Goal: Task Accomplishment & Management: Complete application form

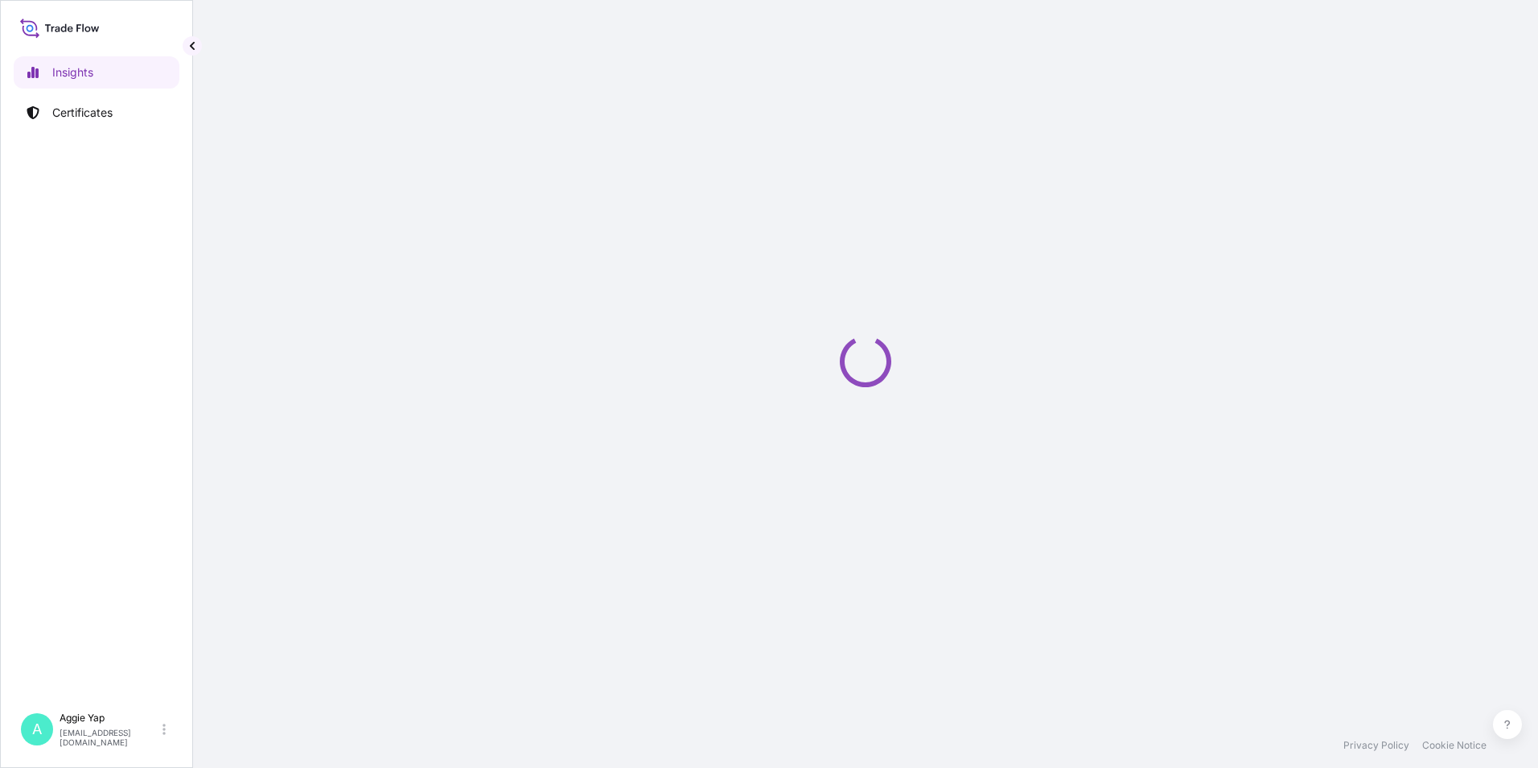
select select "2025"
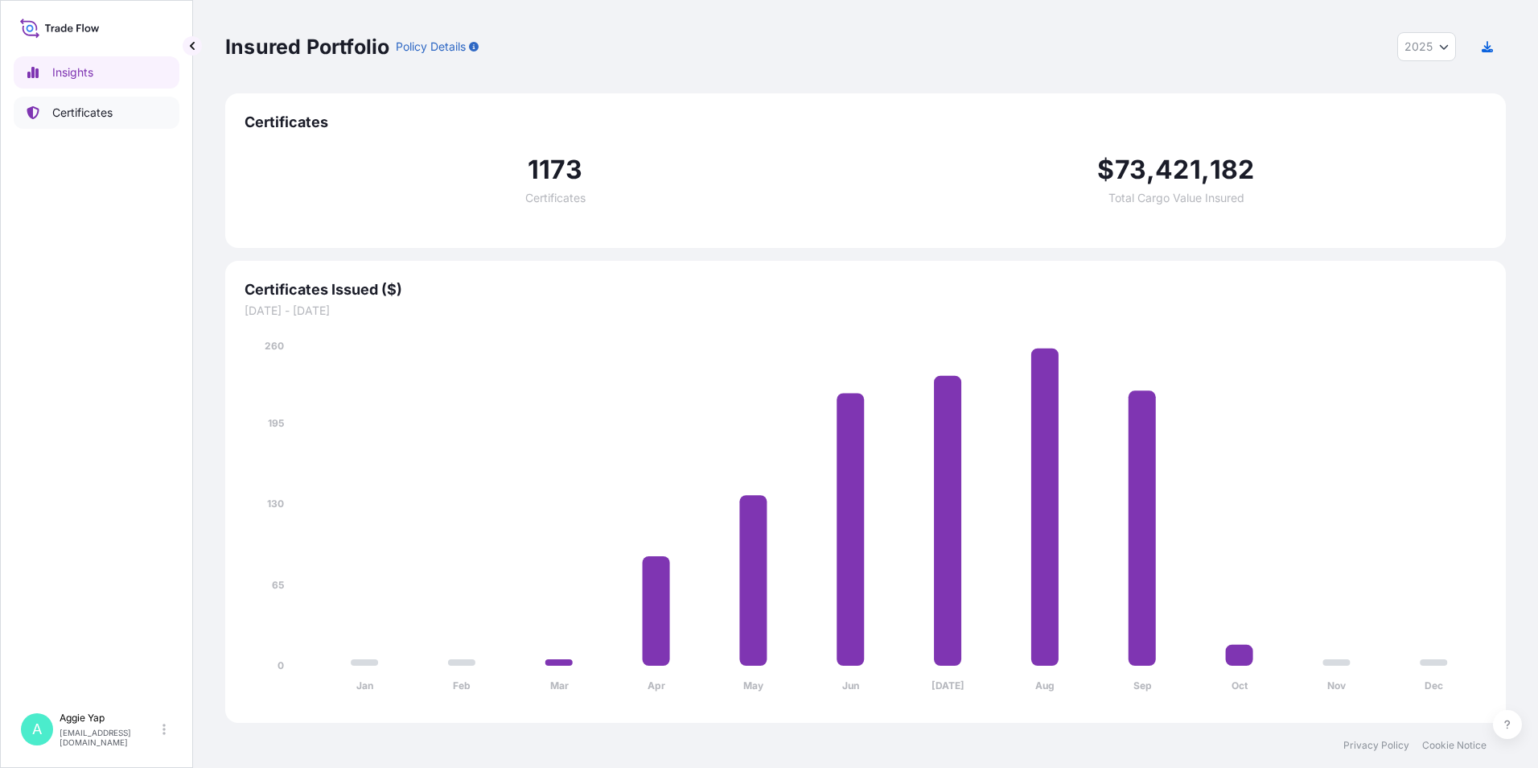
click at [110, 116] on p "Certificates" at bounding box center [82, 113] width 60 height 16
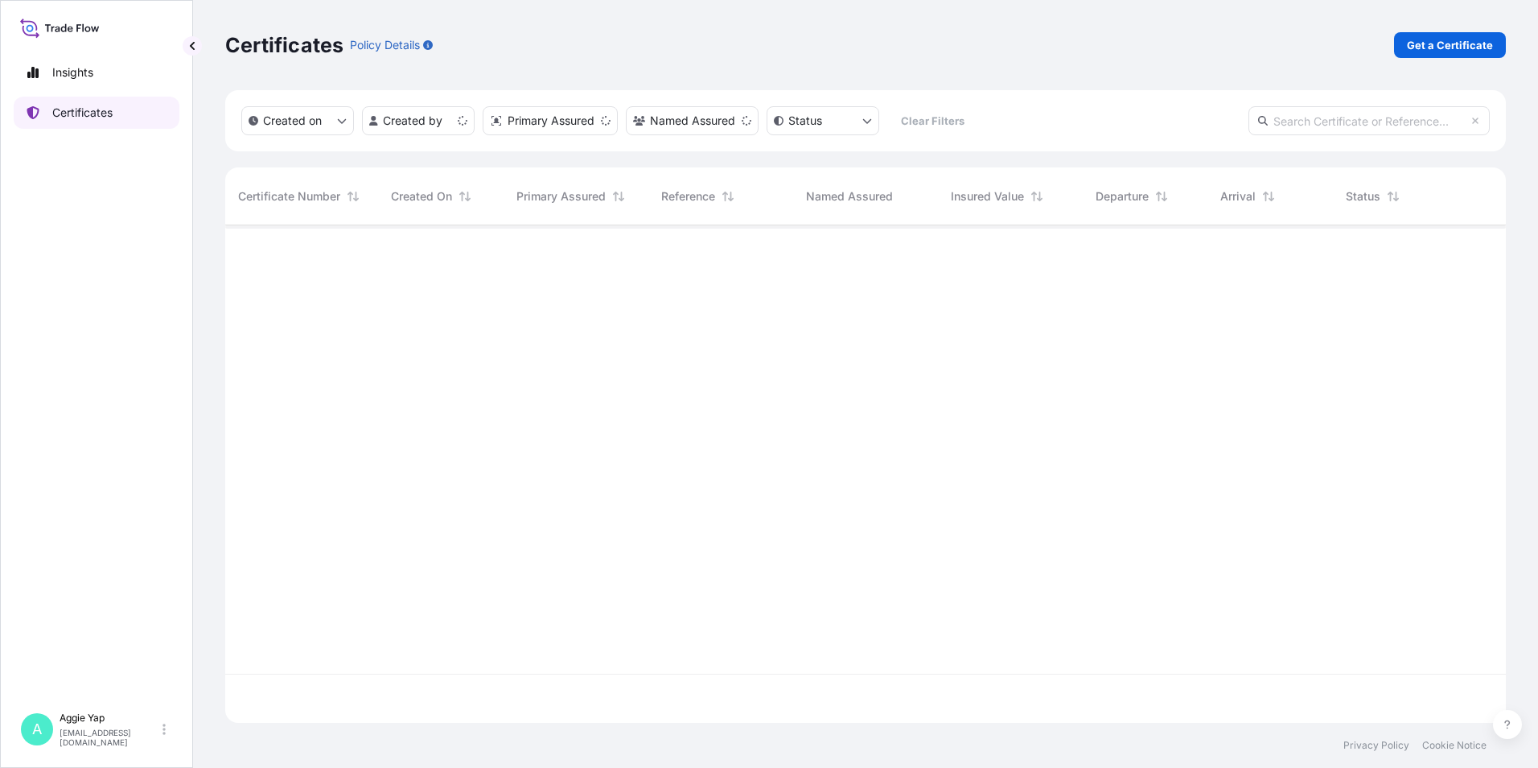
scroll to position [494, 1269]
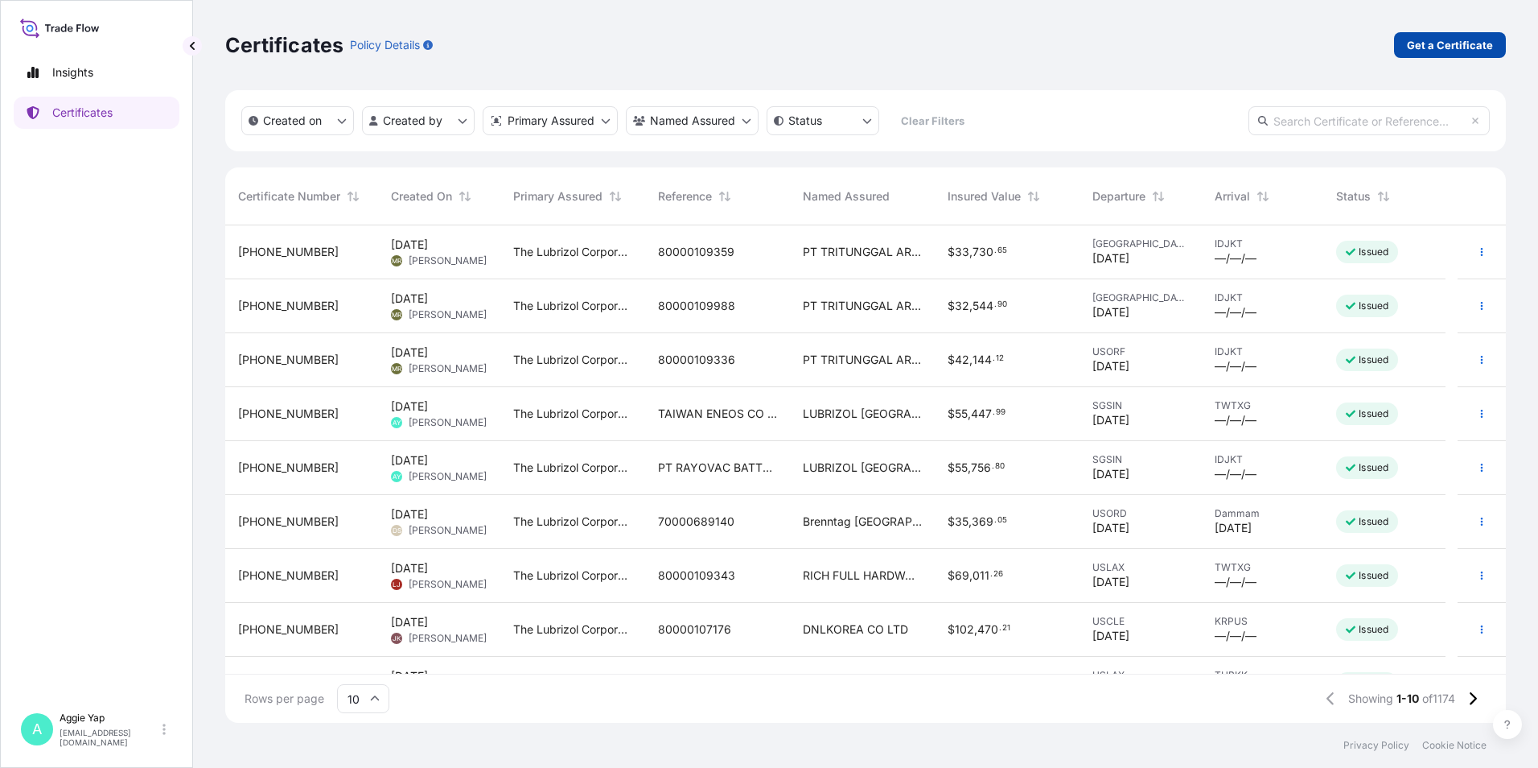
click at [1436, 48] on p "Get a Certificate" at bounding box center [1450, 45] width 86 height 16
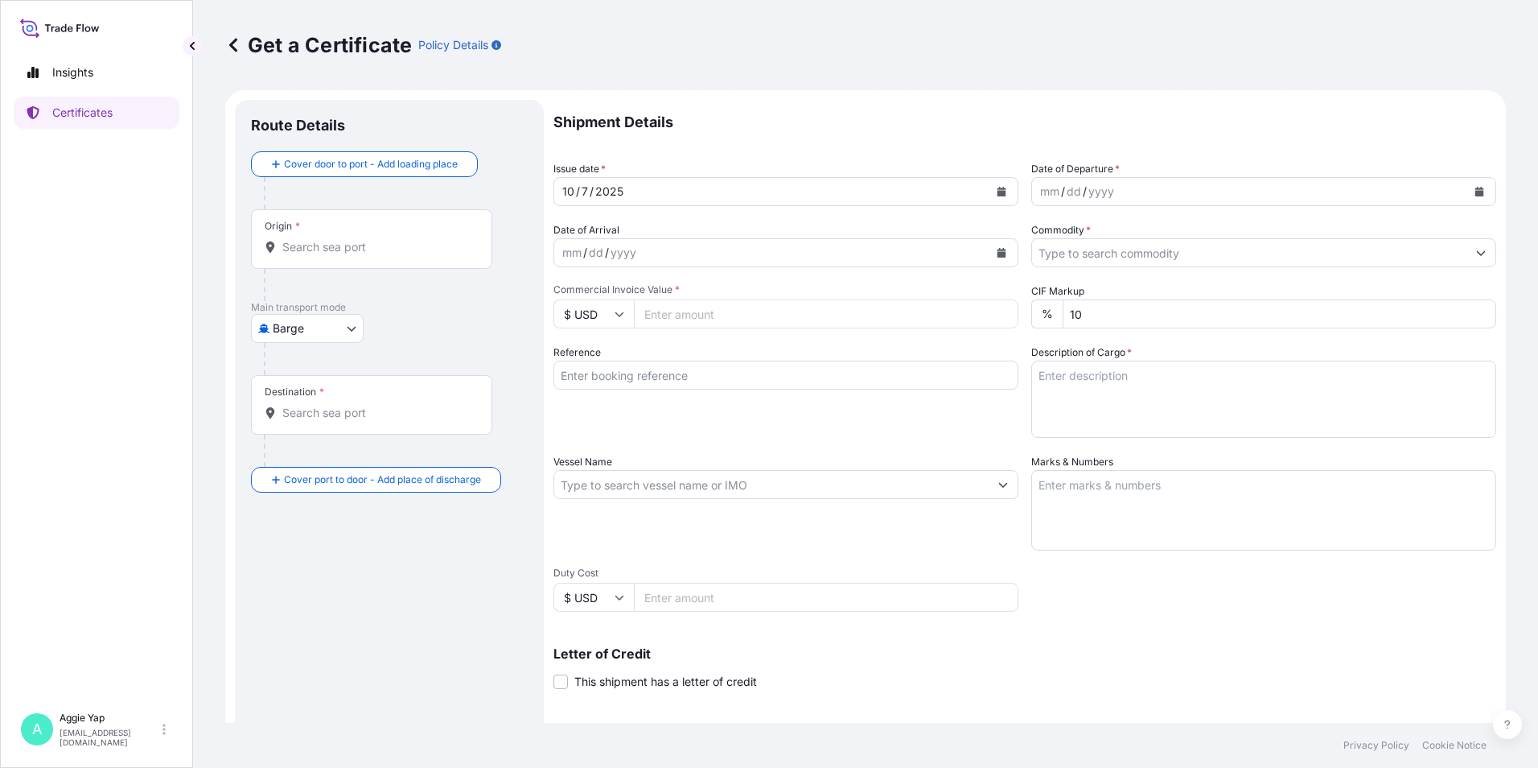
drag, startPoint x: 335, startPoint y: 524, endPoint x: 337, endPoint y: 512, distance: 12.2
click at [337, 513] on div "Route Details Cover door to port - Add loading place Place of loading Road / [G…" at bounding box center [389, 506] width 277 height 780
click at [335, 328] on body "Insights Certificates A [PERSON_NAME] [EMAIL_ADDRESS][DOMAIN_NAME] Get a Certif…" at bounding box center [769, 384] width 1538 height 768
click at [314, 512] on span "Ocean Vessel" at bounding box center [318, 515] width 72 height 16
select select "Ocean Vessel"
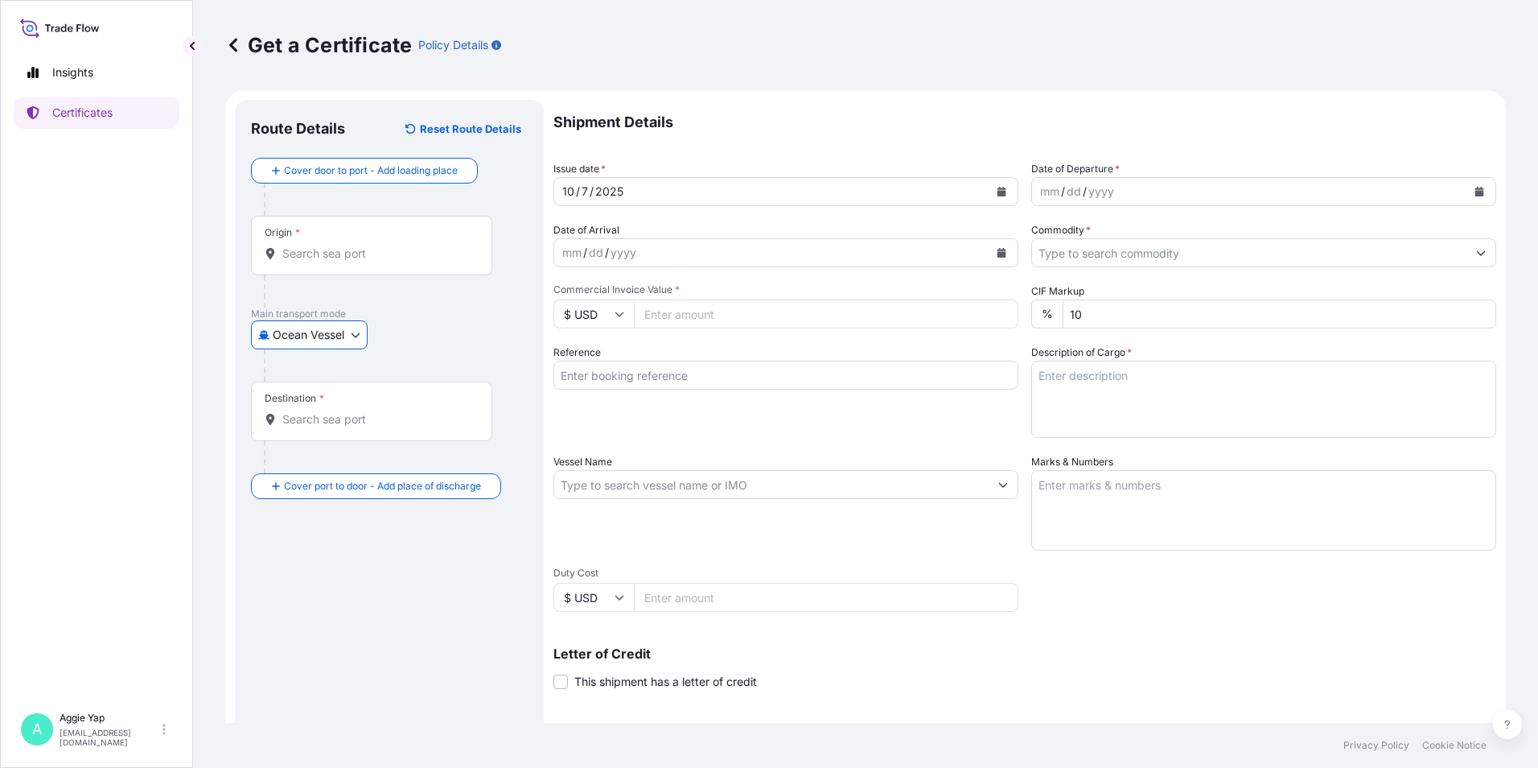
click at [356, 261] on div "Origin *" at bounding box center [371, 246] width 241 height 60
click at [356, 261] on input "Origin *" at bounding box center [377, 253] width 190 height 16
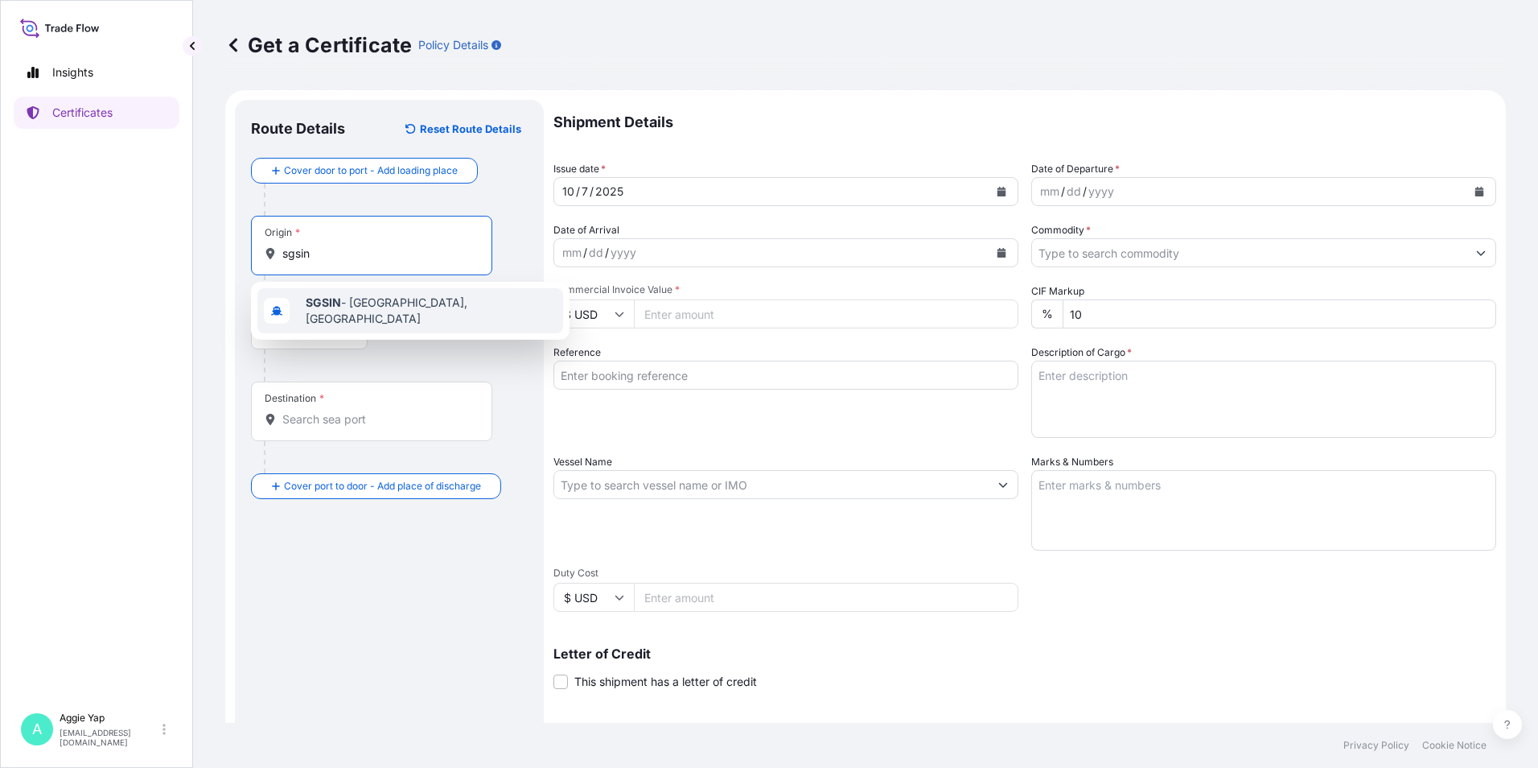
click at [387, 310] on span "SGSIN - [GEOGRAPHIC_DATA], [GEOGRAPHIC_DATA]" at bounding box center [431, 310] width 251 height 32
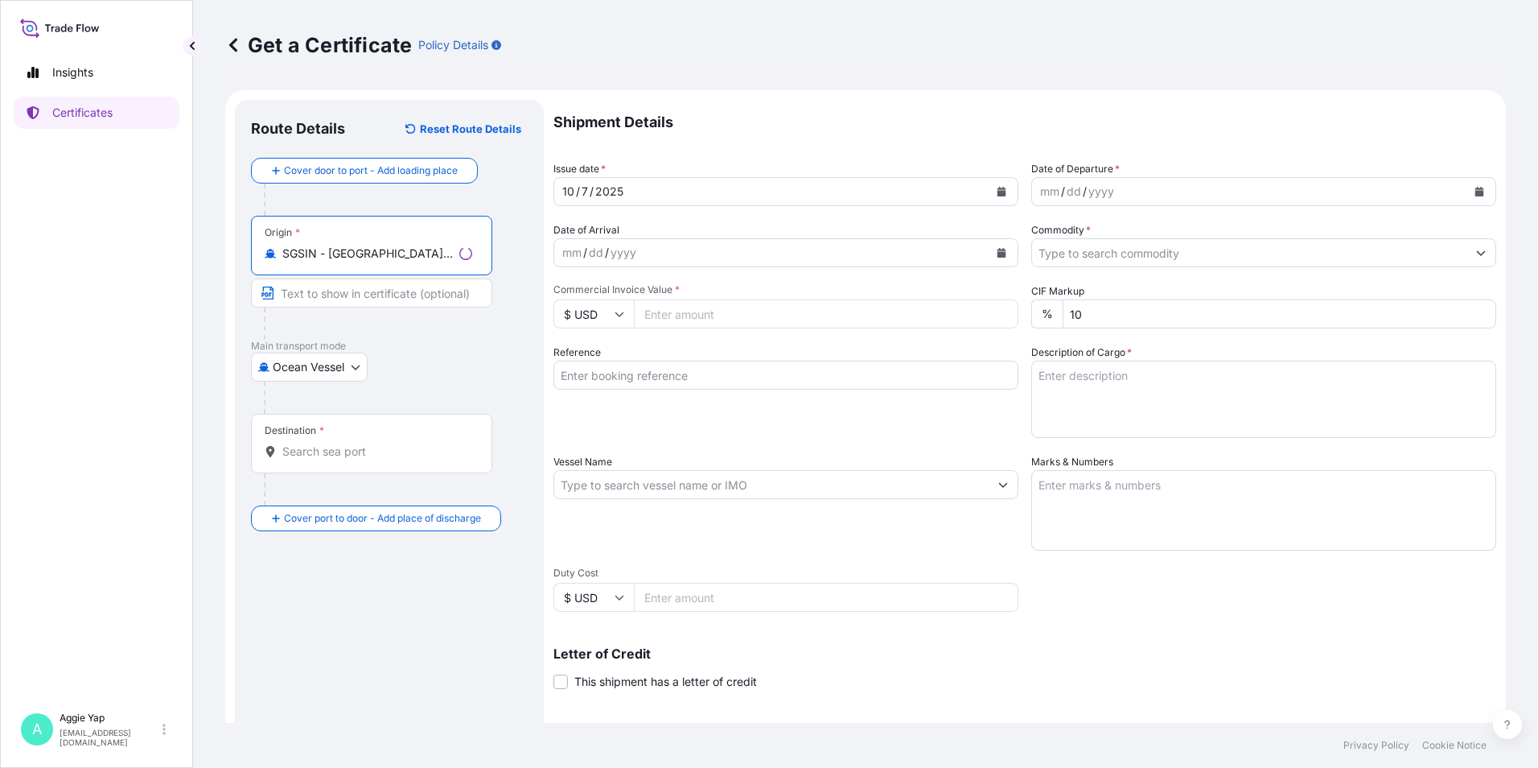
type input "SGSIN - [GEOGRAPHIC_DATA], [GEOGRAPHIC_DATA]"
click at [351, 295] on input "Text to appear on certificate" at bounding box center [371, 292] width 241 height 29
type input "[GEOGRAPHIC_DATA]"
click at [321, 453] on input "Destination *" at bounding box center [377, 451] width 190 height 16
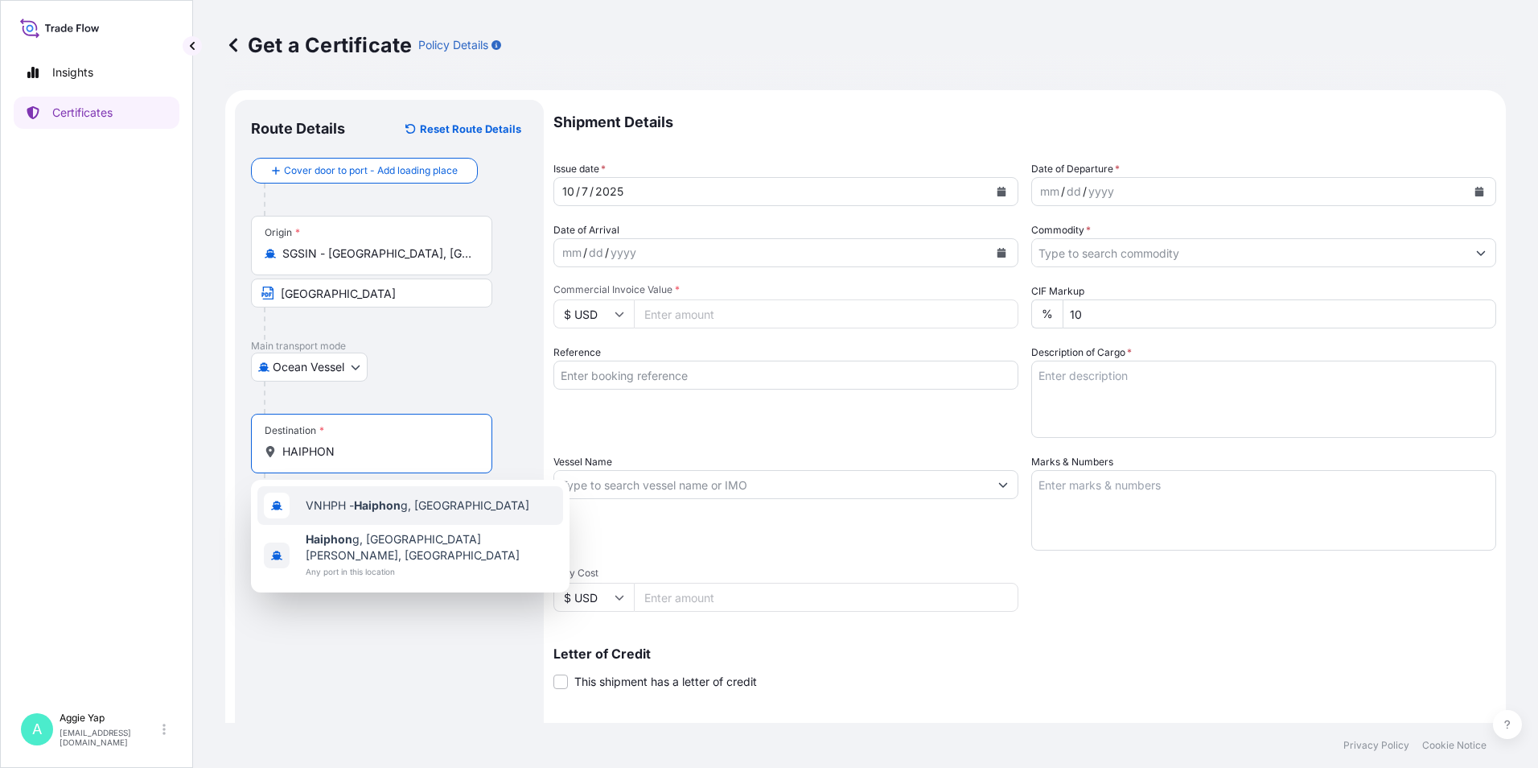
click at [412, 503] on span "VNHPH - Haiphon g, [GEOGRAPHIC_DATA]" at bounding box center [418, 505] width 224 height 16
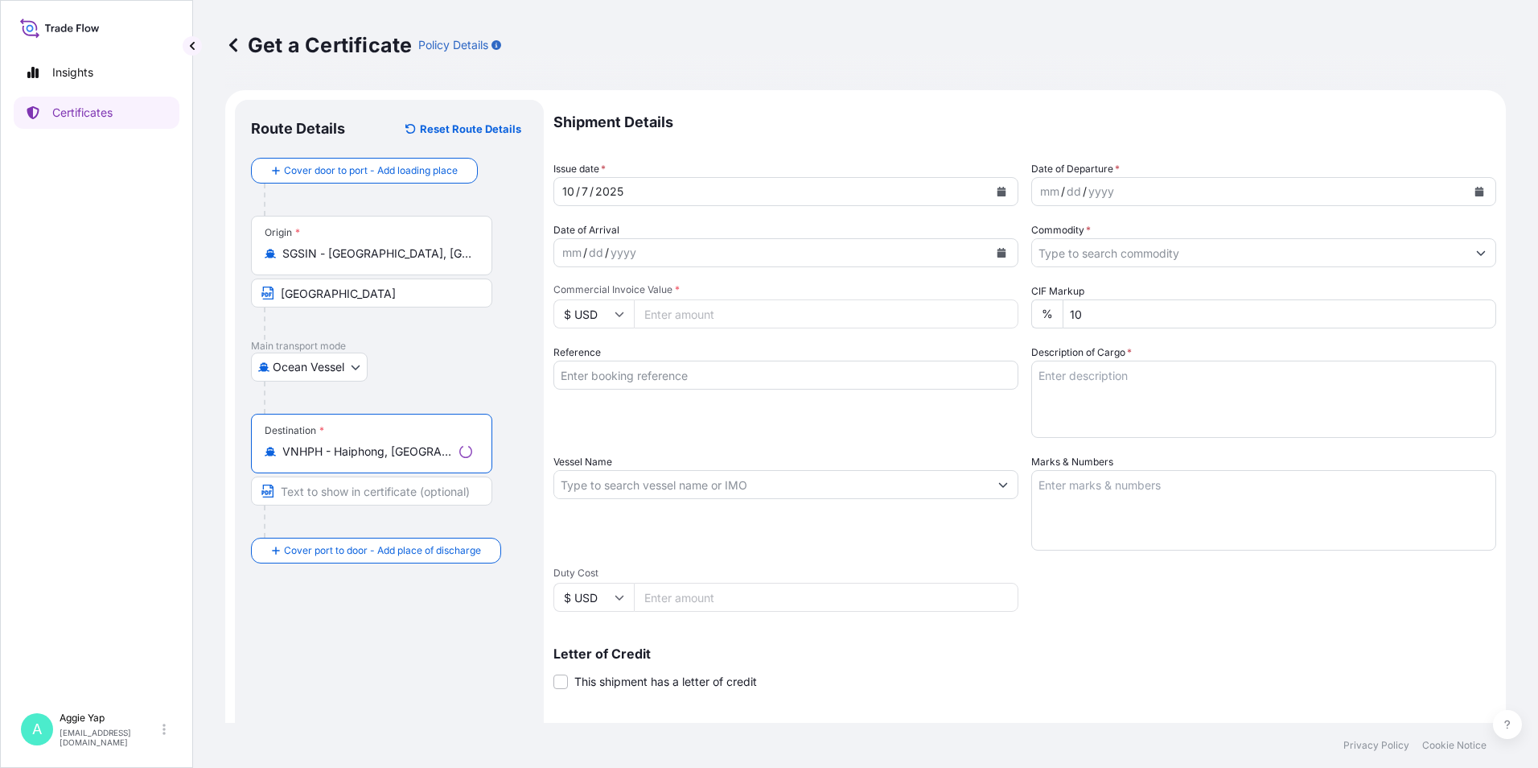
type input "VNHPH - Haiphong, [GEOGRAPHIC_DATA]"
click at [348, 487] on input "Text to appear on certificate" at bounding box center [371, 490] width 241 height 29
type input "HAIPHONG, VNHPH"
click at [356, 294] on input "[GEOGRAPHIC_DATA]" at bounding box center [371, 292] width 241 height 29
type input "[GEOGRAPHIC_DATA], SGSIN"
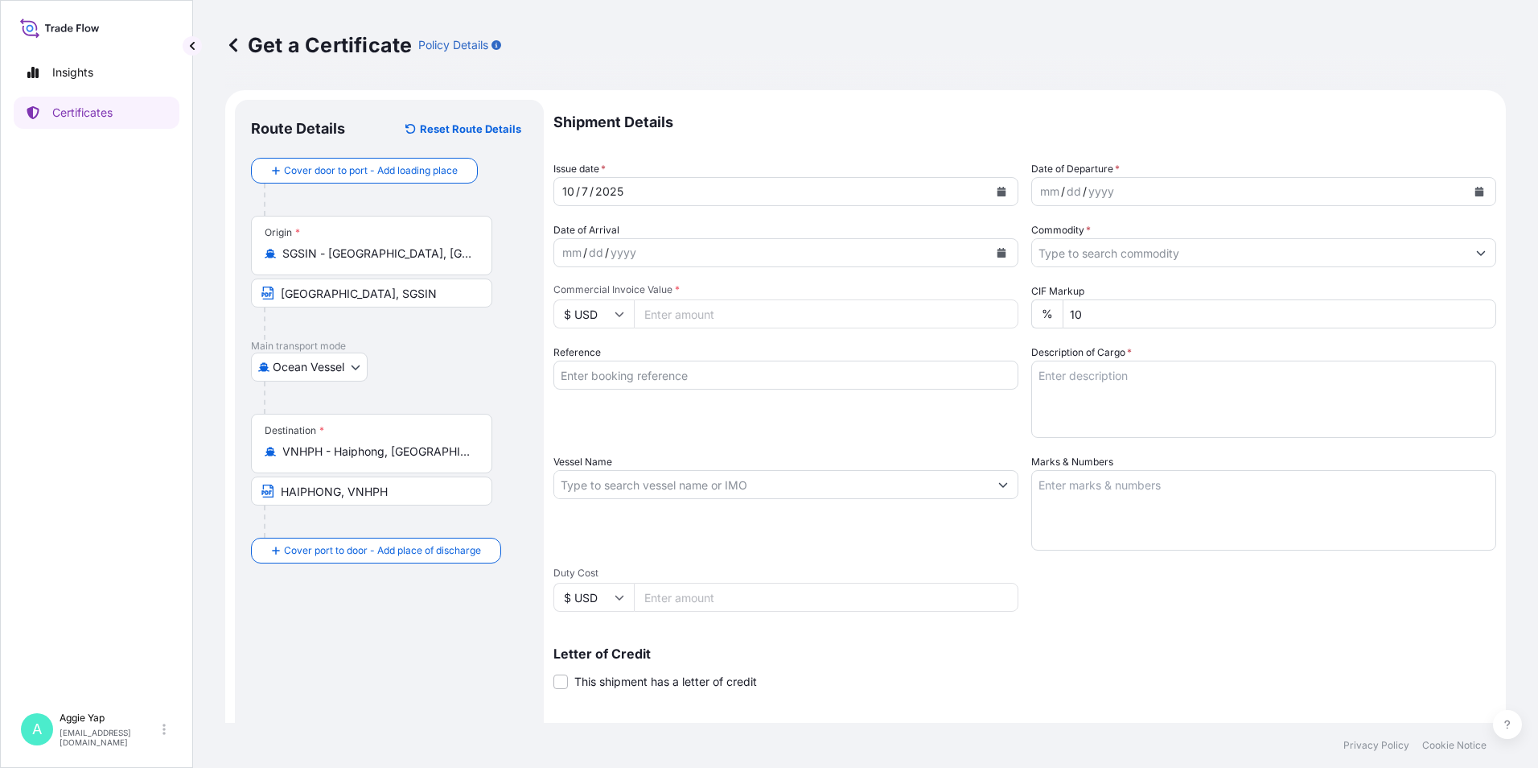
click at [747, 435] on div "Reference" at bounding box center [786, 390] width 465 height 93
click at [998, 193] on icon "Calendar" at bounding box center [1002, 192] width 9 height 10
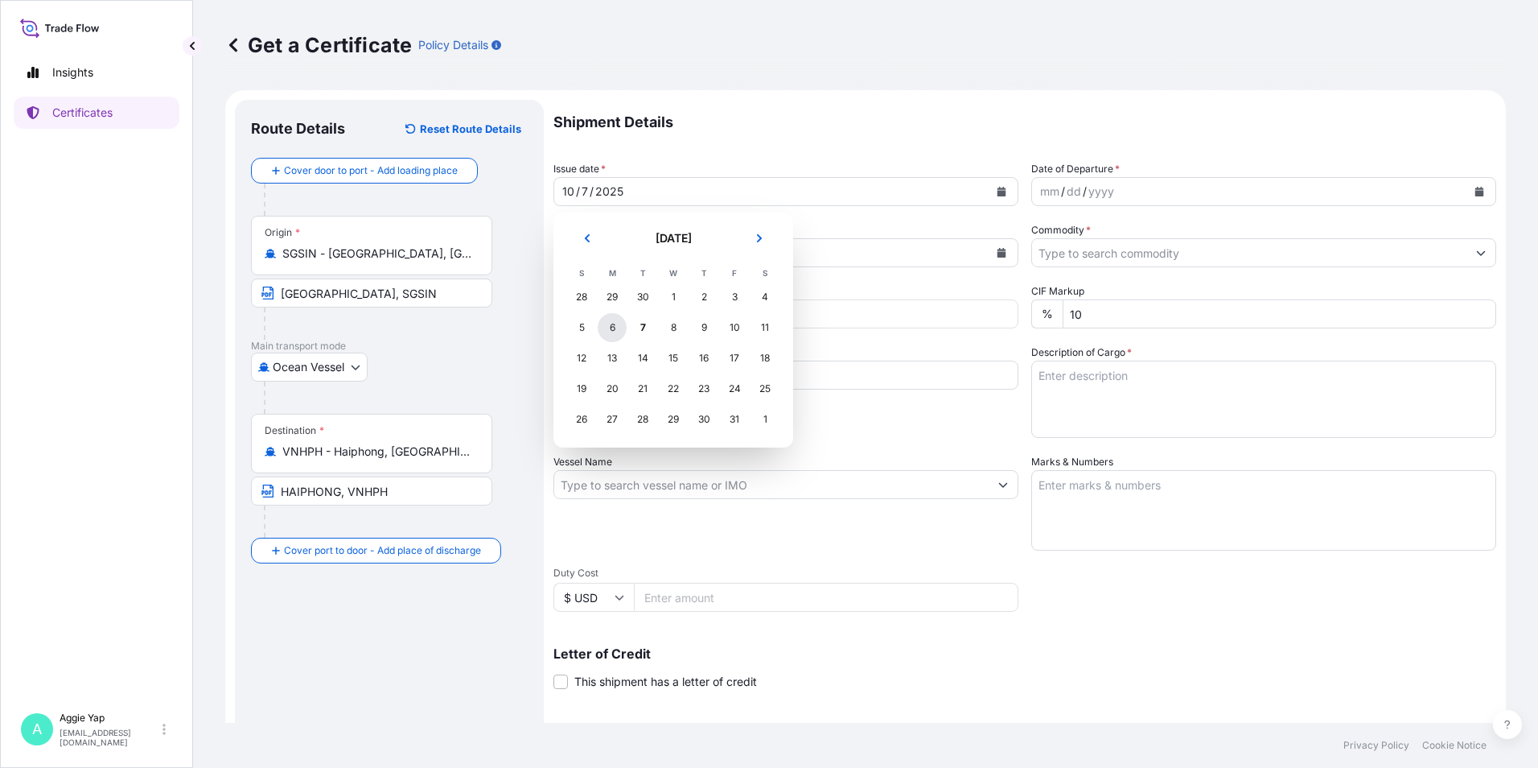
click at [615, 330] on div "6" at bounding box center [612, 327] width 29 height 29
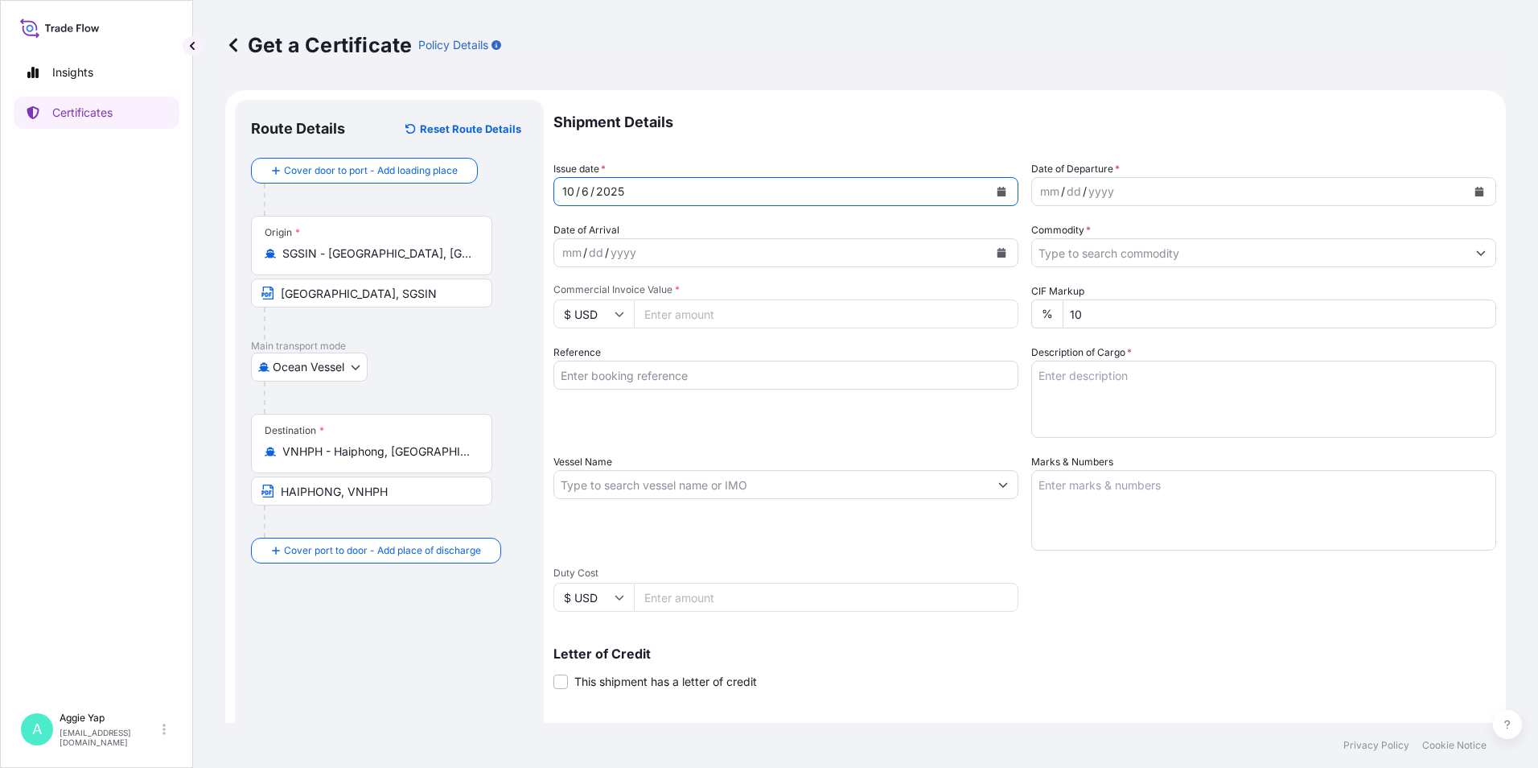
click at [1468, 186] on button "Calendar" at bounding box center [1480, 192] width 26 height 26
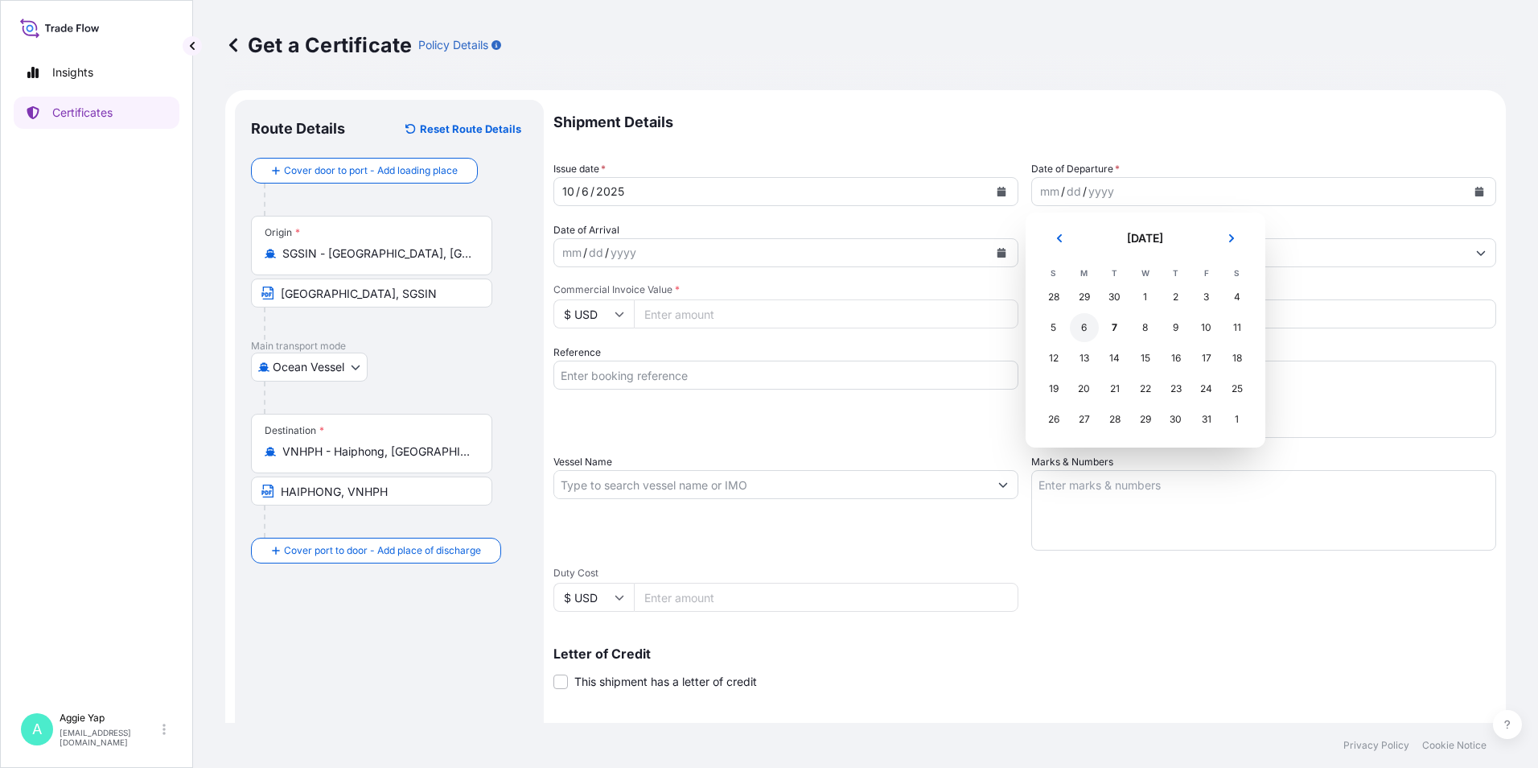
click at [1074, 324] on div "6" at bounding box center [1084, 327] width 29 height 29
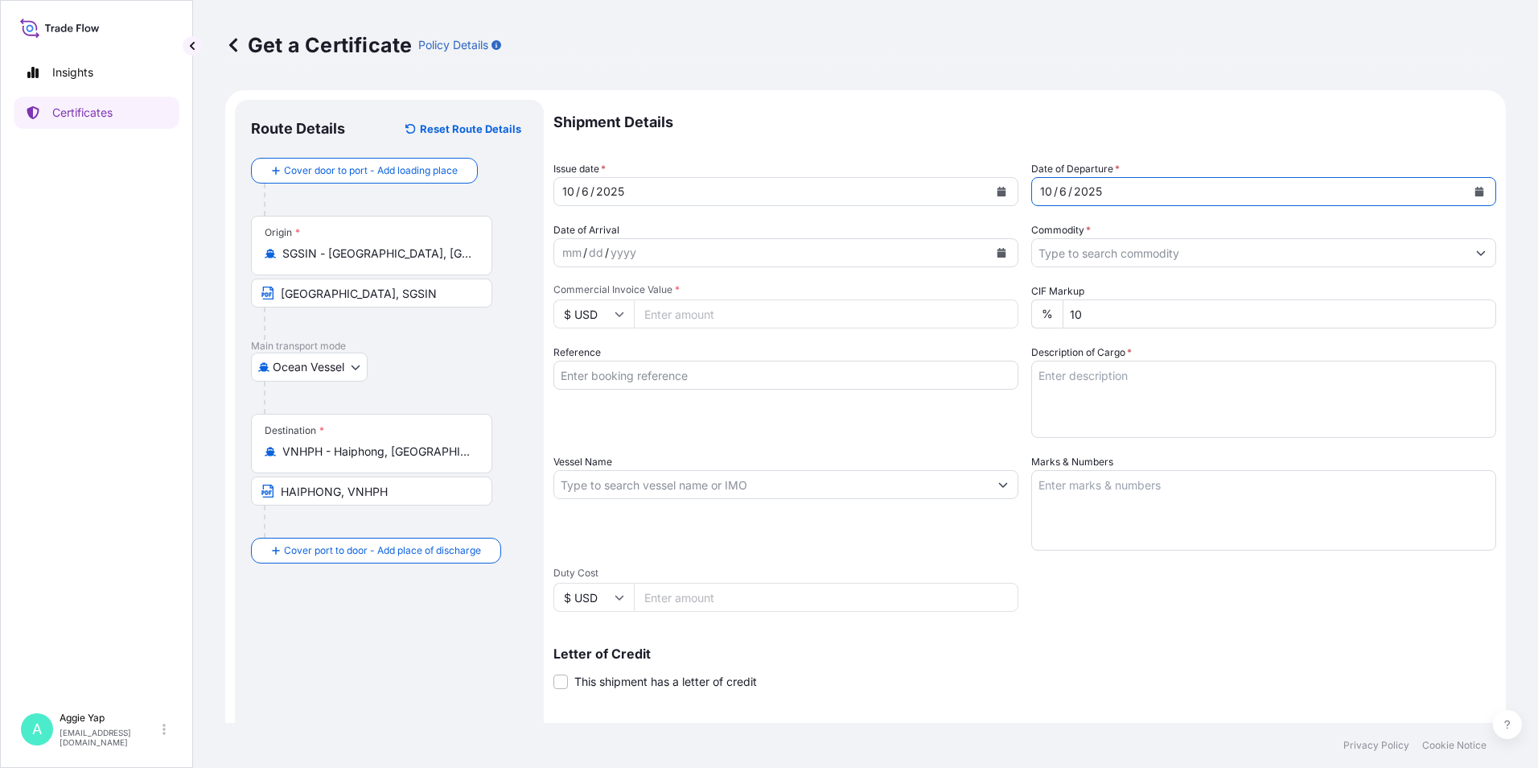
click at [1163, 250] on input "Commodity *" at bounding box center [1249, 252] width 434 height 29
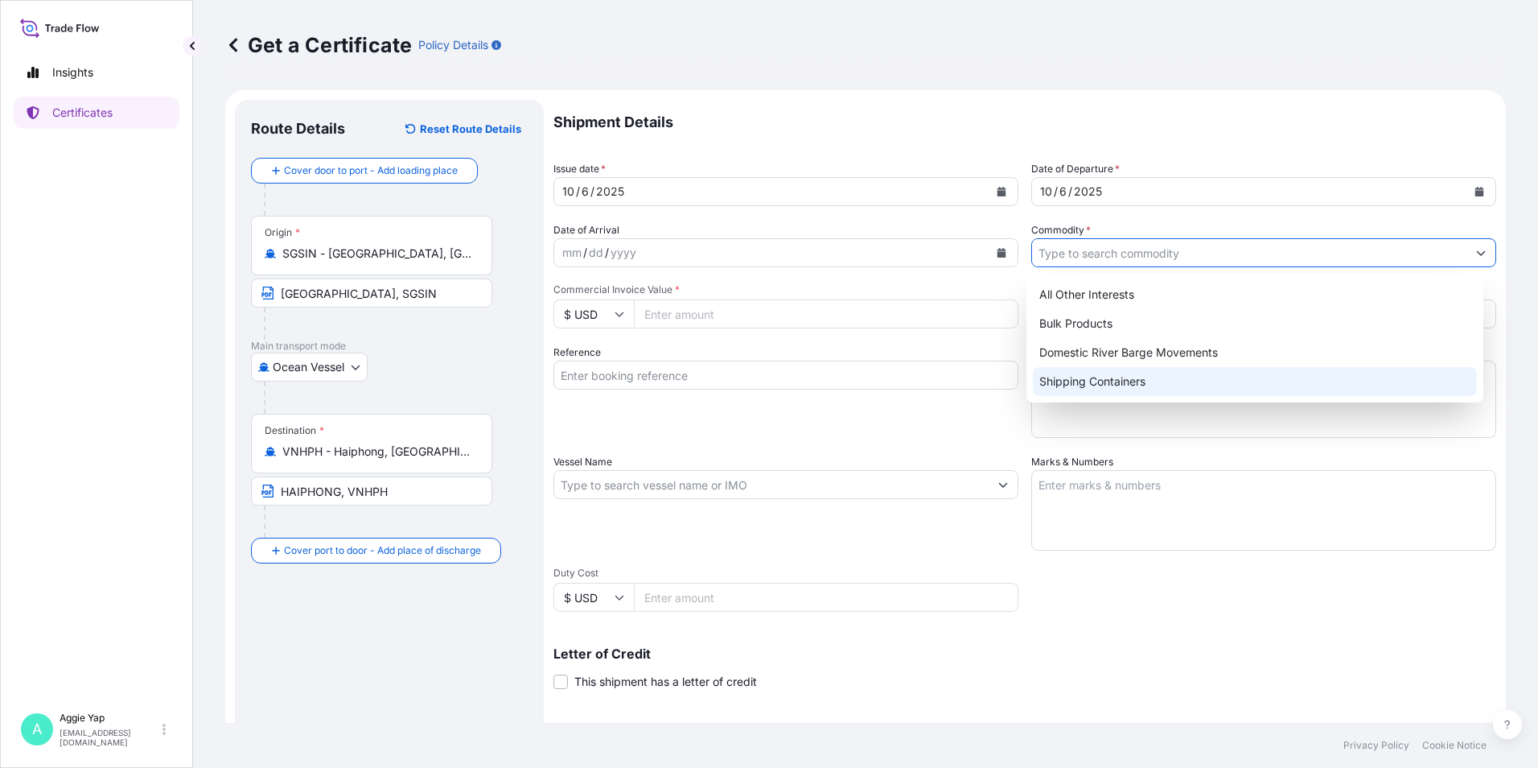
click at [1110, 383] on div "Shipping Containers" at bounding box center [1255, 381] width 445 height 29
type input "Shipping Containers"
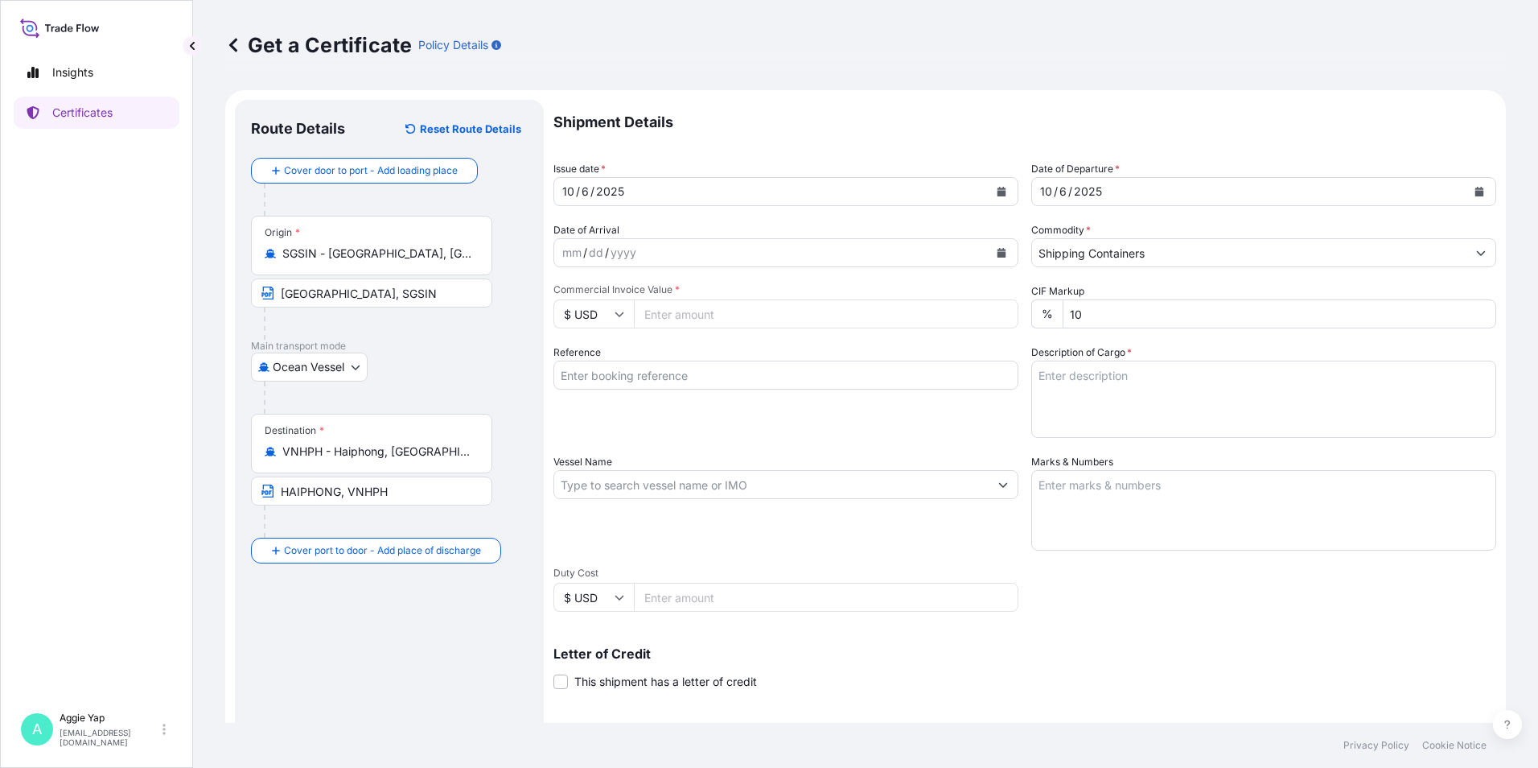
click at [774, 320] on input "Commercial Invoice Value *" at bounding box center [826, 313] width 385 height 29
drag, startPoint x: 753, startPoint y: 311, endPoint x: 838, endPoint y: 348, distance: 91.9
click at [755, 311] on input "65479.97" at bounding box center [826, 313] width 385 height 29
type input "65479.97"
click at [751, 380] on input "Reference" at bounding box center [786, 374] width 465 height 29
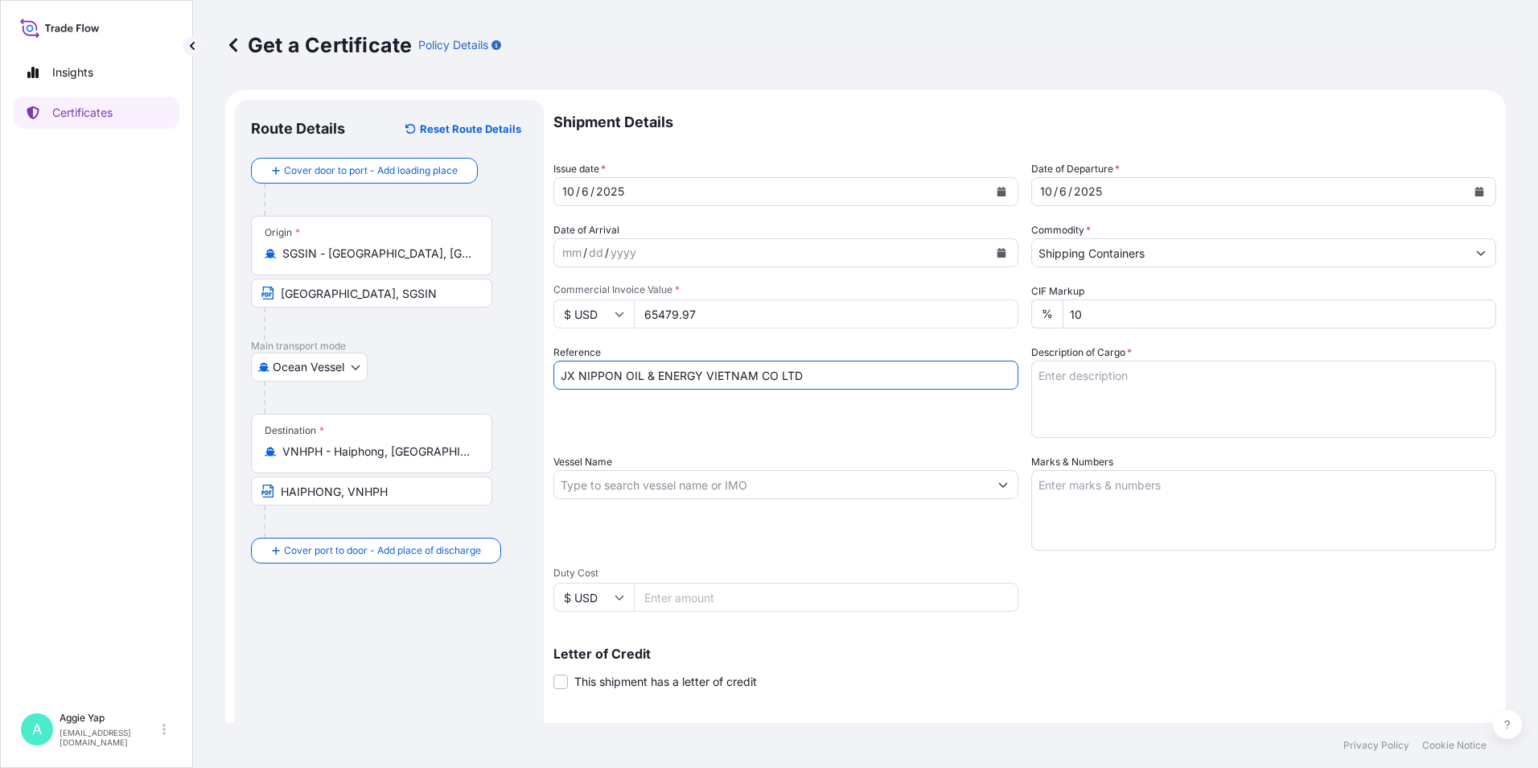
type input "JX NIPPON OIL & ENERGY VIETNAM CO LTD"
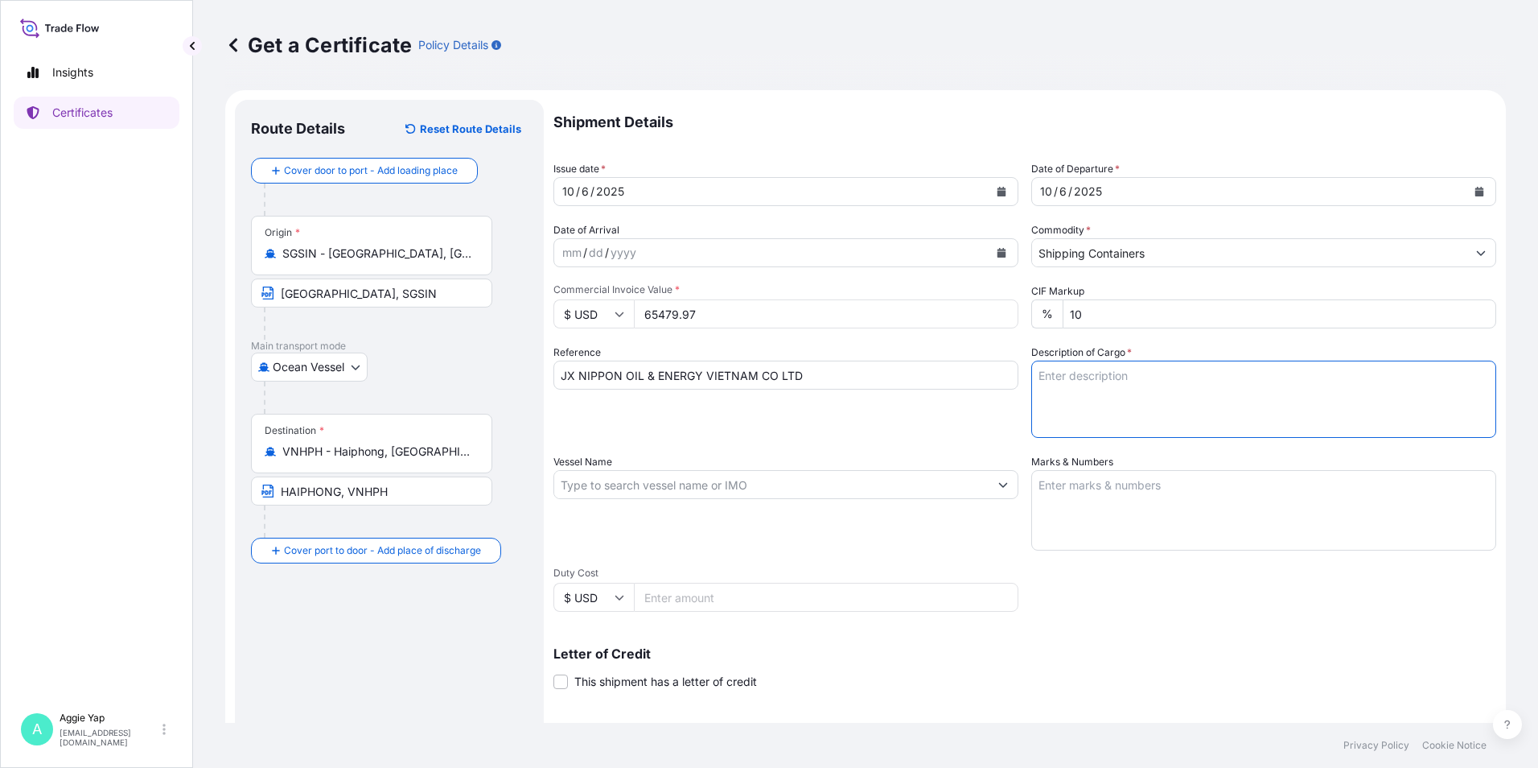
click at [1089, 390] on textarea "Description of Cargo *" at bounding box center [1263, 398] width 465 height 77
type textarea "T"
paste textarea "ADDITIVE"
click at [1031, 413] on textarea "2 X ISO TANK ADDITIVE" at bounding box center [1263, 398] width 465 height 77
click at [1093, 389] on textarea "2 X ISO TANK ADDITIVE" at bounding box center [1263, 398] width 465 height 77
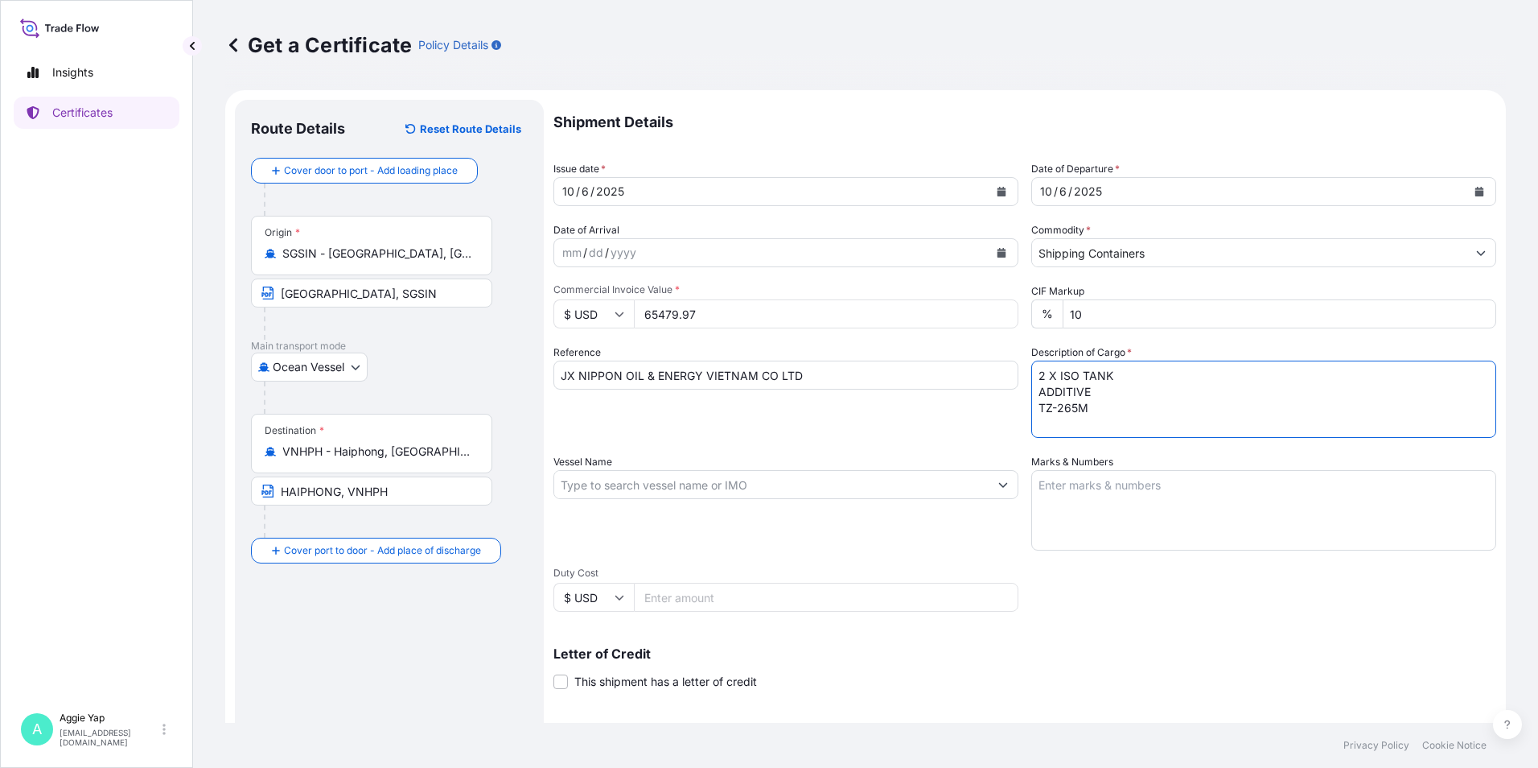
paste textarea "Retrieving data. Wait a few seconds and try to cut or copy again."
paste textarea "ORDER NO:"
paste textarea "PL-O-2025-09-LUB-01"
click at [1293, 408] on textarea "2 X ISO TANK ADDITIVE TZ-265M ORDER NO: PL-O-2025-09-LUB-01" at bounding box center [1263, 398] width 465 height 77
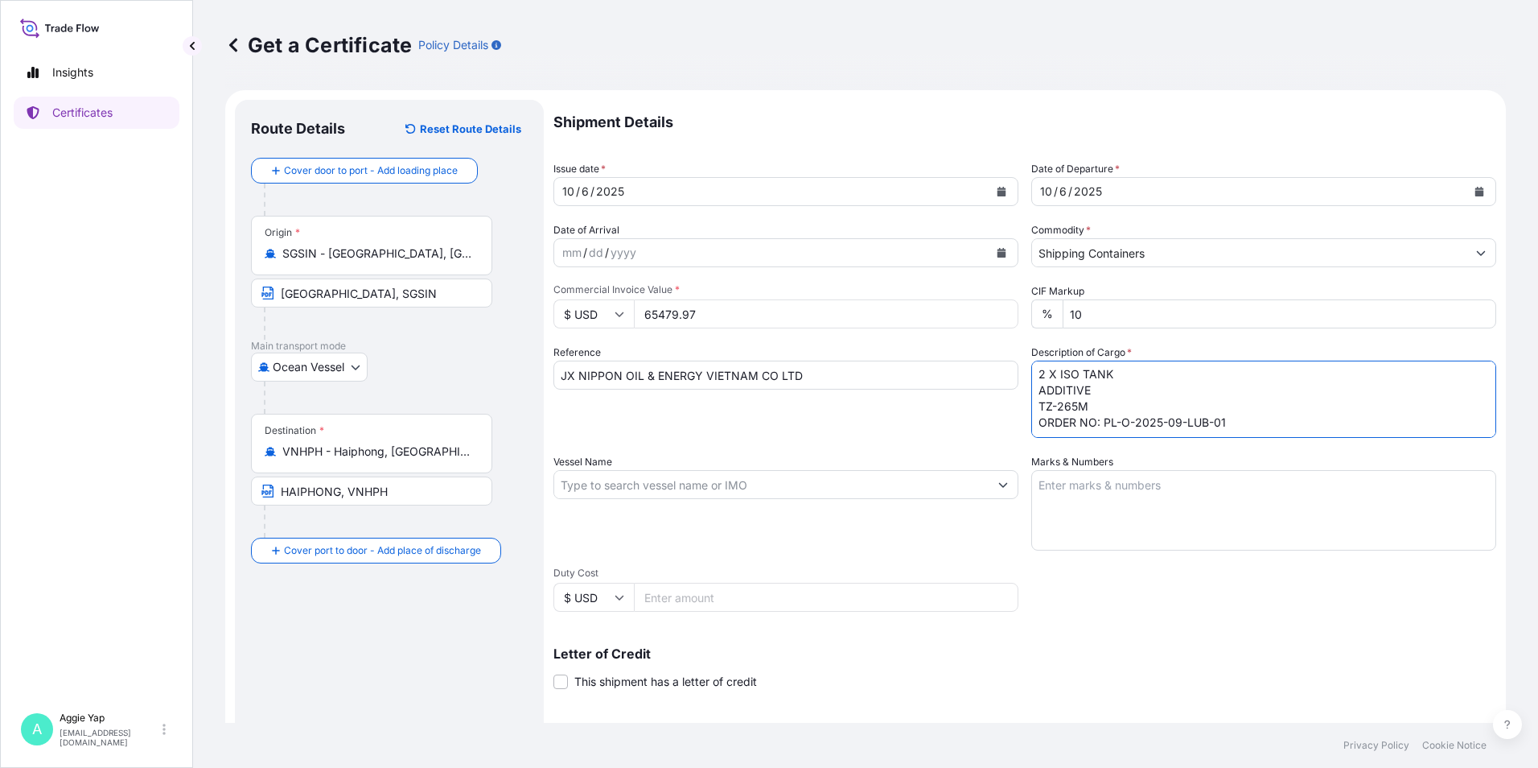
type textarea "2 X ISO TANK ADDITIVE TZ-265M ORDER NO: PL-O-2025-09-LUB-01"
click at [692, 493] on input "Vessel Name" at bounding box center [771, 484] width 434 height 29
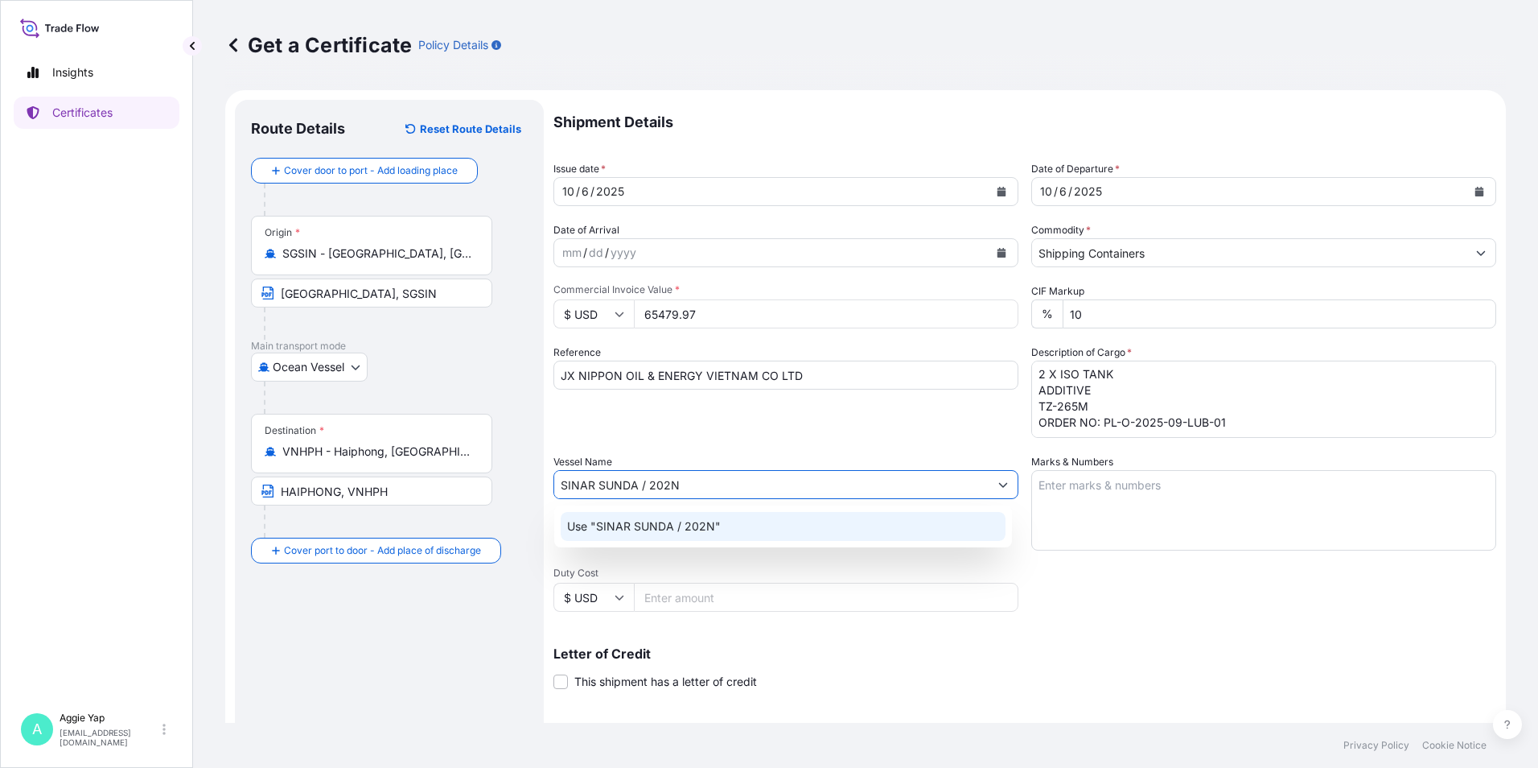
click at [677, 518] on p "Use "SINAR SUNDA / 202N"" at bounding box center [644, 526] width 154 height 16
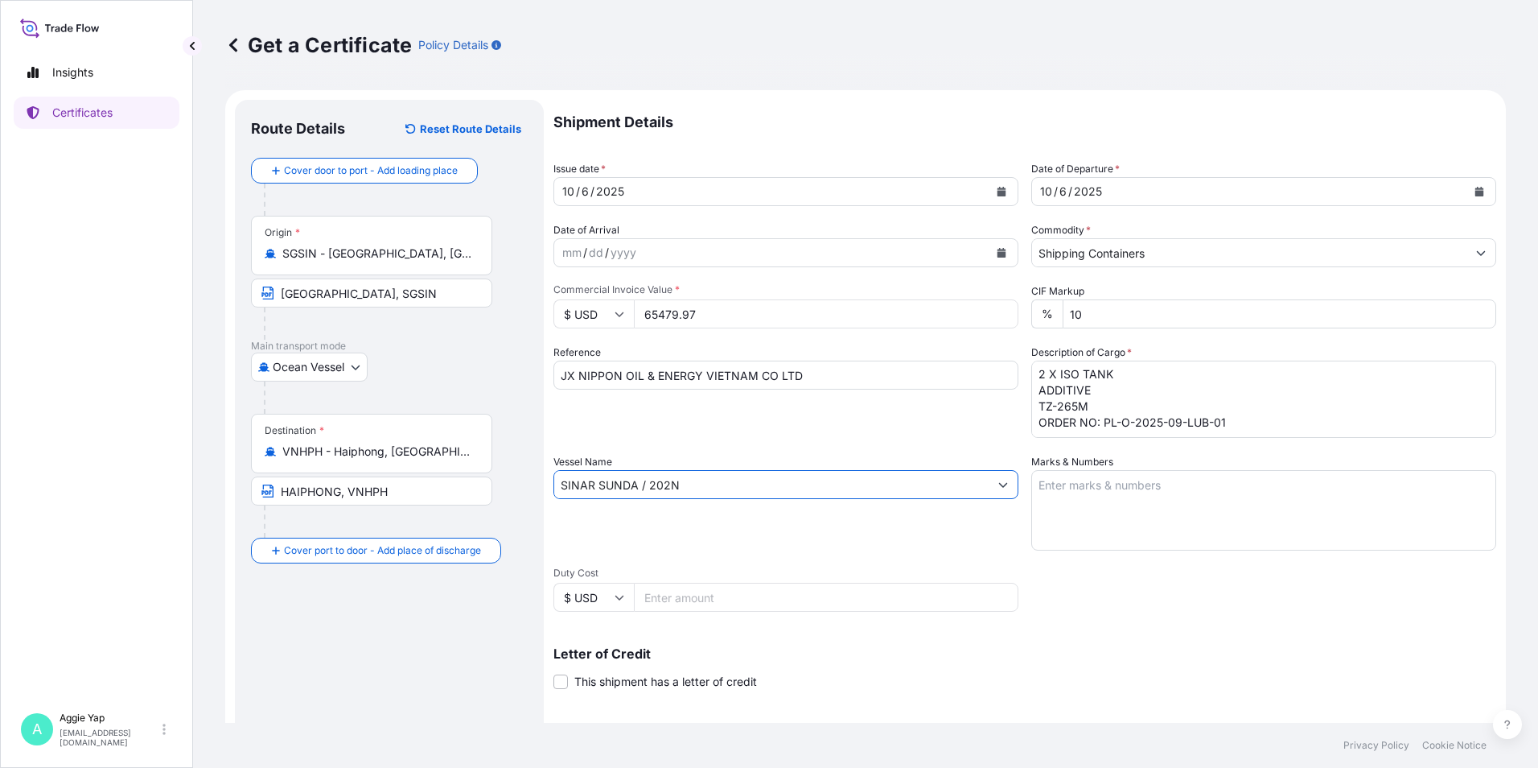
type input "SINAR SUNDA / 202N"
click at [1096, 494] on textarea "Marks & Numbers" at bounding box center [1263, 510] width 465 height 80
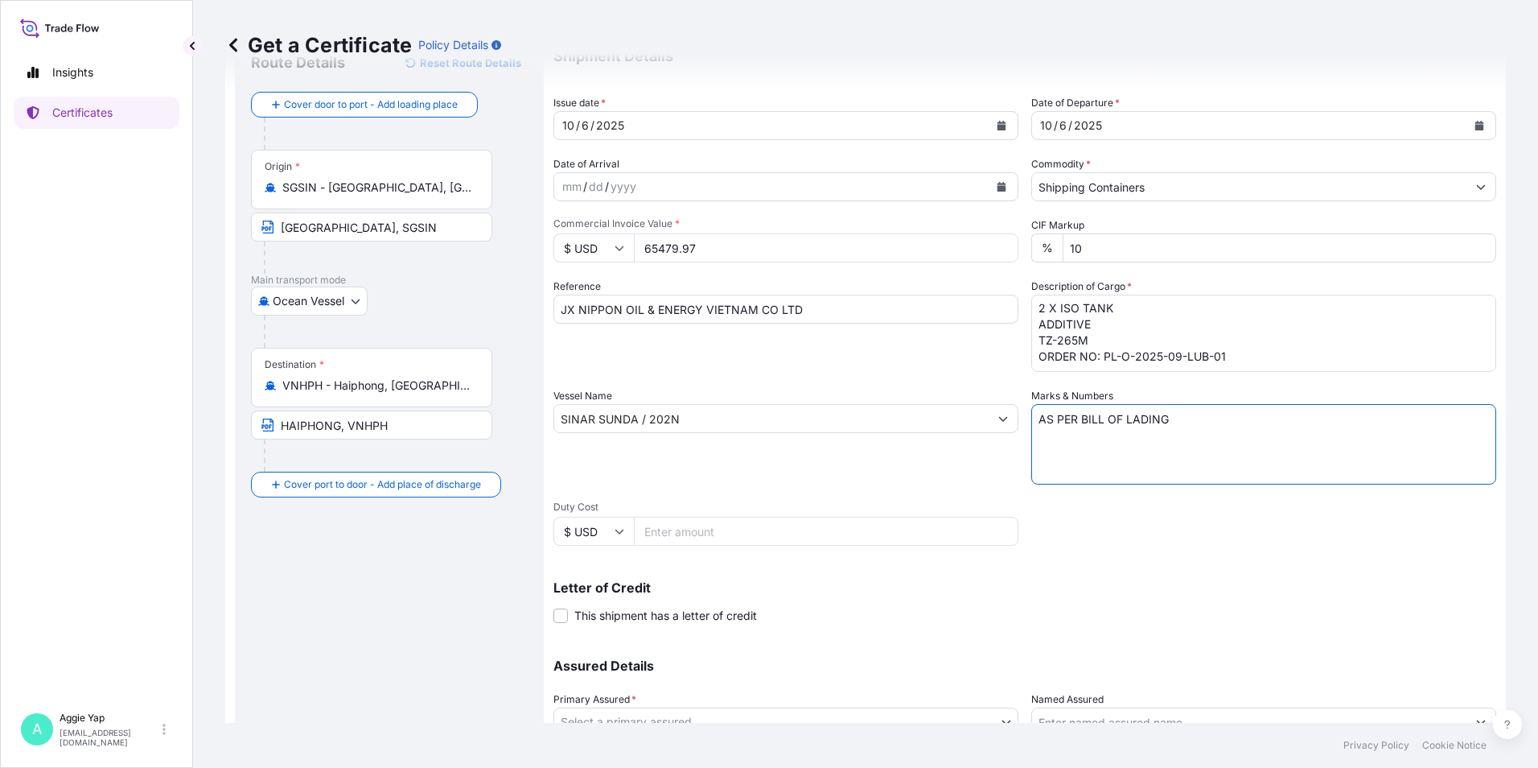
scroll to position [199, 0]
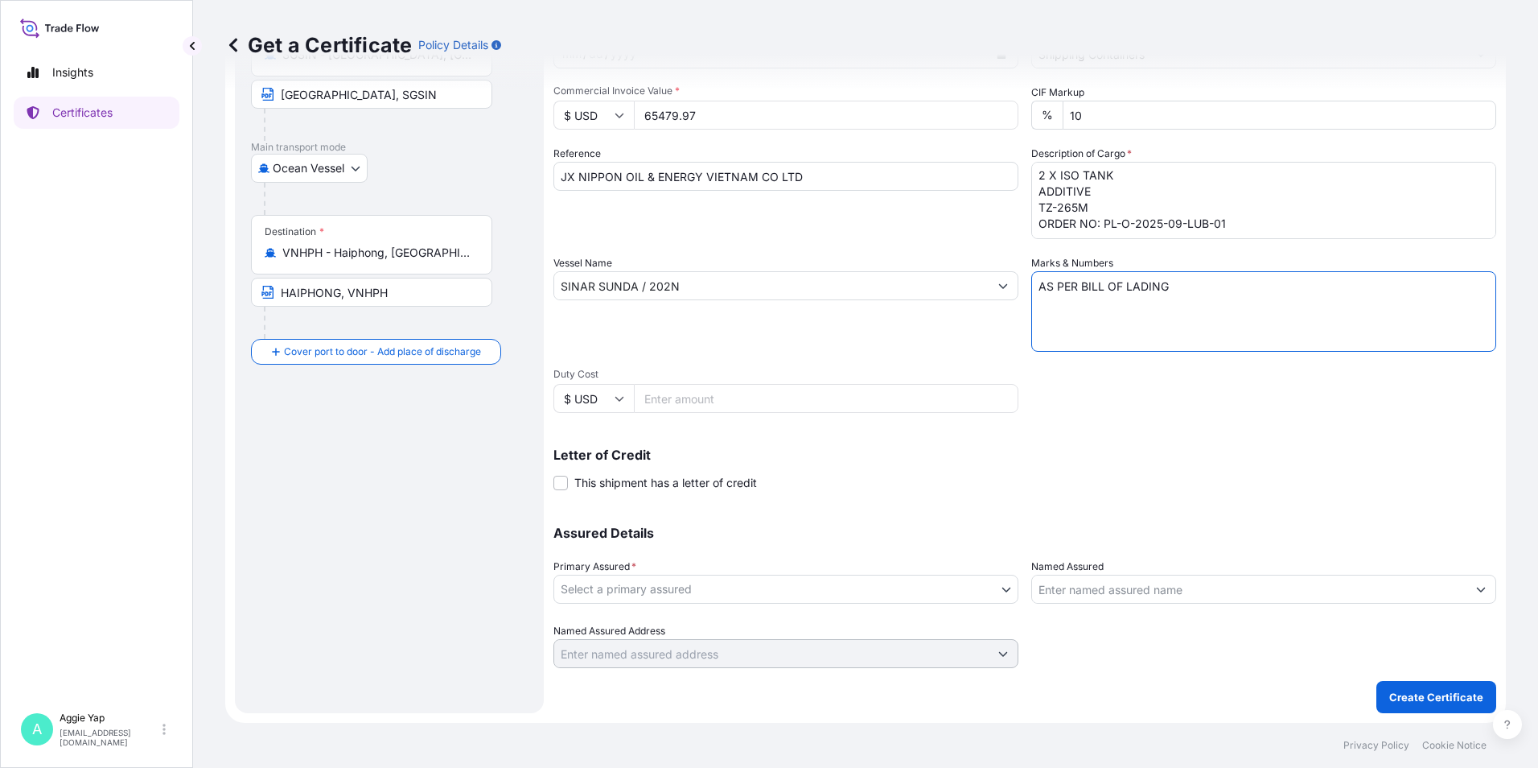
type textarea "AS PER BILL OF LADING"
click at [706, 585] on body "Insights Certificates A [PERSON_NAME] [EMAIL_ADDRESS][DOMAIN_NAME] Get a Certif…" at bounding box center [769, 384] width 1538 height 768
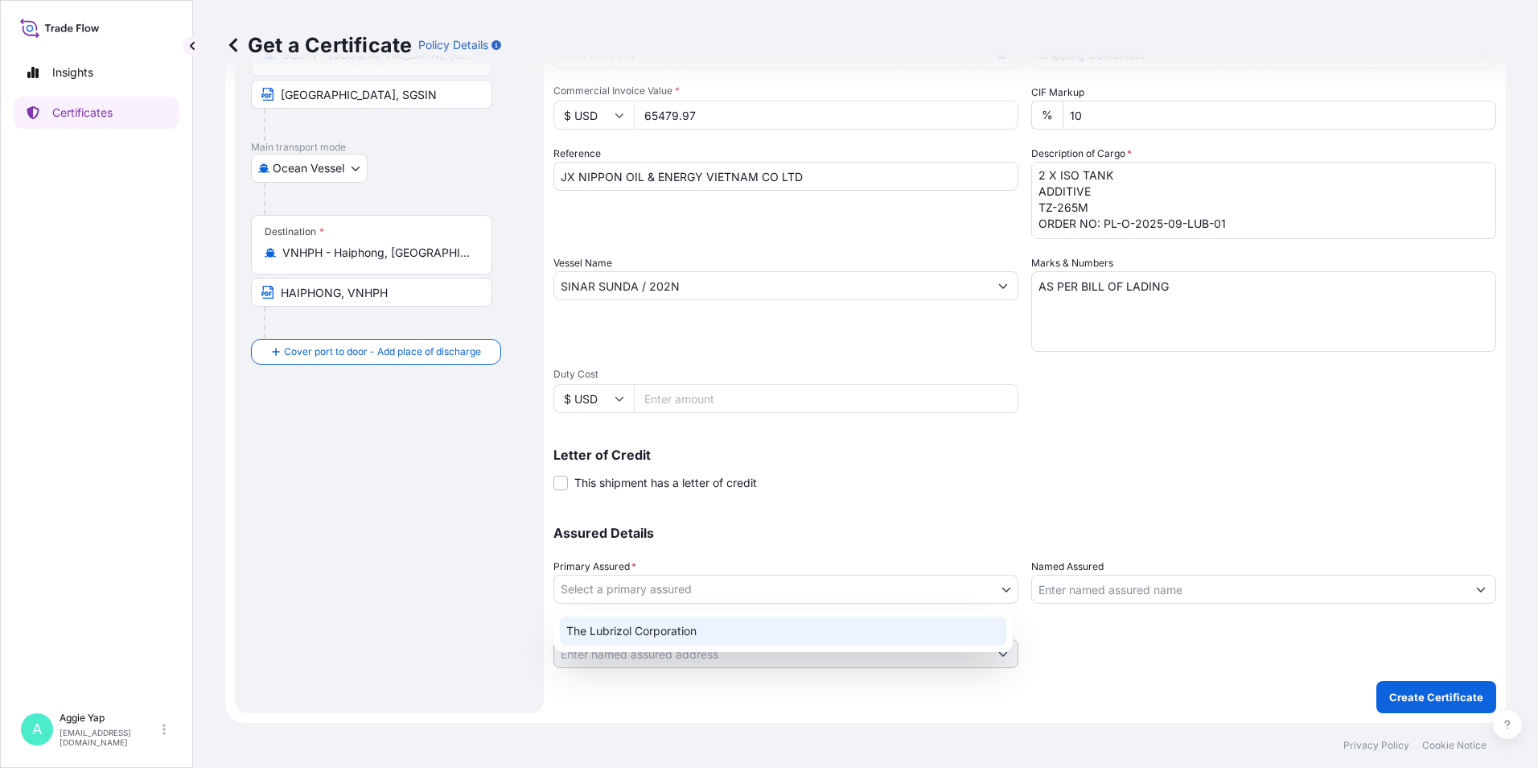
click at [693, 631] on div "The Lubrizol Corporation" at bounding box center [783, 630] width 447 height 29
select select "31566"
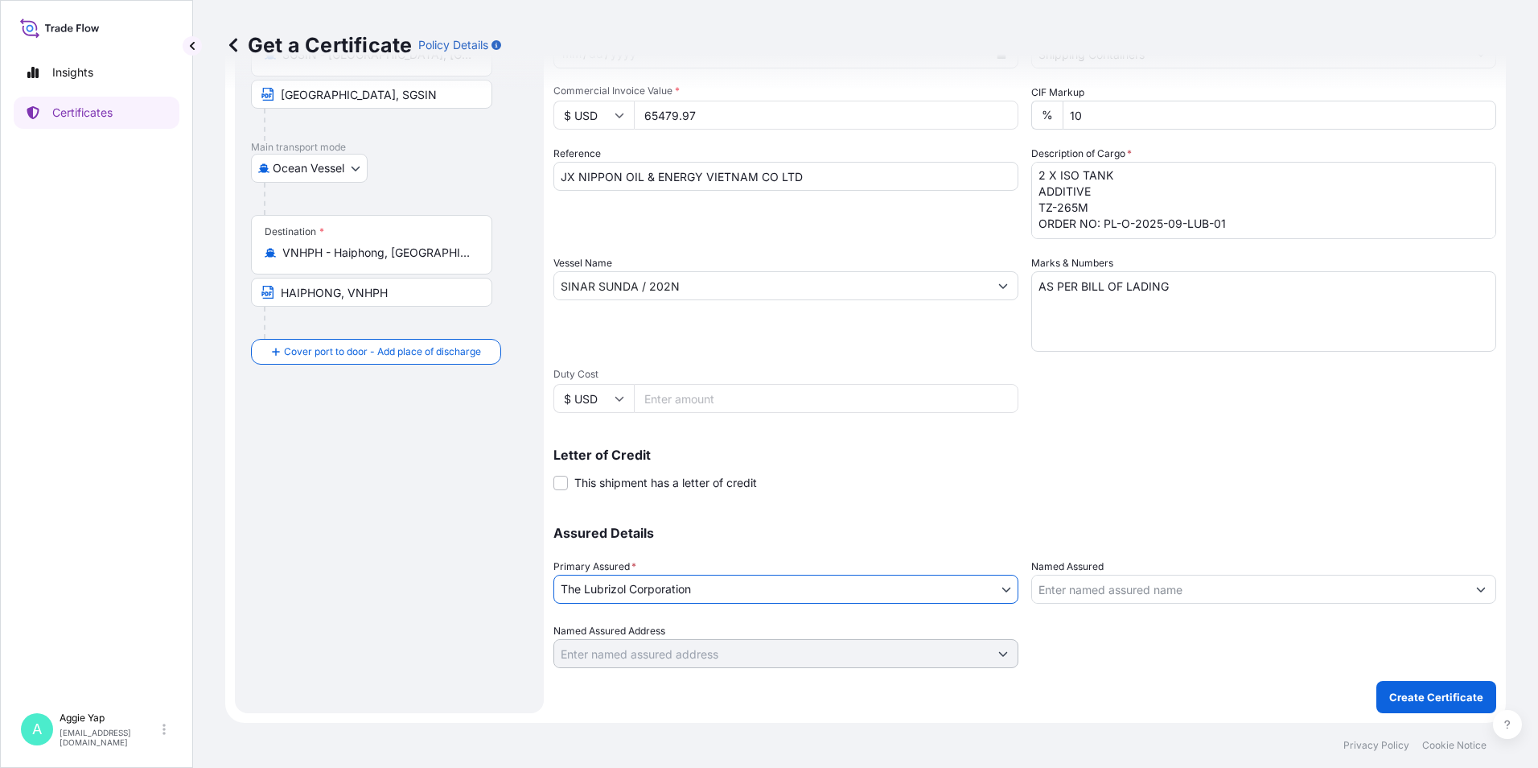
click at [1148, 582] on input "Named Assured" at bounding box center [1249, 588] width 434 height 29
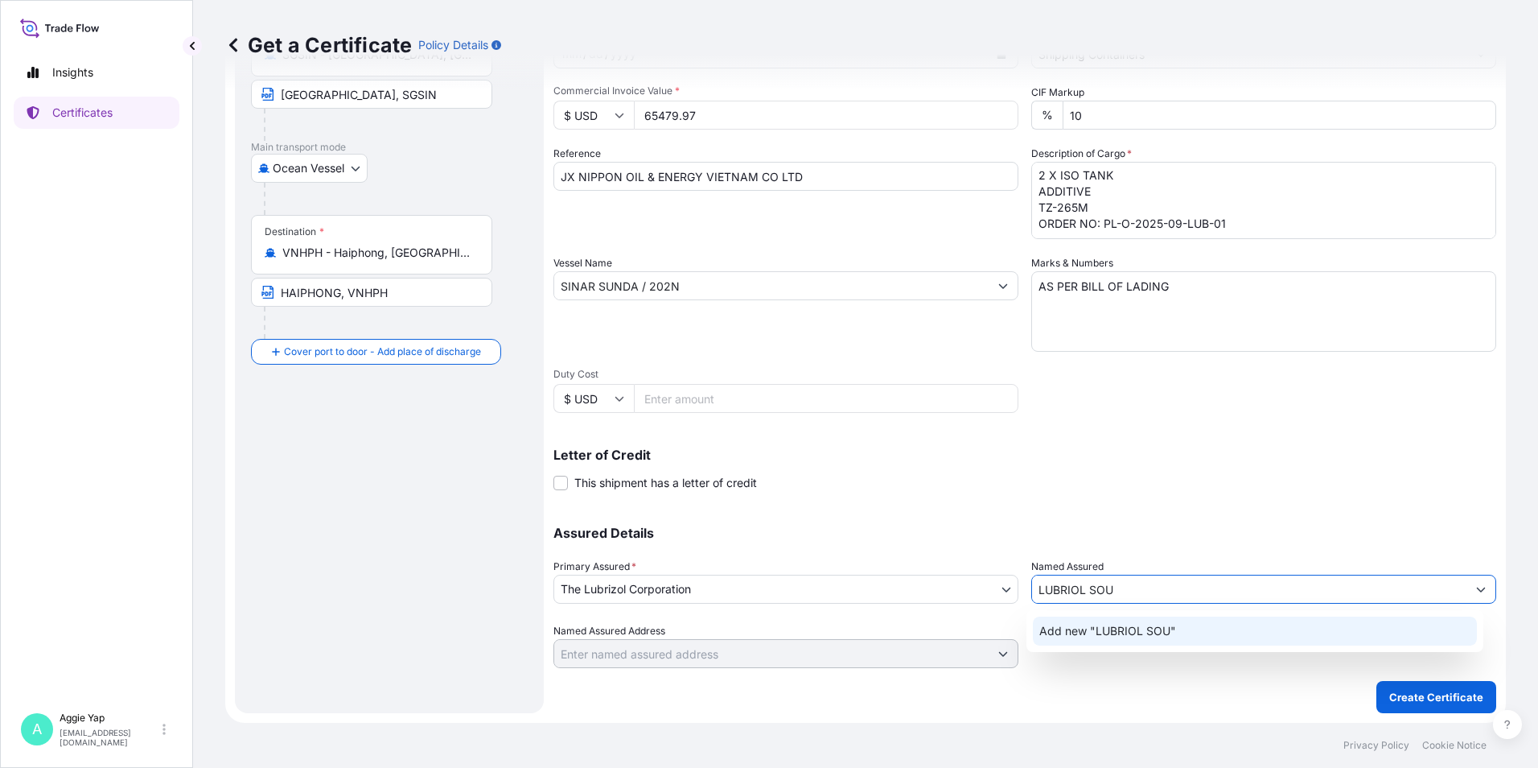
click at [1057, 587] on input "LUBRIOL SOU" at bounding box center [1249, 588] width 434 height 29
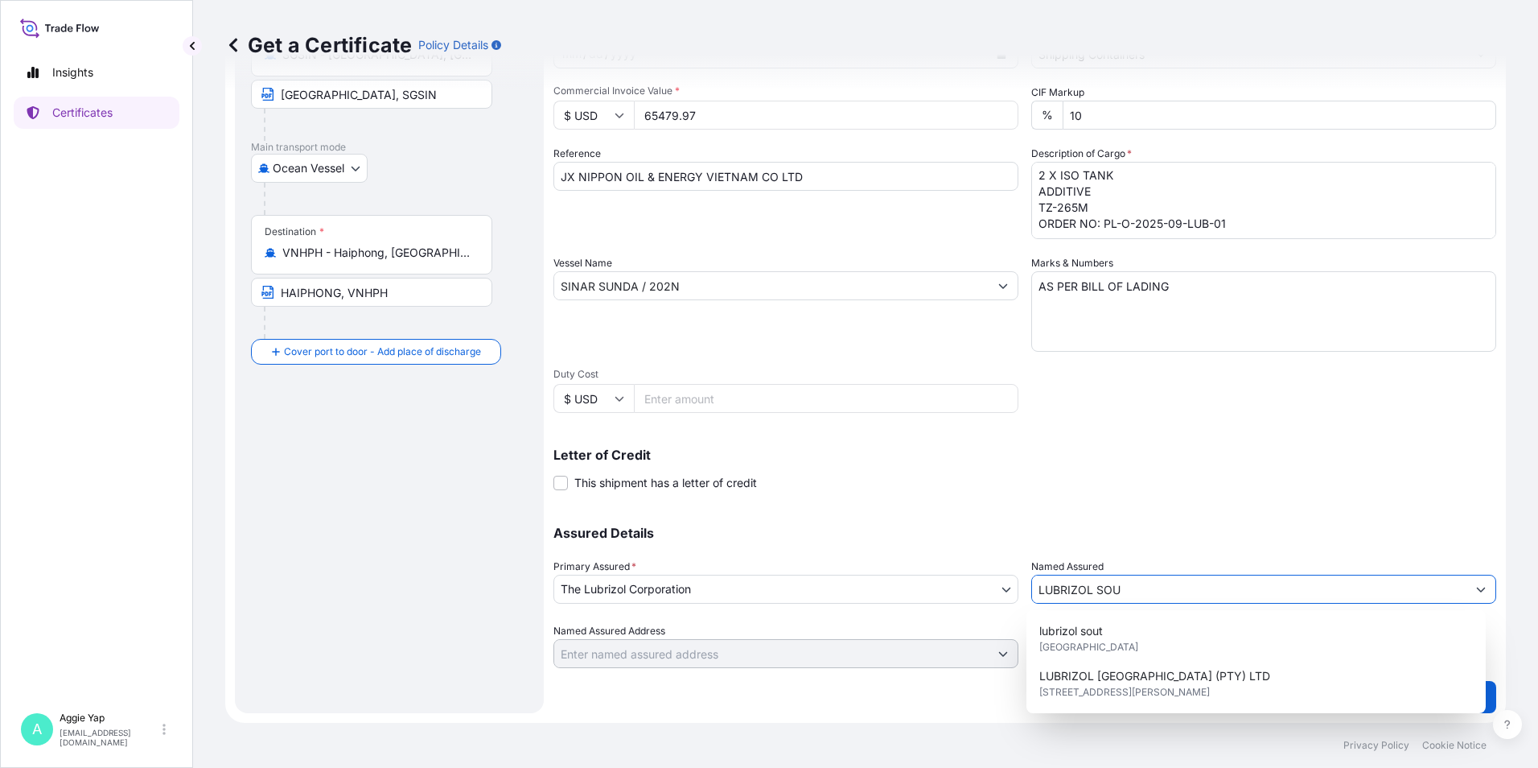
click at [1175, 591] on input "LUBRIZOL SOU" at bounding box center [1249, 588] width 434 height 29
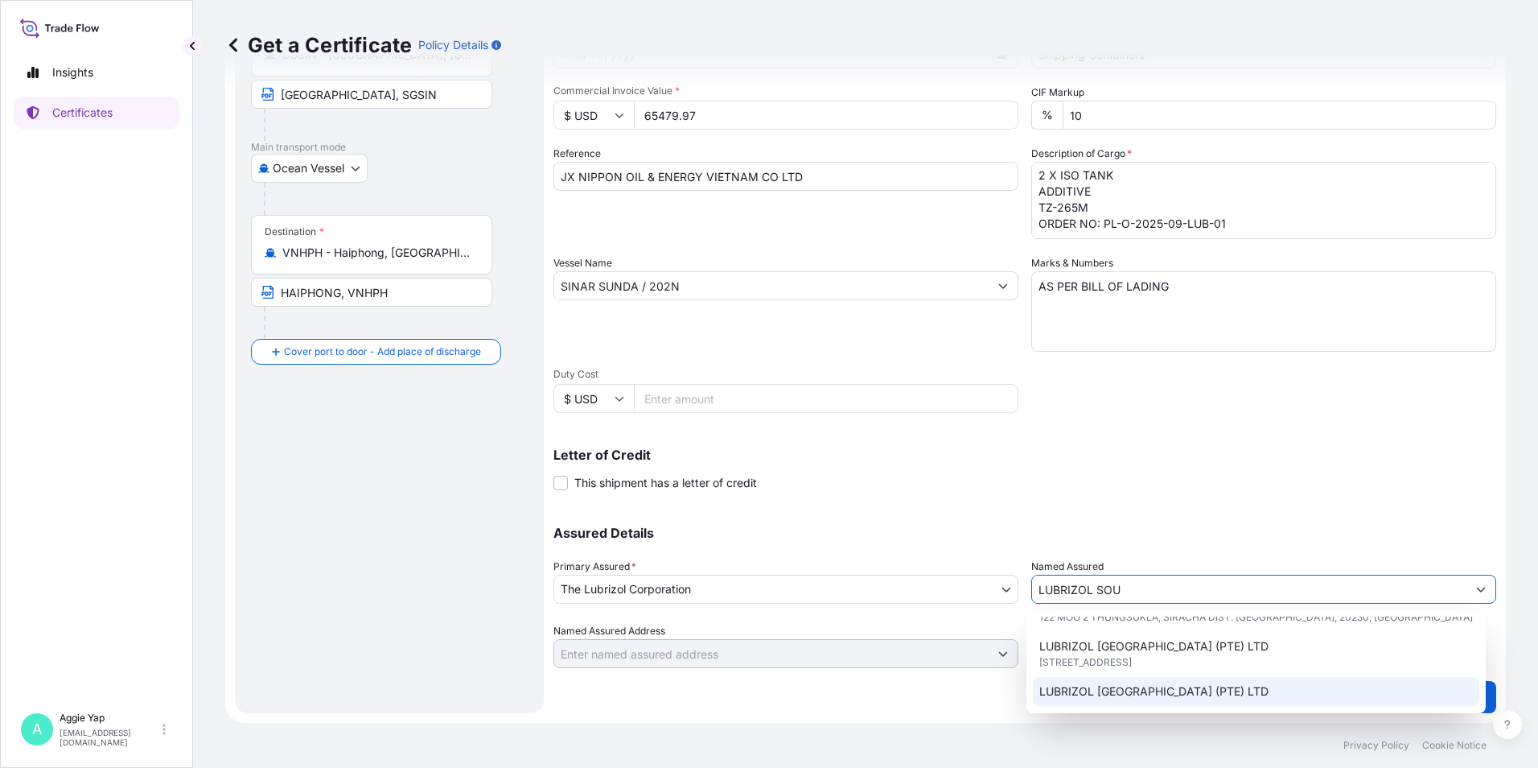
scroll to position [161, 0]
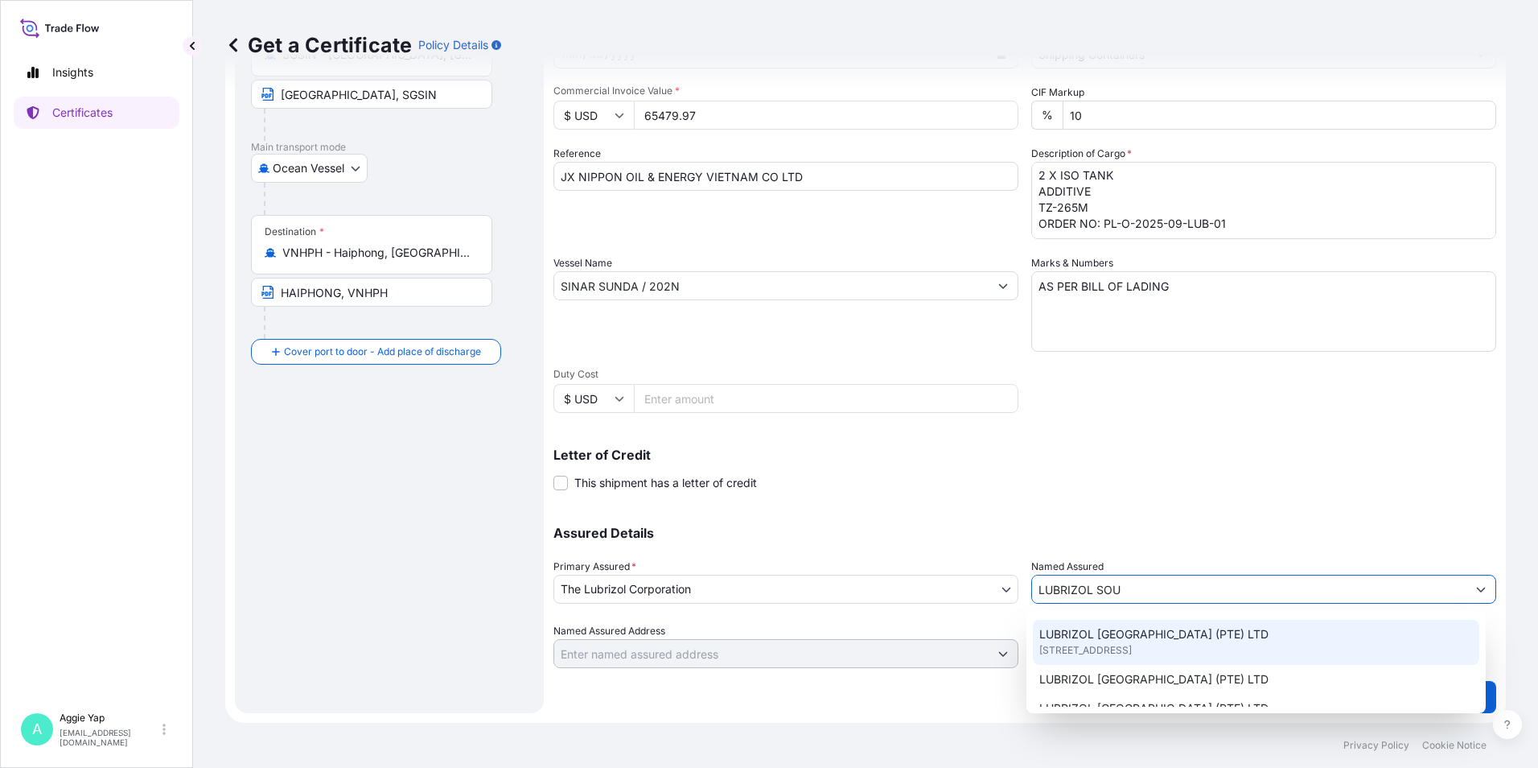
click at [1129, 651] on span "[STREET_ADDRESS]" at bounding box center [1085, 650] width 93 height 16
type input "LUBRIZOL [GEOGRAPHIC_DATA] (PTE) LTD"
type input "[STREET_ADDRESS]"
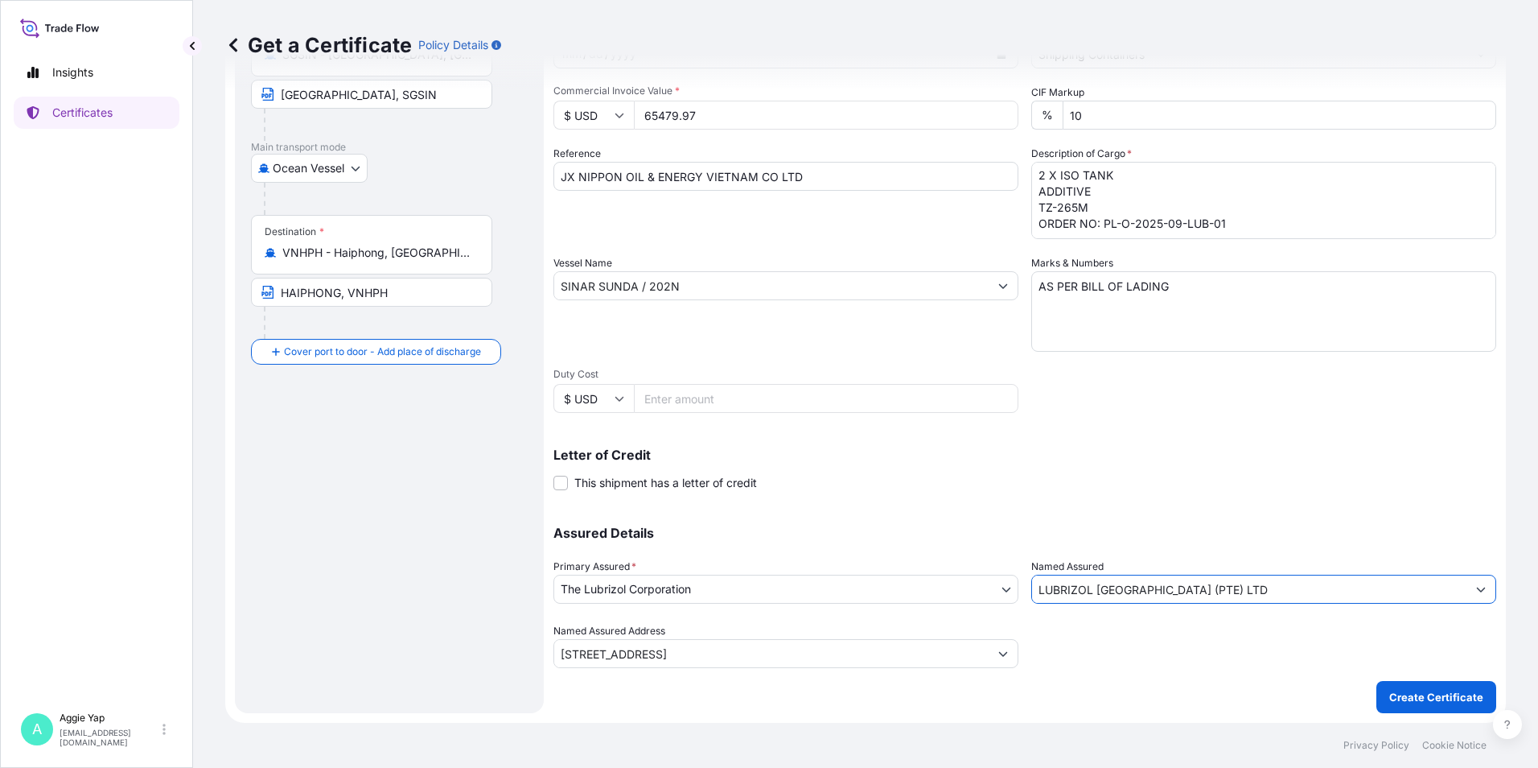
type input "LUBRIZOL [GEOGRAPHIC_DATA] (PTE) LTD"
click at [1066, 468] on div "Letter of Credit This shipment has a letter of credit Letter of credit * Letter…" at bounding box center [1025, 469] width 943 height 43
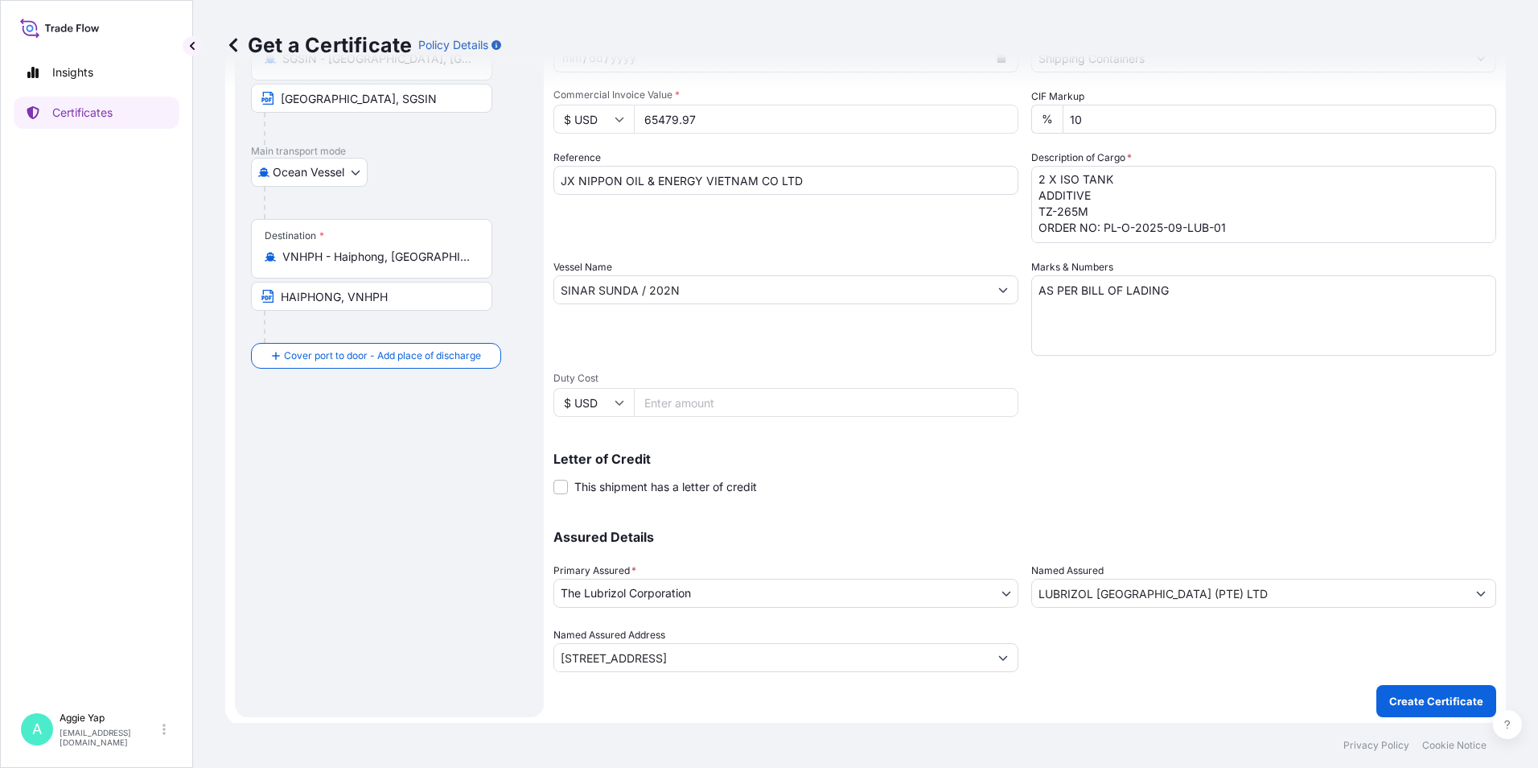
scroll to position [199, 0]
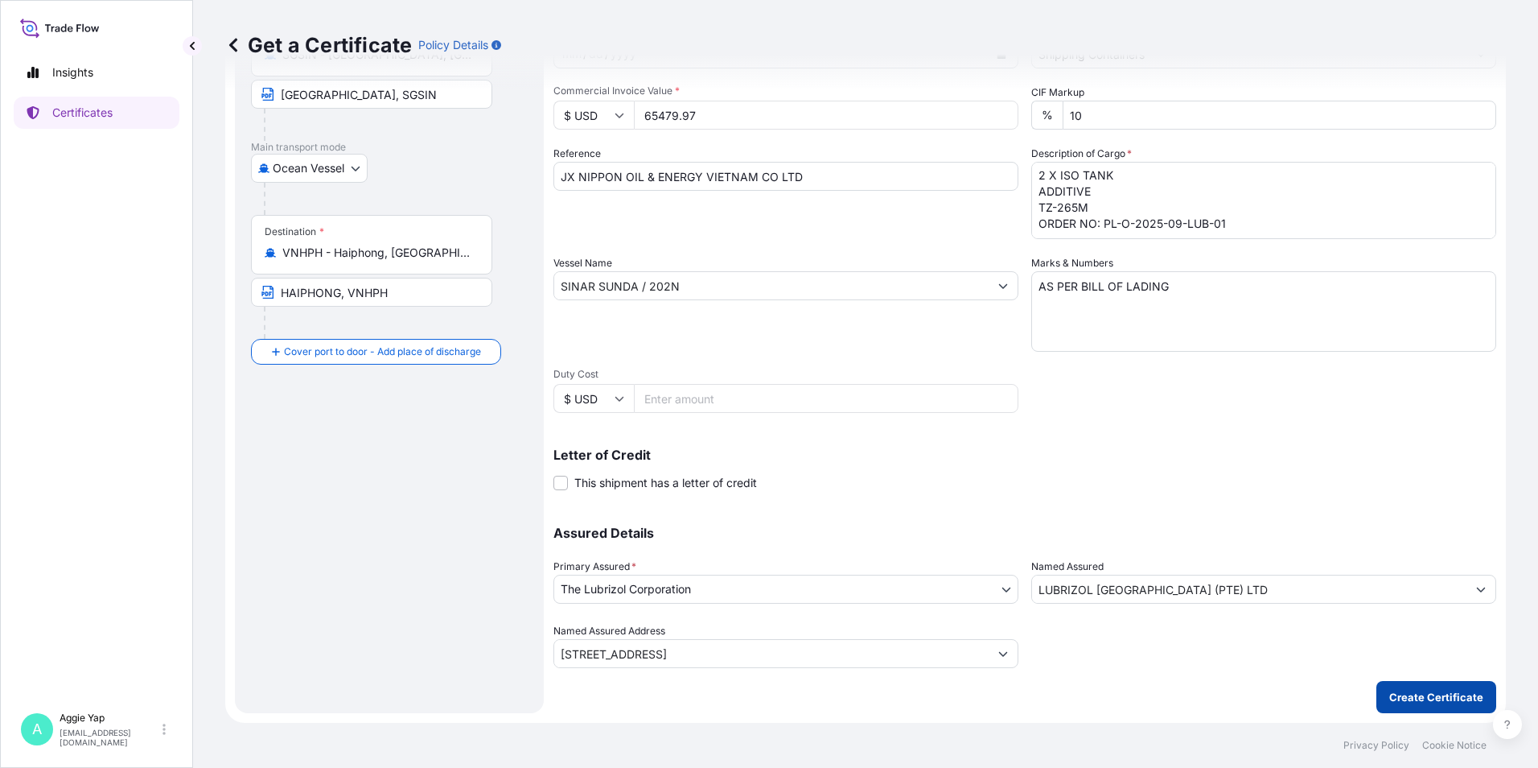
click at [1419, 697] on p "Create Certificate" at bounding box center [1436, 697] width 94 height 16
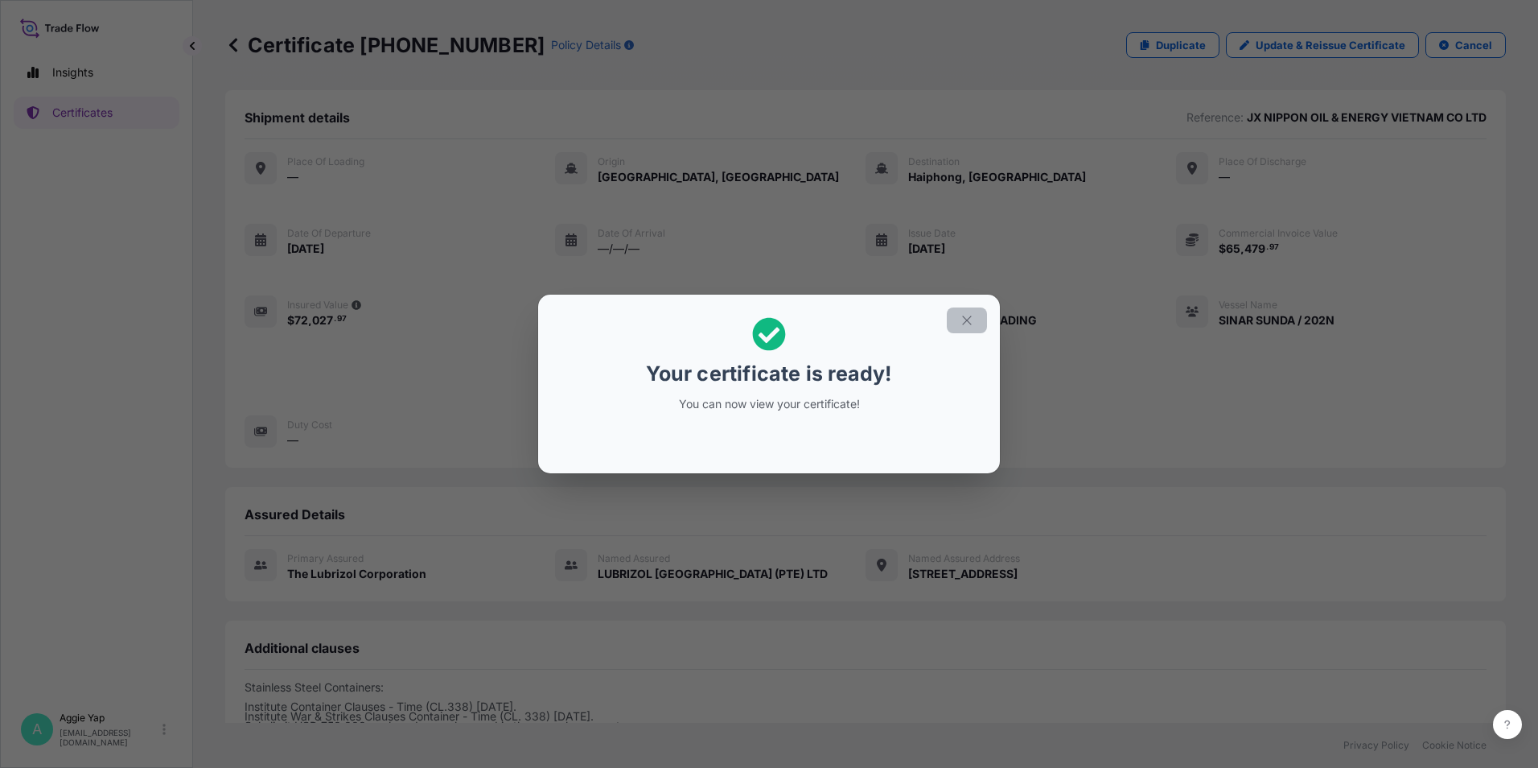
click at [961, 319] on icon "button" at bounding box center [967, 320] width 14 height 14
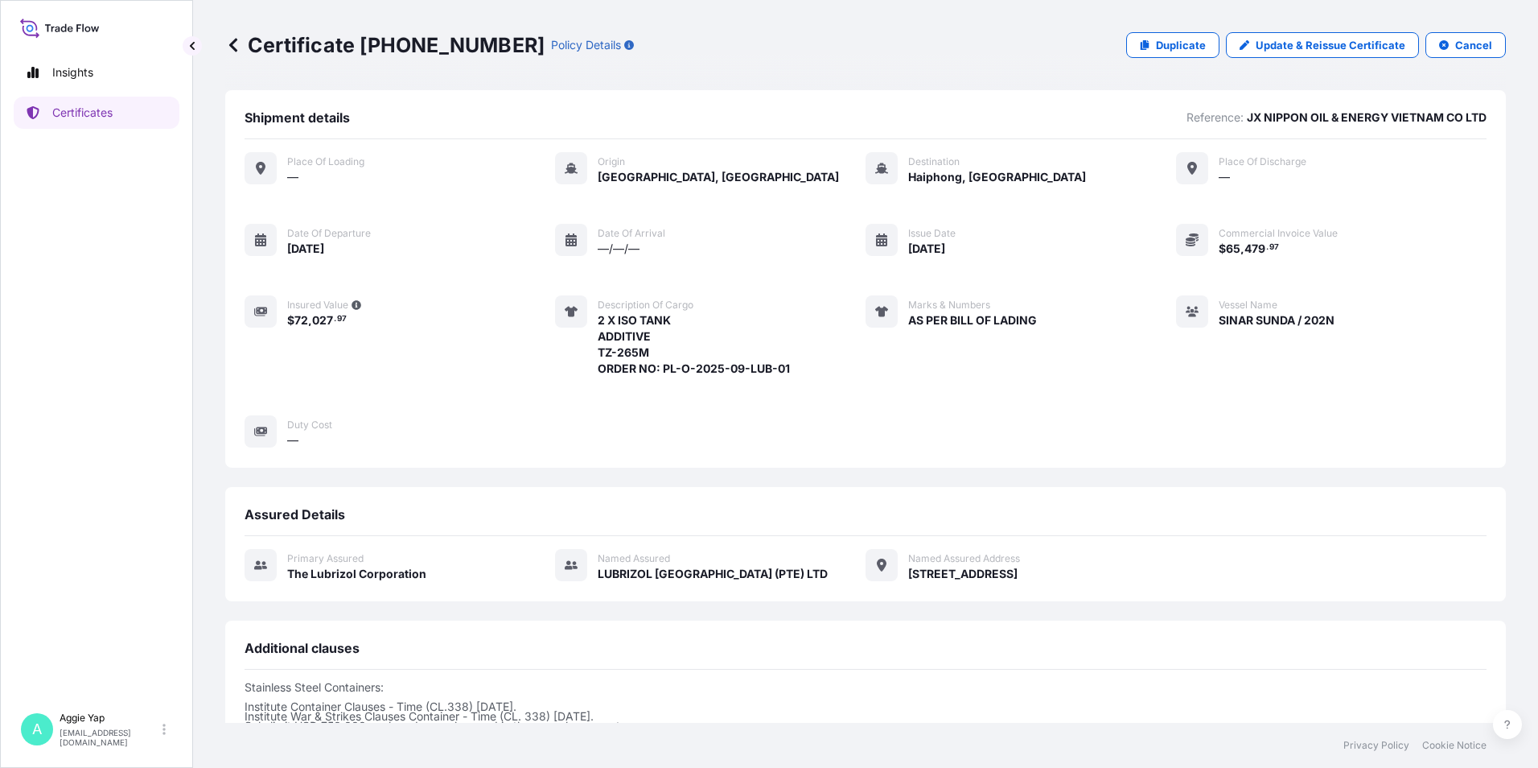
scroll to position [197, 0]
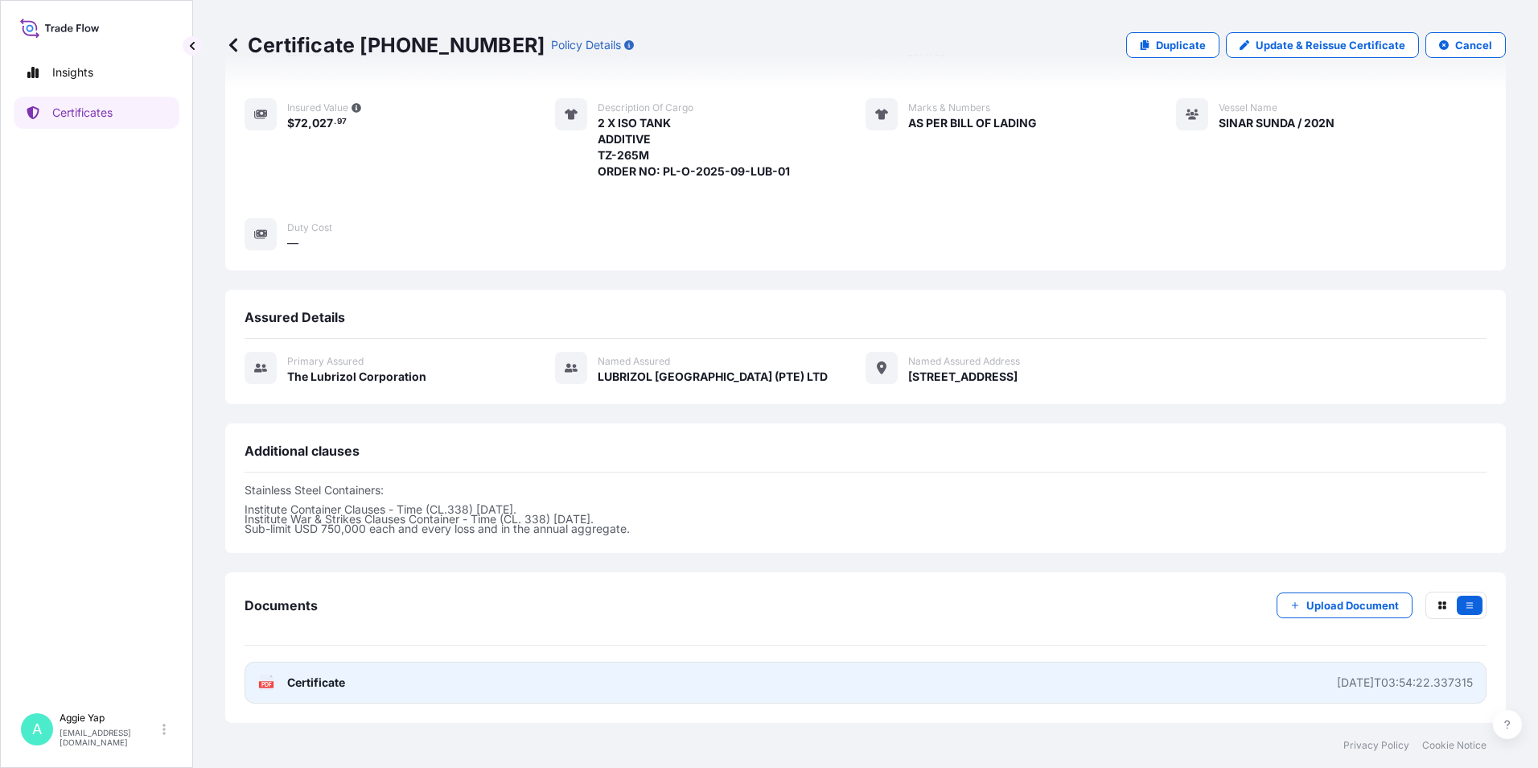
click at [908, 681] on link "PDF Certificate [DATE]T03:54:22.337315" at bounding box center [866, 682] width 1242 height 42
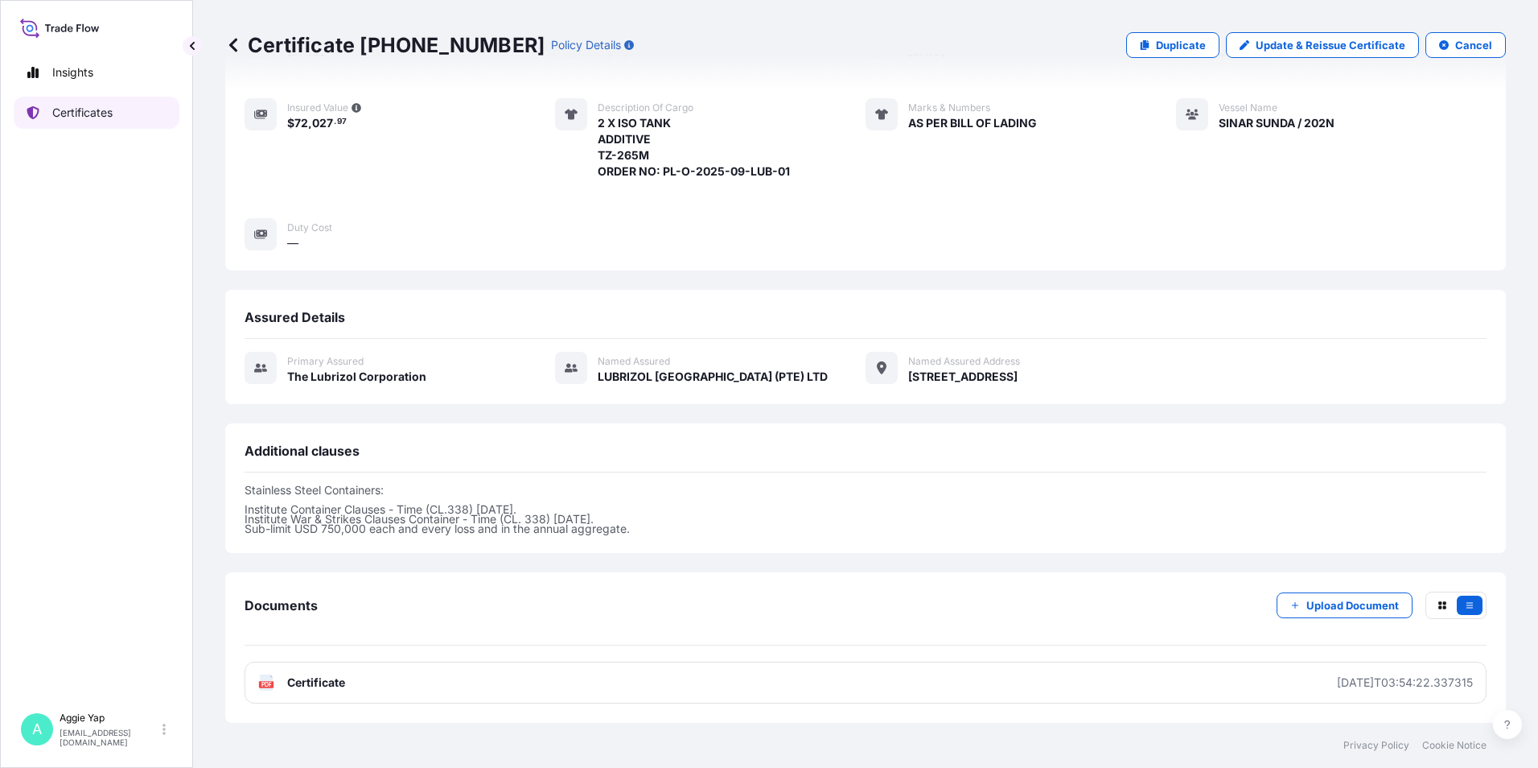
click at [132, 116] on link "Certificates" at bounding box center [97, 113] width 166 height 32
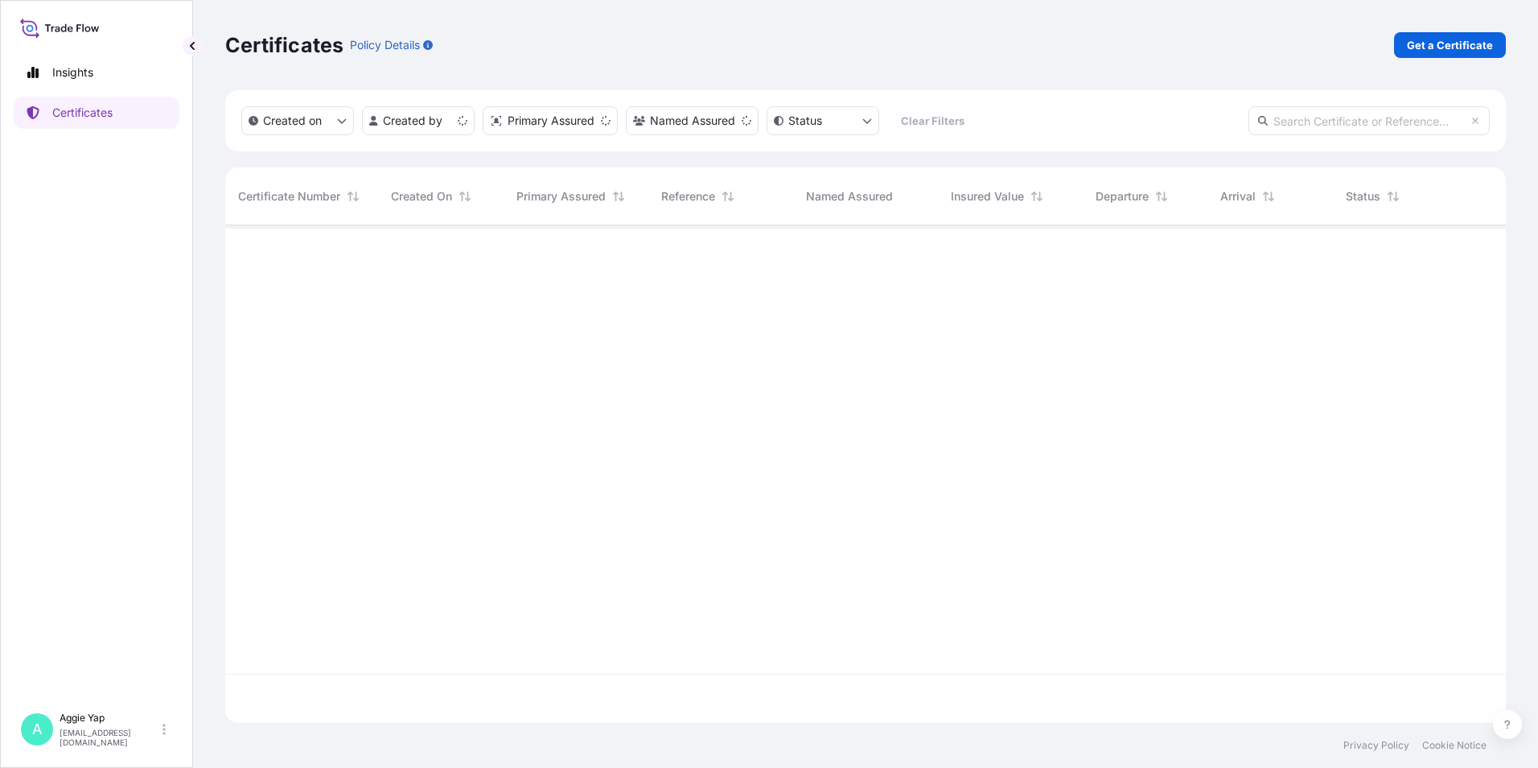
scroll to position [494, 1269]
click at [1431, 43] on p "Get a Certificate" at bounding box center [1450, 45] width 86 height 16
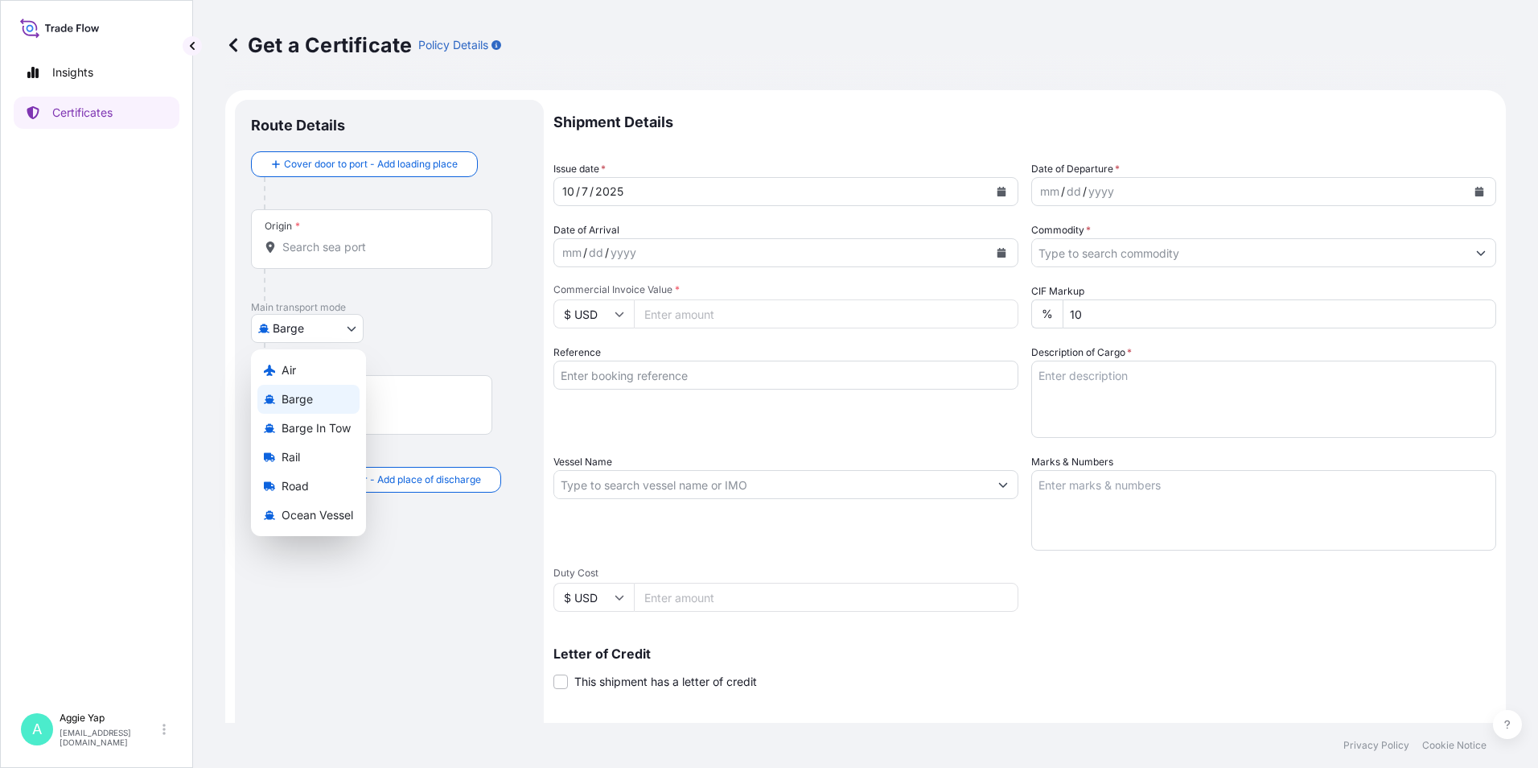
click at [307, 328] on body "Insights Certificates A [PERSON_NAME] [EMAIL_ADDRESS][DOMAIN_NAME] Get a Certif…" at bounding box center [769, 384] width 1538 height 768
click at [317, 517] on span "Ocean Vessel" at bounding box center [318, 515] width 72 height 16
select select "Ocean Vessel"
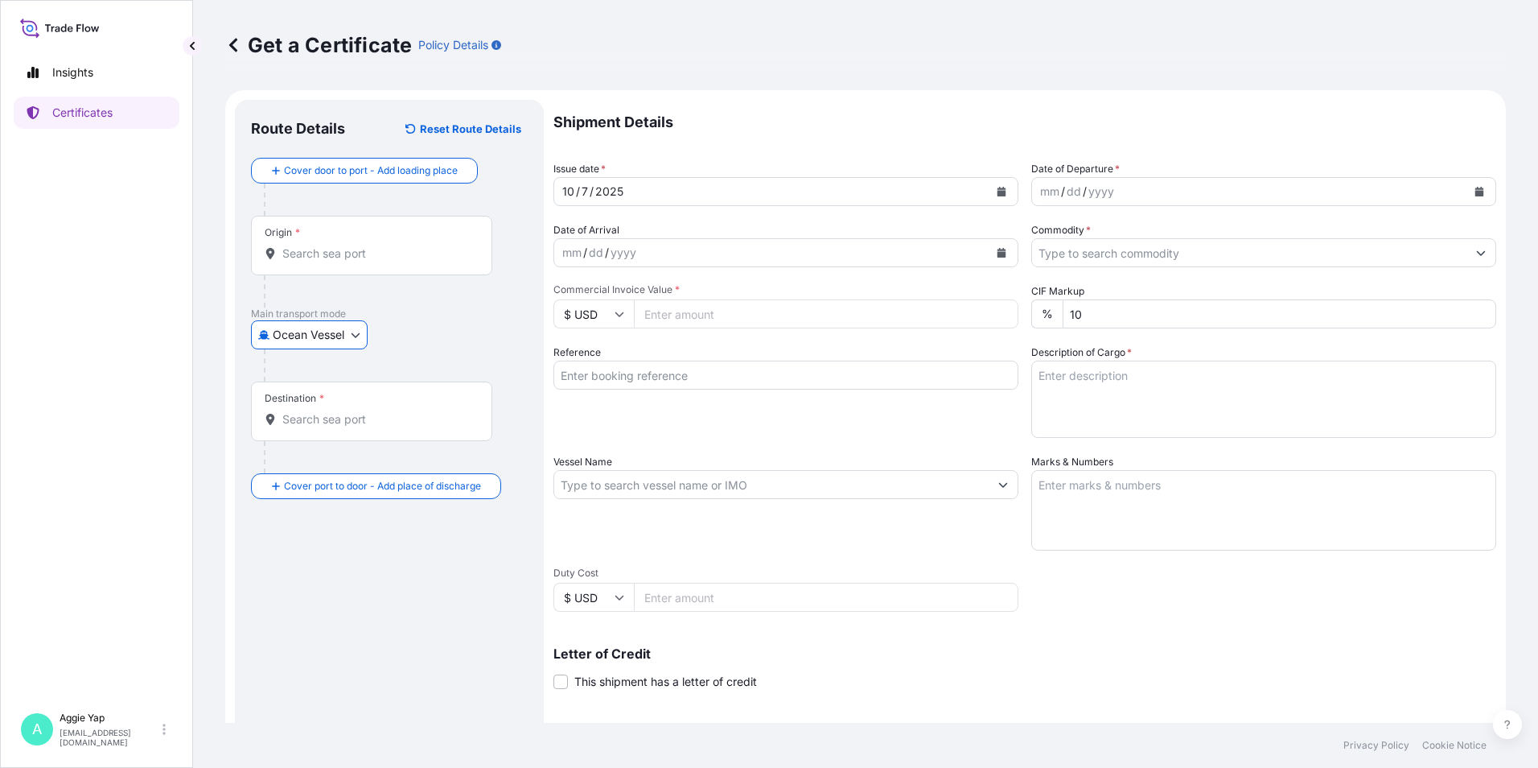
click at [333, 255] on input "Origin *" at bounding box center [377, 253] width 190 height 16
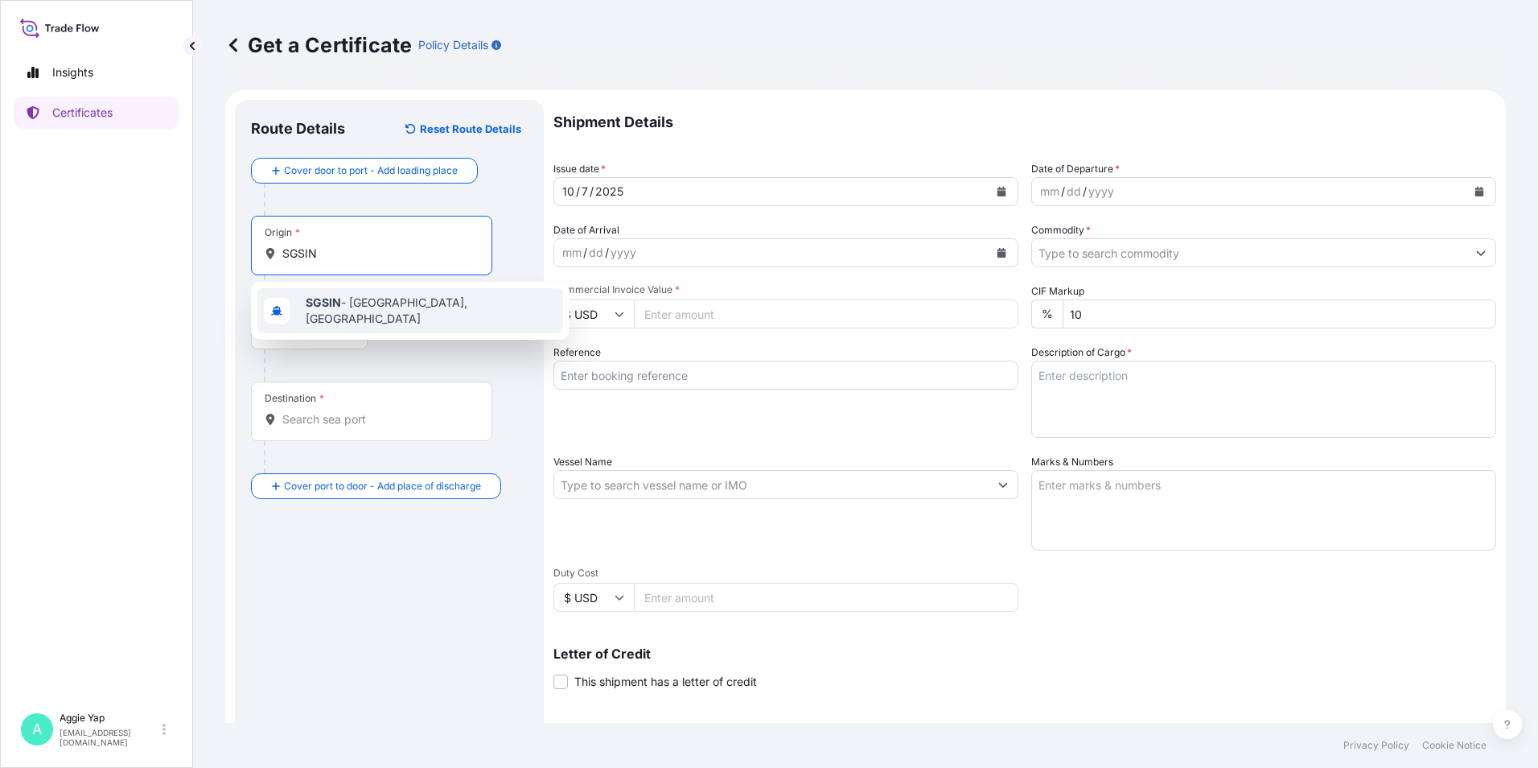
click at [368, 312] on span "SGSIN - [GEOGRAPHIC_DATA], [GEOGRAPHIC_DATA]" at bounding box center [431, 310] width 251 height 32
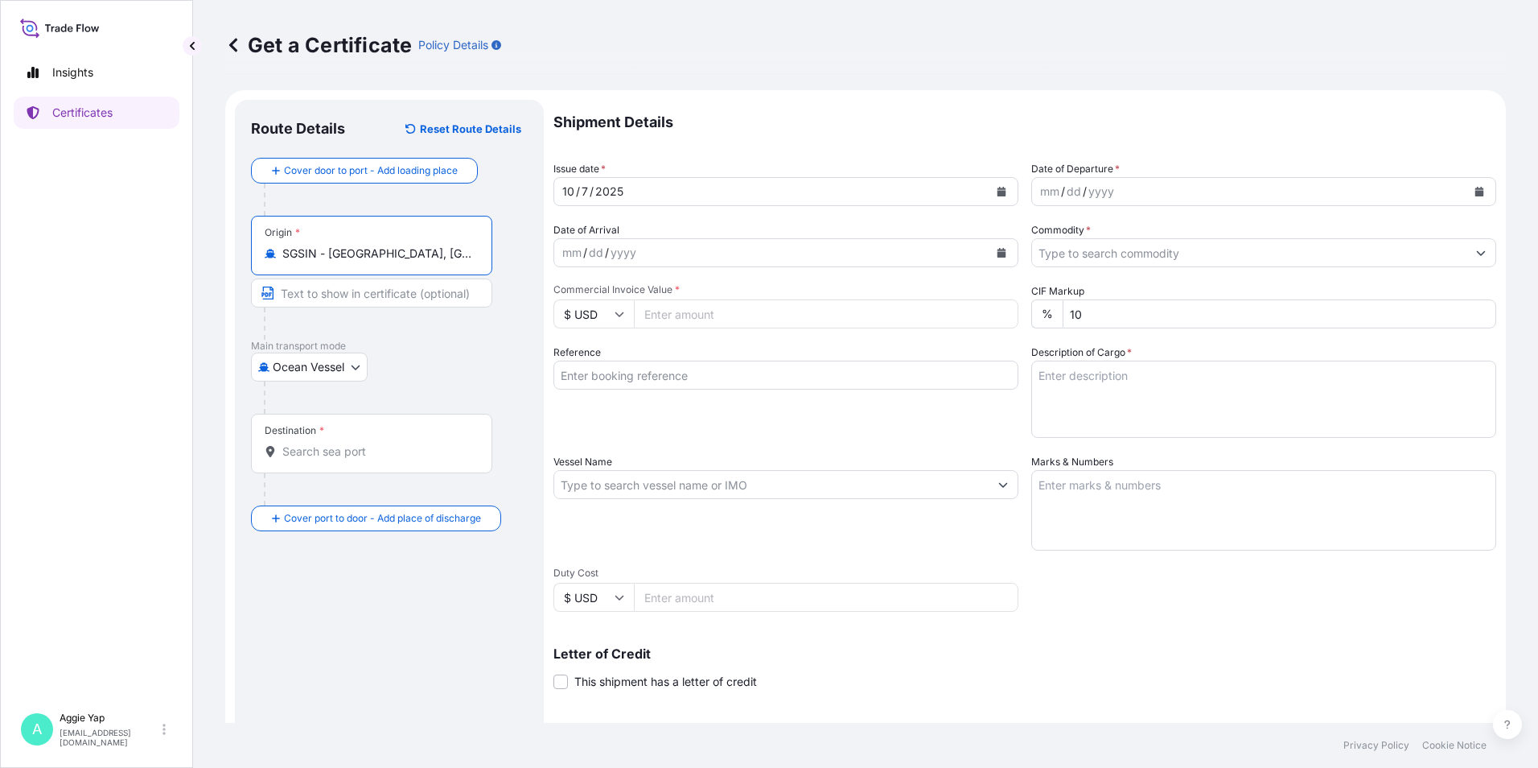
type input "SGSIN - [GEOGRAPHIC_DATA], [GEOGRAPHIC_DATA]"
click at [334, 303] on input "Text to appear on certificate" at bounding box center [371, 292] width 241 height 29
type input "[GEOGRAPHIC_DATA], SGSIN"
click at [324, 437] on div "Destination *" at bounding box center [371, 444] width 241 height 60
click at [324, 443] on input "Destination *" at bounding box center [377, 451] width 190 height 16
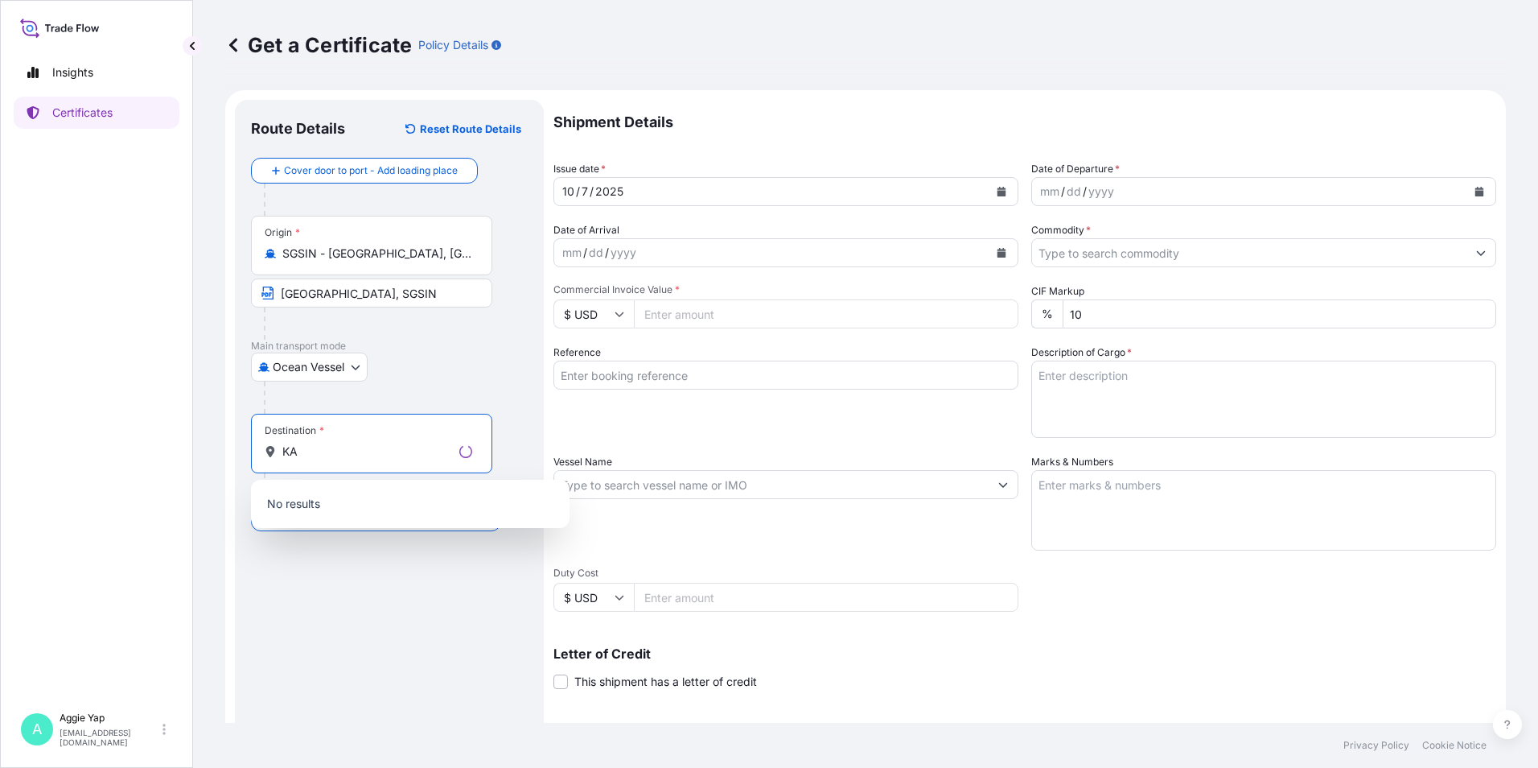
type input "K"
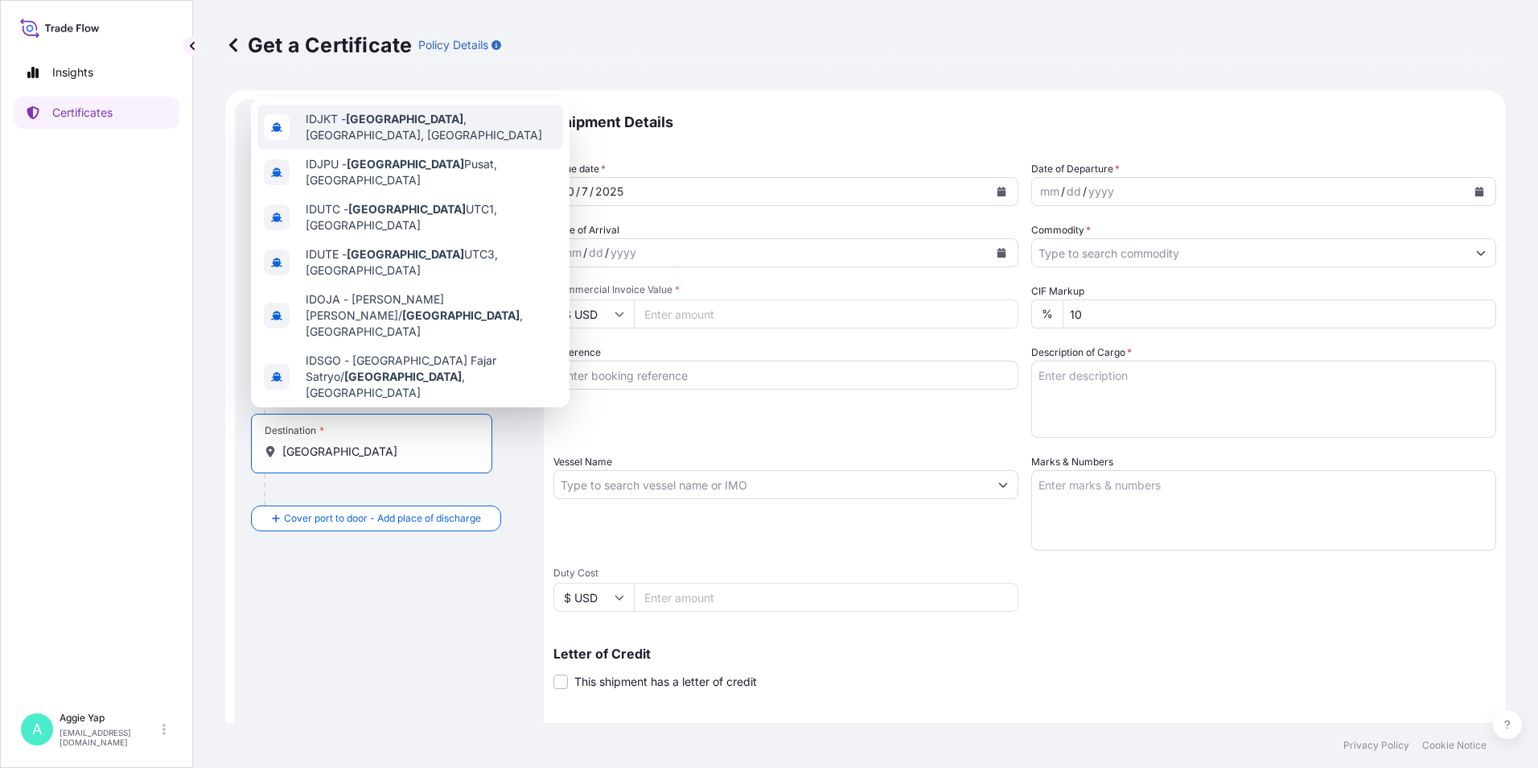
click at [455, 123] on span "IDJKT - [GEOGRAPHIC_DATA] , [GEOGRAPHIC_DATA], [GEOGRAPHIC_DATA]" at bounding box center [431, 127] width 251 height 32
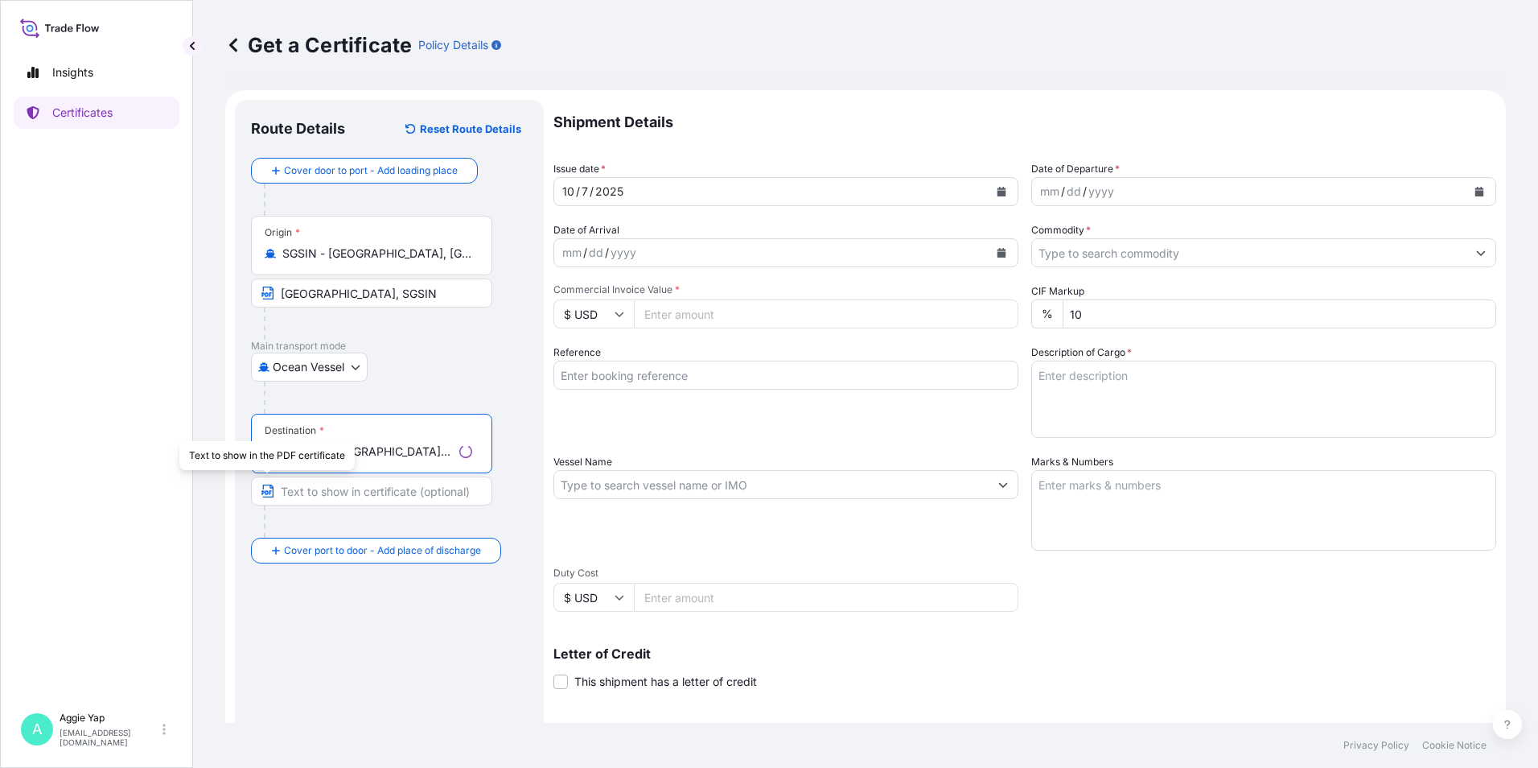
type input "IDJKT - [GEOGRAPHIC_DATA], [GEOGRAPHIC_DATA], [GEOGRAPHIC_DATA]"
click at [323, 491] on input "Text to appear on certificate" at bounding box center [371, 490] width 241 height 29
type input "[GEOGRAPHIC_DATA],[GEOGRAPHIC_DATA], IDJKT"
click at [373, 598] on div "Route Details Reset Route Details Cover door to port - Add loading place Place …" at bounding box center [389, 506] width 277 height 780
click at [1006, 194] on button "Calendar" at bounding box center [1002, 192] width 26 height 26
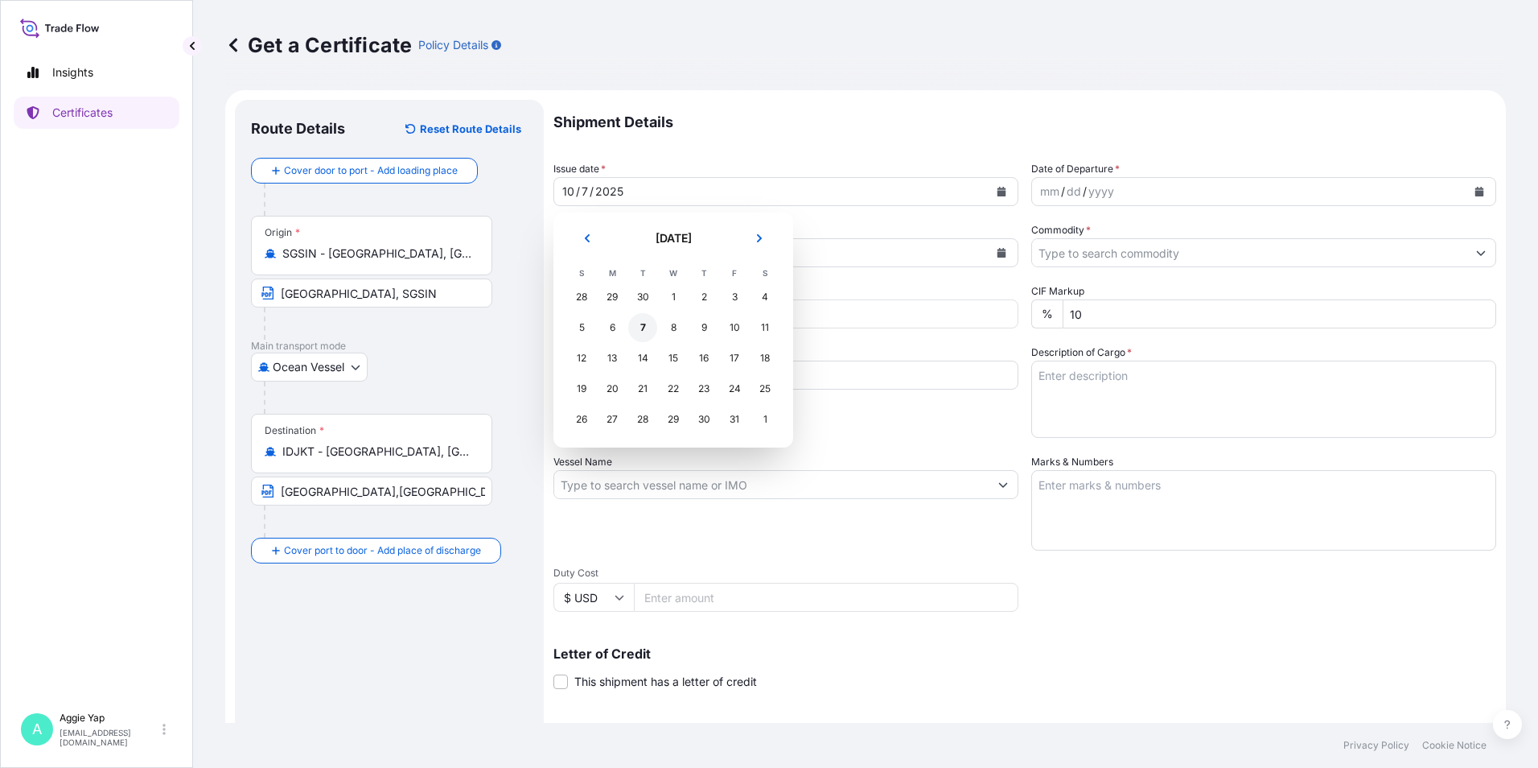
click at [640, 324] on div "7" at bounding box center [642, 327] width 29 height 29
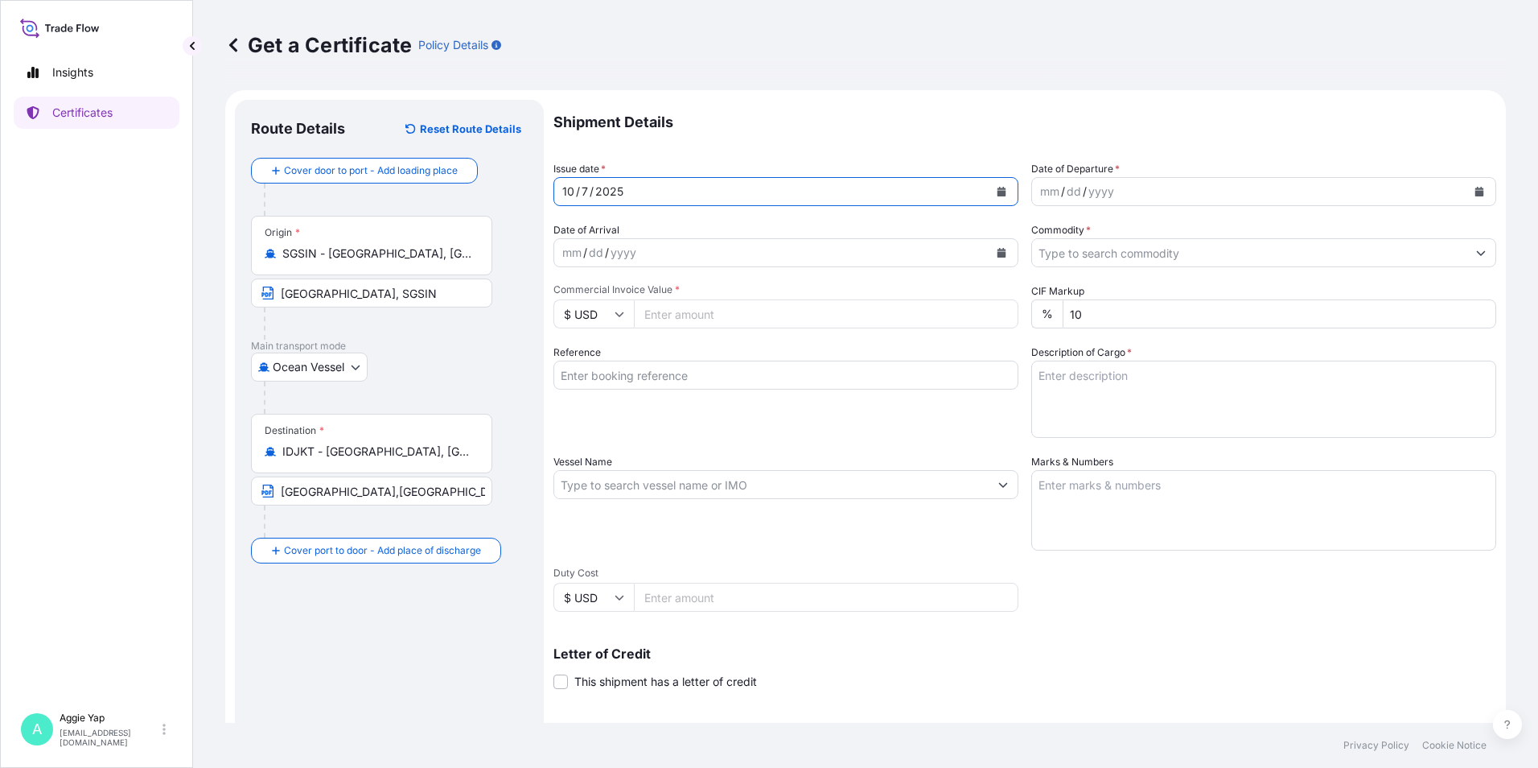
click at [1476, 196] on div "mm / dd / yyyy" at bounding box center [1263, 191] width 465 height 29
click at [1469, 196] on button "Calendar" at bounding box center [1480, 192] width 26 height 26
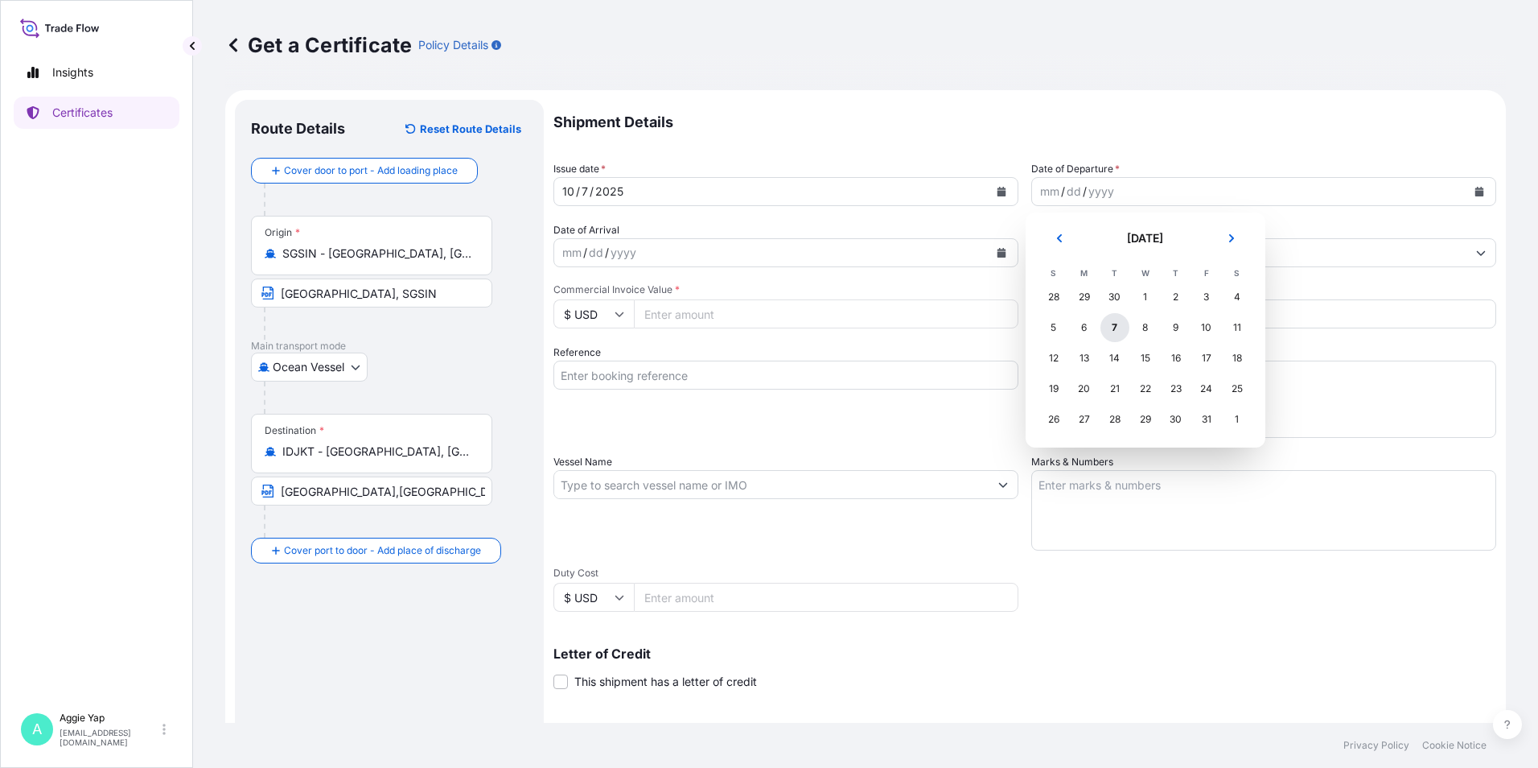
click at [1118, 321] on div "7" at bounding box center [1115, 327] width 29 height 29
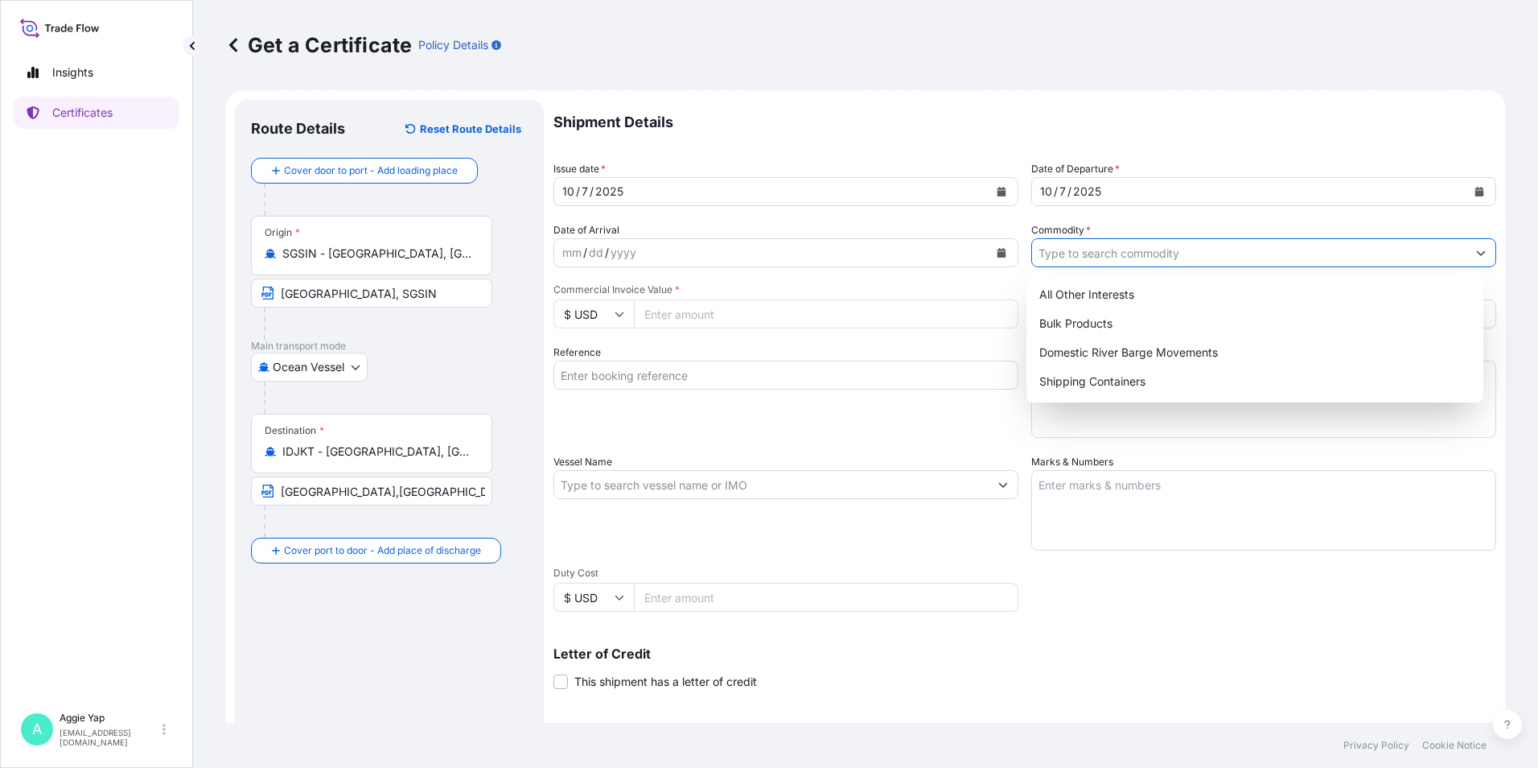
click at [1069, 251] on input "Commodity *" at bounding box center [1249, 252] width 434 height 29
click at [1076, 385] on div "Shipping Containers" at bounding box center [1255, 381] width 445 height 29
type input "Shipping Containers"
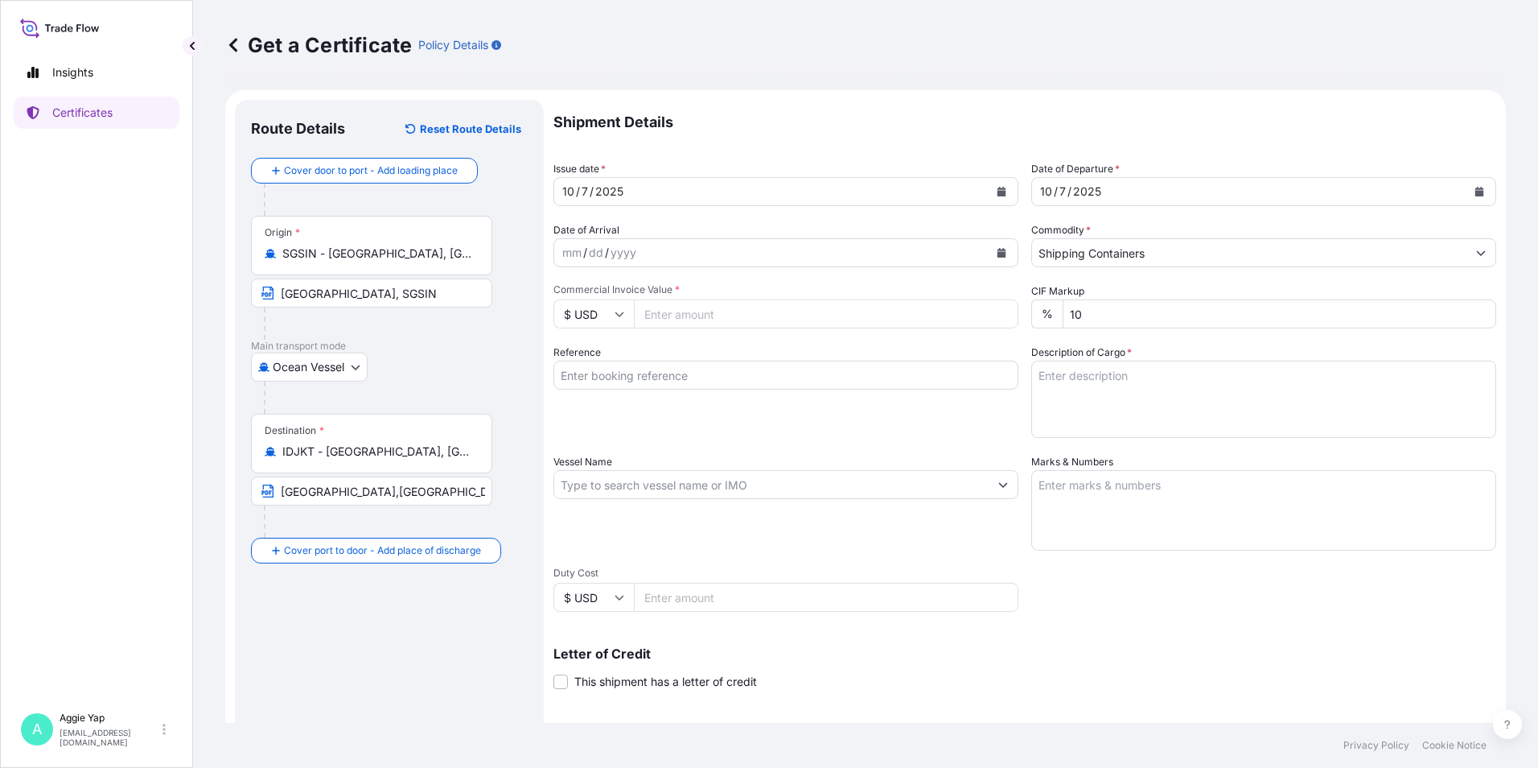
click at [681, 311] on input "Commercial Invoice Value *" at bounding box center [826, 313] width 385 height 29
type input "40024.05"
click at [768, 420] on div "Reference" at bounding box center [786, 390] width 465 height 93
click at [662, 384] on input "Reference" at bounding box center [786, 374] width 465 height 29
type input "PT FEDERAL KARYATAMA"
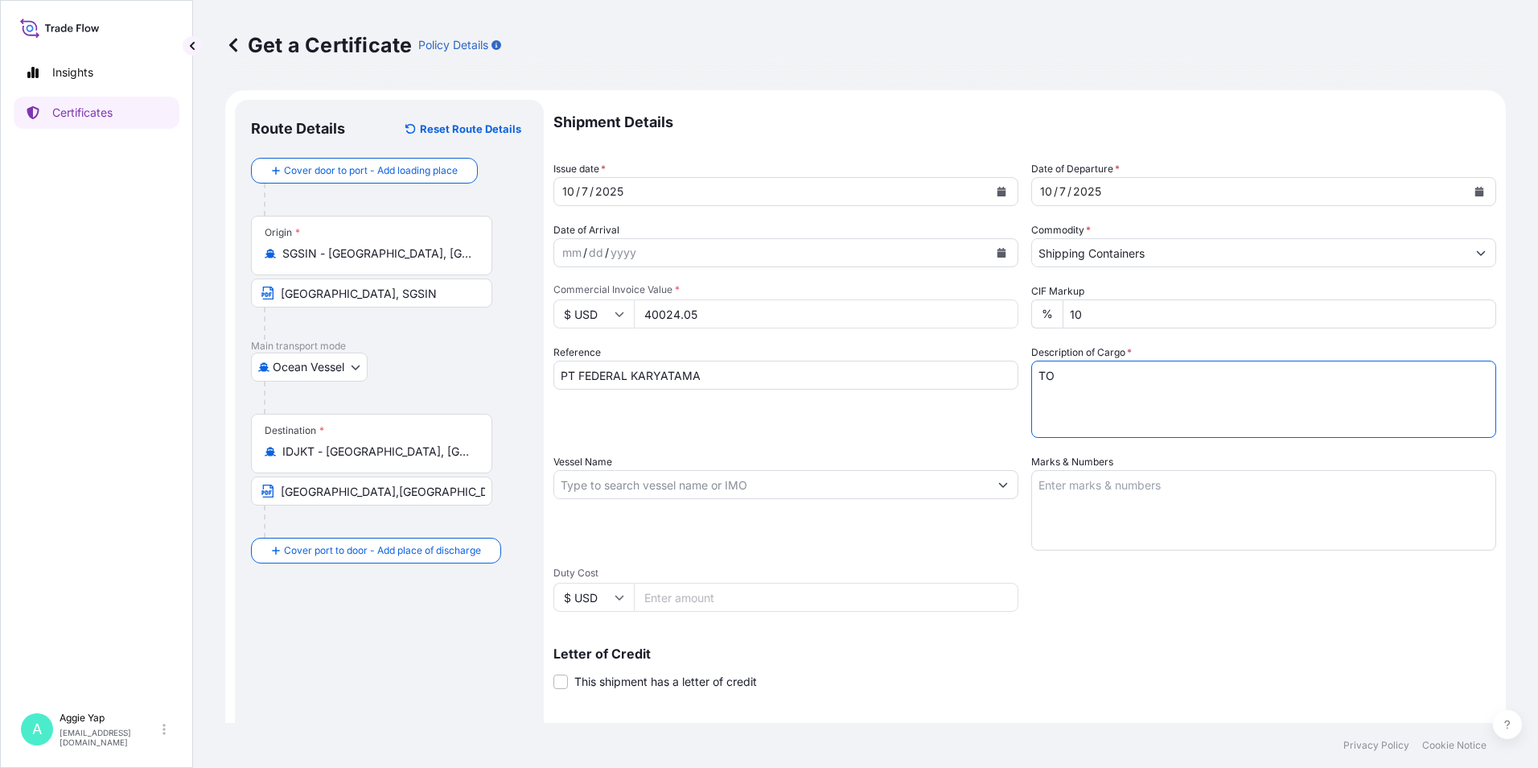
type textarea "T"
paste textarea "ADDITIVES FOR LUBRICATING OIL"
paste textarea "CN 70808"
click at [1077, 410] on textarea "1 X ISO TANK ADDITIVES FOR LUBRICATING OIL" at bounding box center [1263, 398] width 465 height 77
click at [1245, 399] on textarea "1 X ISO TANK ADDITIVES FOR LUBRICATING OIL" at bounding box center [1263, 398] width 465 height 77
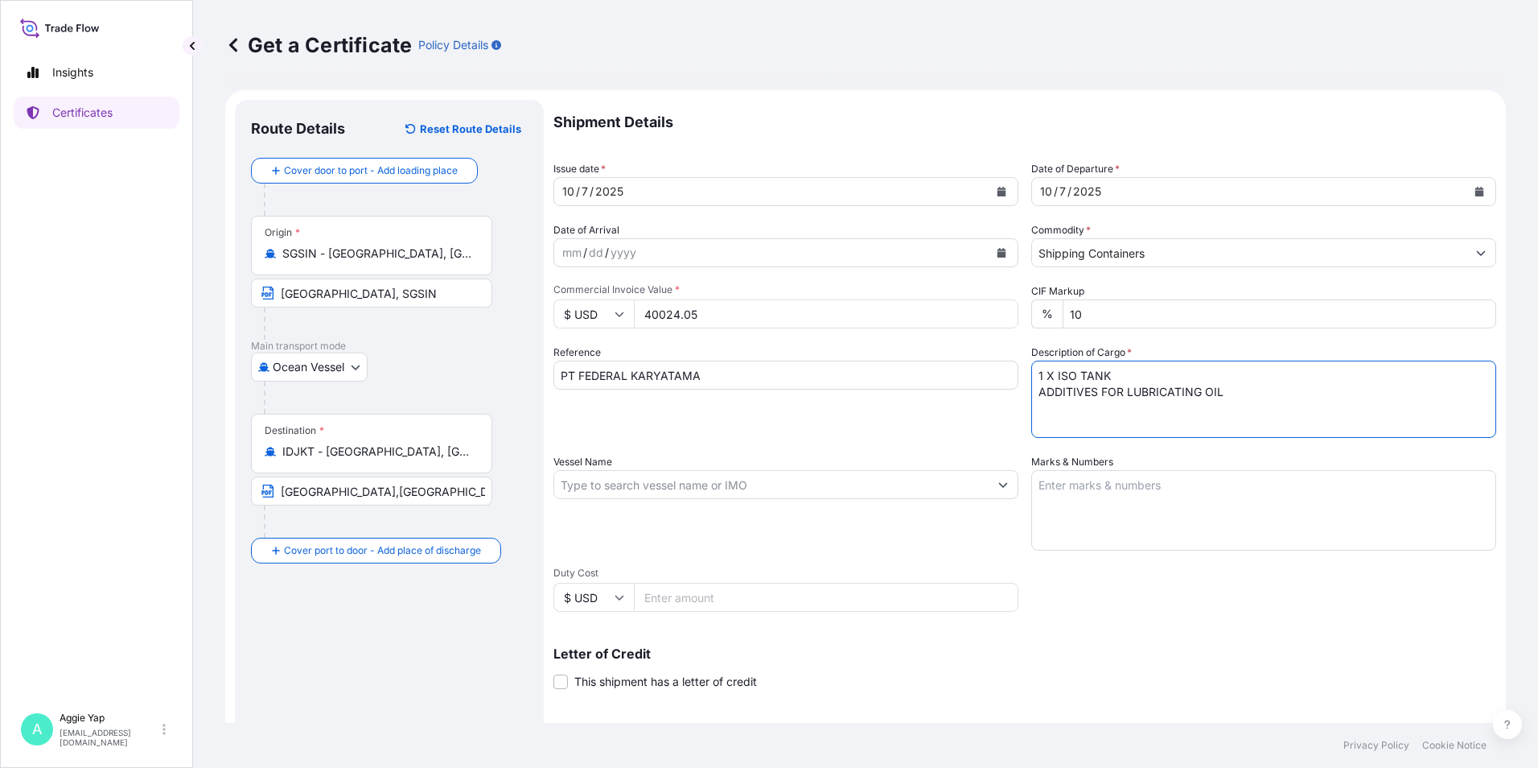
paste textarea "CN 70808"
paste textarea "ORDER NO: PO-25-022886"
type textarea "1 X ISO TANK ADDITIVES FOR LUBRICATING OIL CN 70808 ORDER NO: PO-25-022886"
click at [747, 495] on input "Vessel Name" at bounding box center [771, 484] width 434 height 29
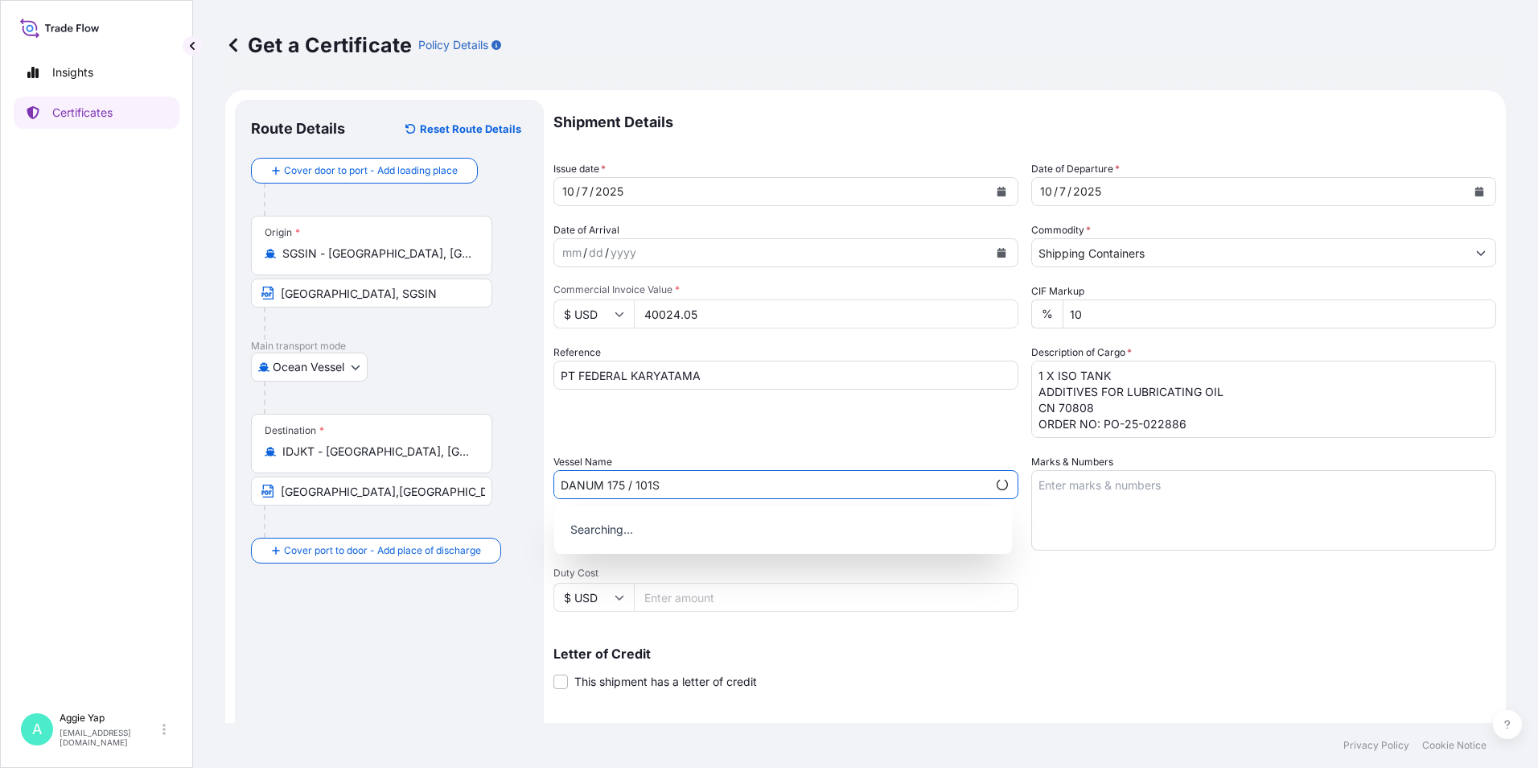
type input "DANUM 175 / 101S"
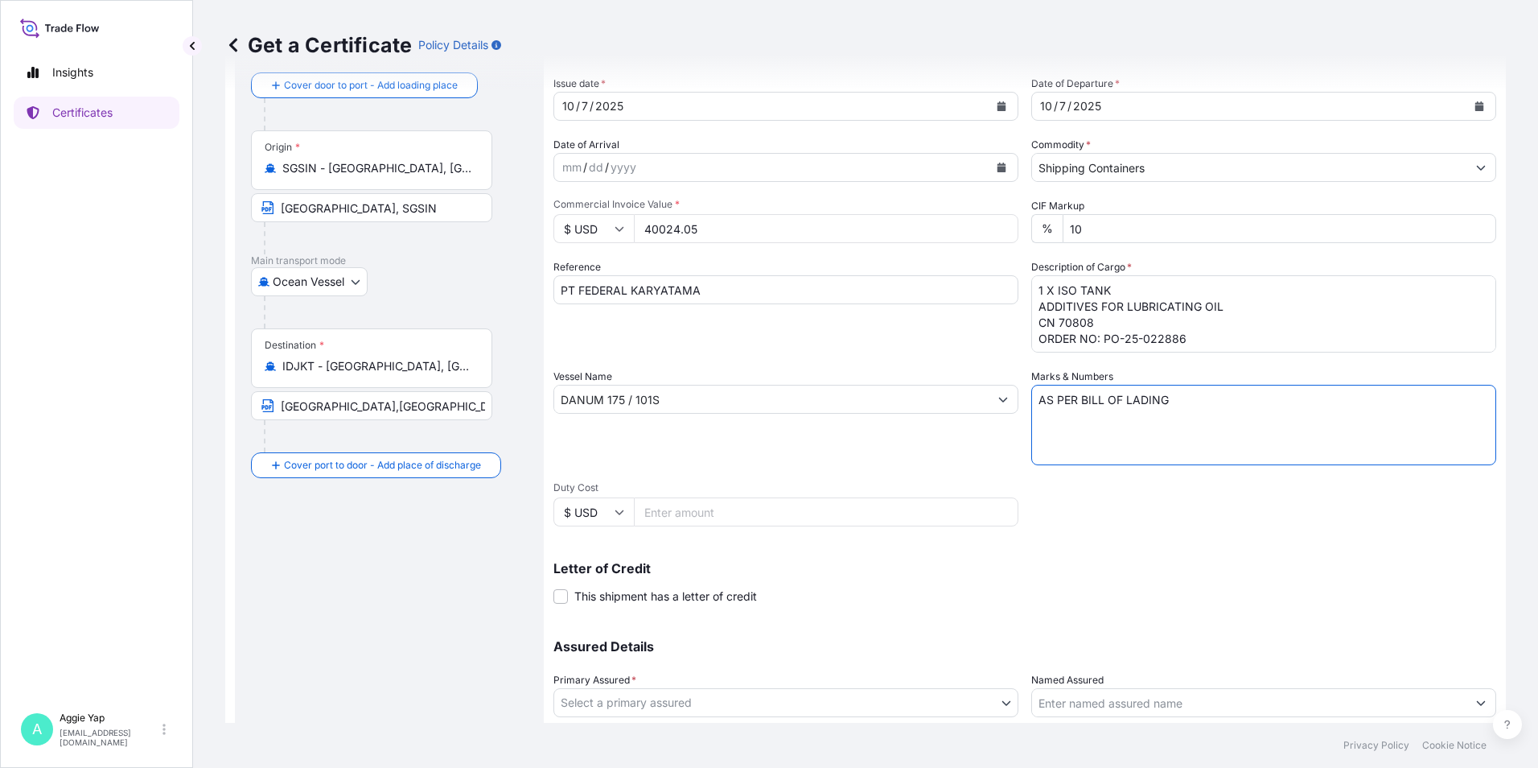
scroll to position [161, 0]
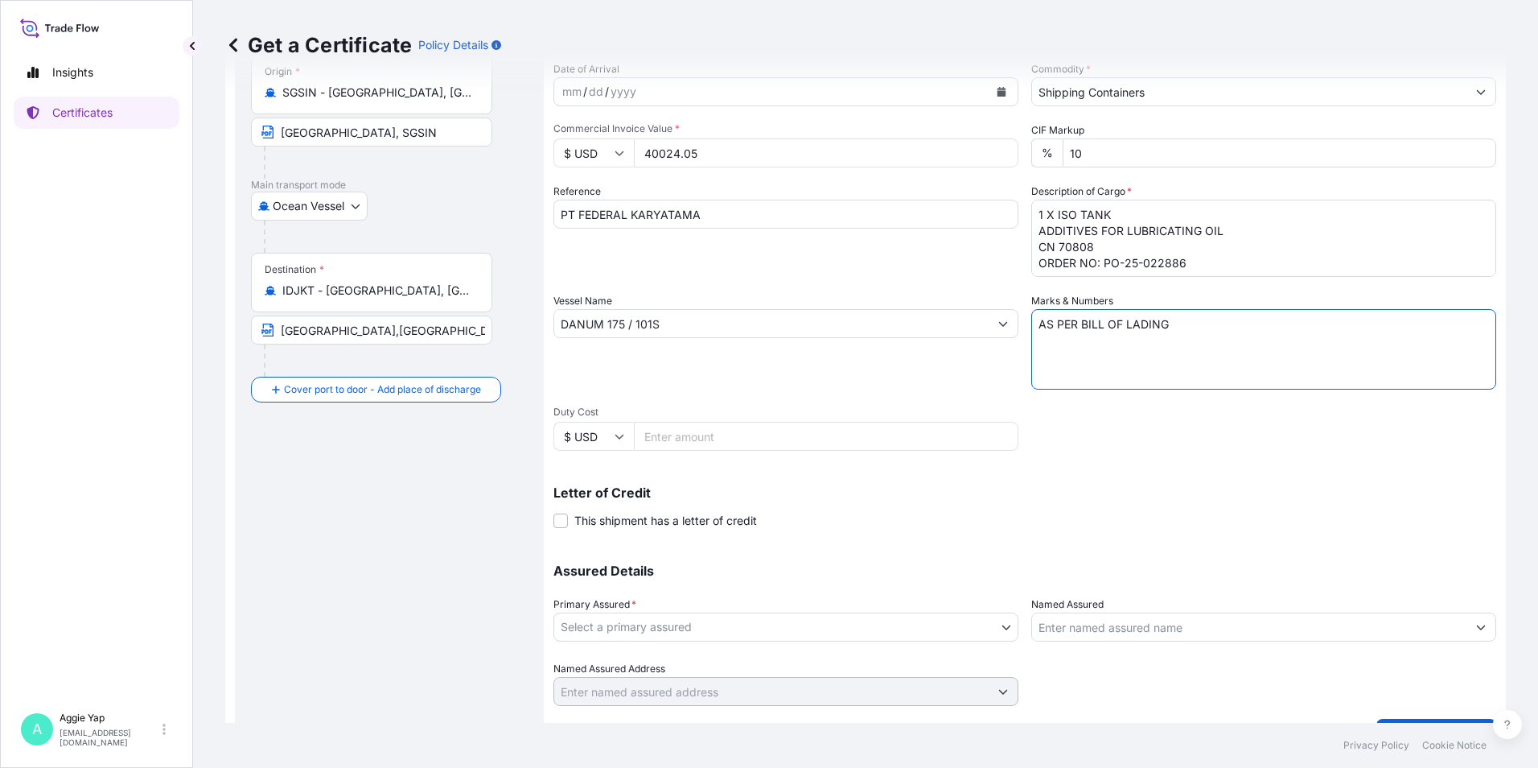
type textarea "AS PER BILL OF LADING"
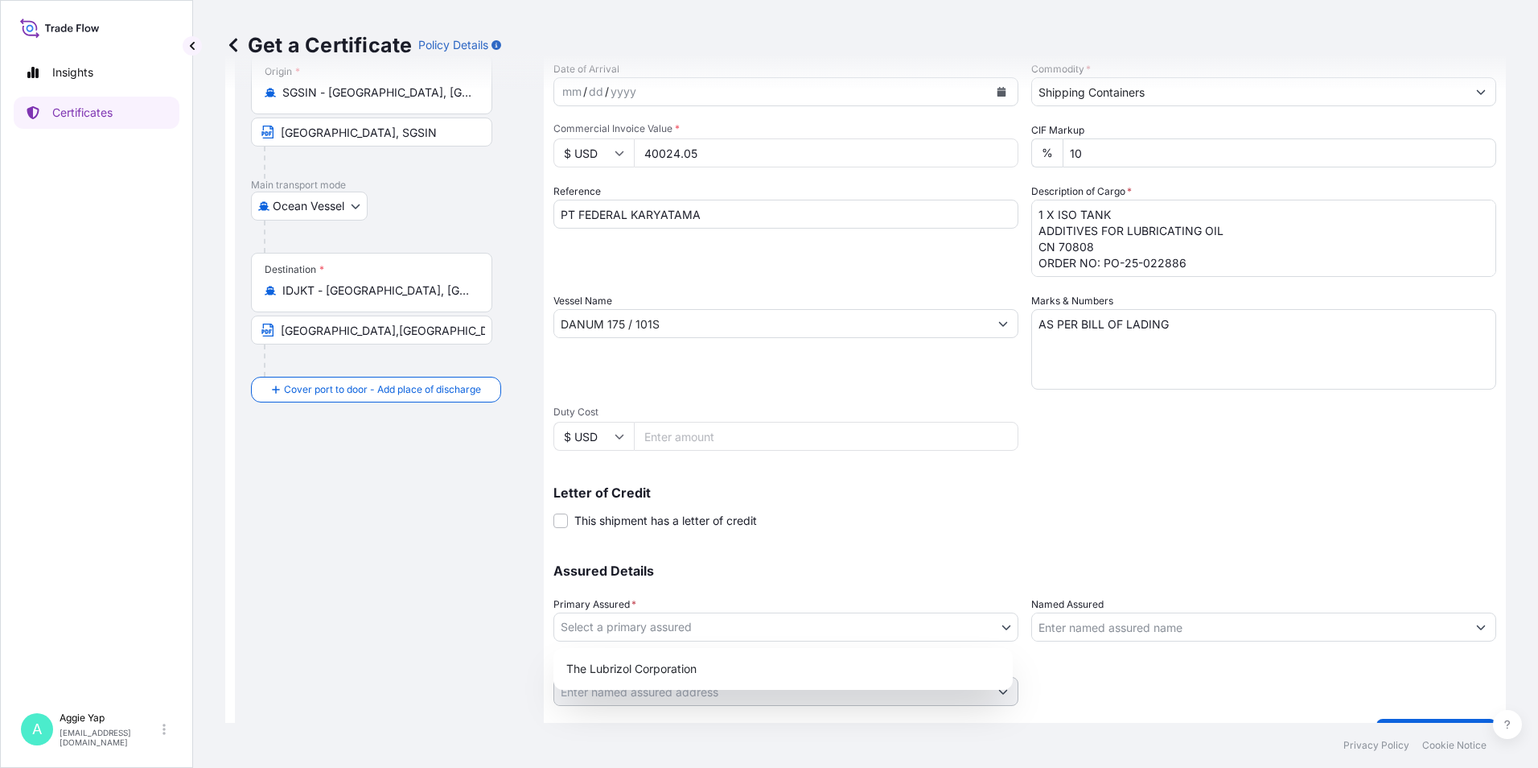
click at [709, 635] on body "Insights Certificates A [PERSON_NAME] [EMAIL_ADDRESS][DOMAIN_NAME] Get a Certif…" at bounding box center [769, 384] width 1538 height 768
click at [691, 674] on div "The Lubrizol Corporation" at bounding box center [783, 668] width 447 height 29
select select "31566"
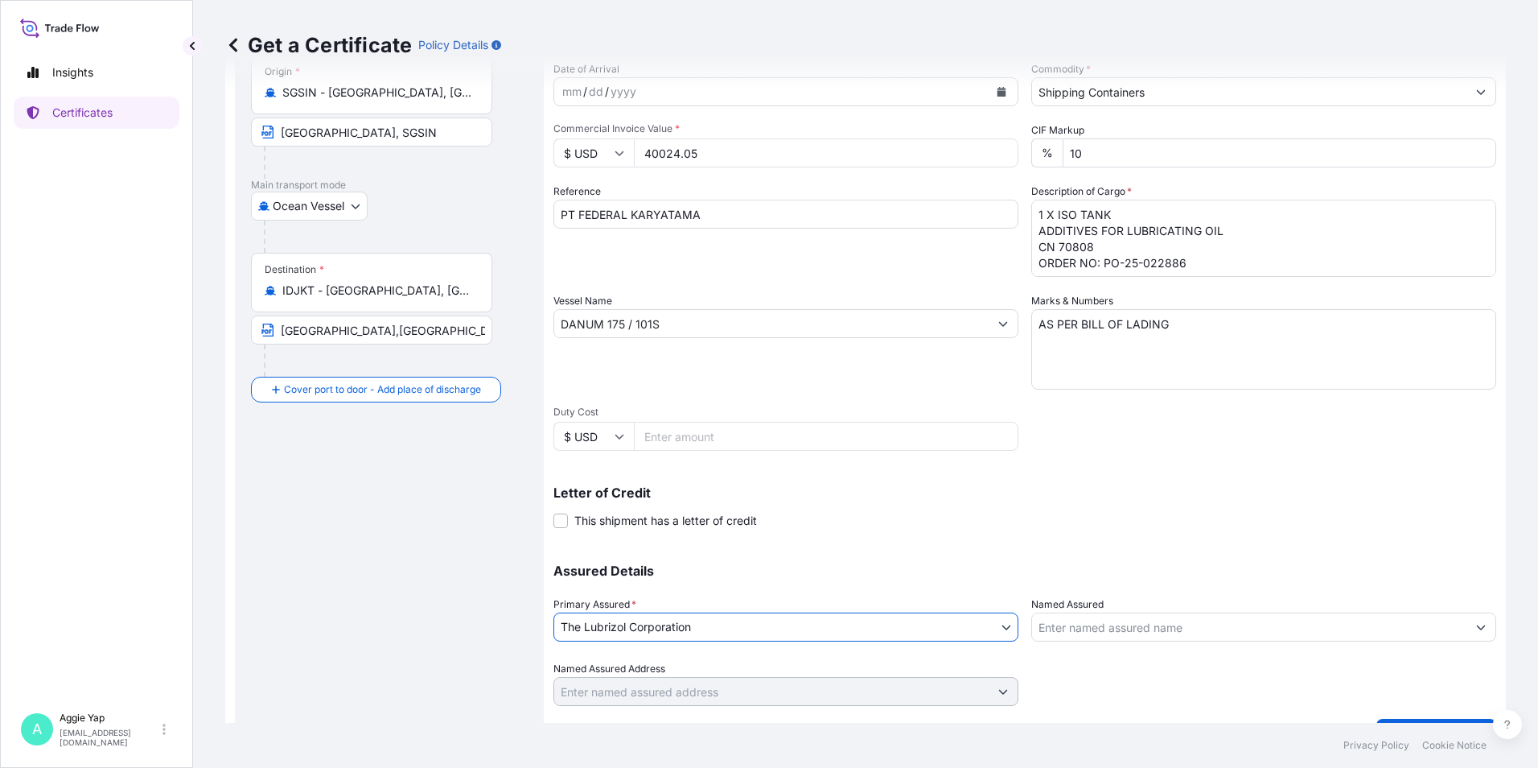
click at [1138, 625] on input "Named Assured" at bounding box center [1249, 626] width 434 height 29
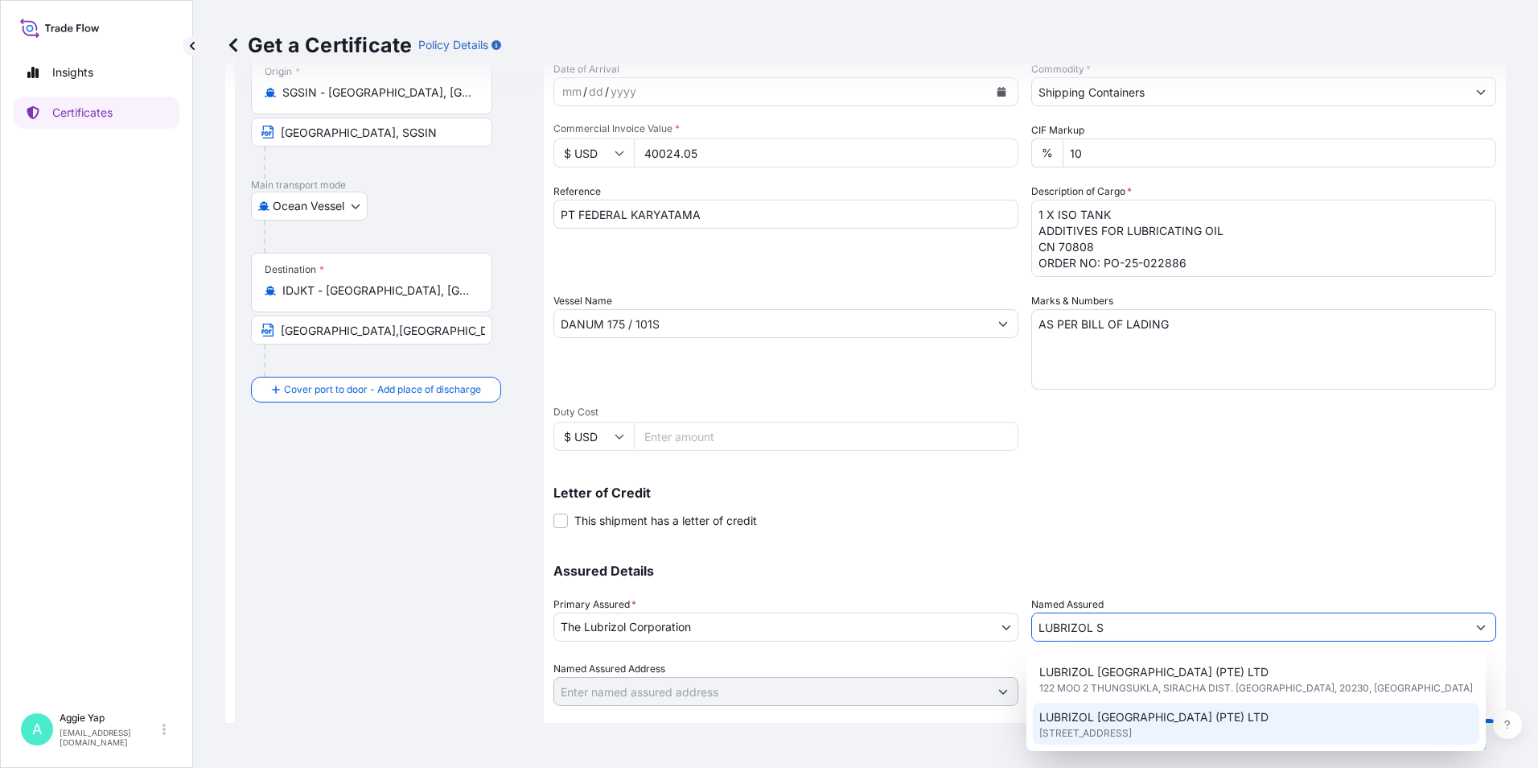
click at [1140, 717] on span "LUBRIZOL [GEOGRAPHIC_DATA] (PTE) LTD" at bounding box center [1153, 717] width 229 height 16
type input "LUBRIZOL [GEOGRAPHIC_DATA] (PTE) LTD"
type input "[STREET_ADDRESS]"
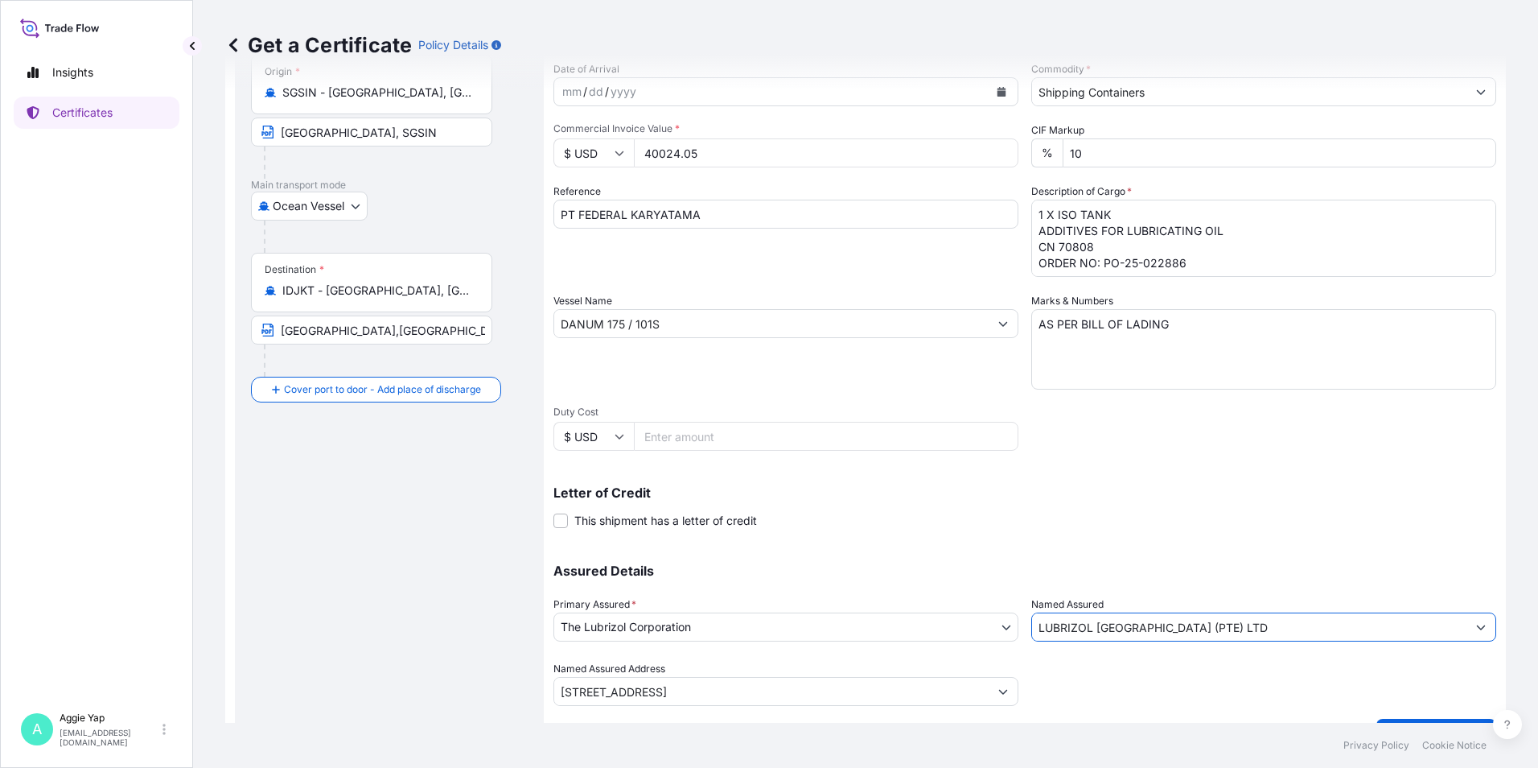
type input "LUBRIZOL [GEOGRAPHIC_DATA] (PTE) LTD"
click at [1027, 524] on div "Letter of Credit This shipment has a letter of credit Letter of credit * Letter…" at bounding box center [1025, 507] width 943 height 43
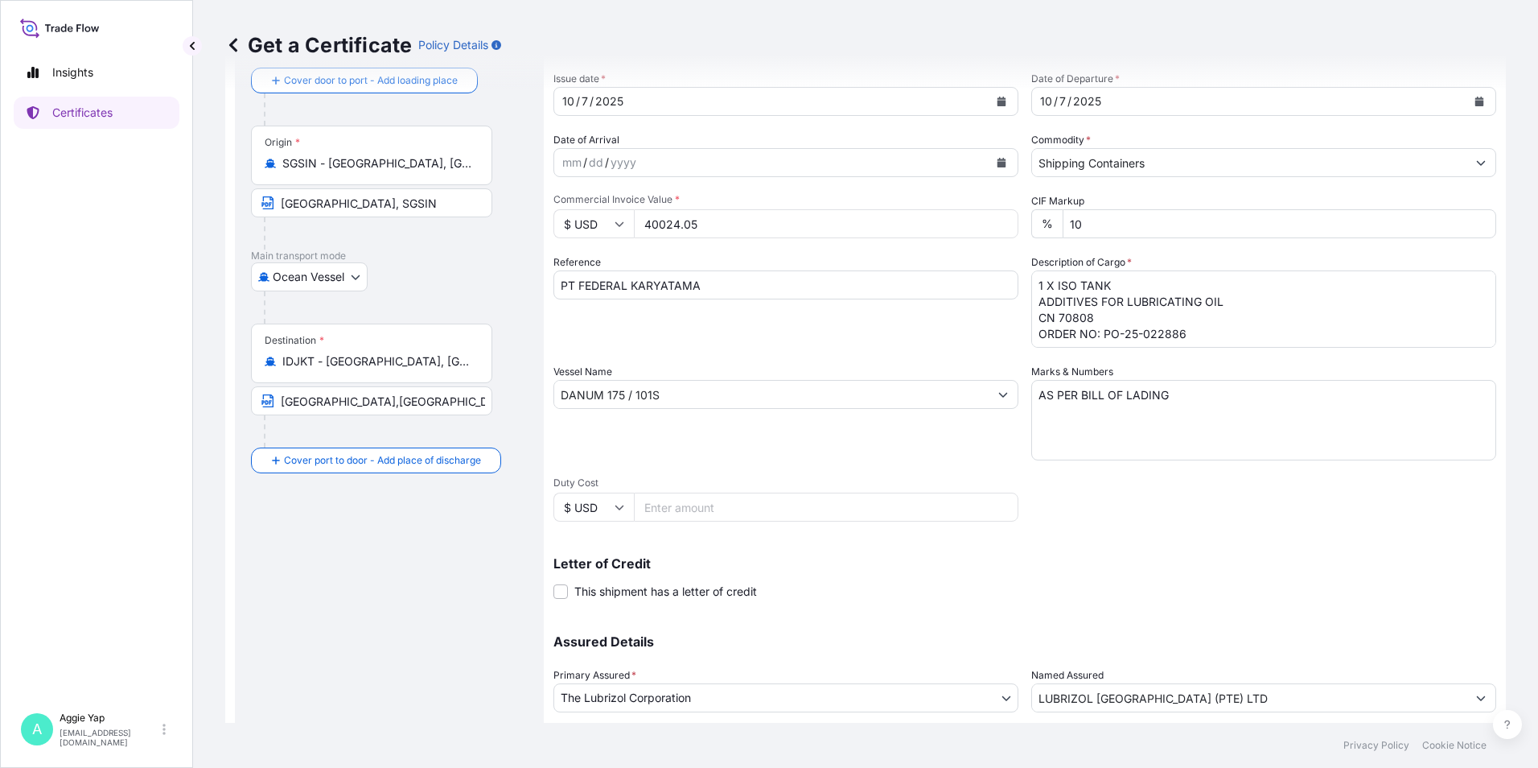
scroll to position [199, 0]
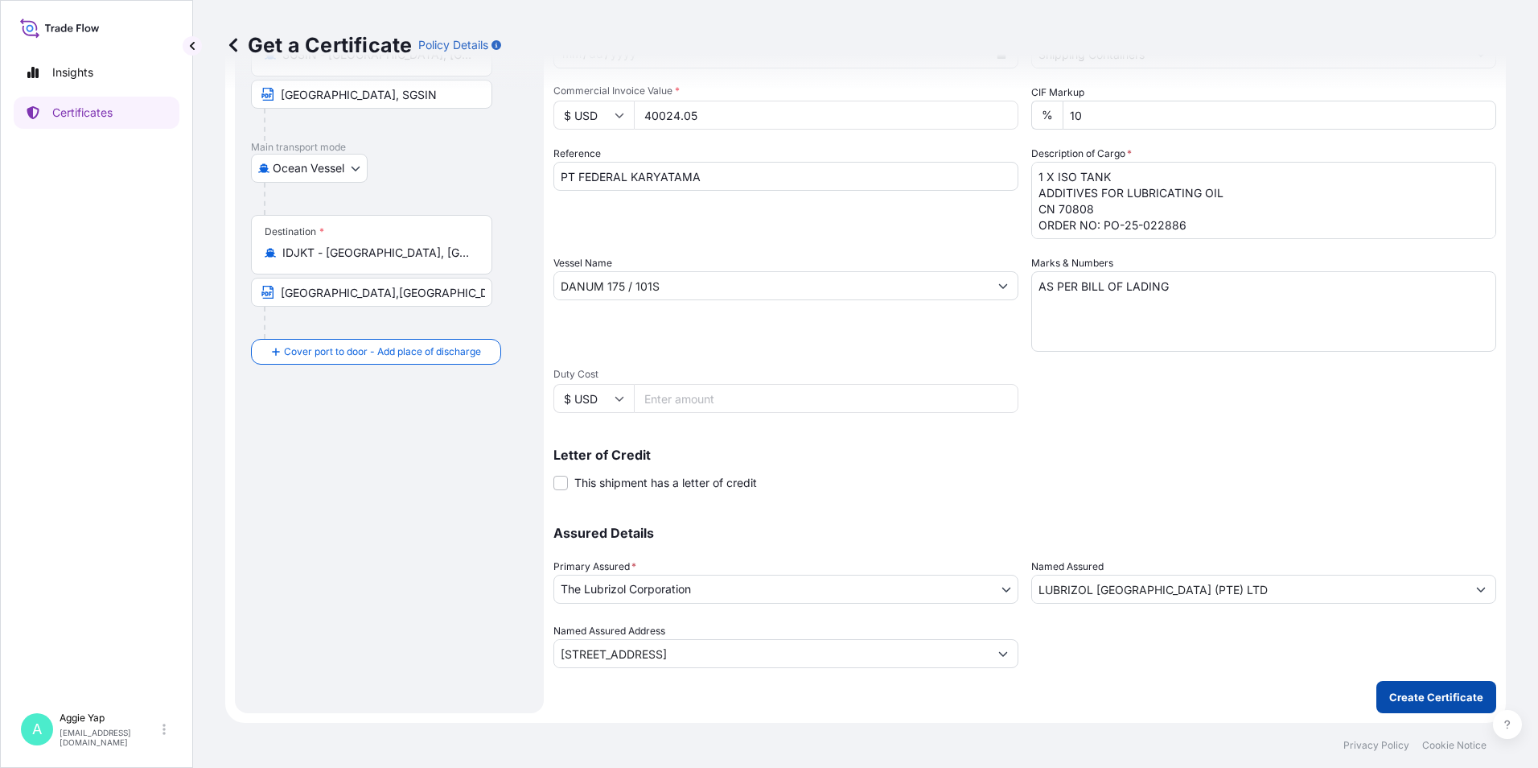
click at [1432, 687] on button "Create Certificate" at bounding box center [1437, 697] width 120 height 32
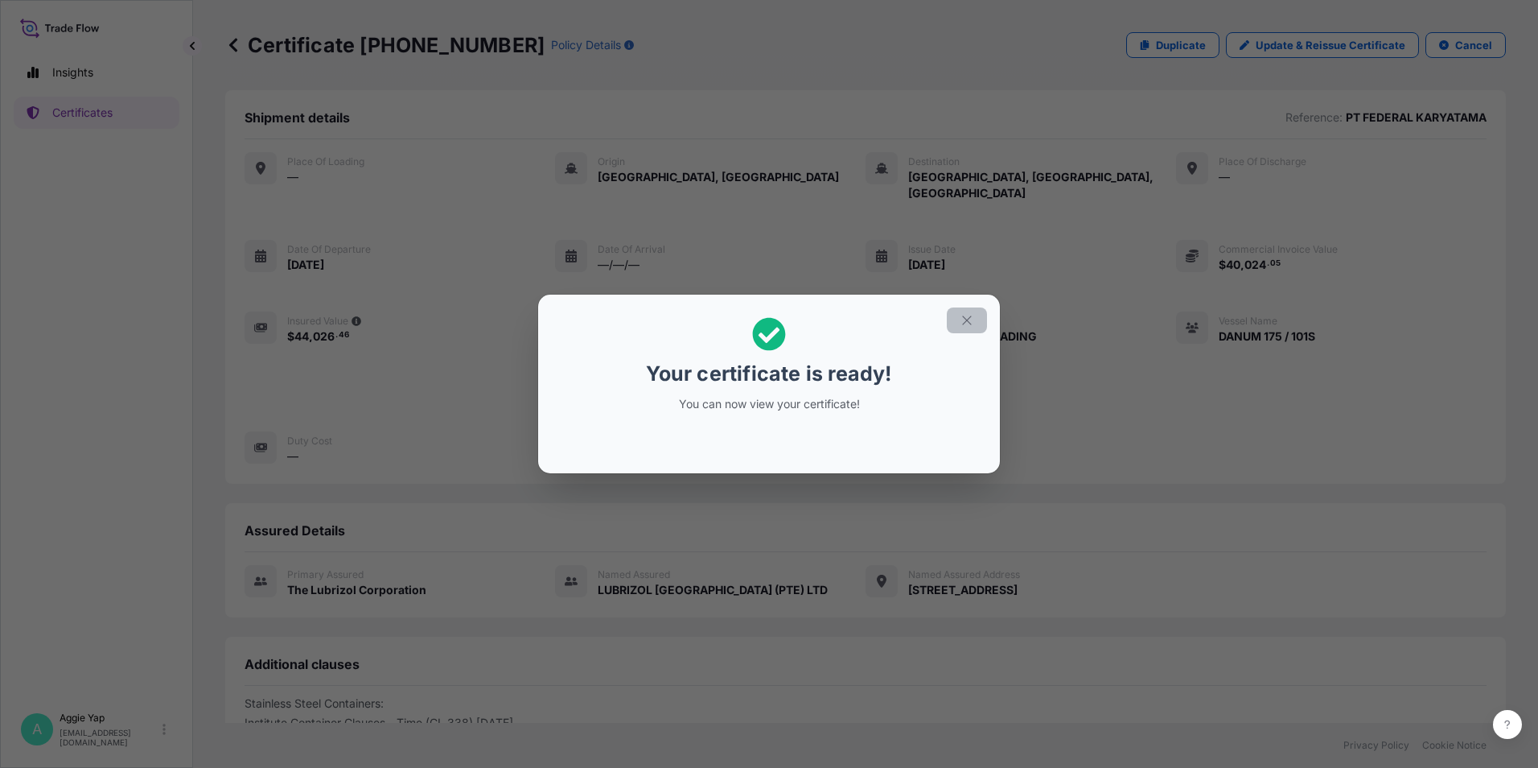
click at [970, 327] on icon "button" at bounding box center [967, 320] width 14 height 14
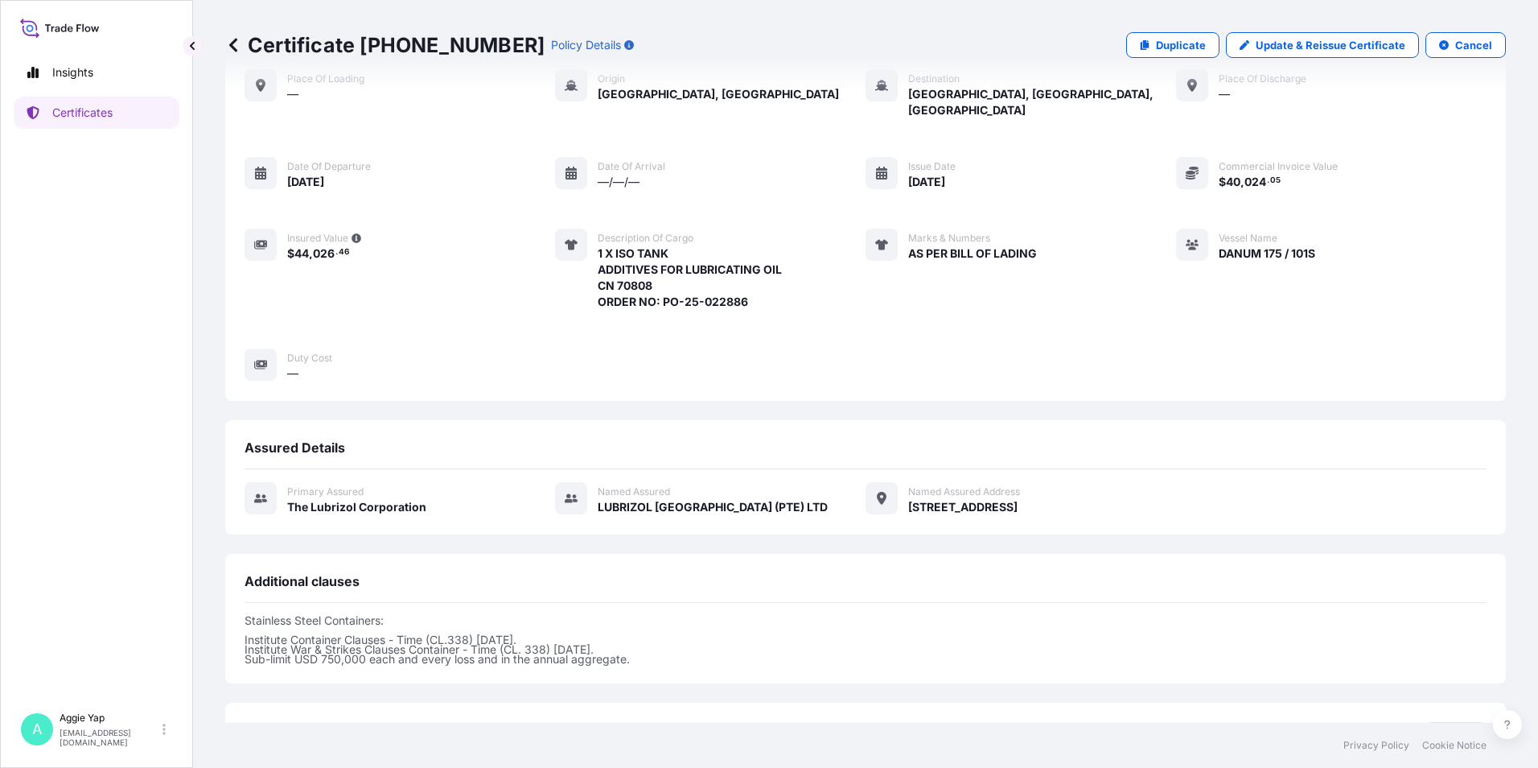
scroll to position [197, 0]
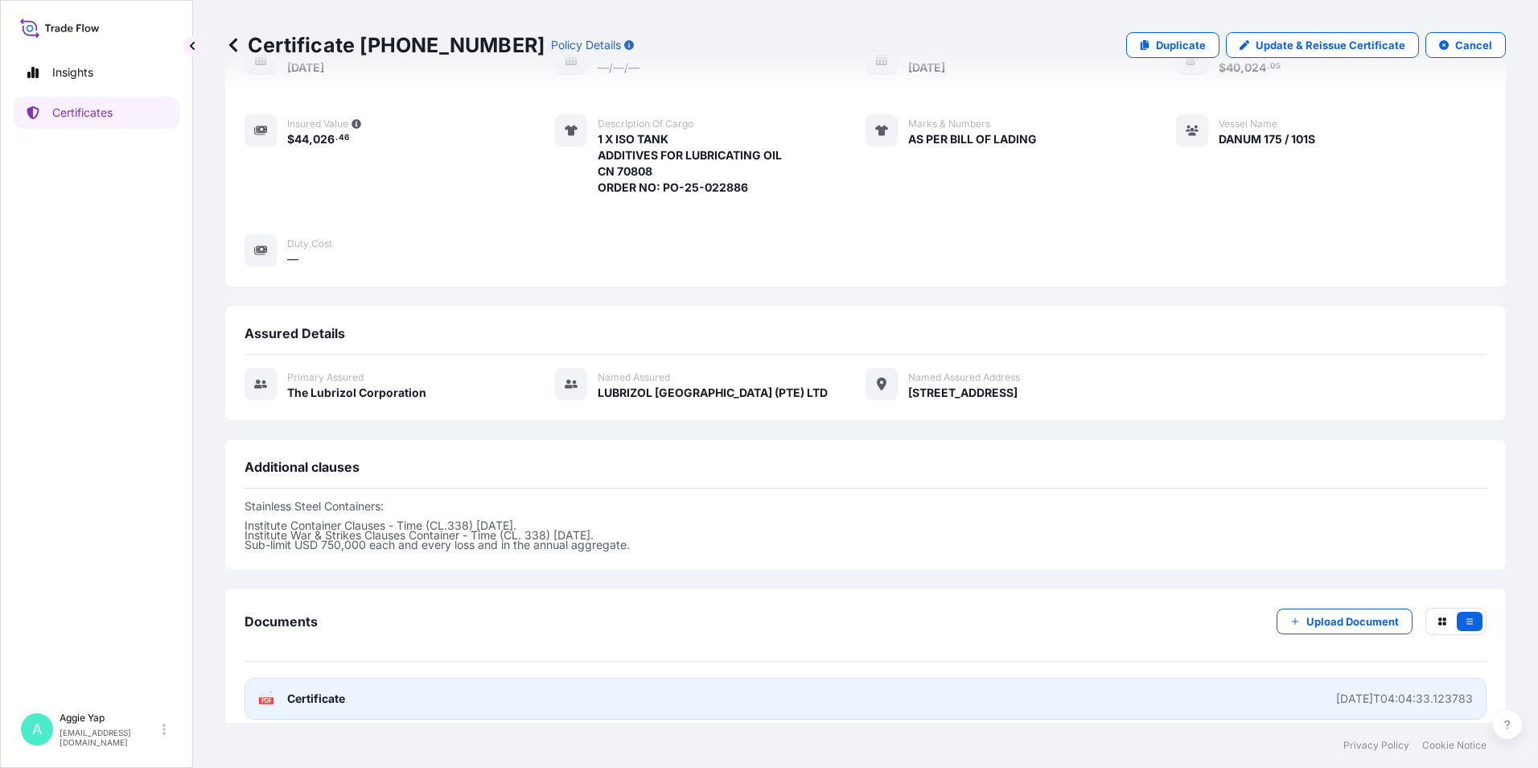
click at [525, 688] on link "PDF Certificate [DATE]T04:04:33.123783" at bounding box center [866, 698] width 1242 height 42
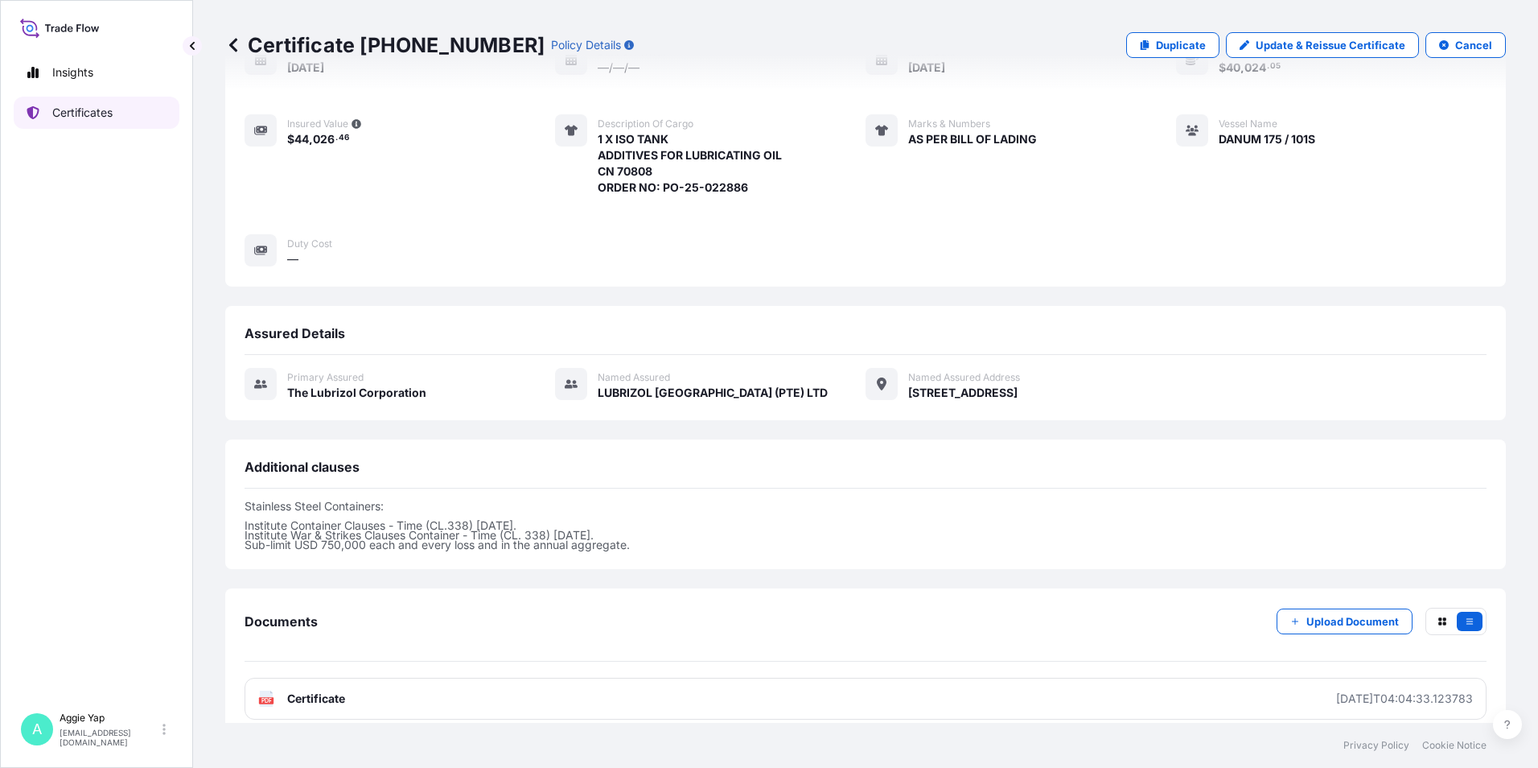
click at [97, 99] on link "Certificates" at bounding box center [97, 113] width 166 height 32
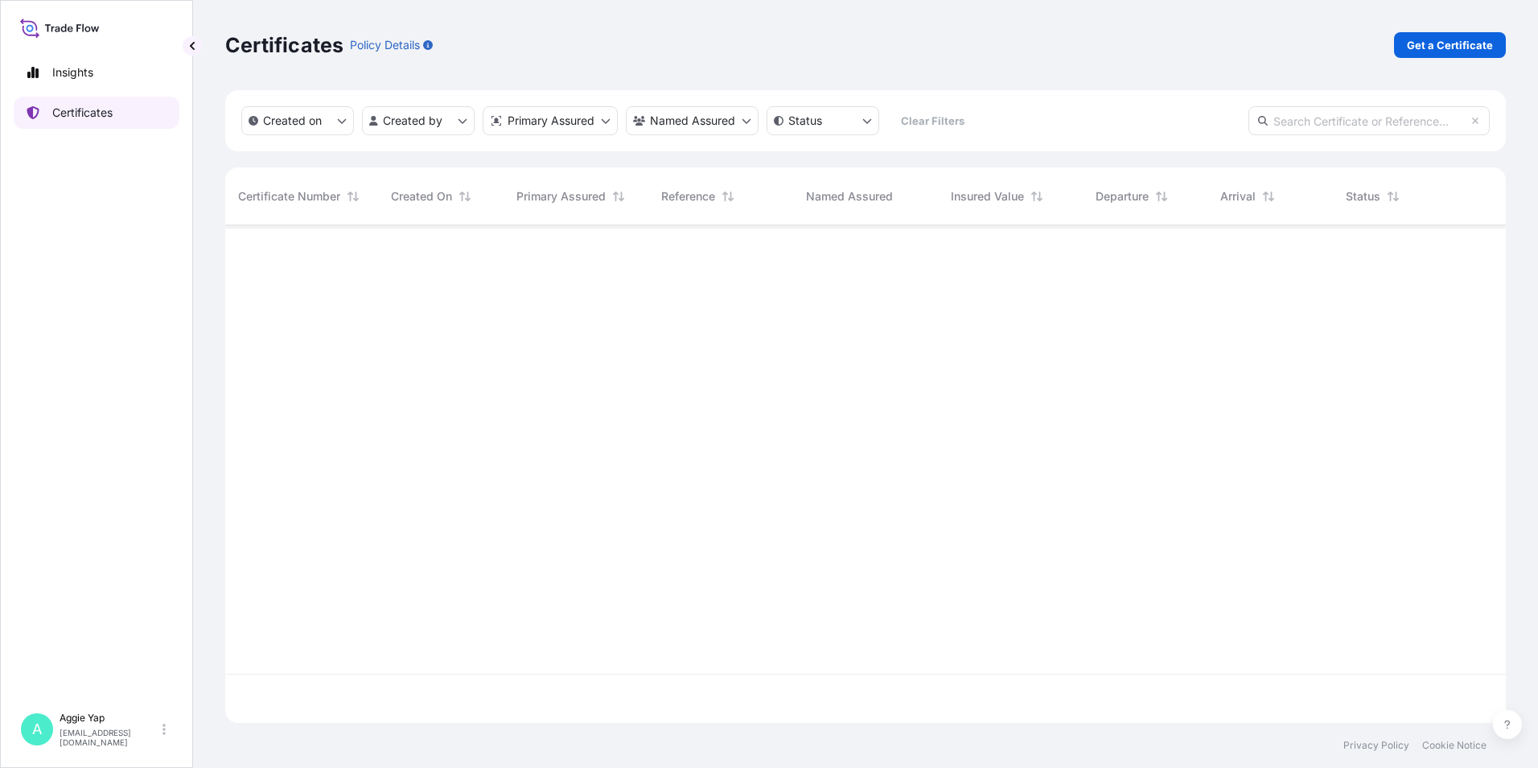
scroll to position [494, 1269]
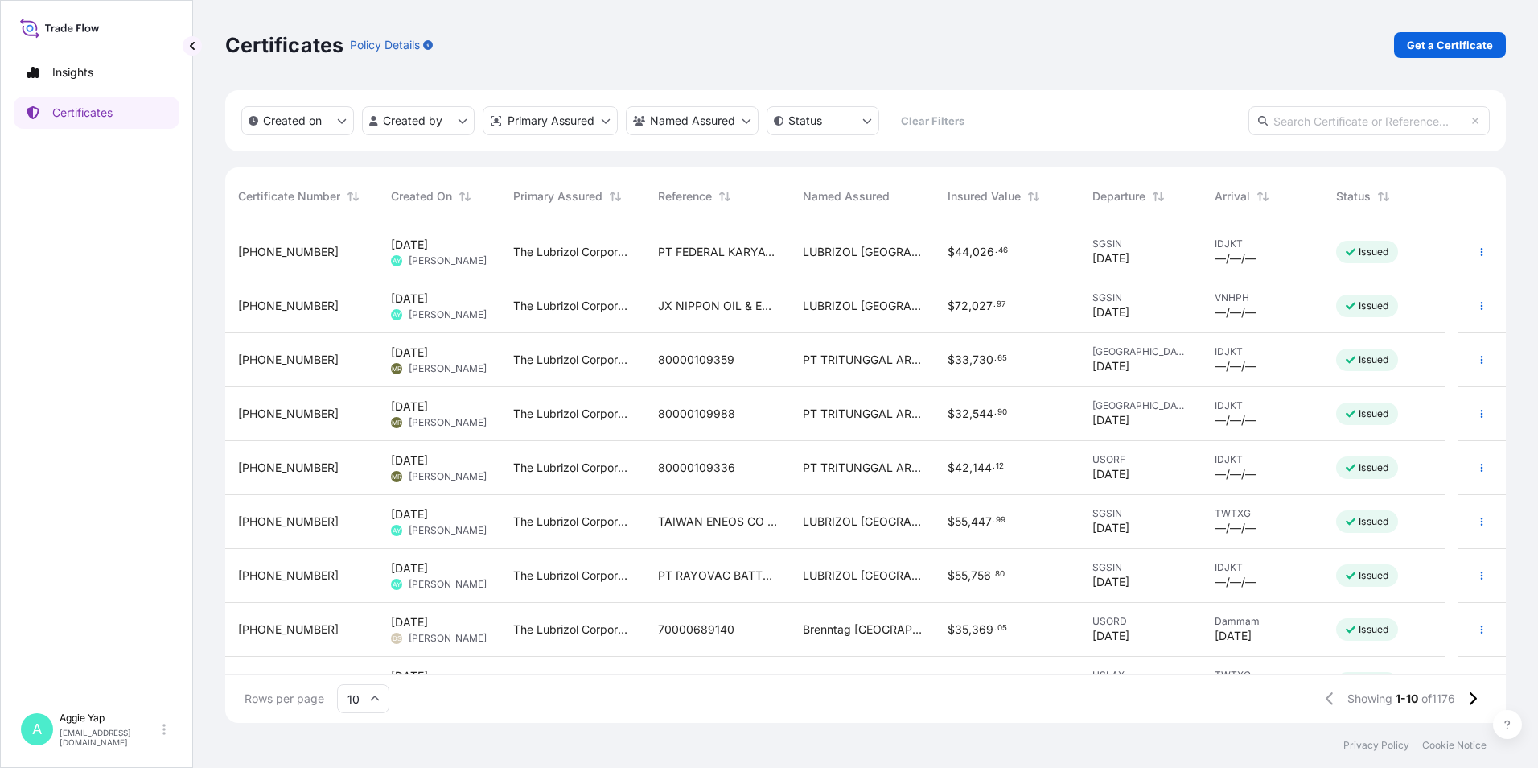
click at [777, 237] on div "PT FEDERAL KARYATAMA" at bounding box center [717, 252] width 145 height 54
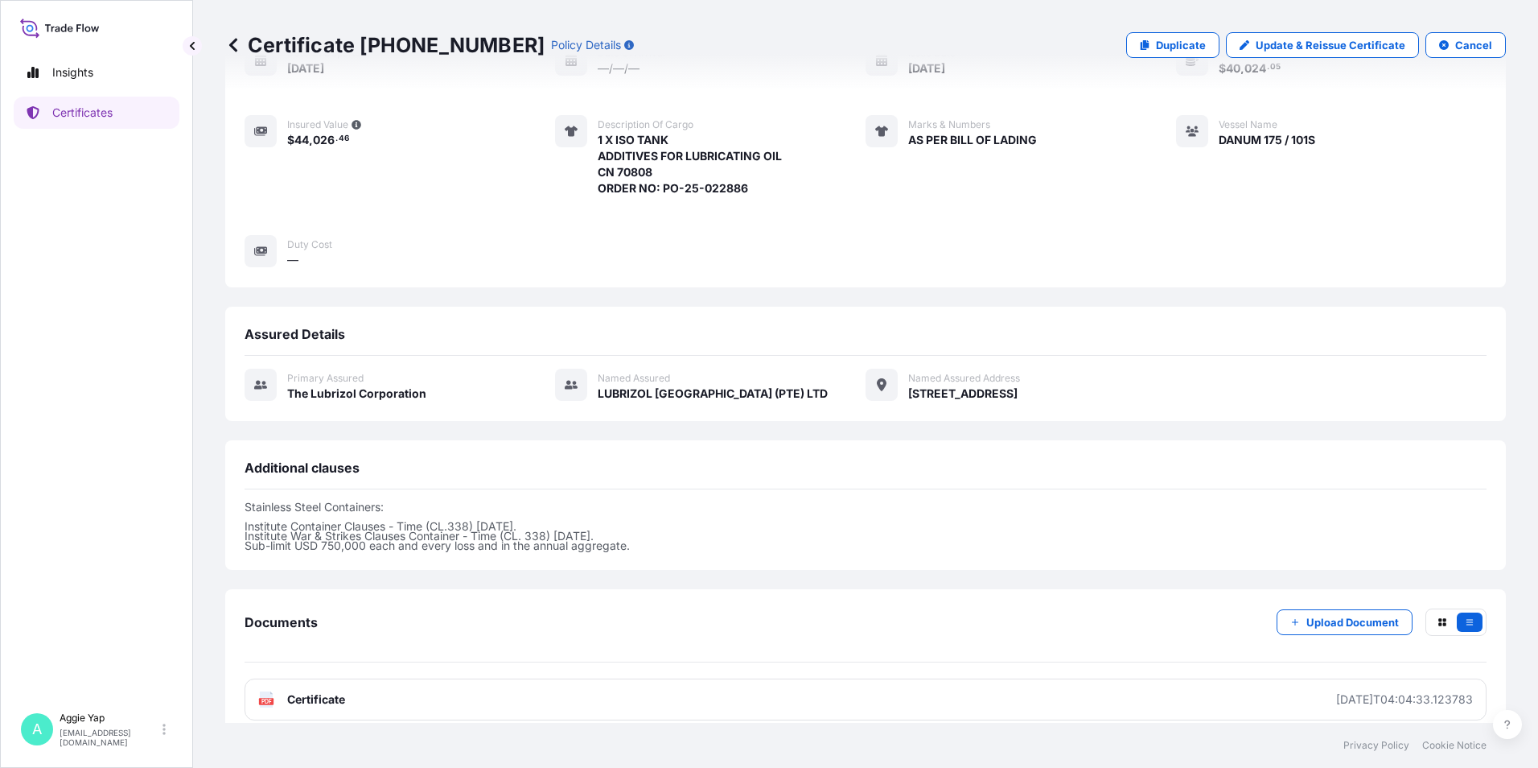
scroll to position [197, 0]
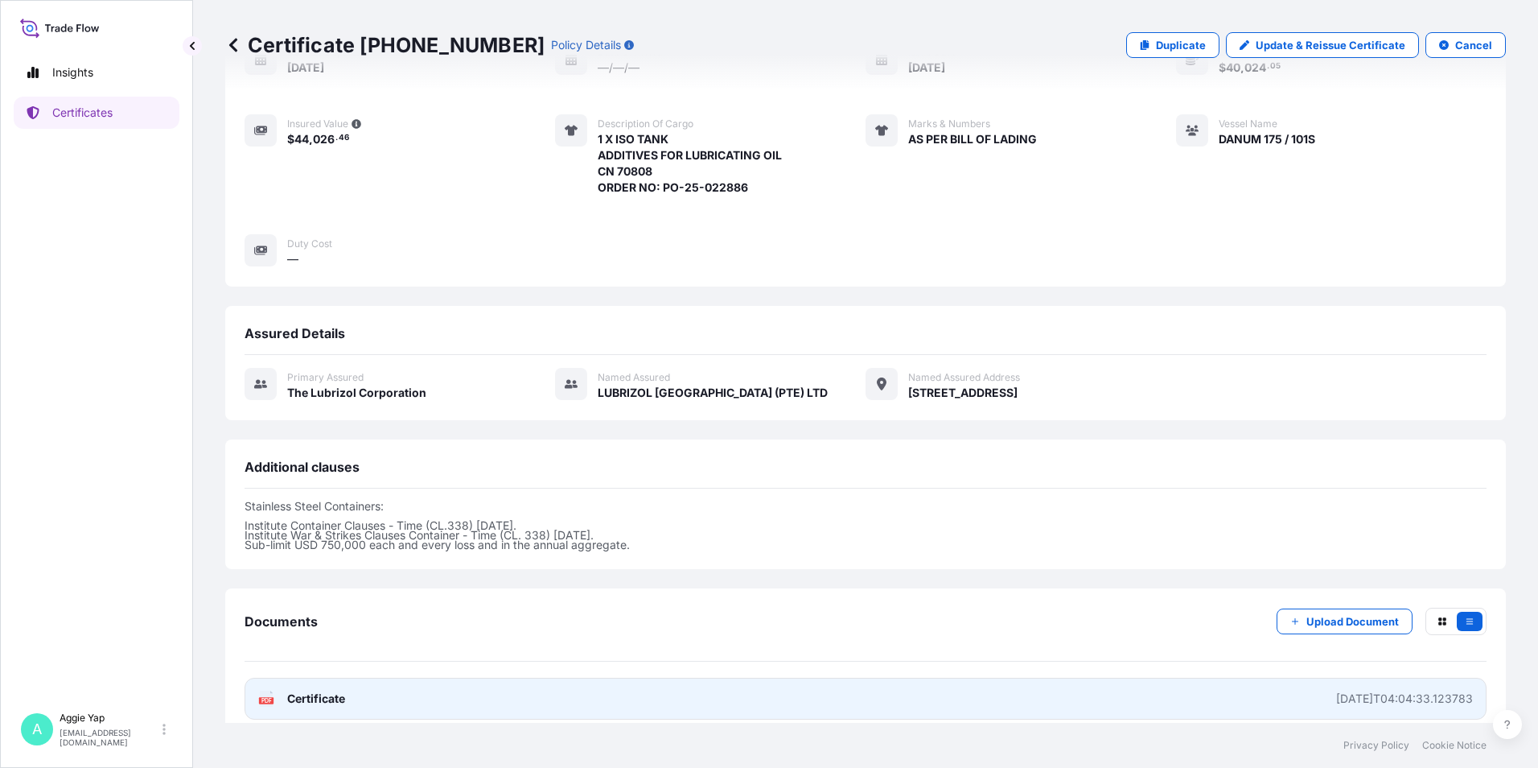
click at [493, 682] on link "PDF Certificate [DATE]T04:04:33.123783" at bounding box center [866, 698] width 1242 height 42
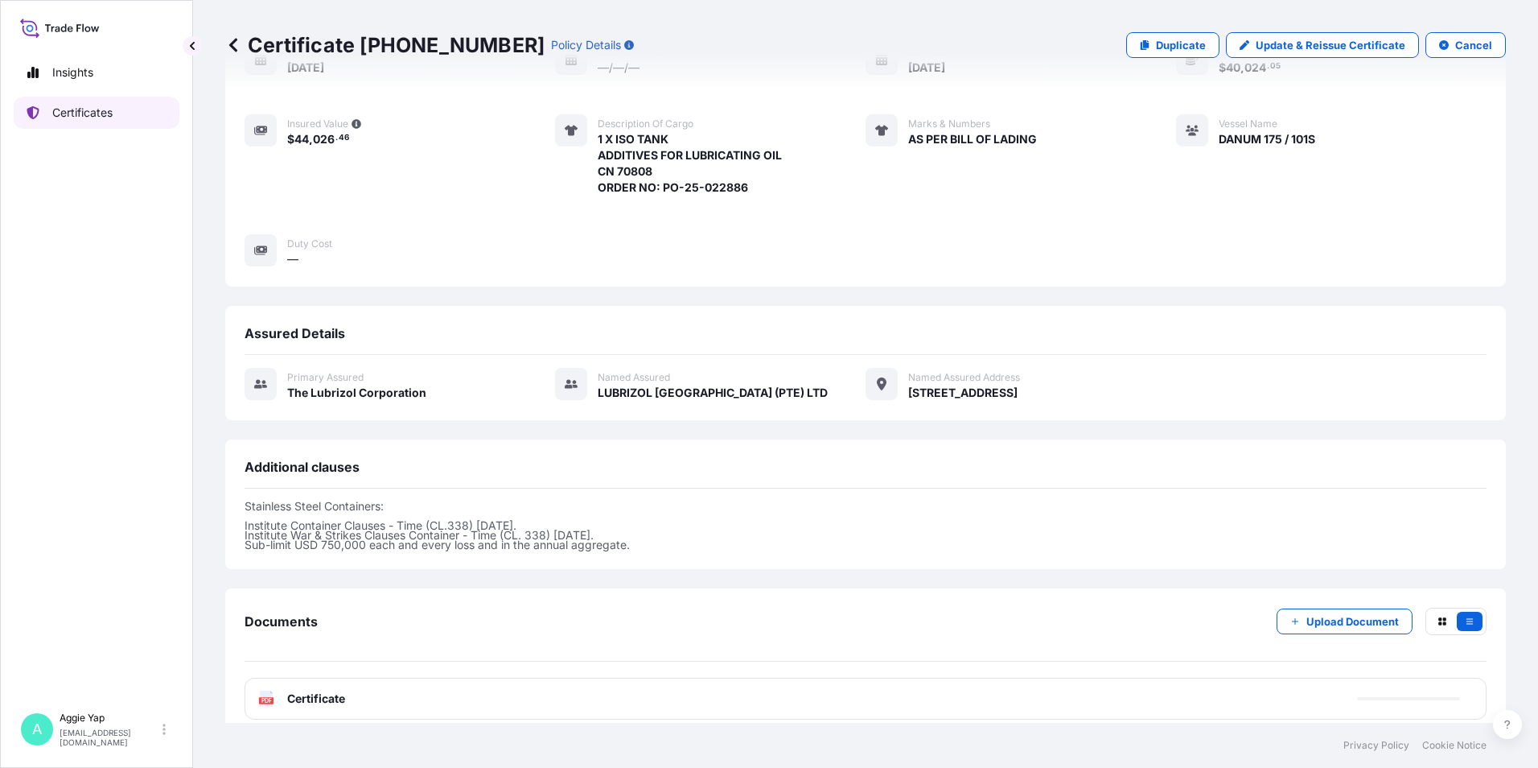
click at [77, 110] on p "Certificates" at bounding box center [82, 113] width 60 height 16
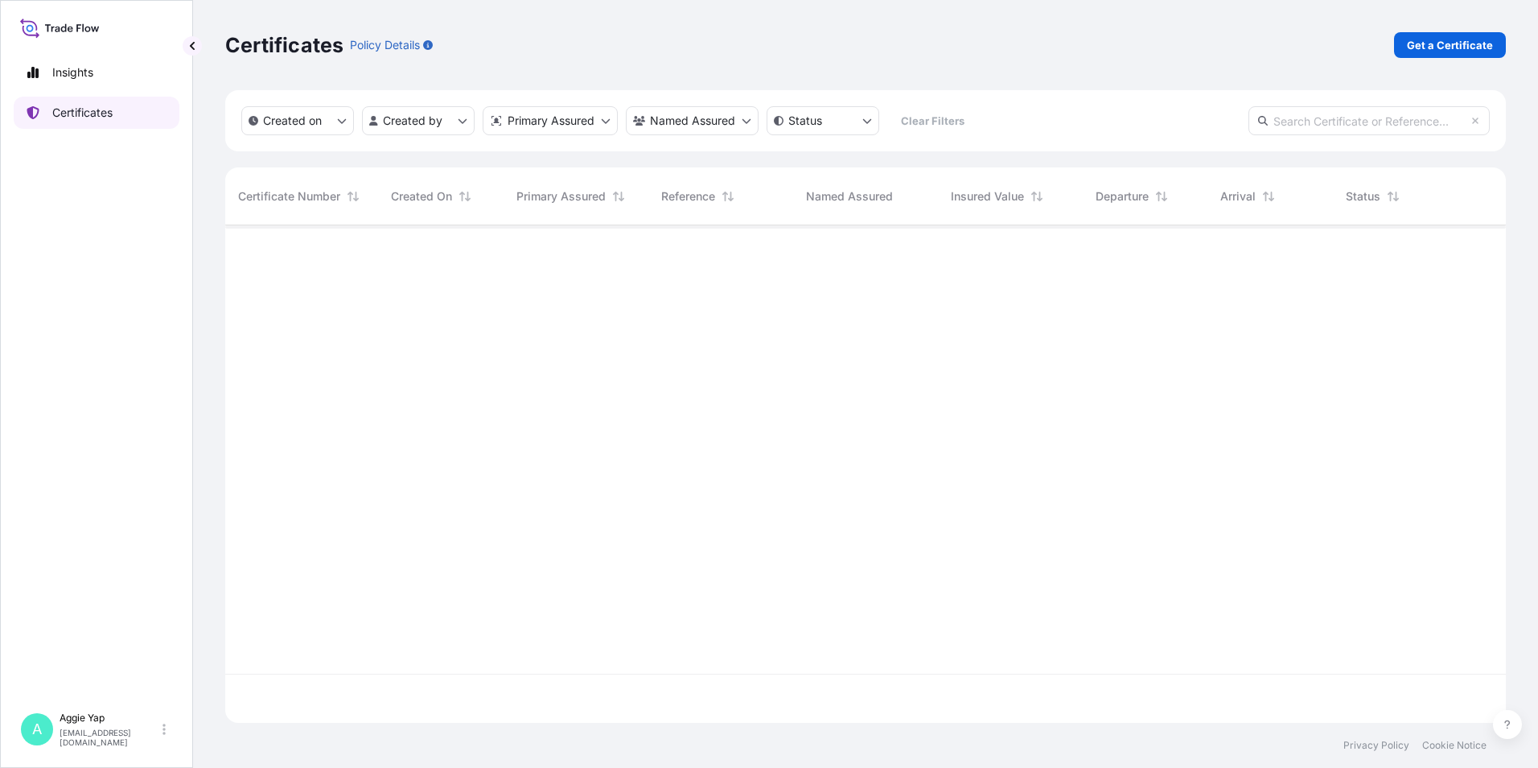
scroll to position [494, 1269]
click at [1432, 44] on p "Get a Certificate" at bounding box center [1450, 45] width 86 height 16
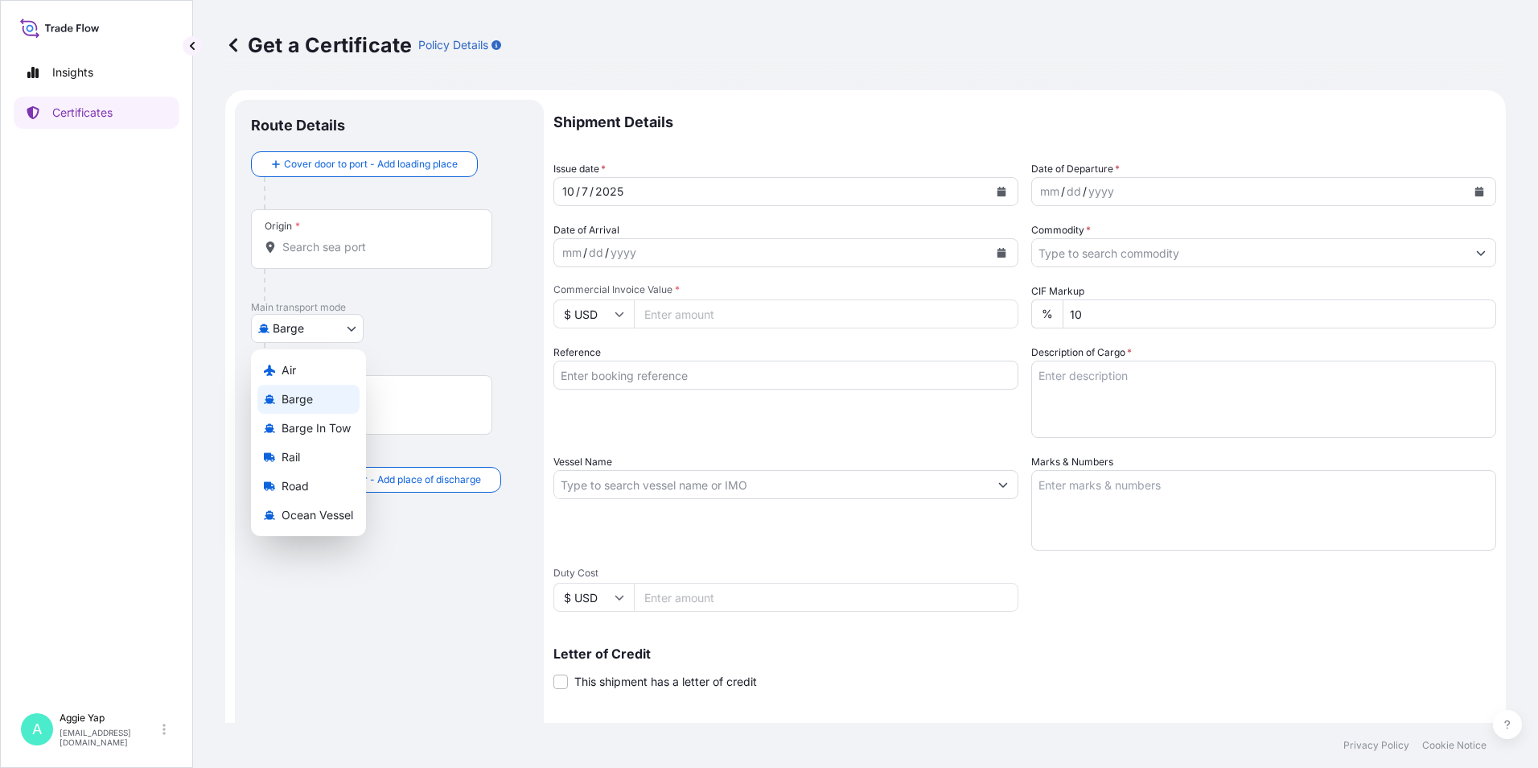
click at [298, 321] on body "Insights Certificates A [PERSON_NAME] [EMAIL_ADDRESS][DOMAIN_NAME] Get a Certif…" at bounding box center [769, 384] width 1538 height 768
click at [299, 515] on span "Ocean Vessel" at bounding box center [318, 515] width 72 height 16
select select "Ocean Vessel"
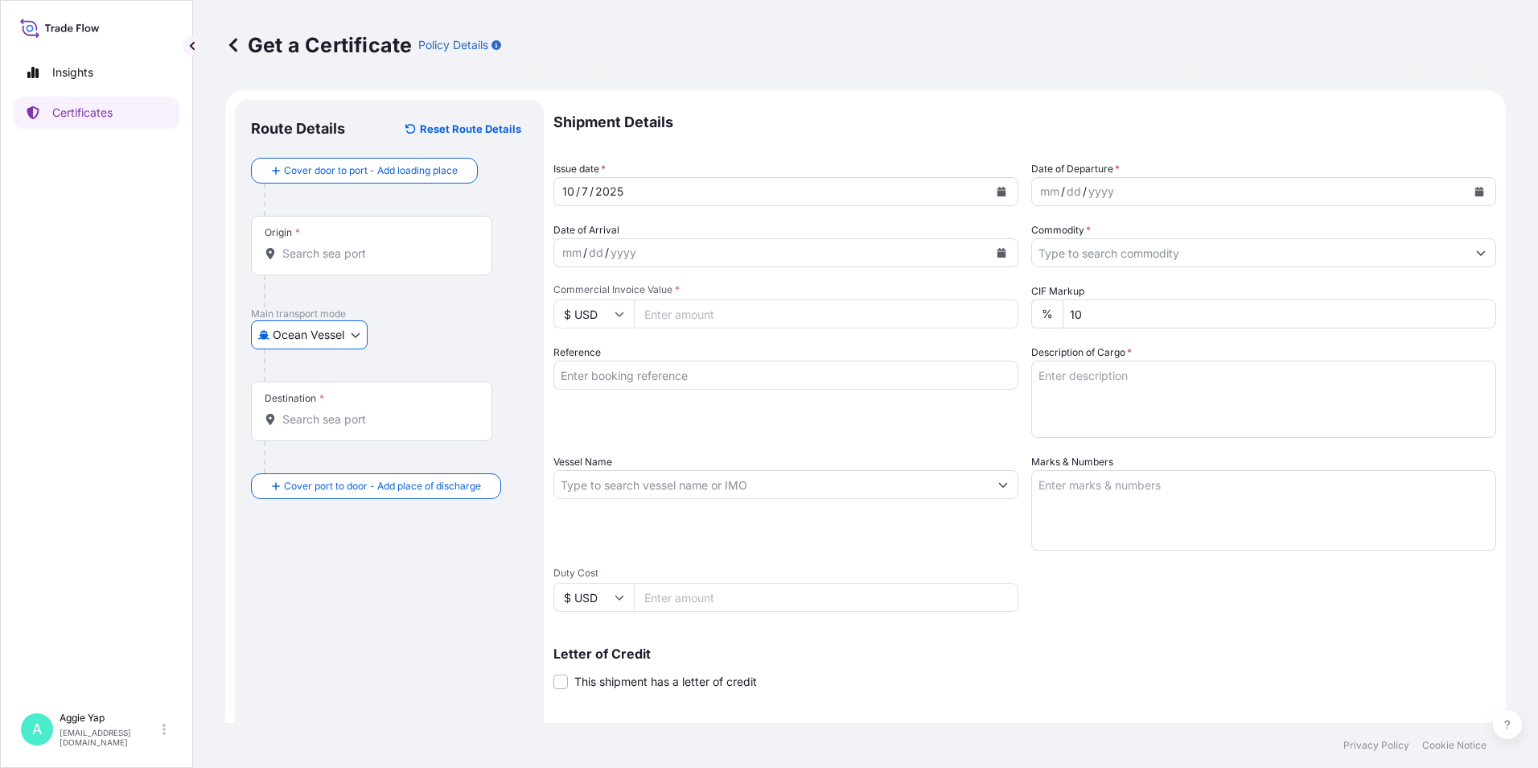
click at [334, 256] on input "Origin *" at bounding box center [377, 253] width 190 height 16
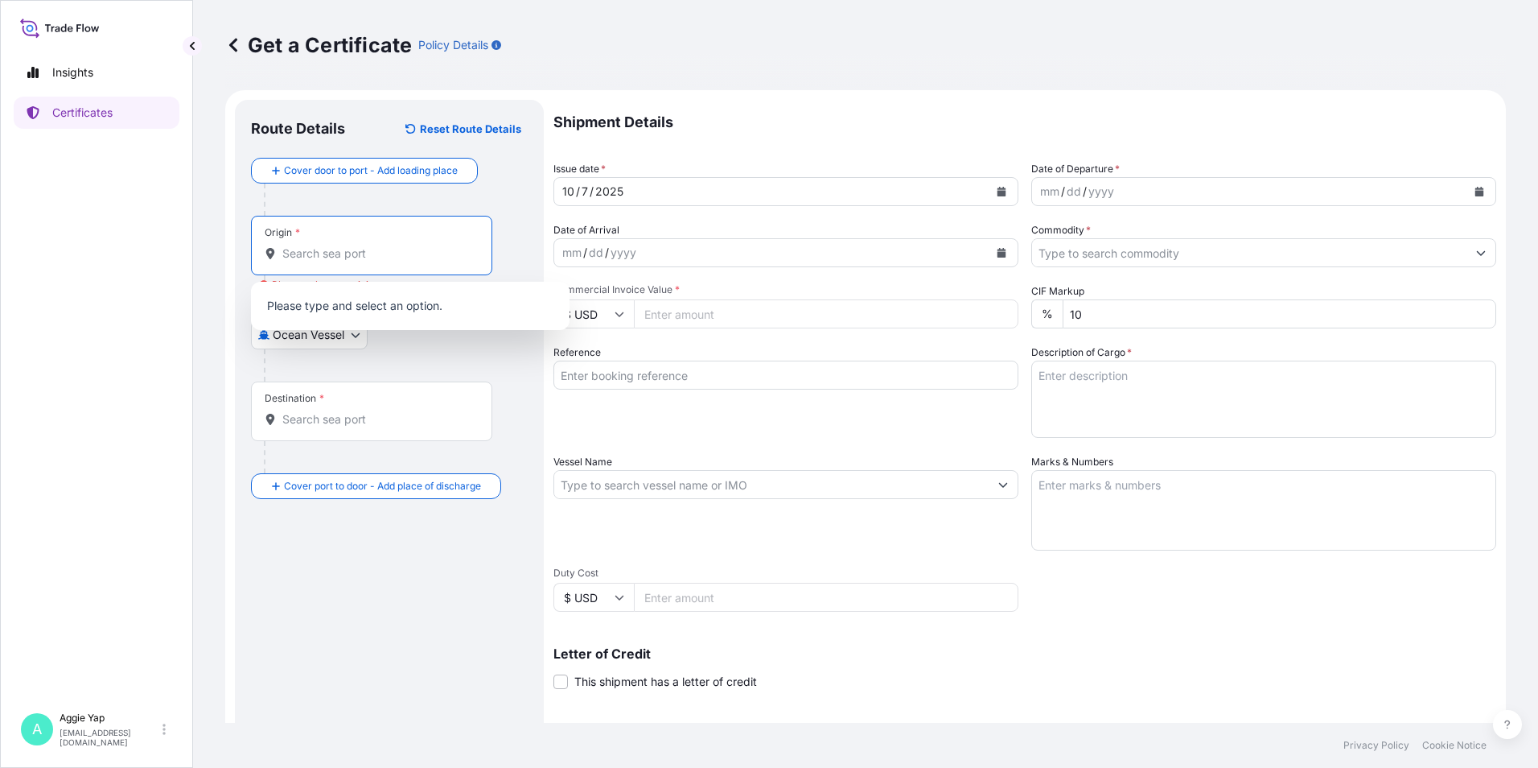
click at [380, 368] on div at bounding box center [396, 365] width 264 height 32
click at [340, 337] on body "0 options available. Insights Certificates A [PERSON_NAME] [EMAIL_ADDRESS][DOMA…" at bounding box center [769, 384] width 1538 height 768
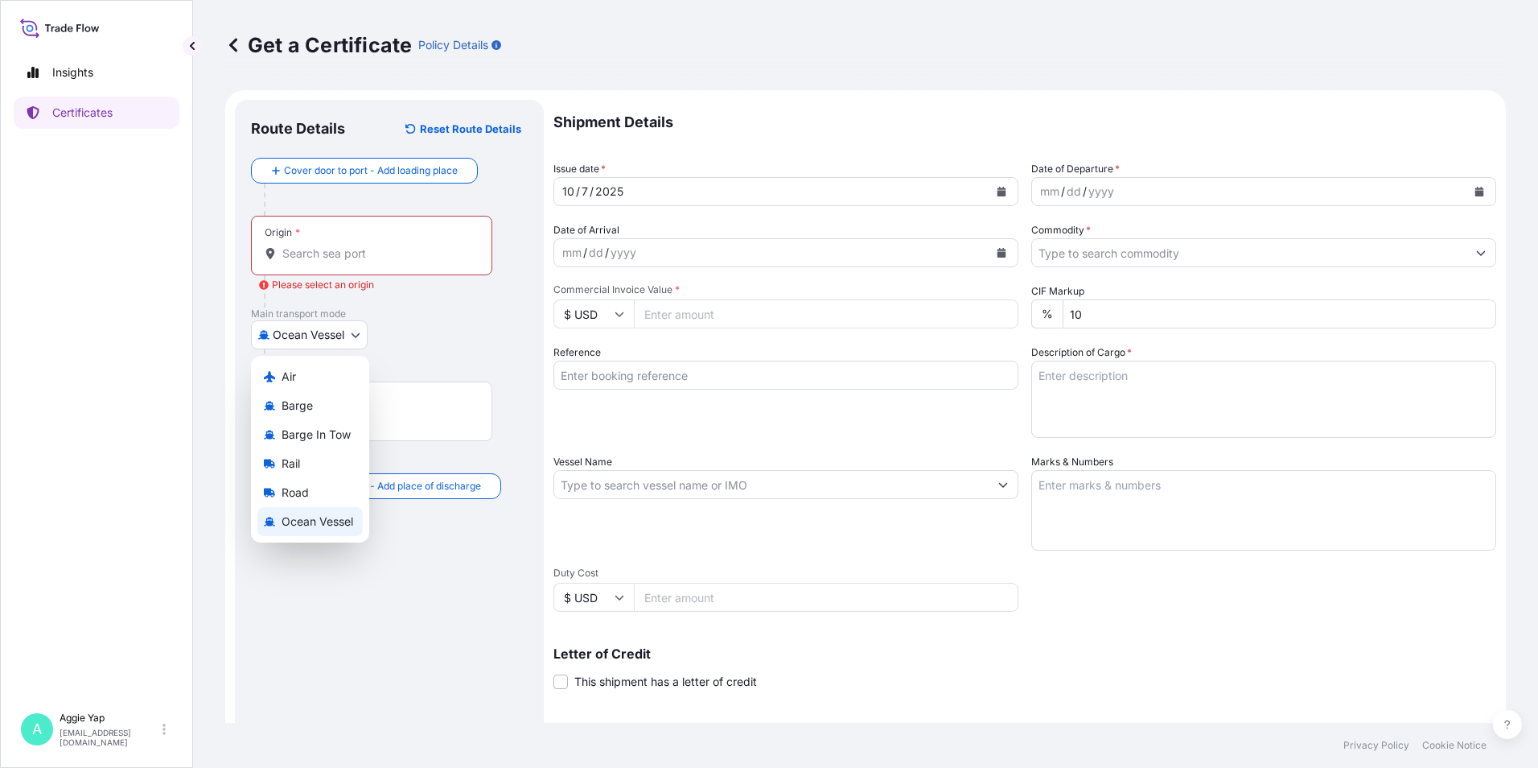
click at [325, 520] on span "Ocean Vessel" at bounding box center [318, 521] width 72 height 16
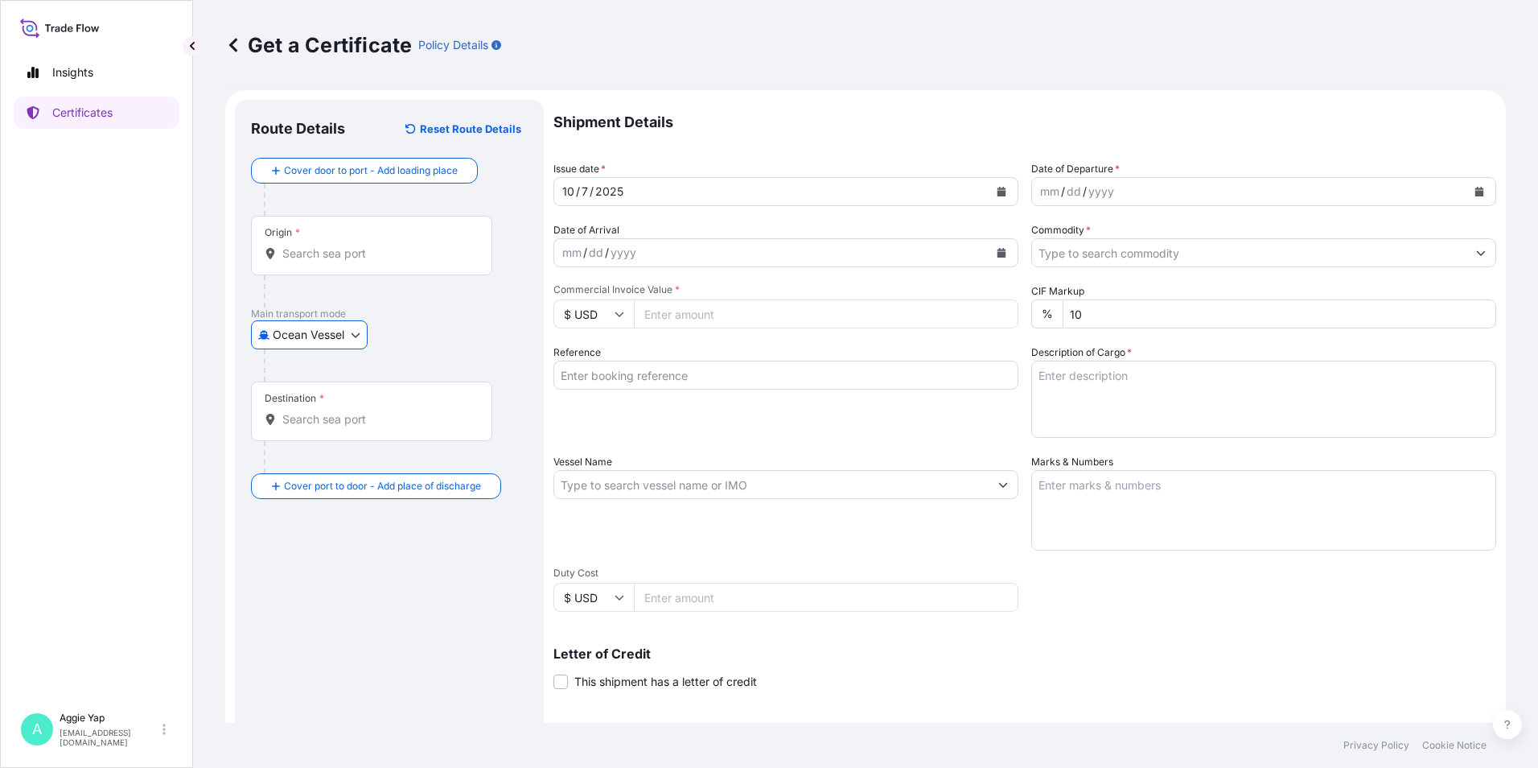
click at [363, 255] on input "Origin *" at bounding box center [377, 253] width 190 height 16
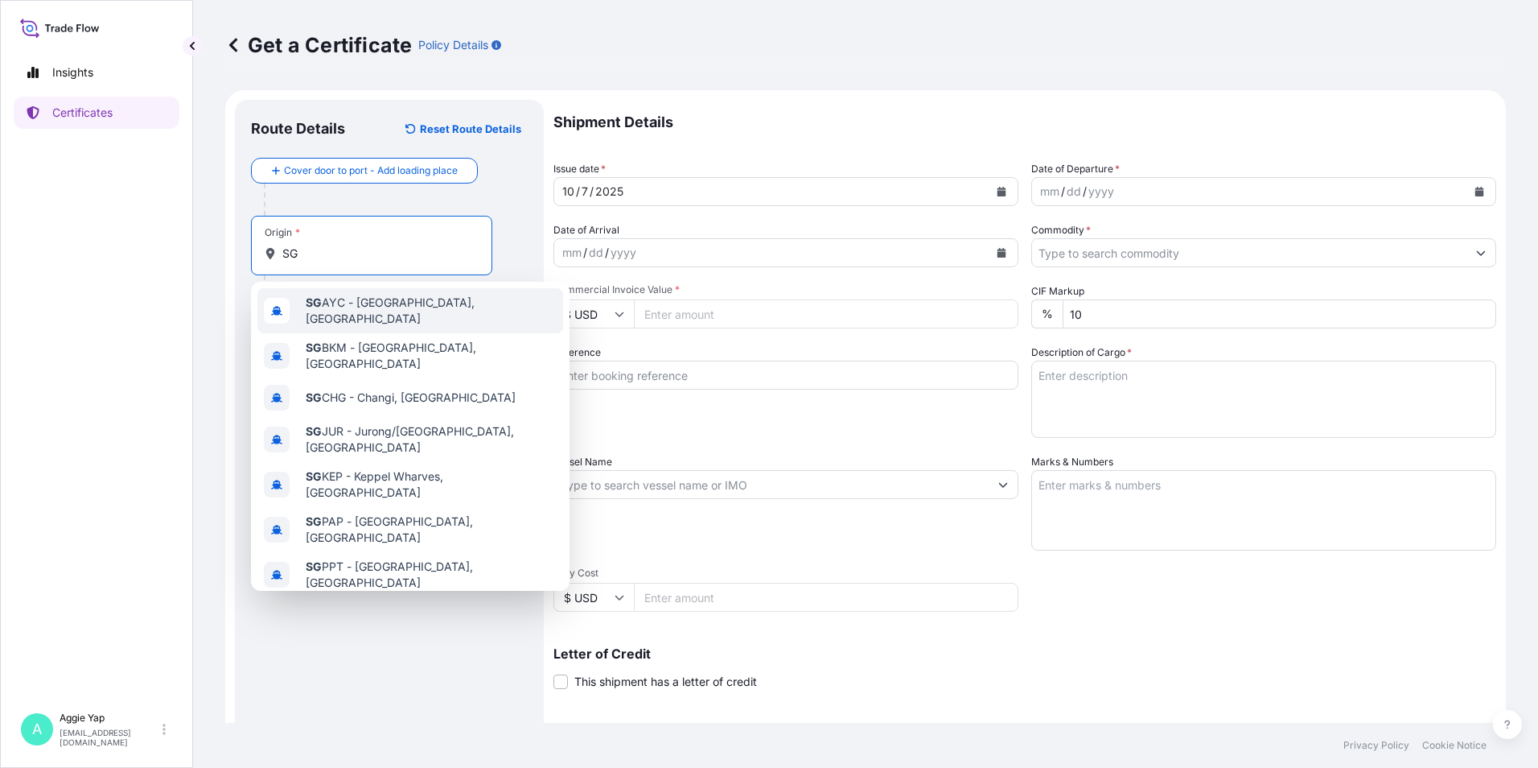
drag, startPoint x: 377, startPoint y: 260, endPoint x: 208, endPoint y: 248, distance: 169.4
click at [208, 248] on div "Get a Certificate Policy Details Route Details Reset Route Details Cover door t…" at bounding box center [865, 361] width 1345 height 722
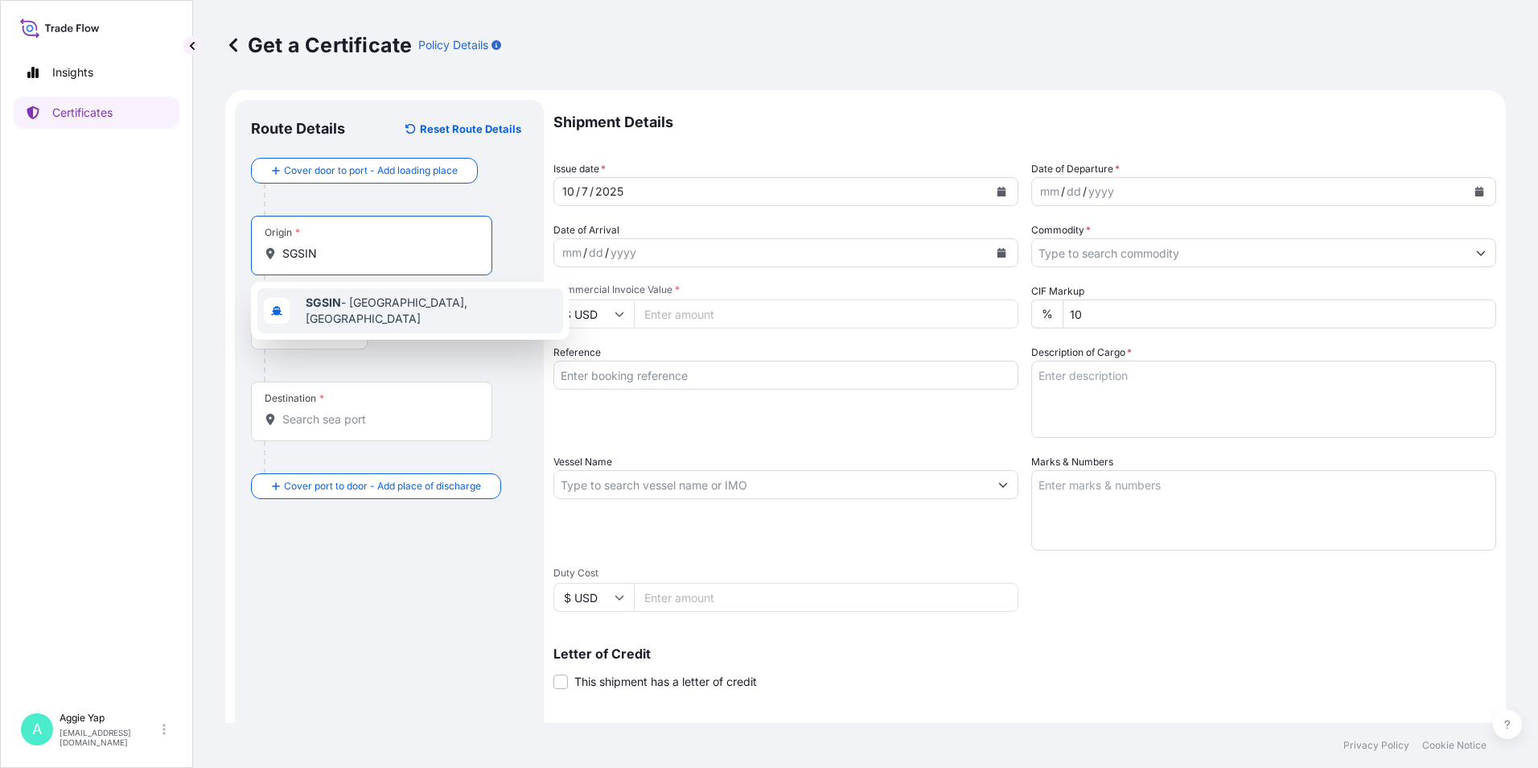
click at [438, 314] on span "SGSIN - [GEOGRAPHIC_DATA], [GEOGRAPHIC_DATA]" at bounding box center [431, 310] width 251 height 32
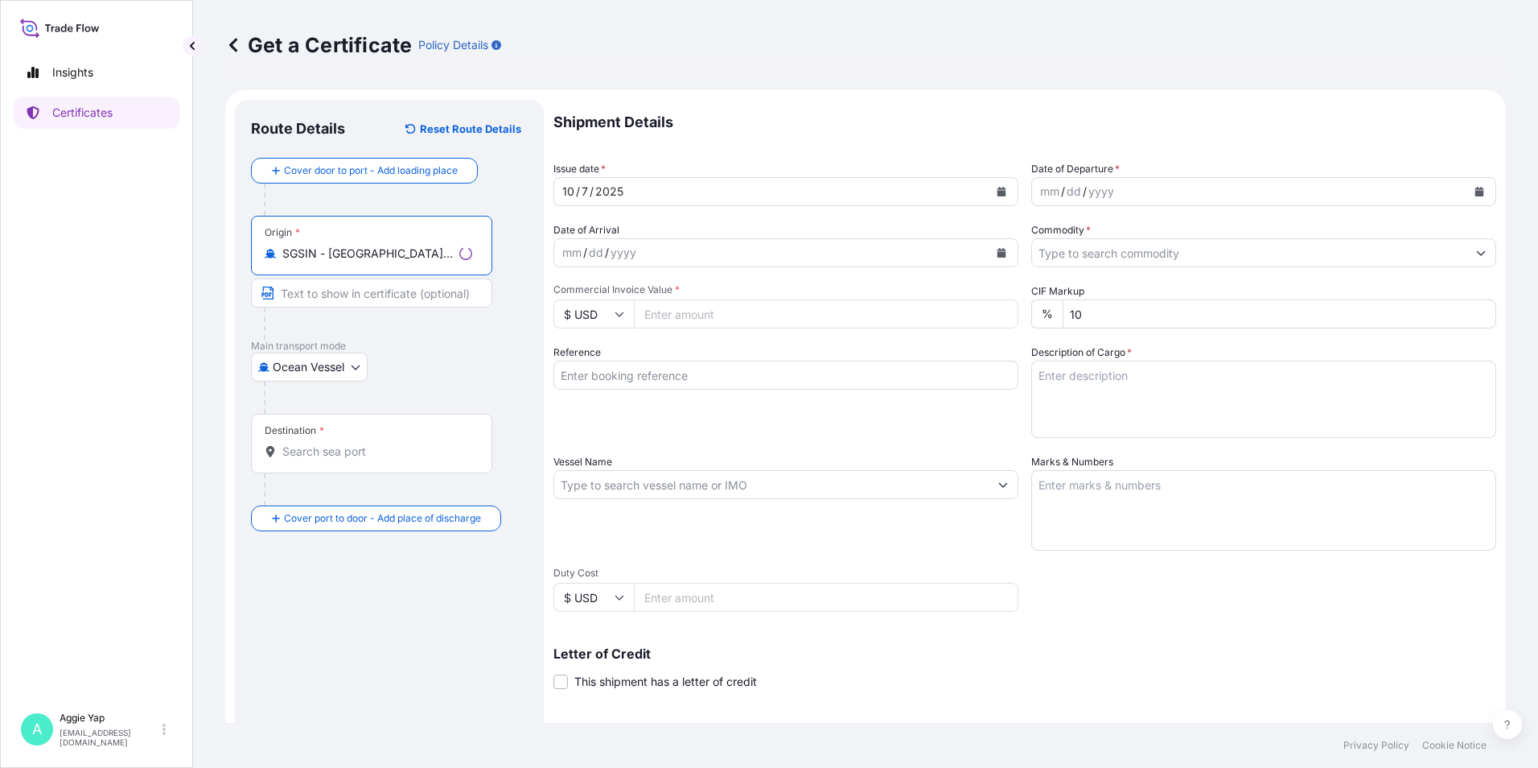
type input "SGSIN - [GEOGRAPHIC_DATA], [GEOGRAPHIC_DATA]"
click at [329, 293] on input "Text to appear on certificate" at bounding box center [371, 292] width 241 height 29
type input "[GEOGRAPHIC_DATA], SGSIN"
type input "PT FEDERAL KARYATAMA"
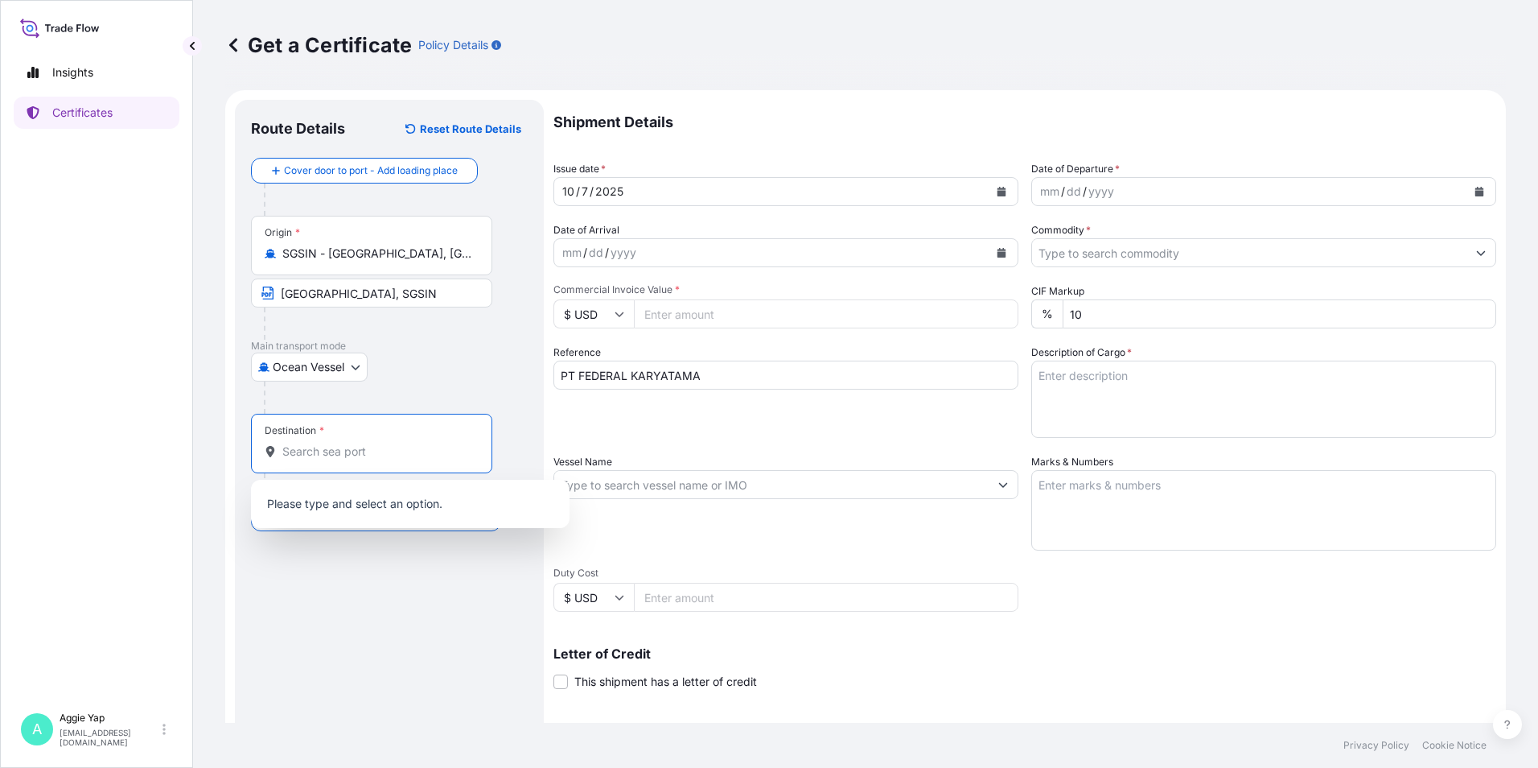
drag, startPoint x: 331, startPoint y: 443, endPoint x: 318, endPoint y: 460, distance: 21.7
click at [332, 443] on input "Destination *" at bounding box center [377, 451] width 190 height 16
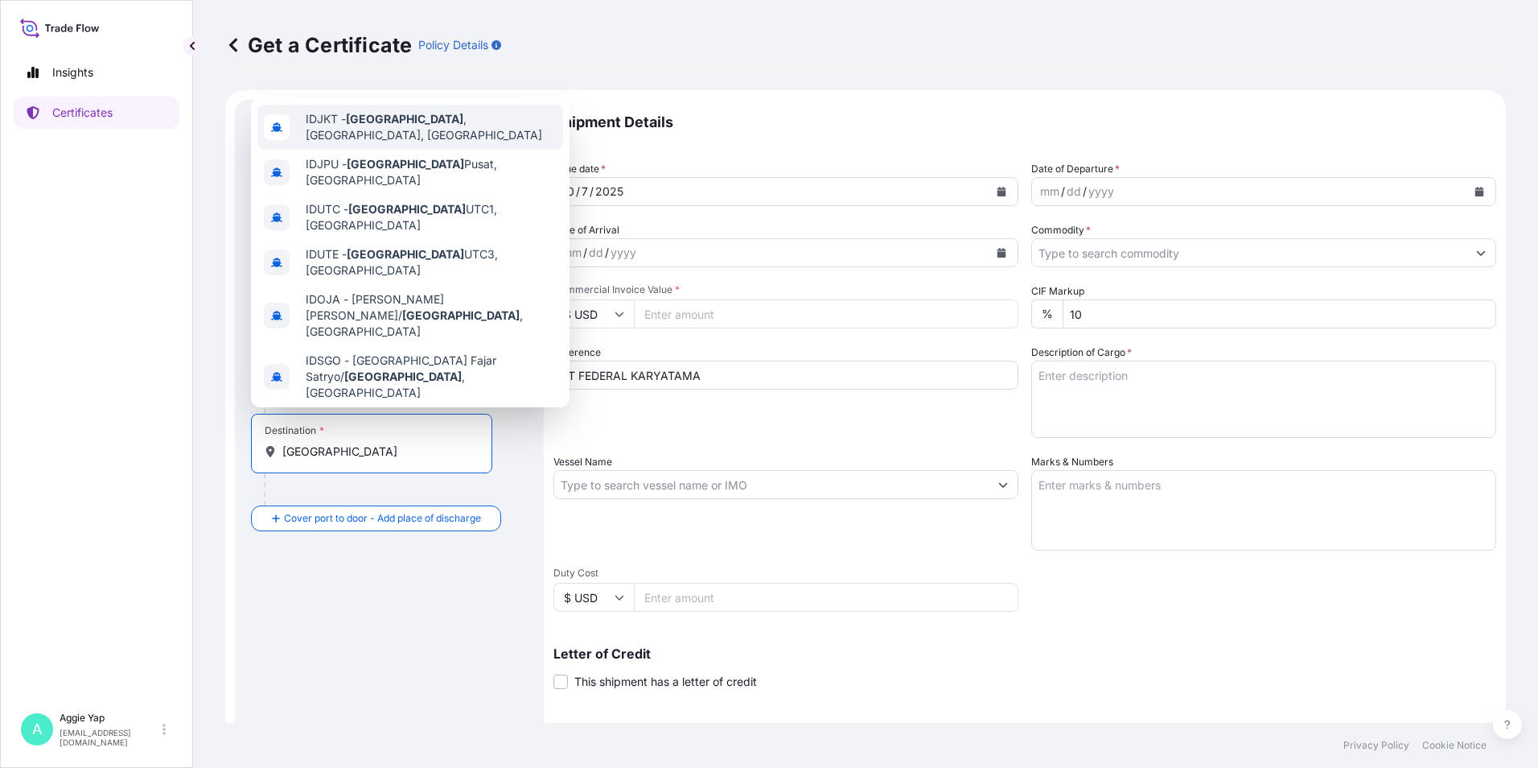
click at [425, 128] on span "IDJKT - [GEOGRAPHIC_DATA] , [GEOGRAPHIC_DATA], [GEOGRAPHIC_DATA]" at bounding box center [431, 127] width 251 height 32
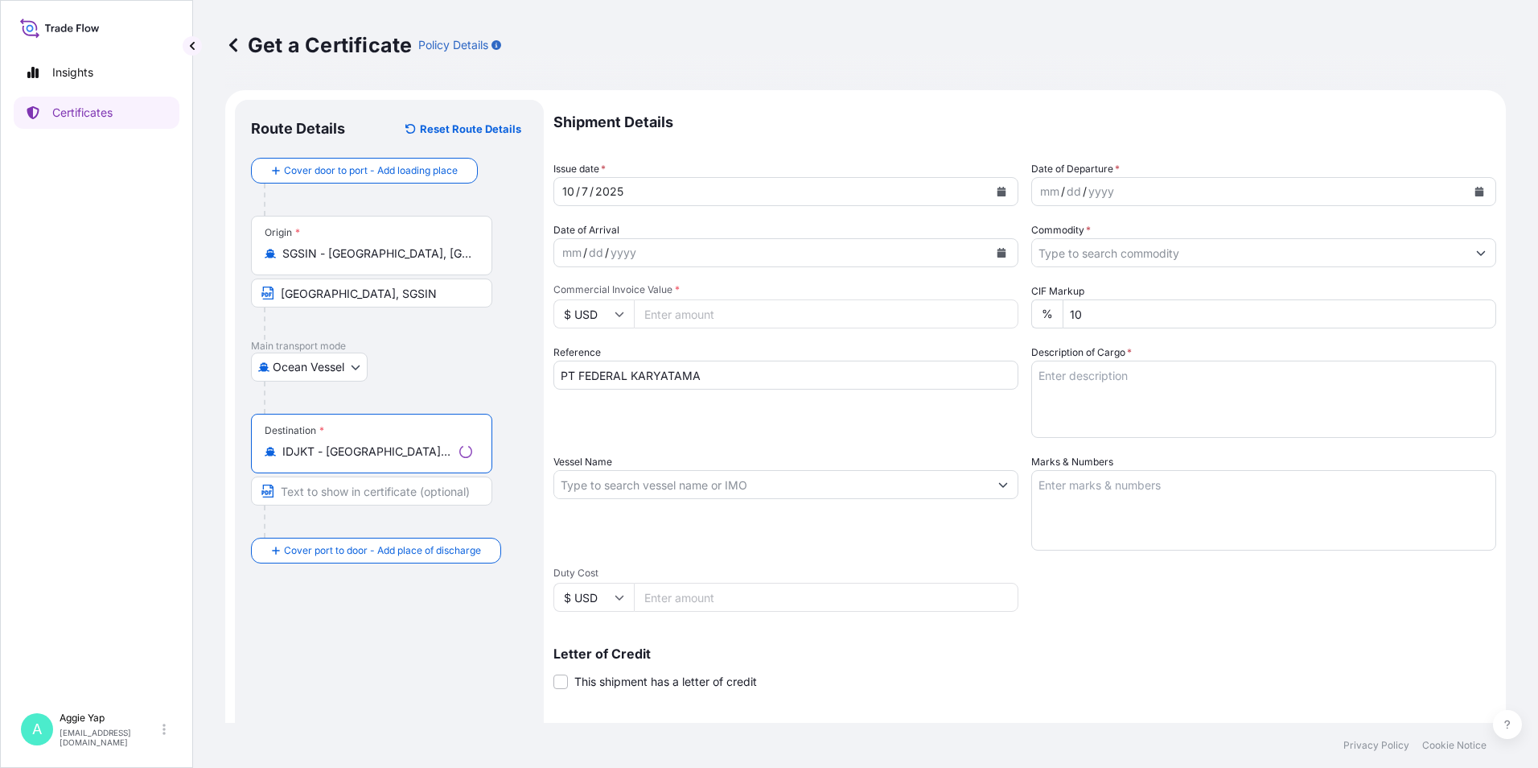
type input "IDJKT - [GEOGRAPHIC_DATA], [GEOGRAPHIC_DATA], [GEOGRAPHIC_DATA]"
click at [324, 479] on input "Text to appear on certificate" at bounding box center [371, 490] width 241 height 29
type input "[GEOGRAPHIC_DATA],[GEOGRAPHIC_DATA], IDJKT"
click at [449, 658] on div "Route Details Reset Route Details Cover door to port - Add loading place Place …" at bounding box center [389, 506] width 277 height 780
click at [1475, 197] on button "Calendar" at bounding box center [1480, 192] width 26 height 26
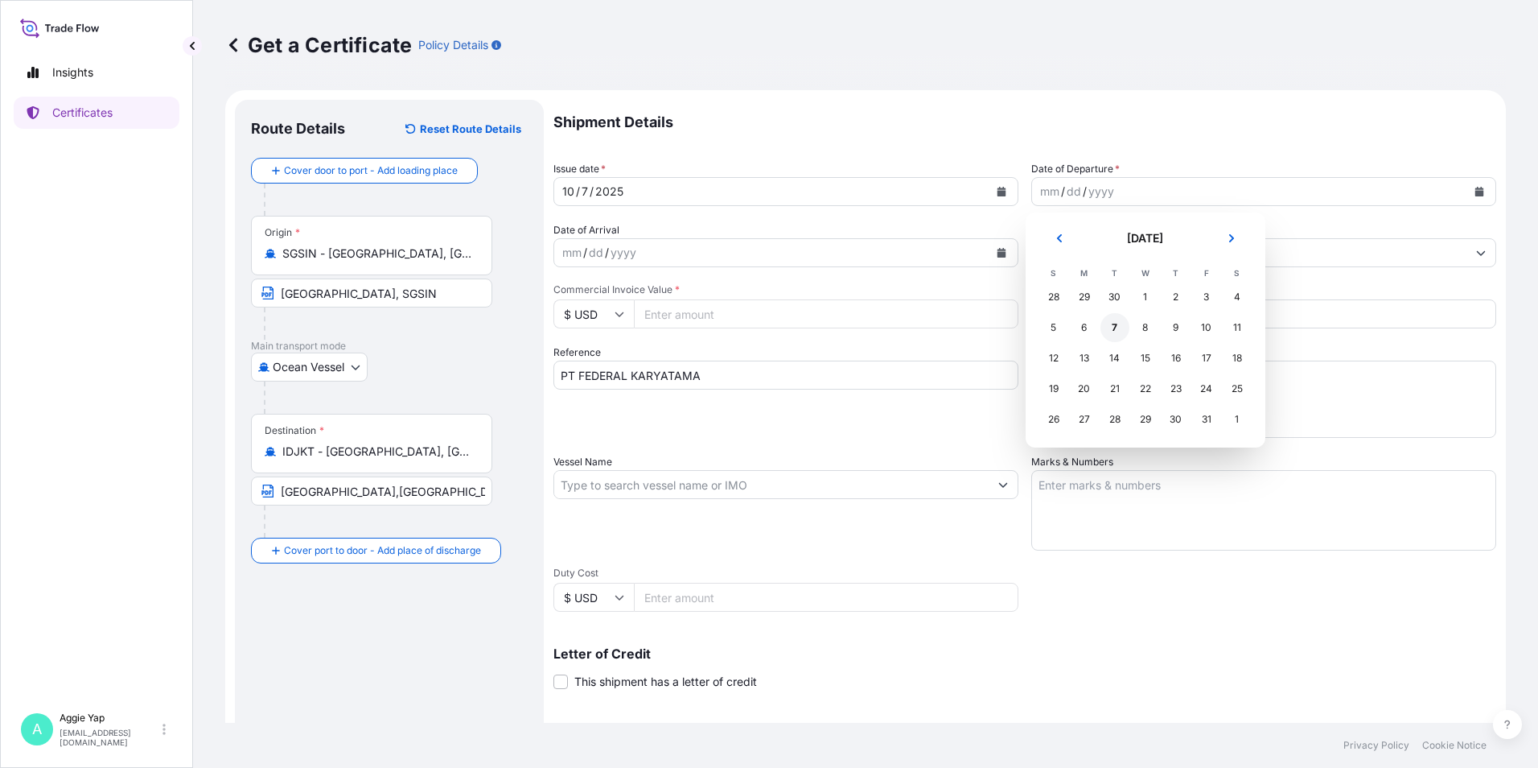
click at [1105, 331] on div "7" at bounding box center [1115, 327] width 29 height 29
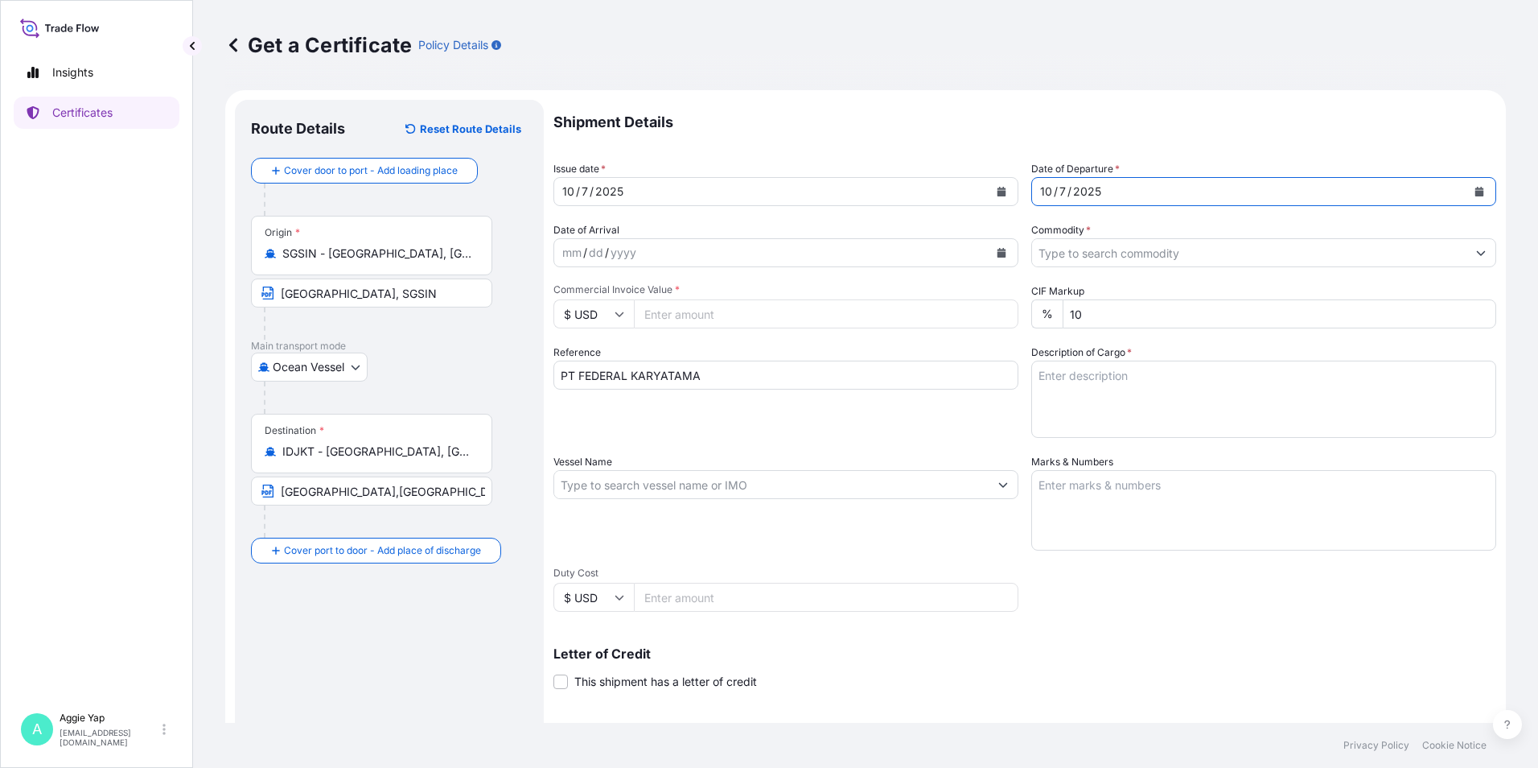
click at [1110, 254] on input "Commodity *" at bounding box center [1249, 252] width 434 height 29
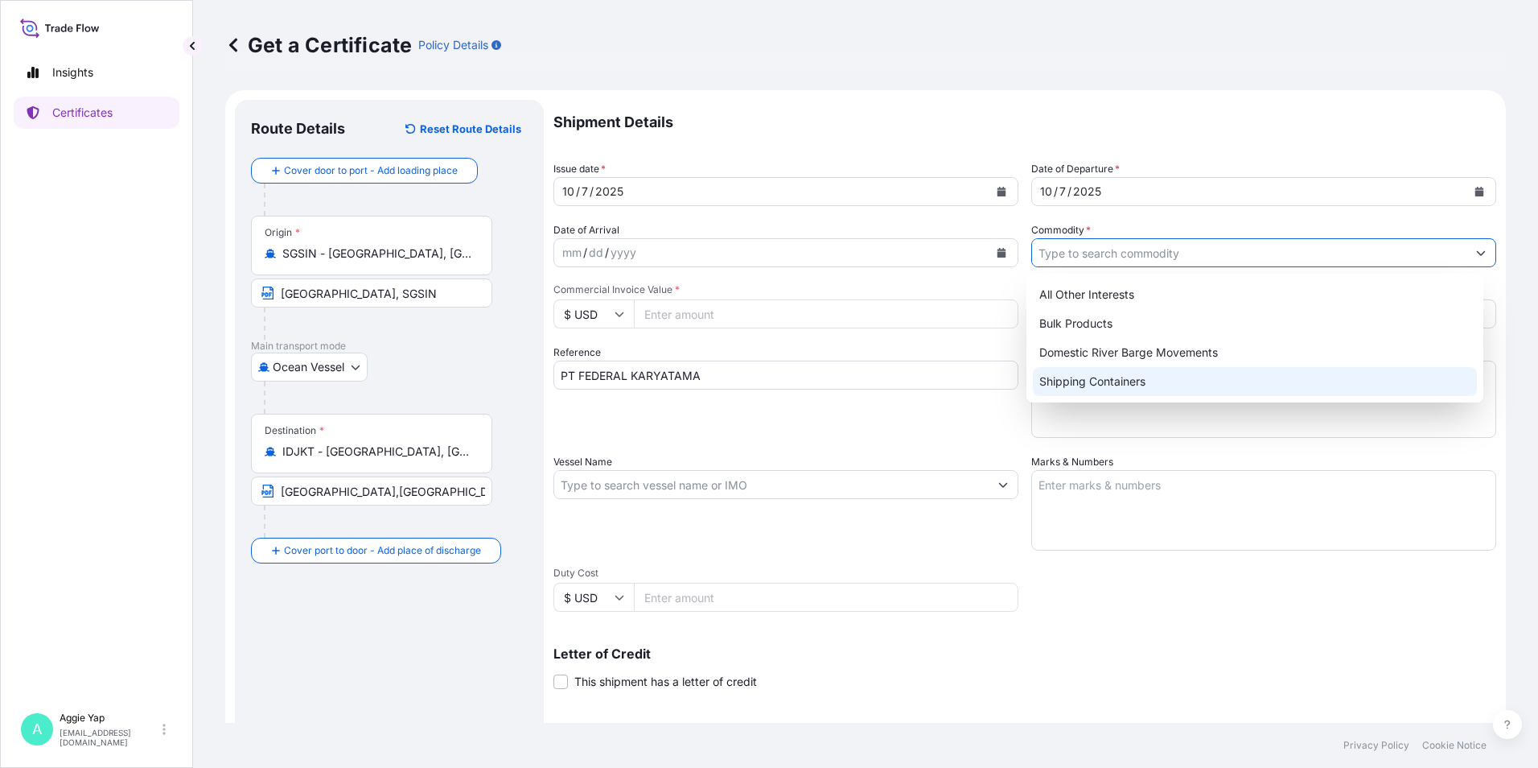
click at [1081, 381] on div "Shipping Containers" at bounding box center [1255, 381] width 445 height 29
type input "Shipping Containers"
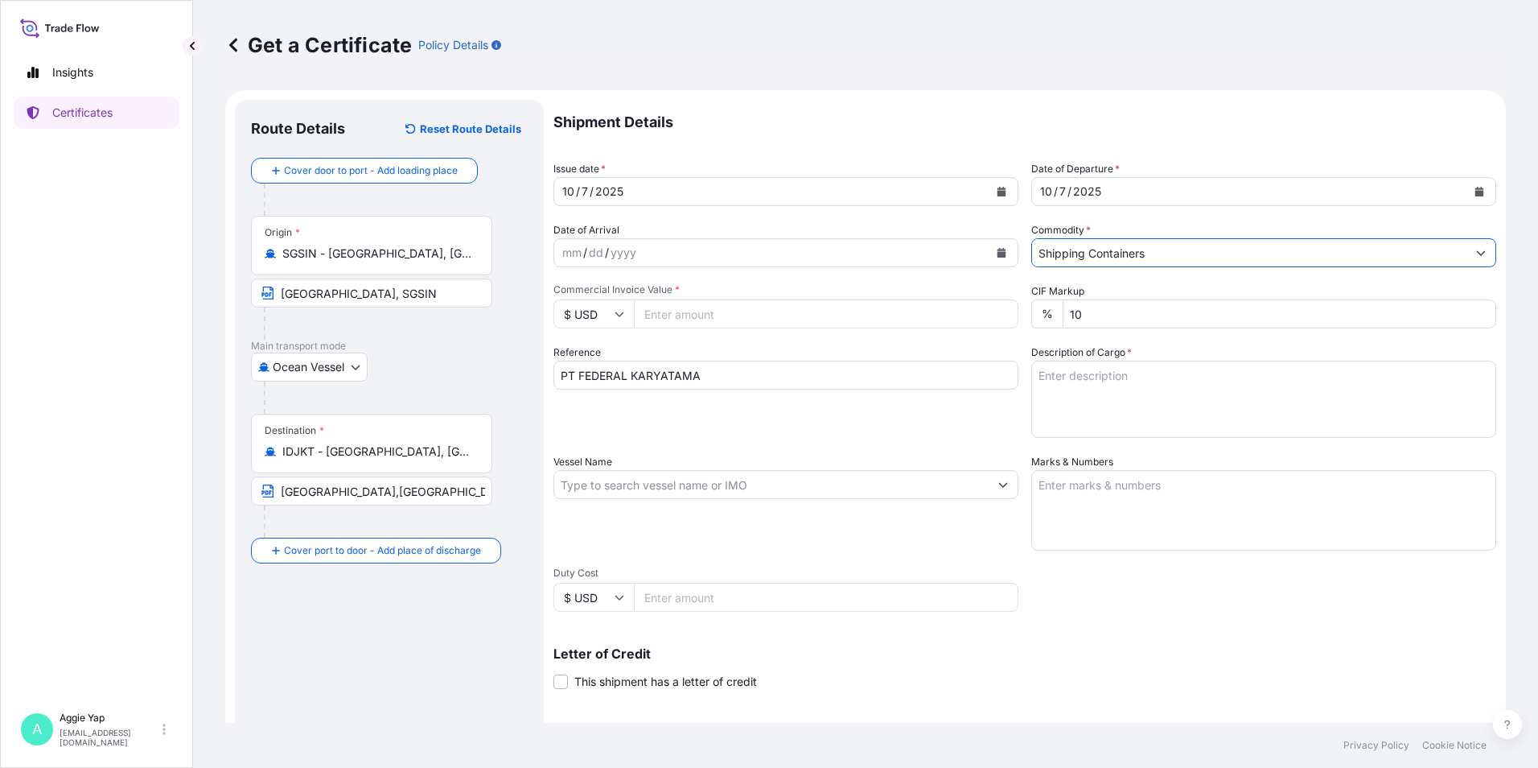
click at [784, 315] on input "Commercial Invoice Value *" at bounding box center [826, 313] width 385 height 29
type input "34554.52"
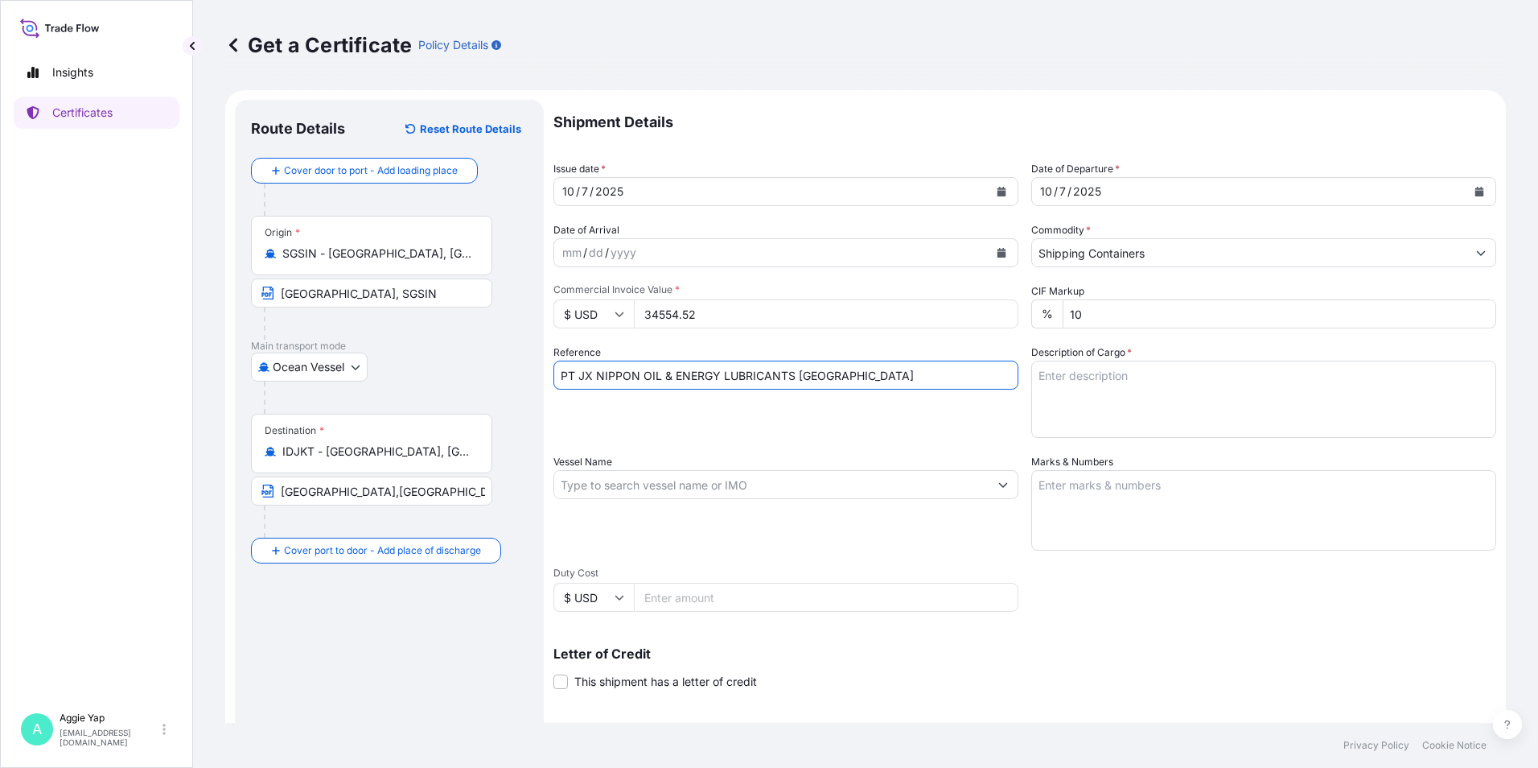
type input "PT JX NIPPON OIL & ENERGY LUBRICANTS [GEOGRAPHIC_DATA]"
click at [1138, 395] on textarea "Description of Cargo *" at bounding box center [1263, 398] width 465 height 77
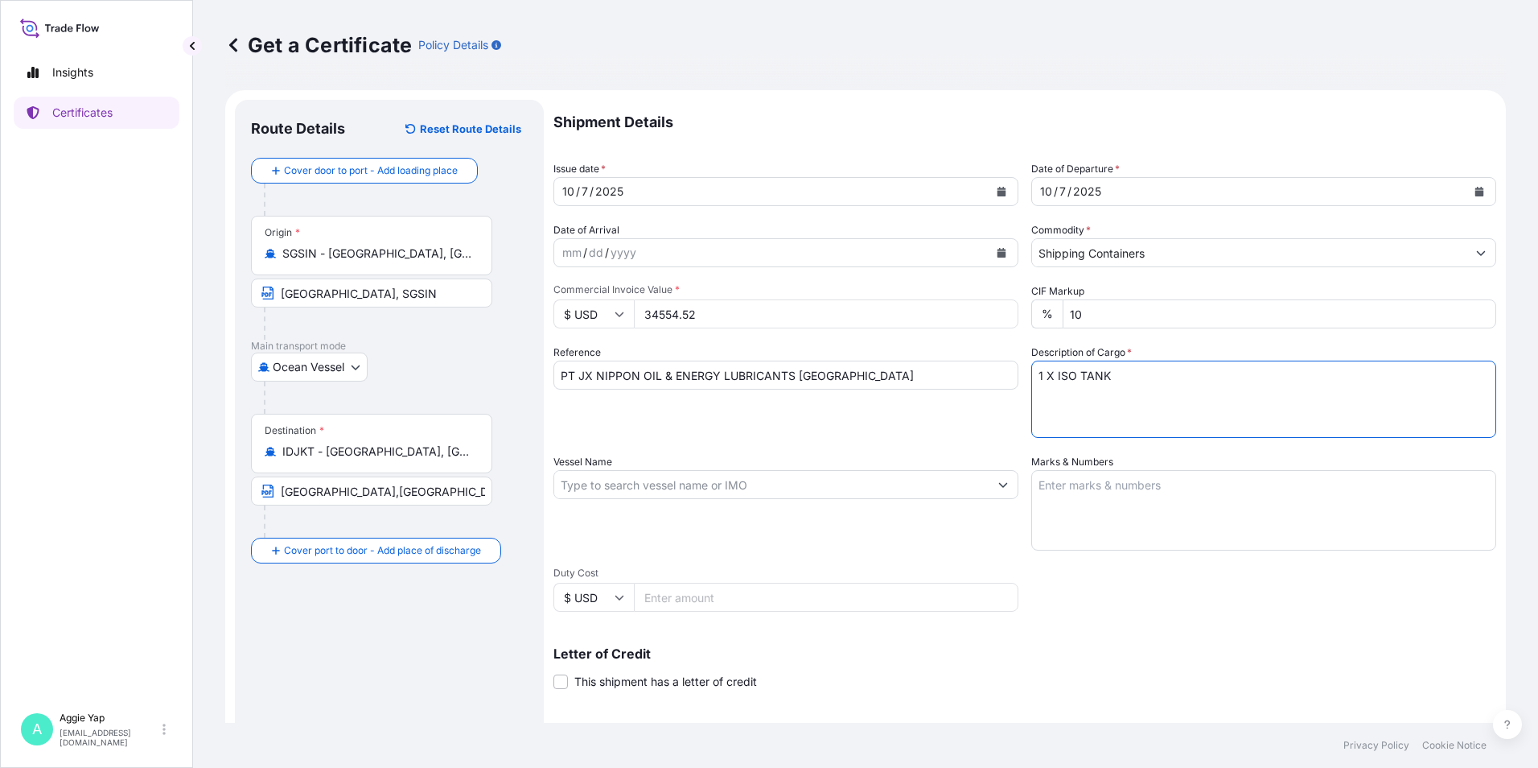
paste textarea "ADDITIVES FOR LUBRICATING OIL"
paste textarea "TZ265M"
paste textarea "ORDER NO : PL-D-2025-09-020"
click at [1253, 422] on textarea "1 X ISO TANK ADDITIVES FOR LUBRICATING OIL TZ265M ORDER NO : PL-D-2025-09-020" at bounding box center [1263, 398] width 465 height 77
drag, startPoint x: 1089, startPoint y: 422, endPoint x: 1093, endPoint y: 434, distance: 12.7
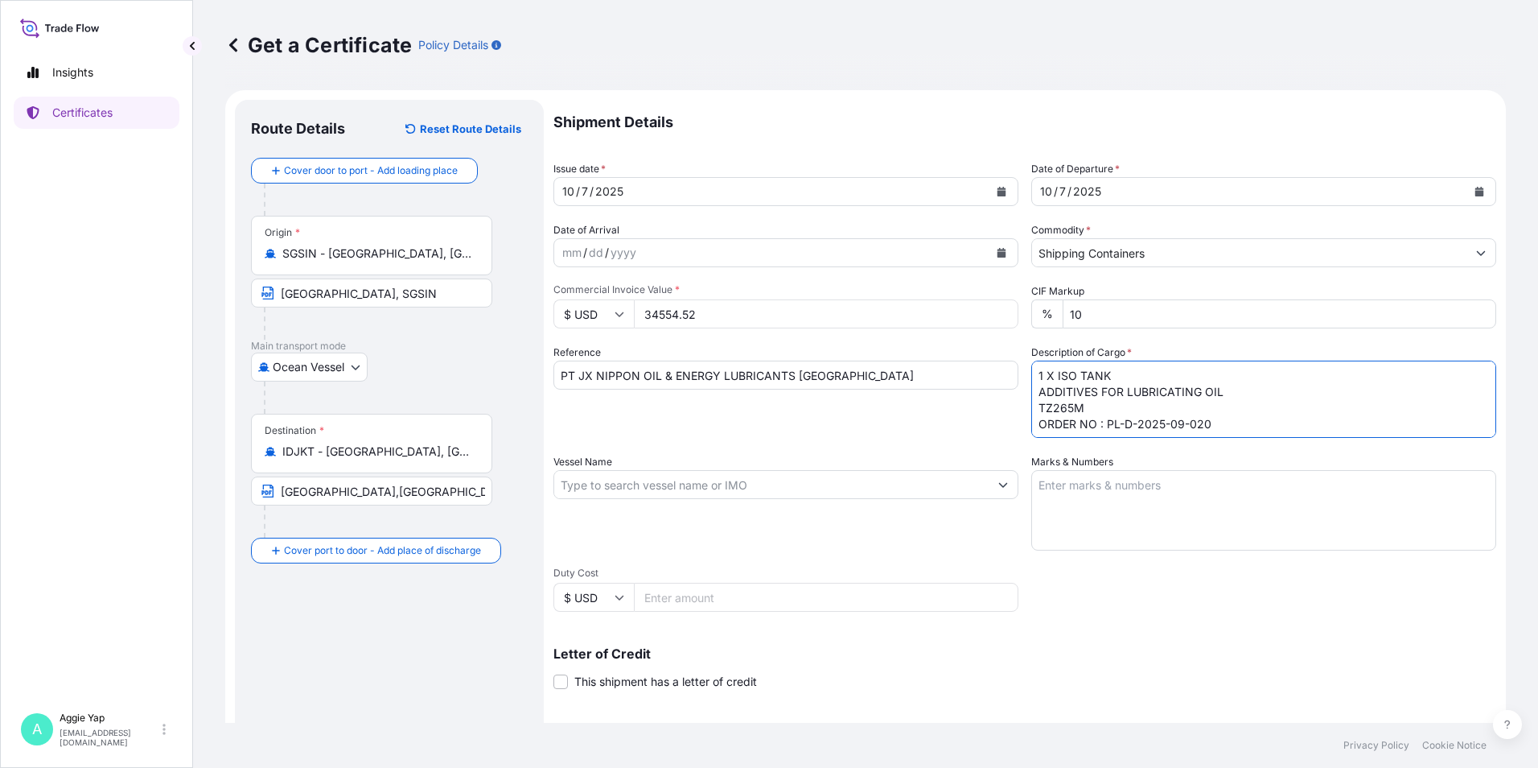
click at [1093, 425] on textarea "1 X ISO TANK ADDITIVES FOR LUBRICATING OIL TZ265M ORDER NO : PL-D-2025-09-020" at bounding box center [1263, 398] width 465 height 77
click at [1244, 426] on textarea "1 X ISO TANK ADDITIVES FOR LUBRICATING OIL TZ265M ORDER NO: PL-D-2025-09-020" at bounding box center [1263, 398] width 465 height 77
type textarea "1 X ISO TANK ADDITIVES FOR LUBRICATING OIL TZ265M ORDER NO: PL-D-2025-09-020"
click at [879, 480] on input "Vessel Name" at bounding box center [771, 484] width 434 height 29
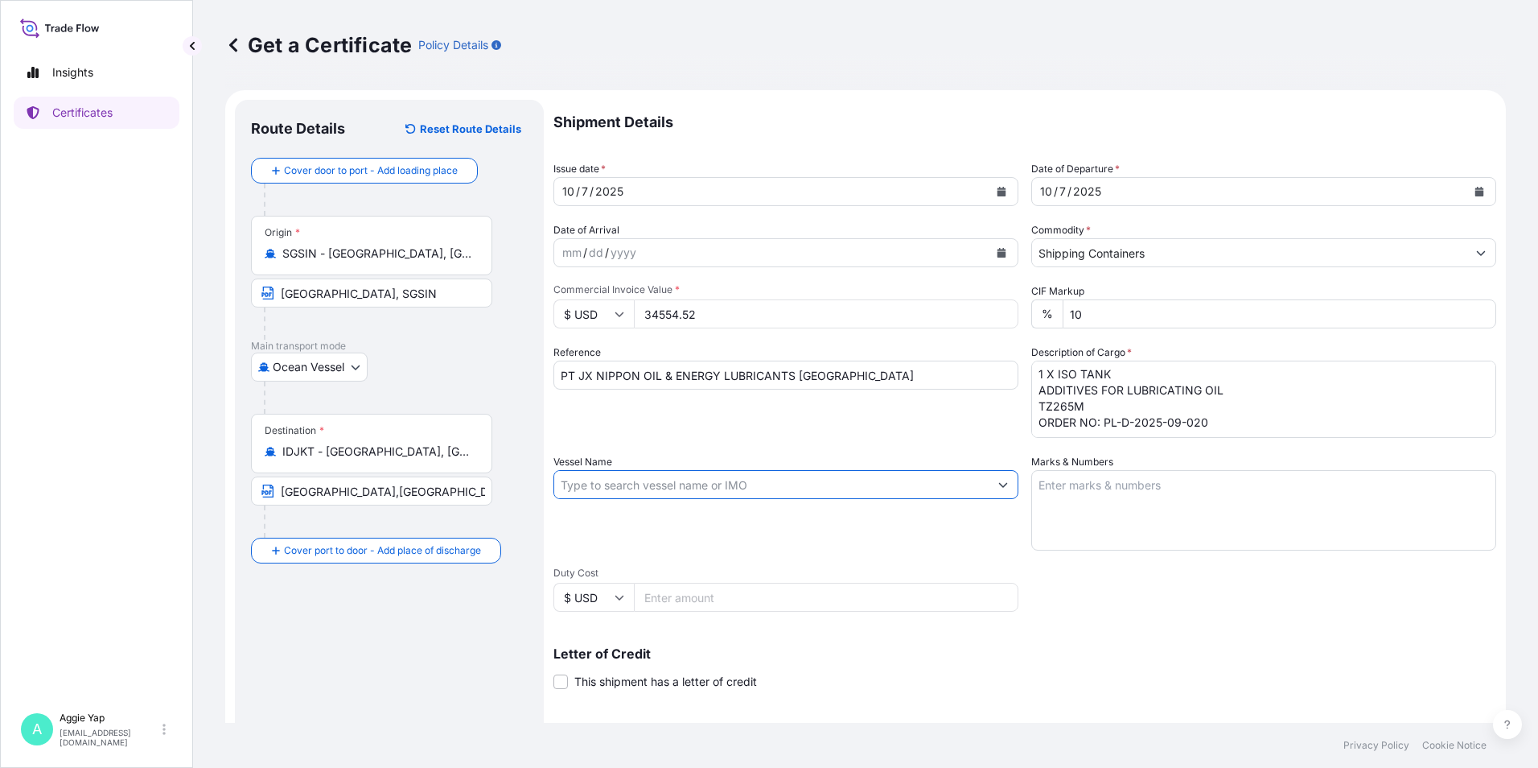
drag, startPoint x: 937, startPoint y: 480, endPoint x: 962, endPoint y: 486, distance: 25.8
click at [941, 481] on input "Vessel Name" at bounding box center [771, 484] width 434 height 29
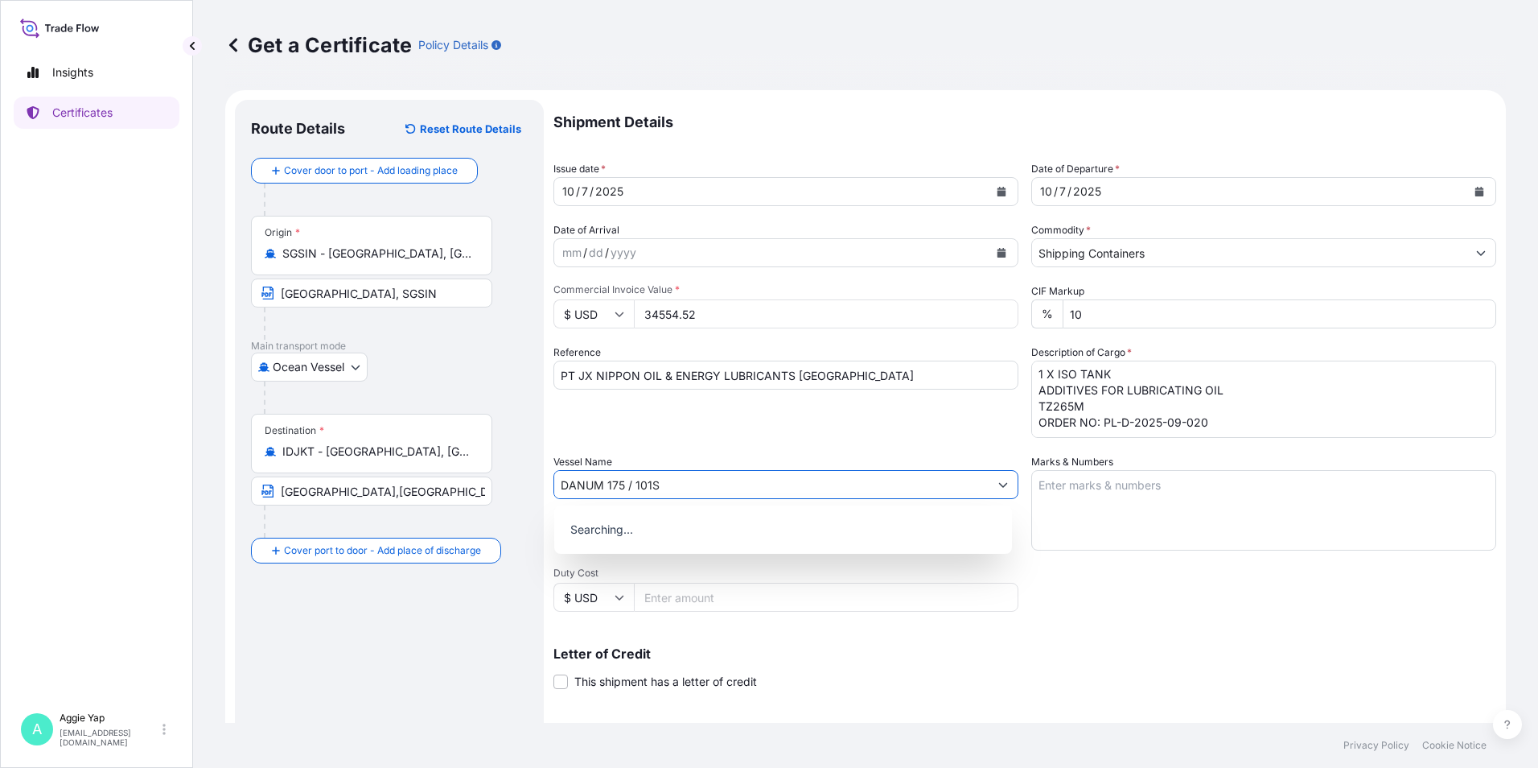
type input "DANUM 175 / 101S"
click at [825, 523] on div "Use "DANUM 175 / 101S"" at bounding box center [783, 526] width 445 height 29
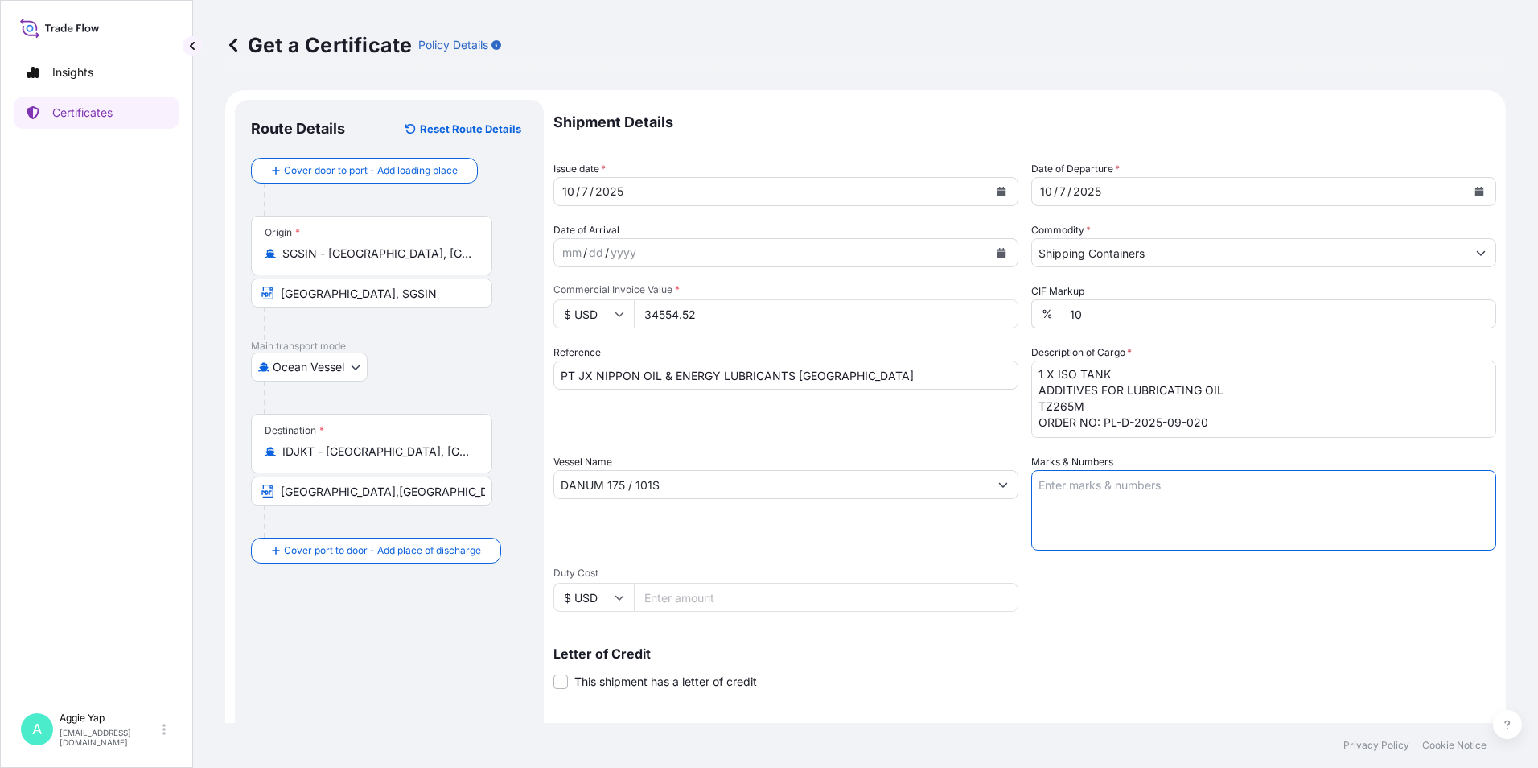
click at [1178, 504] on textarea "Marks & Numbers" at bounding box center [1263, 510] width 465 height 80
type textarea "AS PER BILL OF LADING"
click at [1117, 626] on div "Shipment Details Issue date * [DATE] Date of Departure * [DATE] Date of Arrival…" at bounding box center [1025, 483] width 943 height 767
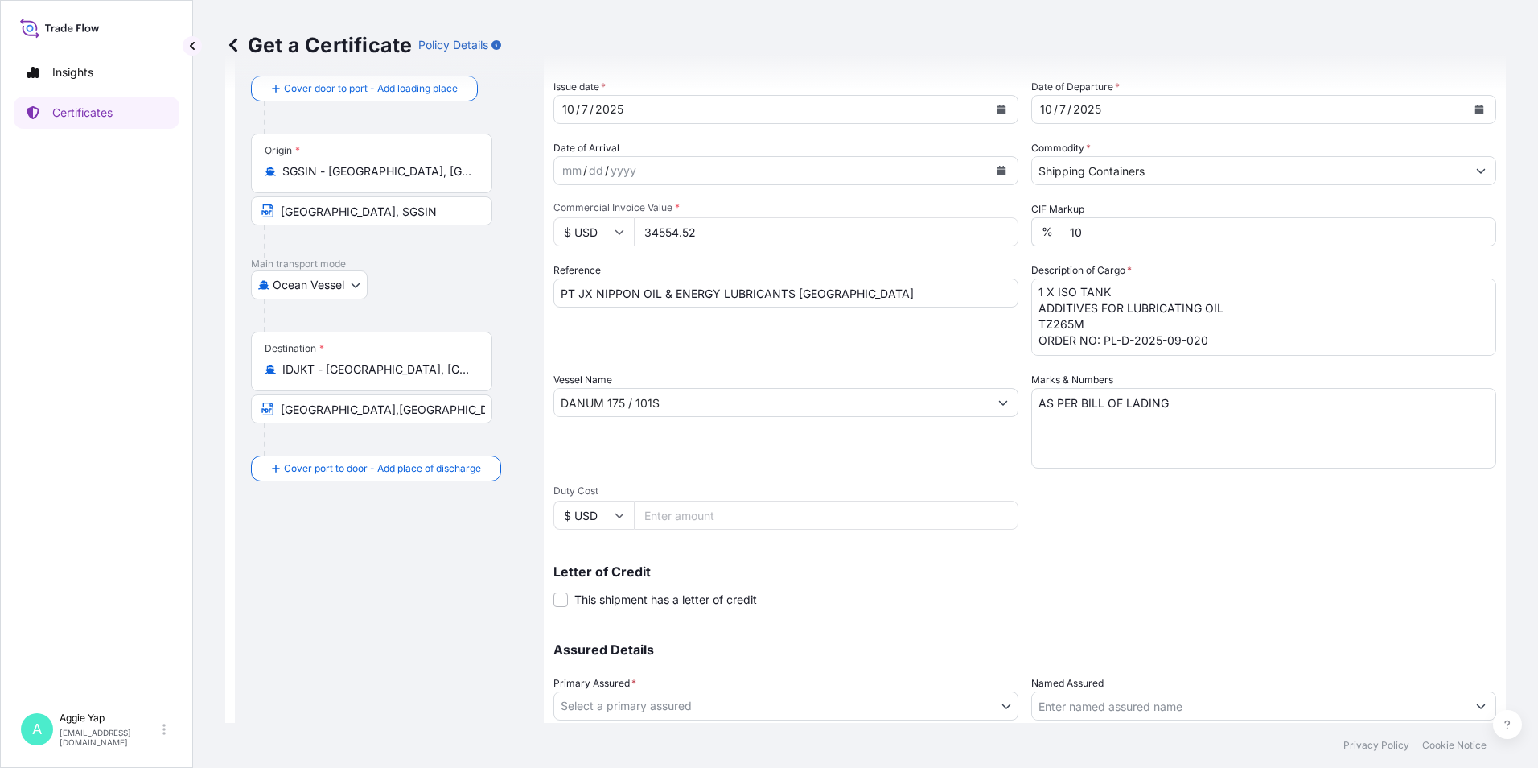
scroll to position [199, 0]
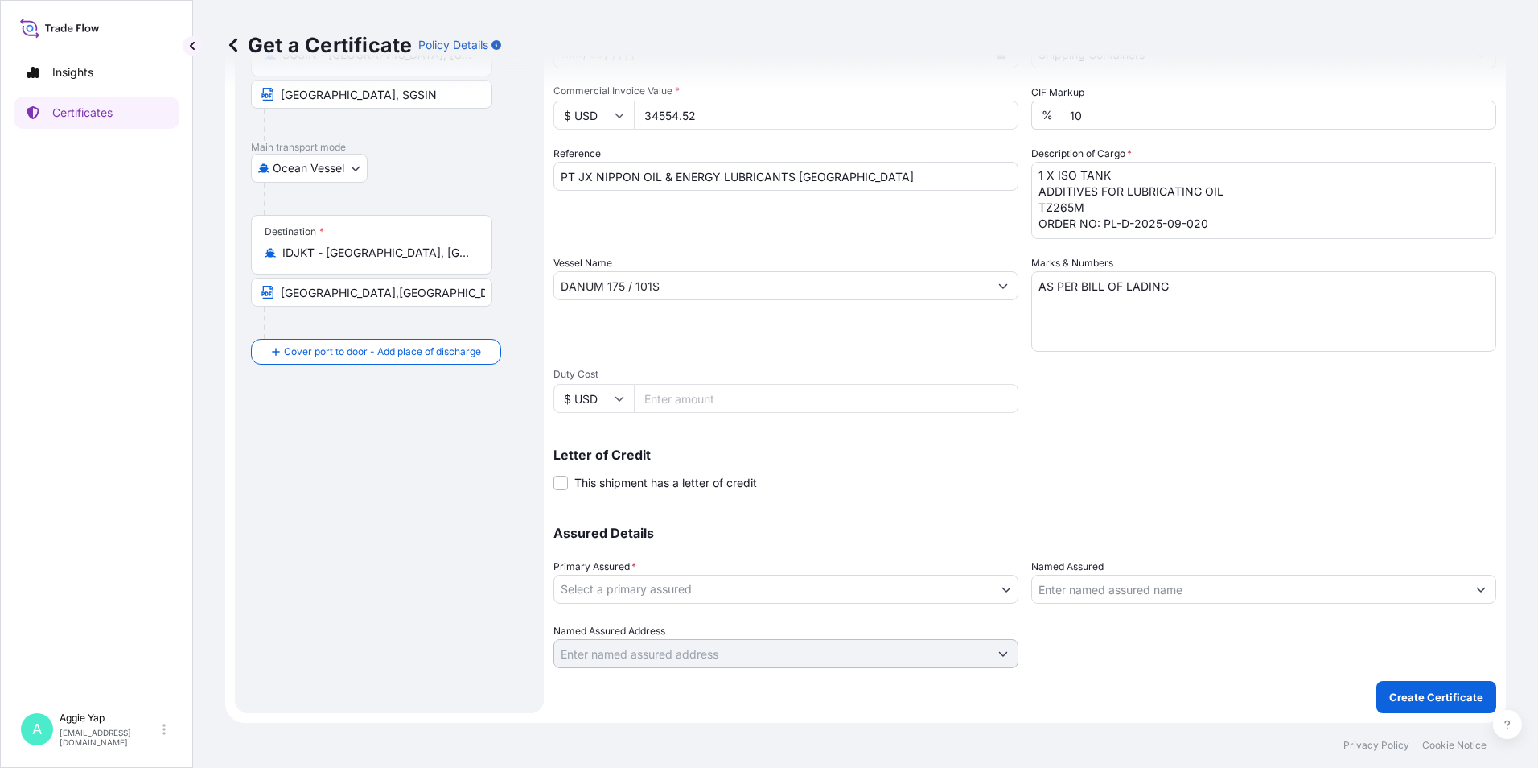
click at [651, 587] on body "Insights Certificates A [PERSON_NAME] [EMAIL_ADDRESS][DOMAIN_NAME] Get a Certif…" at bounding box center [769, 384] width 1538 height 768
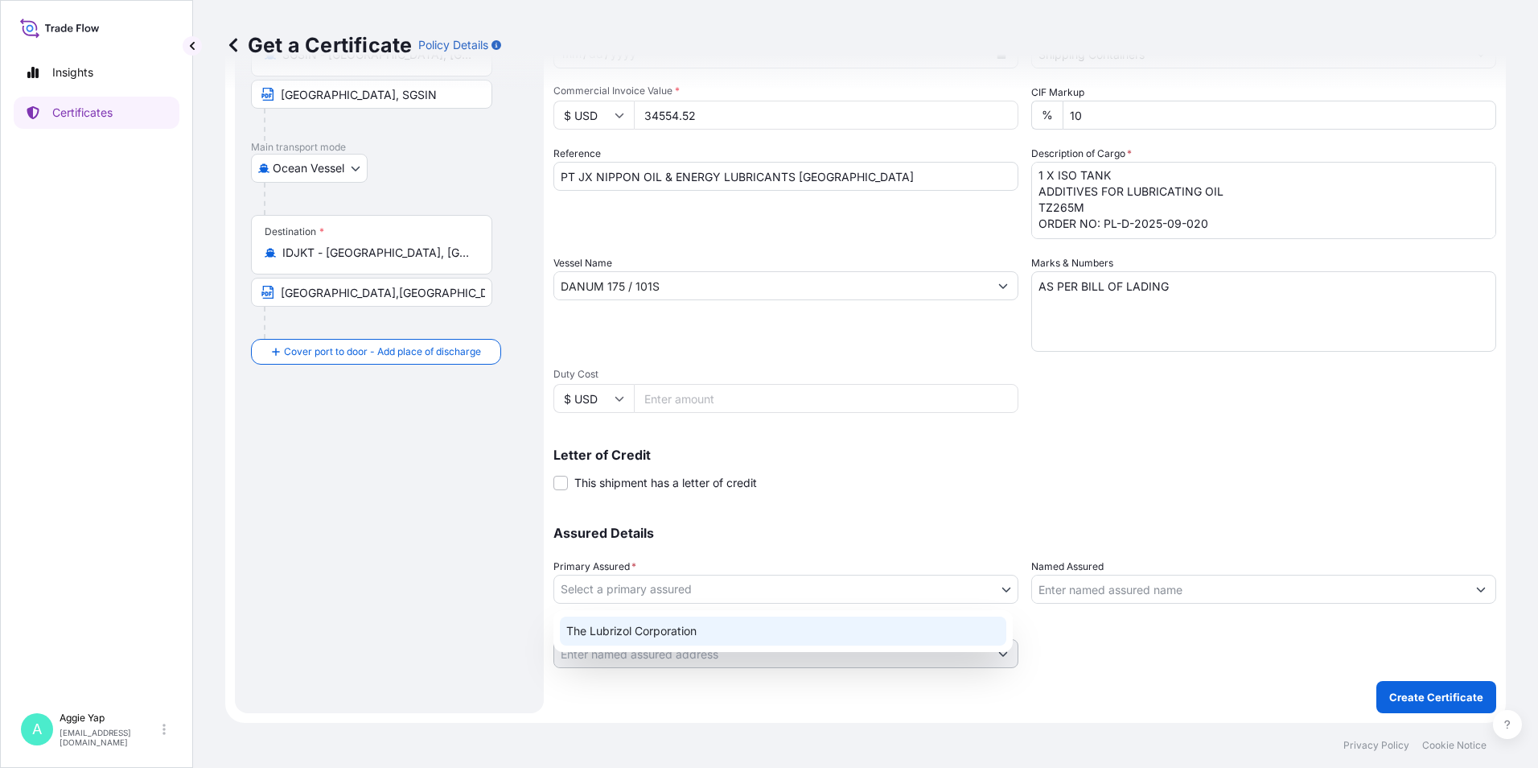
click at [737, 633] on div "The Lubrizol Corporation" at bounding box center [783, 630] width 447 height 29
select select "31566"
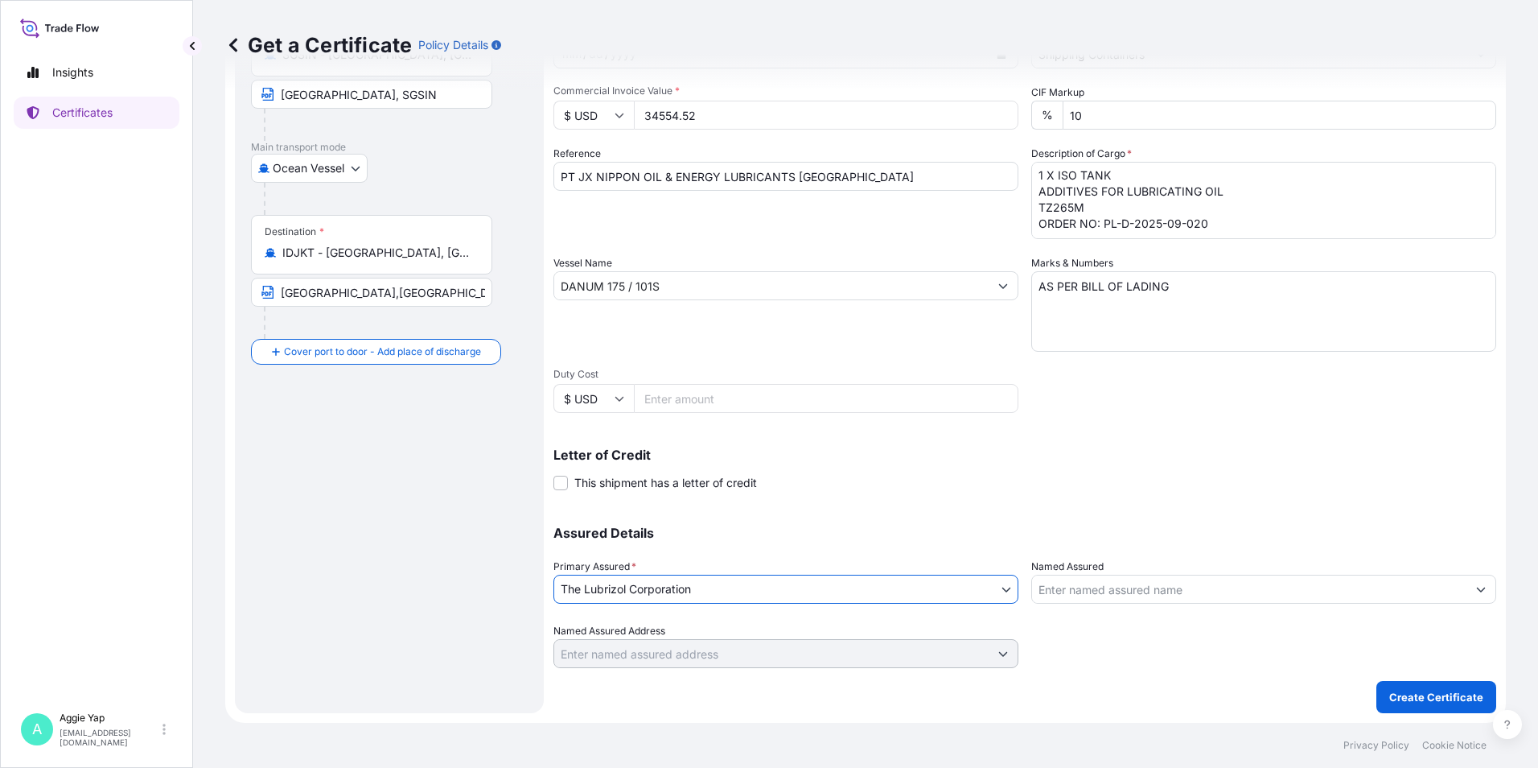
click at [1071, 590] on input "Named Assured" at bounding box center [1249, 588] width 434 height 29
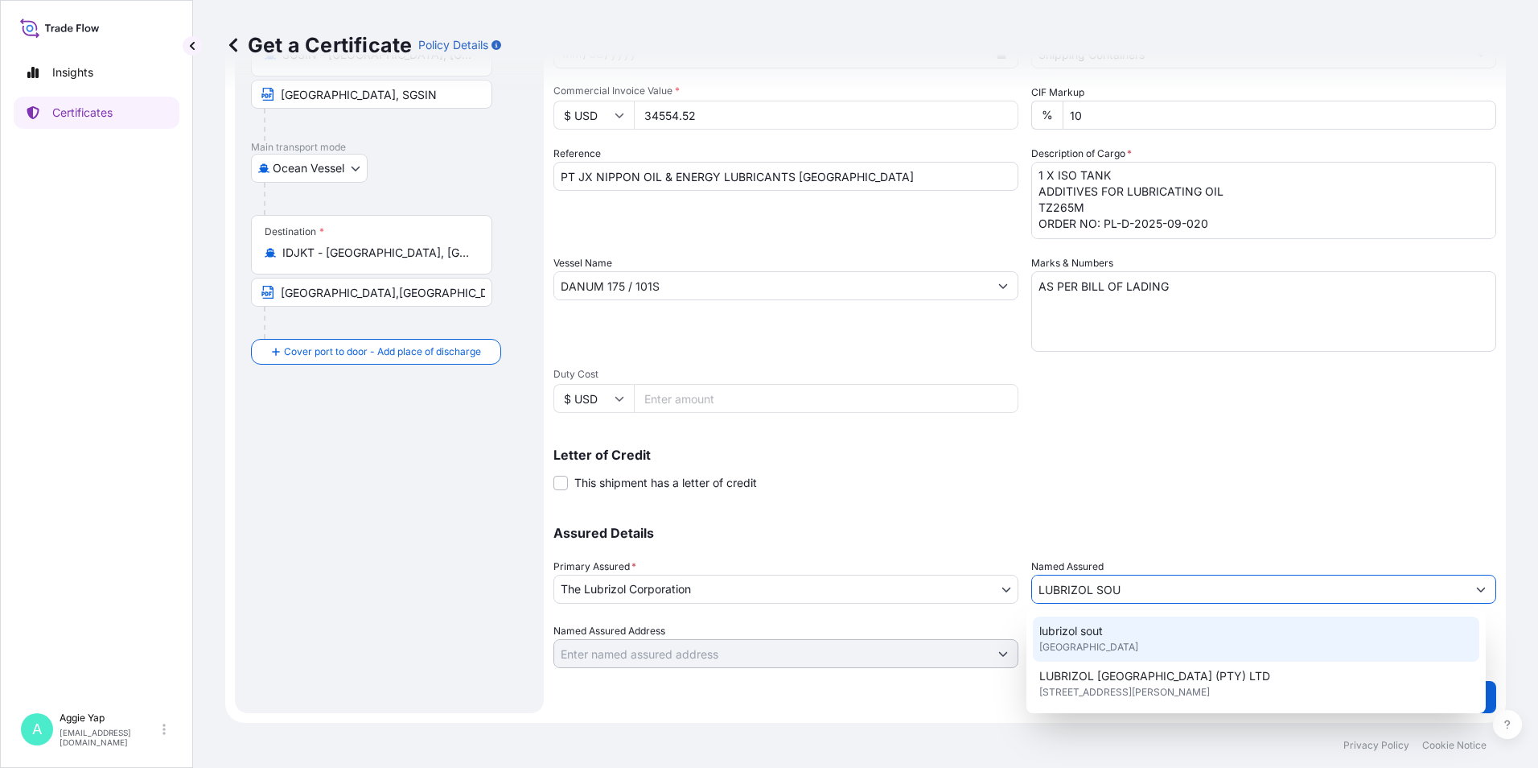
scroll to position [161, 0]
click at [1119, 636] on span "LUBRIZOL [GEOGRAPHIC_DATA] (PTE) LTD" at bounding box center [1153, 634] width 229 height 16
type input "LUBRIZOL [GEOGRAPHIC_DATA] (PTE) LTD"
type input "[STREET_ADDRESS]"
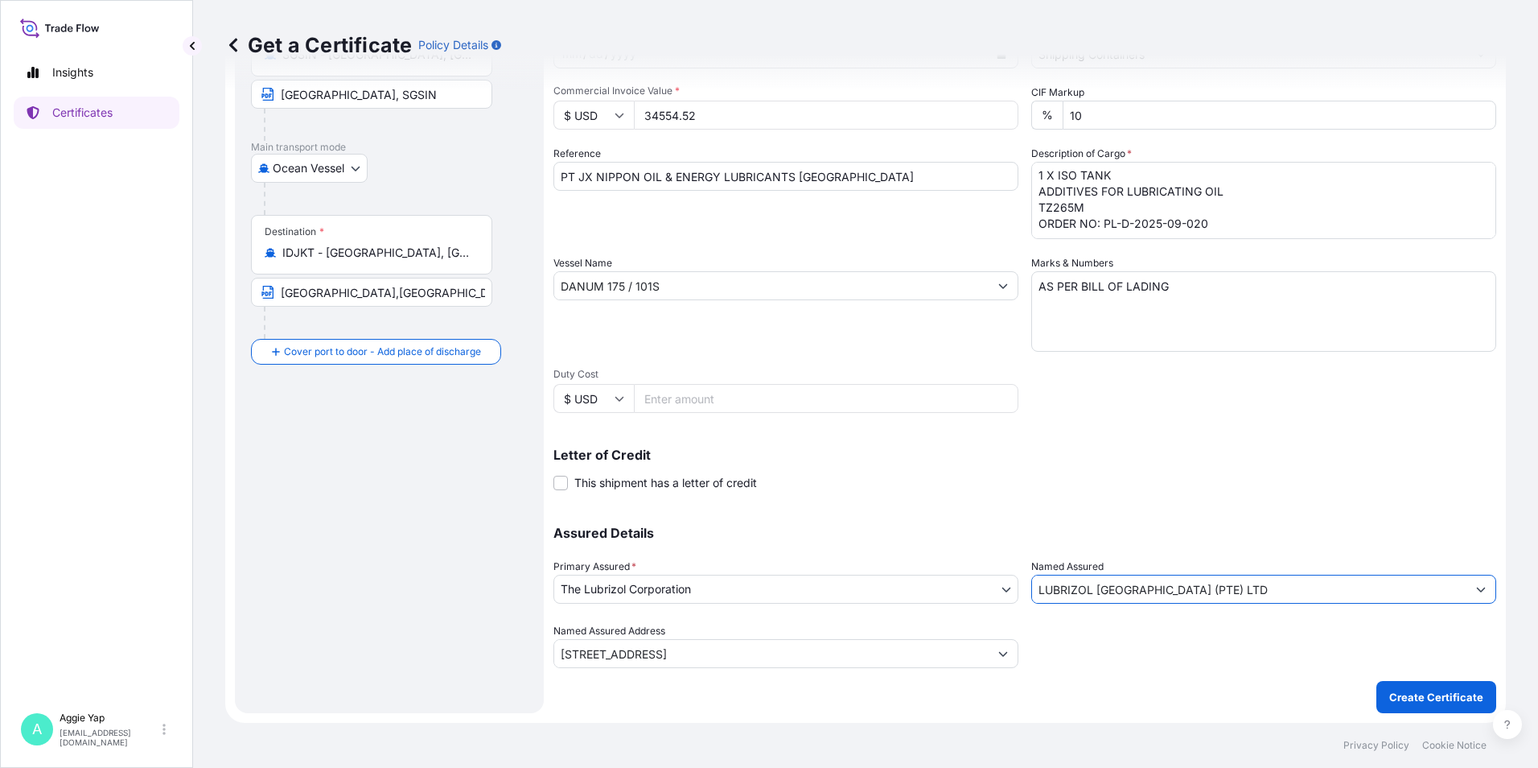
type input "LUBRIZOL [GEOGRAPHIC_DATA] (PTE) LTD"
click at [1135, 460] on p "Letter of Credit" at bounding box center [1025, 454] width 943 height 13
click at [1402, 697] on p "Create Certificate" at bounding box center [1436, 697] width 94 height 16
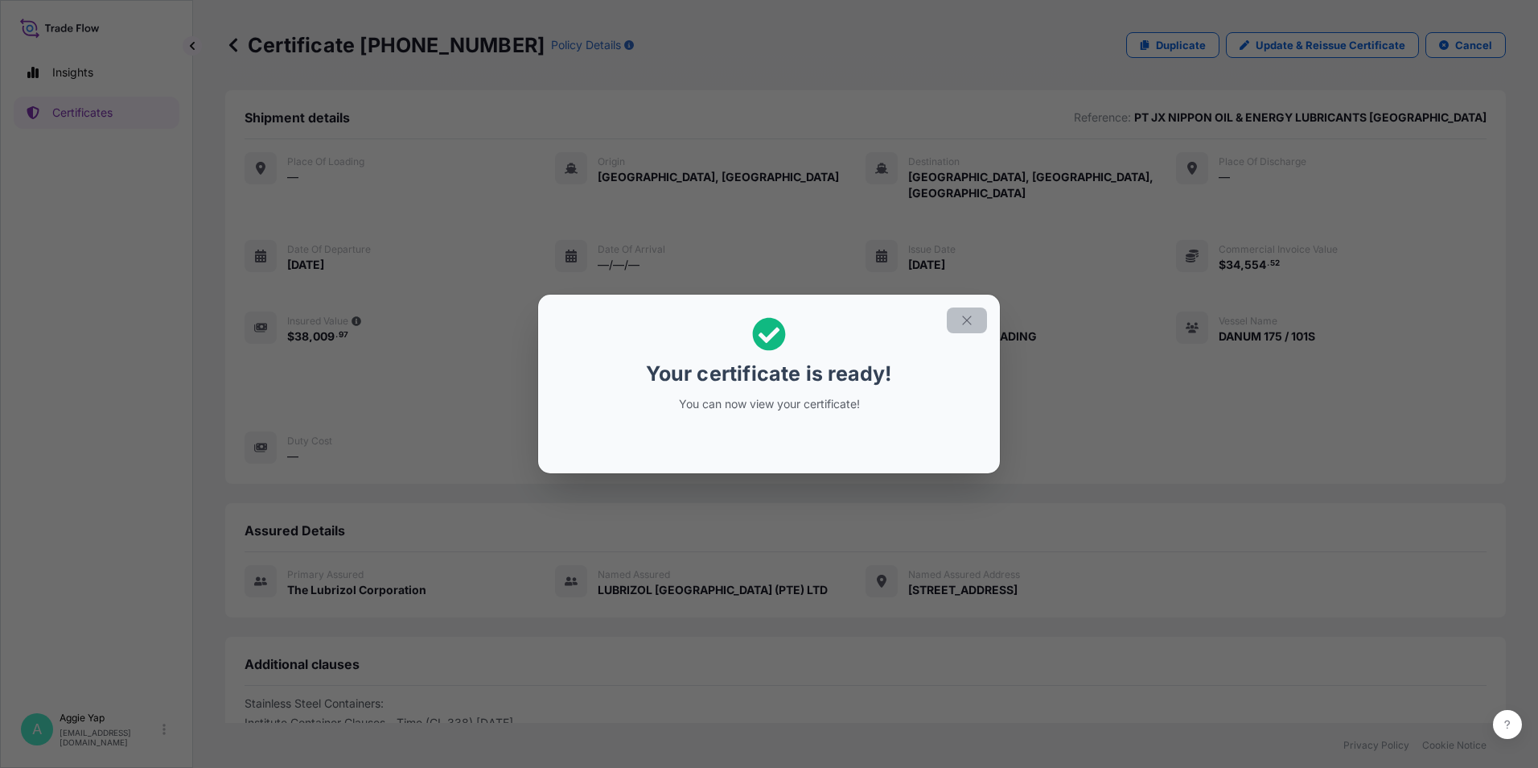
click at [960, 321] on icon "button" at bounding box center [967, 320] width 14 height 14
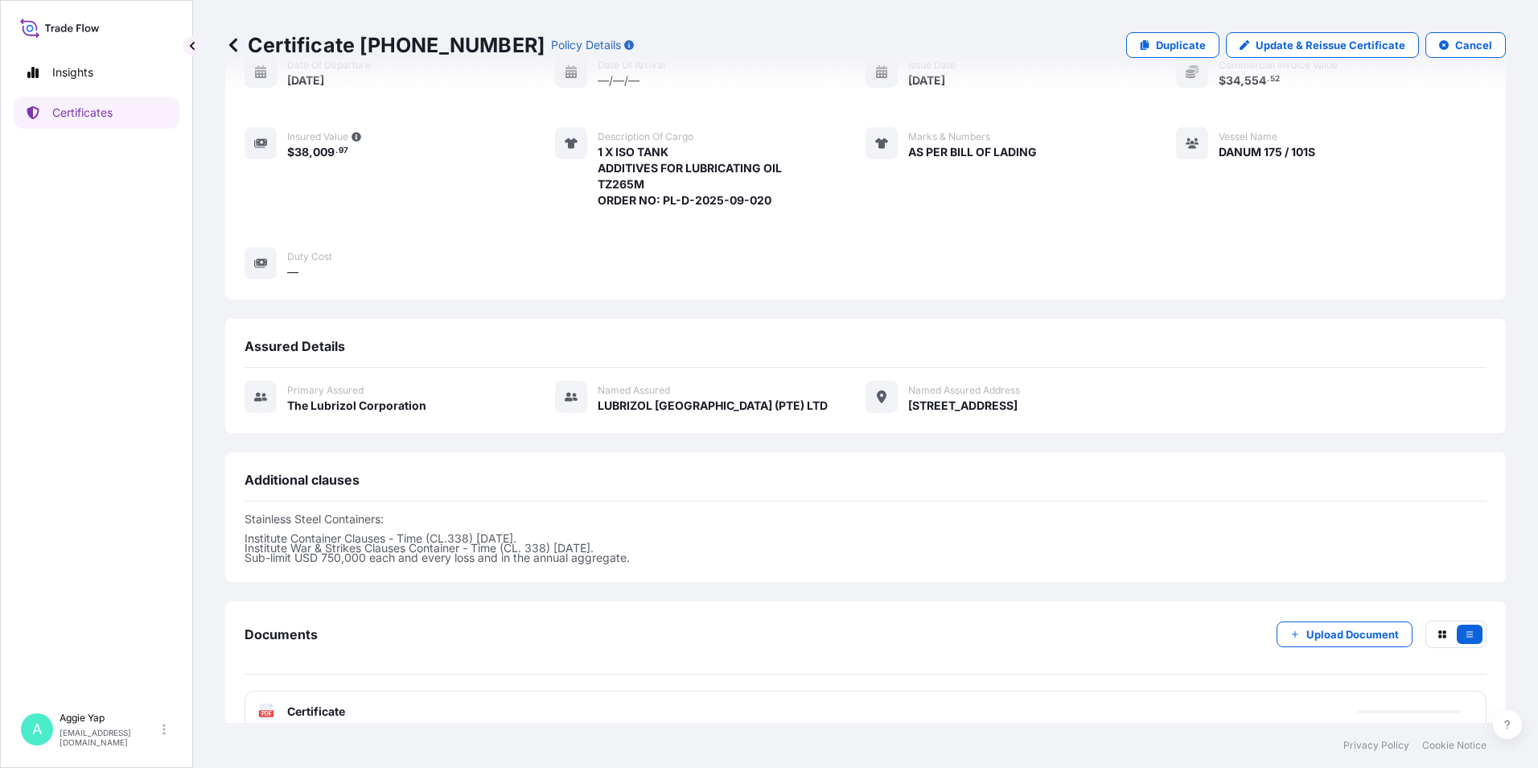
scroll to position [197, 0]
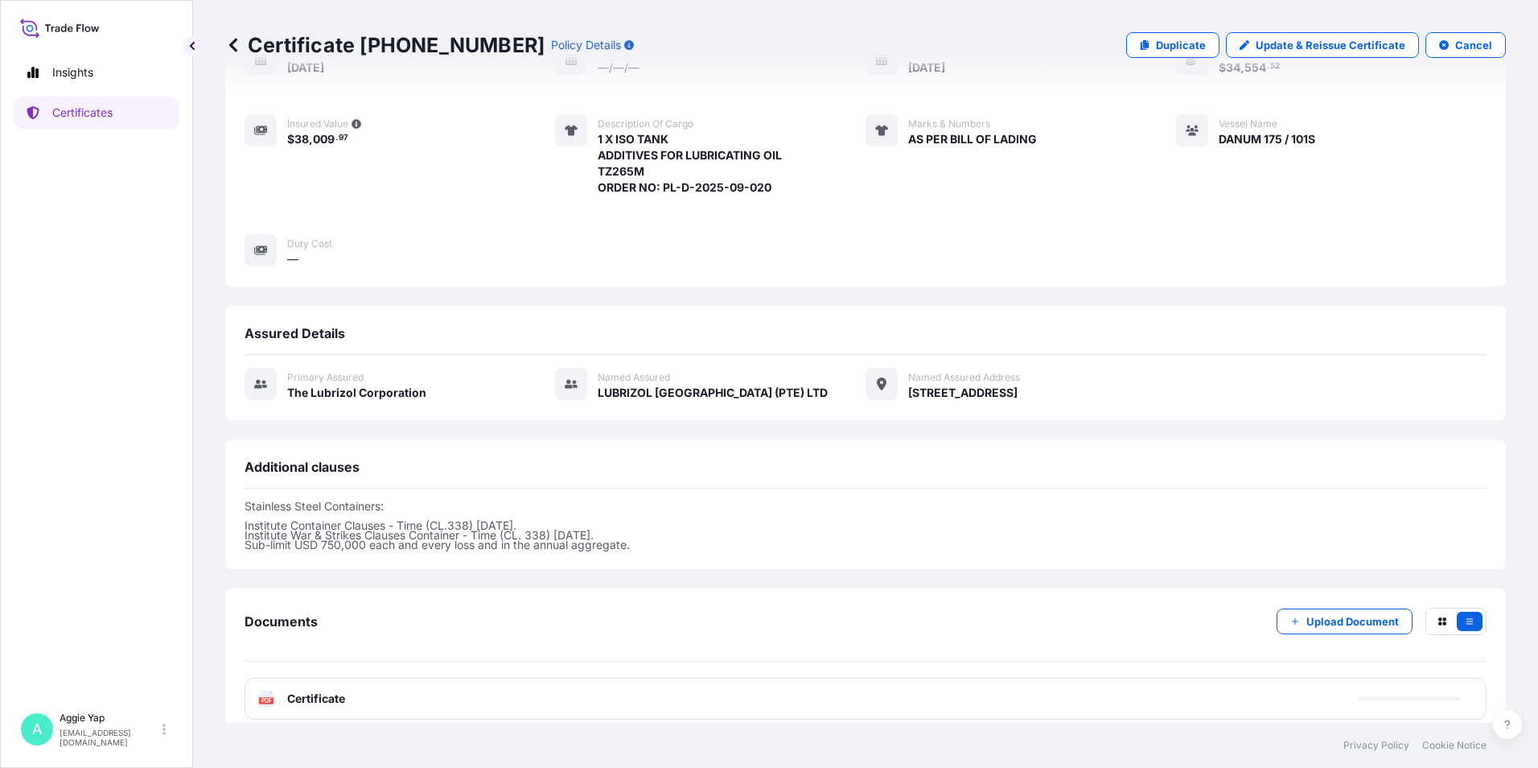
click at [628, 677] on div "PDF Certificate" at bounding box center [866, 698] width 1242 height 42
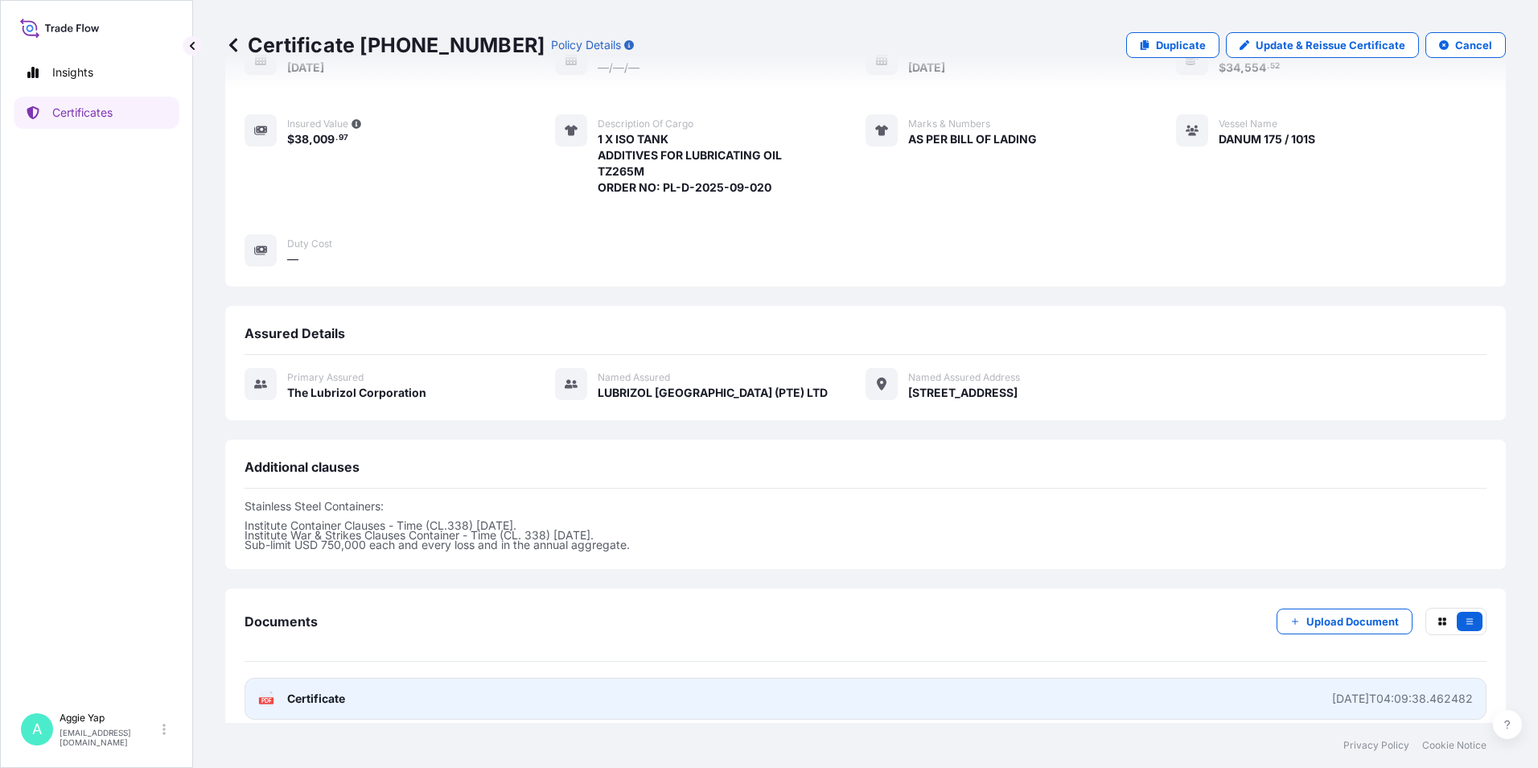
click at [714, 702] on link "PDF Certificate [DATE]T04:09:38.462482" at bounding box center [866, 698] width 1242 height 42
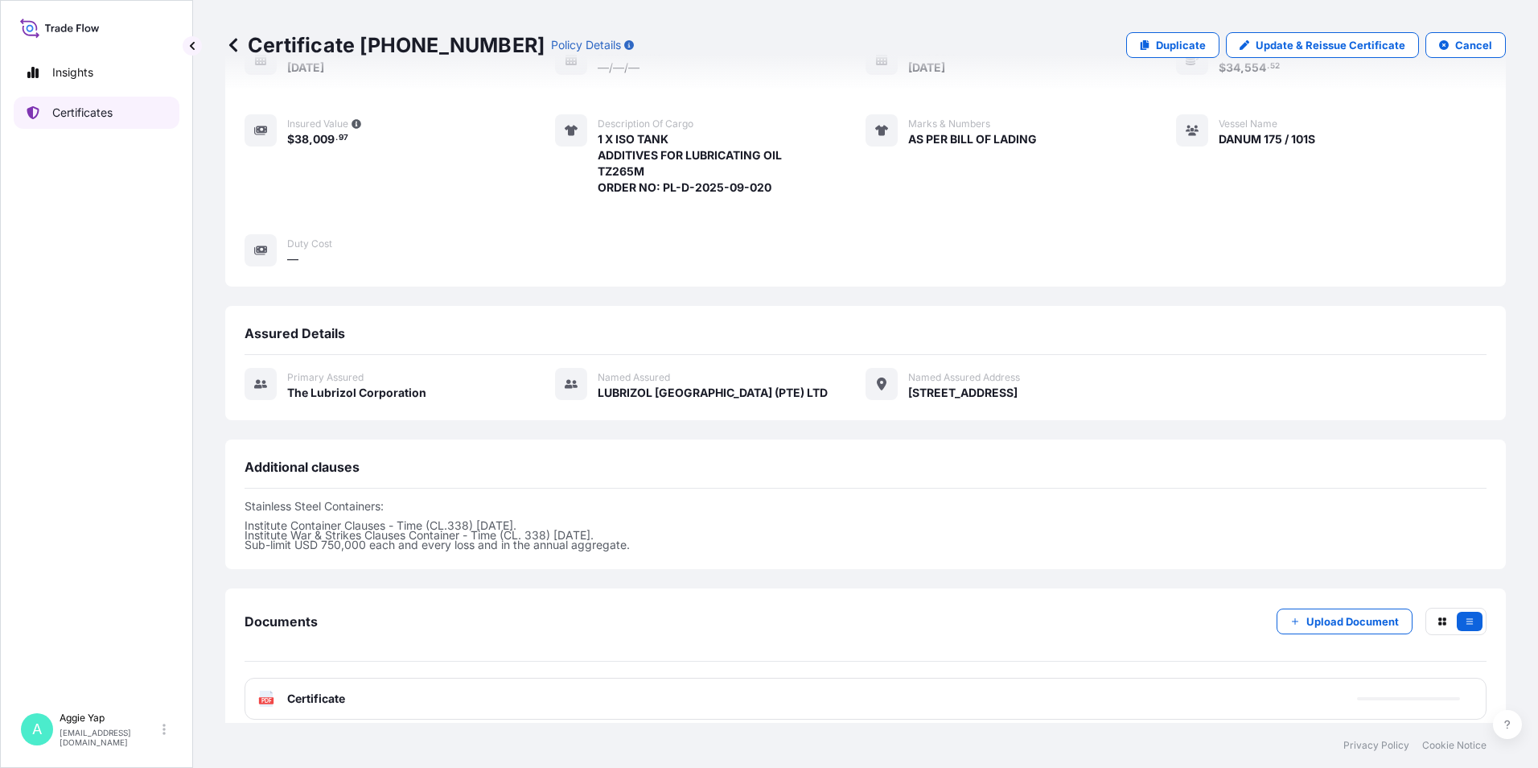
click at [103, 117] on p "Certificates" at bounding box center [82, 113] width 60 height 16
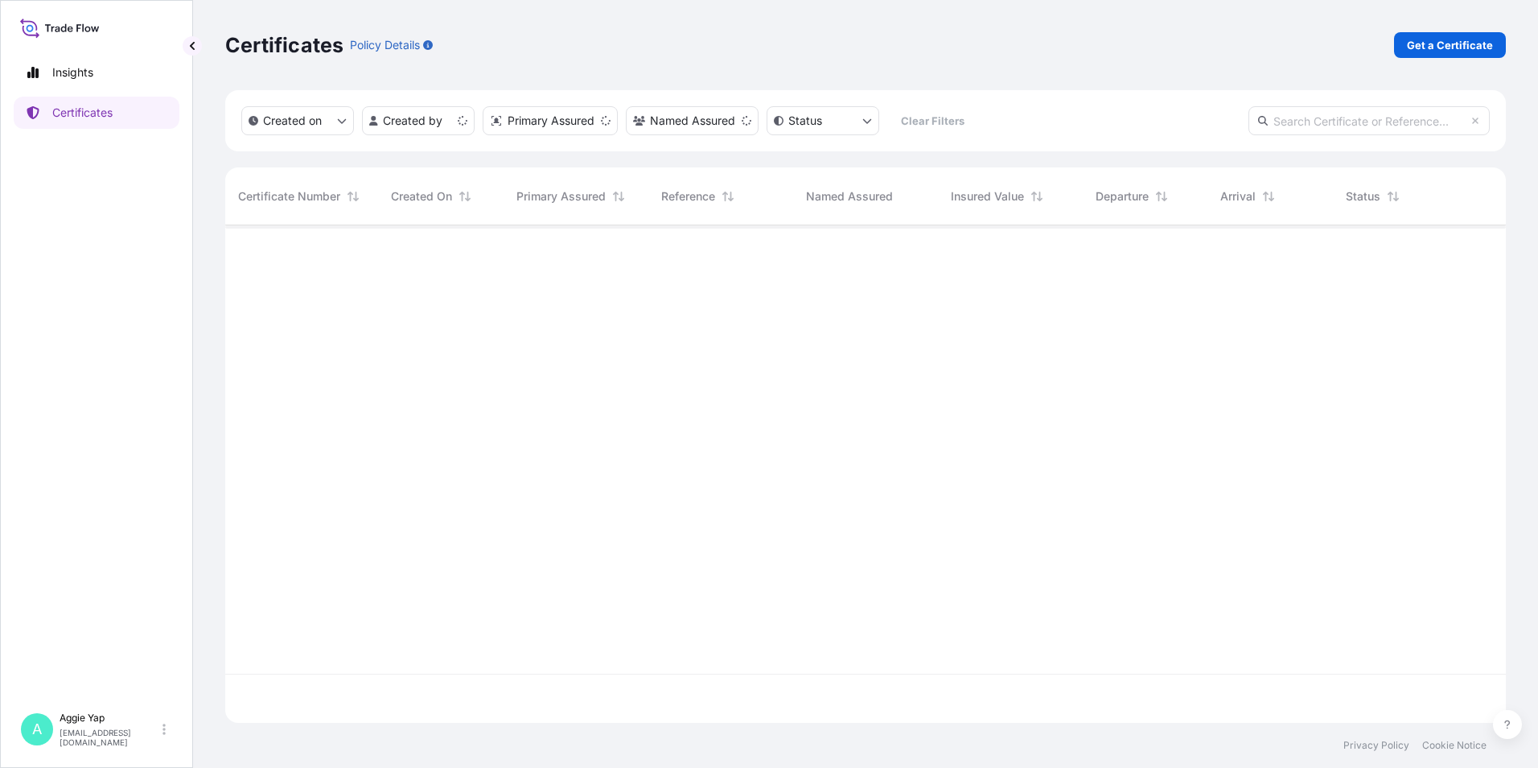
scroll to position [494, 1269]
click at [1451, 44] on p "Get a Certificate" at bounding box center [1450, 45] width 86 height 16
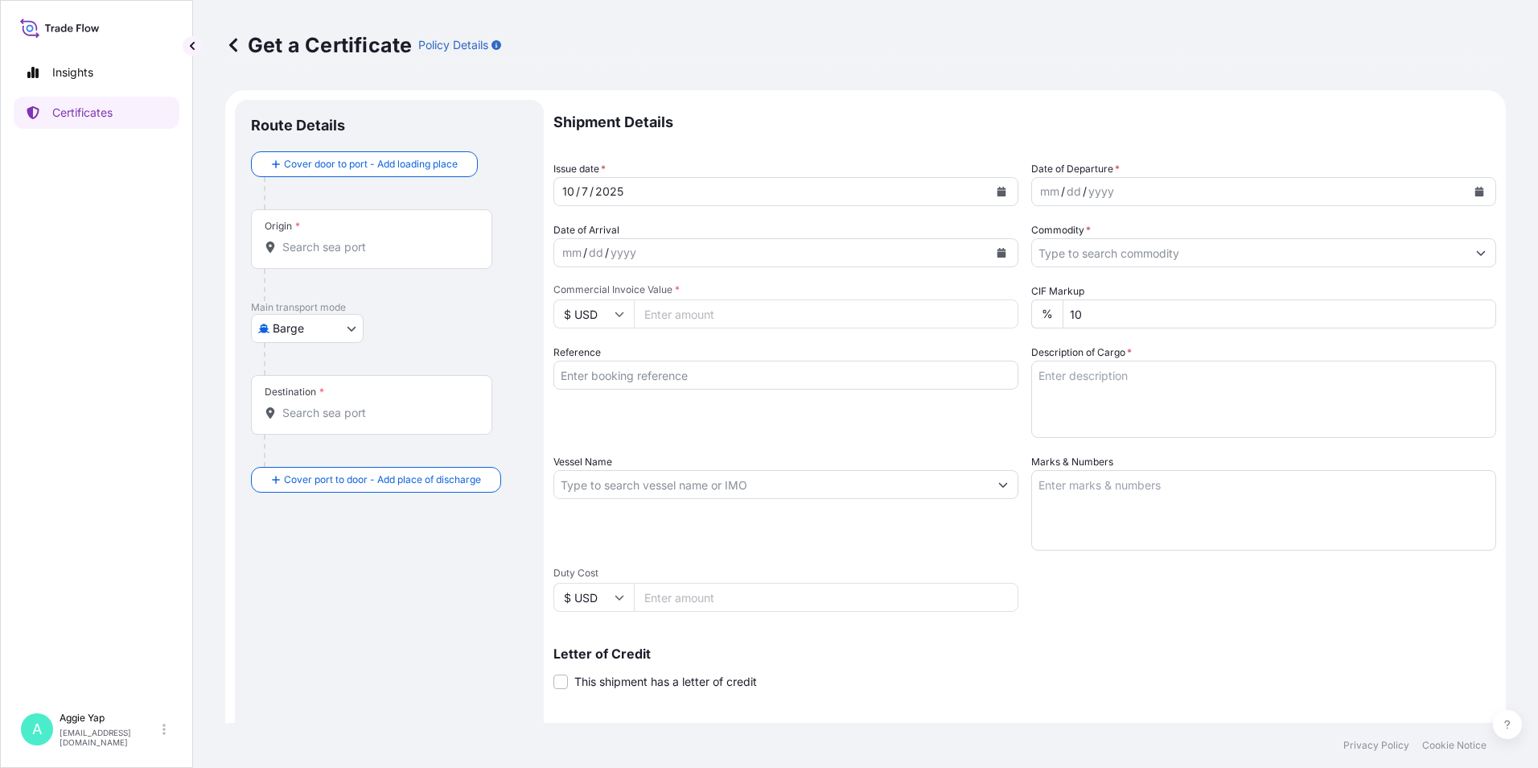
click at [374, 340] on div "Main transport mode Barge Air Barge Barge in Tow Rail Road Ocean Vessel" at bounding box center [389, 338] width 277 height 74
click at [344, 332] on body "Insights Certificates A [PERSON_NAME] [EMAIL_ADDRESS][DOMAIN_NAME] Get a Certif…" at bounding box center [769, 384] width 1538 height 768
click at [325, 521] on span "Ocean Vessel" at bounding box center [318, 515] width 72 height 16
select select "Ocean Vessel"
click at [316, 256] on input "Origin *" at bounding box center [377, 253] width 190 height 16
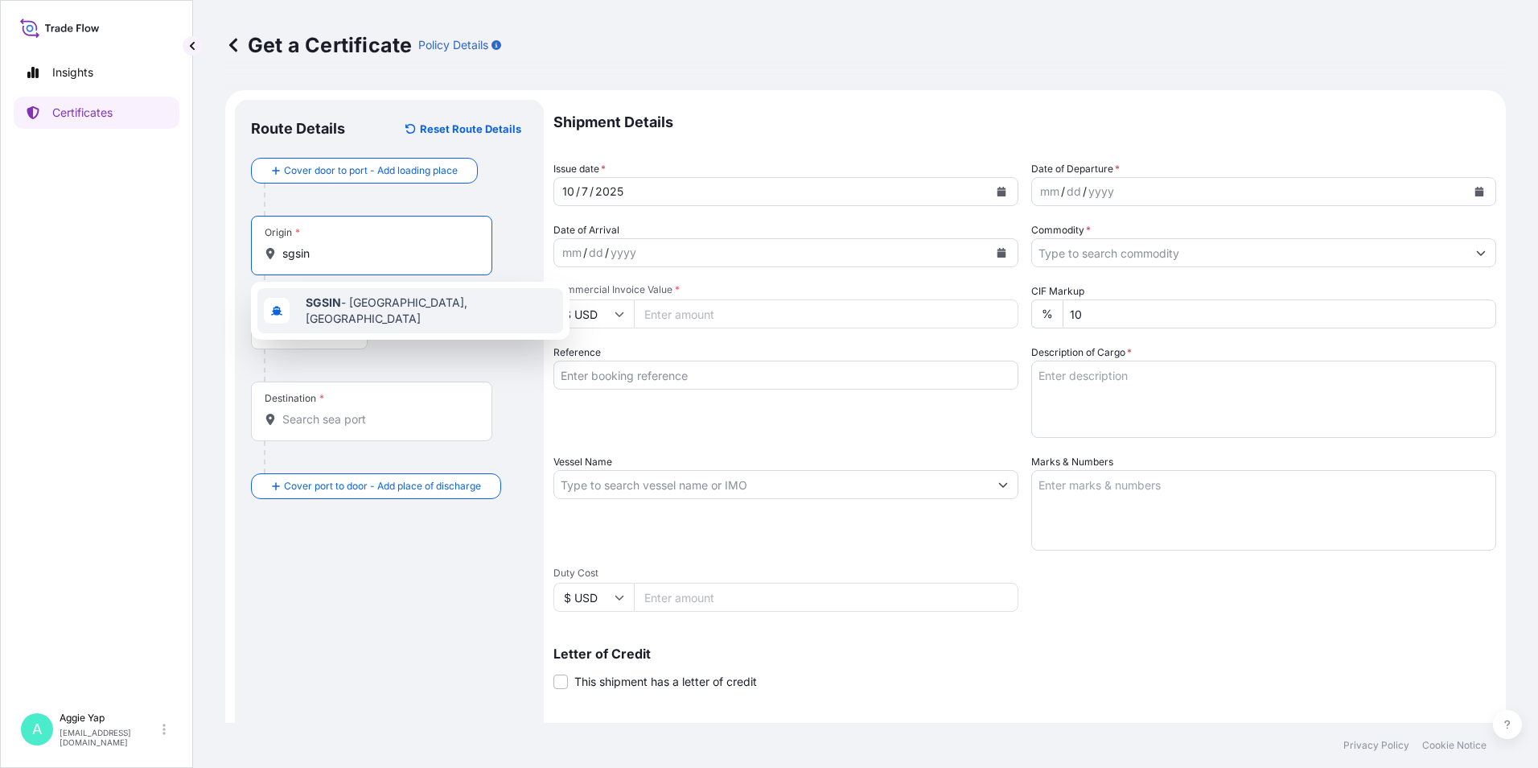
click at [343, 315] on div "SGSIN - [GEOGRAPHIC_DATA], [GEOGRAPHIC_DATA]" at bounding box center [410, 310] width 306 height 45
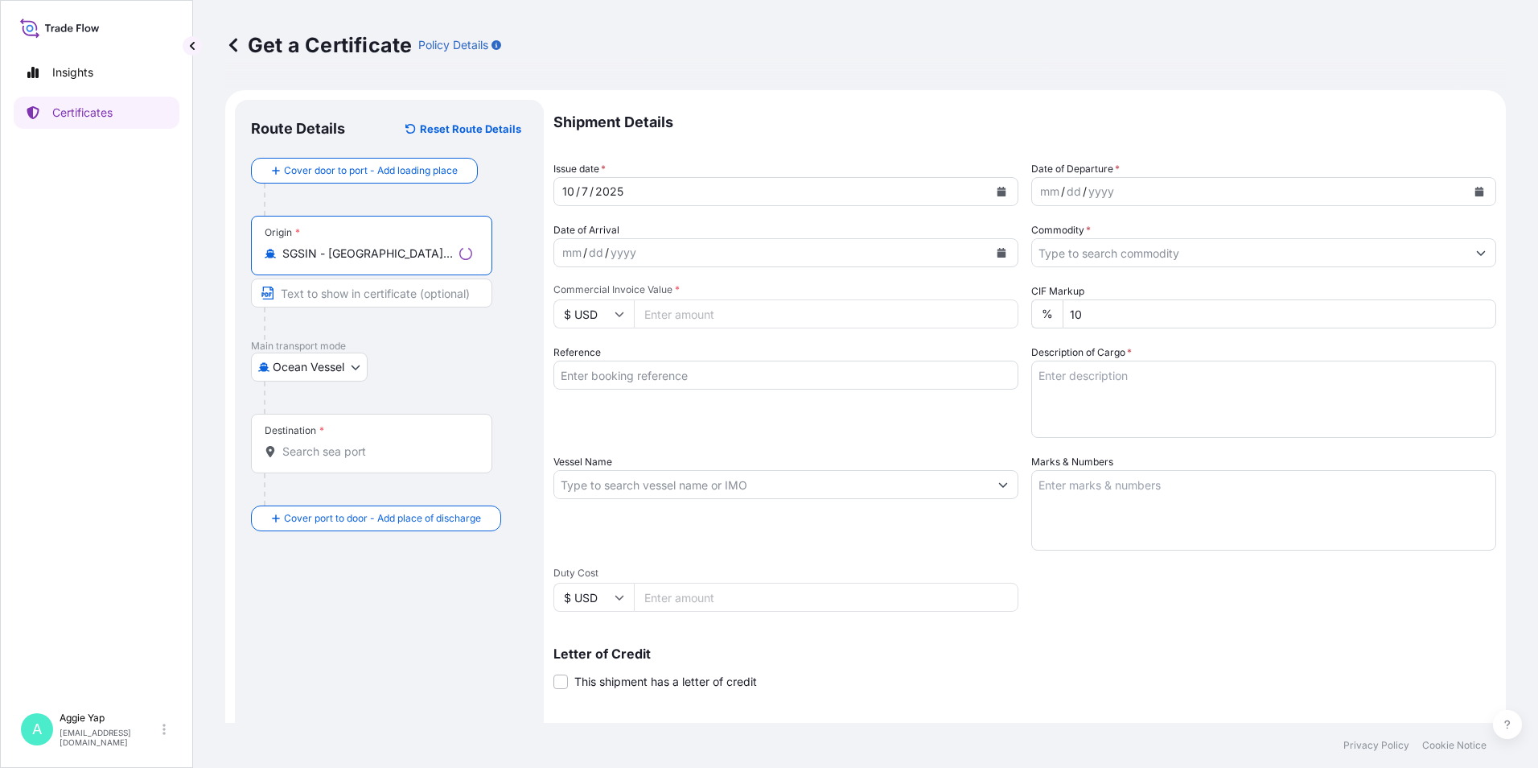
type input "SGSIN - [GEOGRAPHIC_DATA], [GEOGRAPHIC_DATA]"
click at [354, 371] on body "1 option available. Insights Certificates A [PERSON_NAME] [EMAIL_ADDRESS][DOMAI…" at bounding box center [769, 384] width 1538 height 768
click at [391, 299] on input "Text to appear on certificate" at bounding box center [371, 292] width 241 height 29
type input "[GEOGRAPHIC_DATA], SGSIN"
type input "PT JX NIPPON OIL & ENERGY LUBRICANTS [GEOGRAPHIC_DATA]"
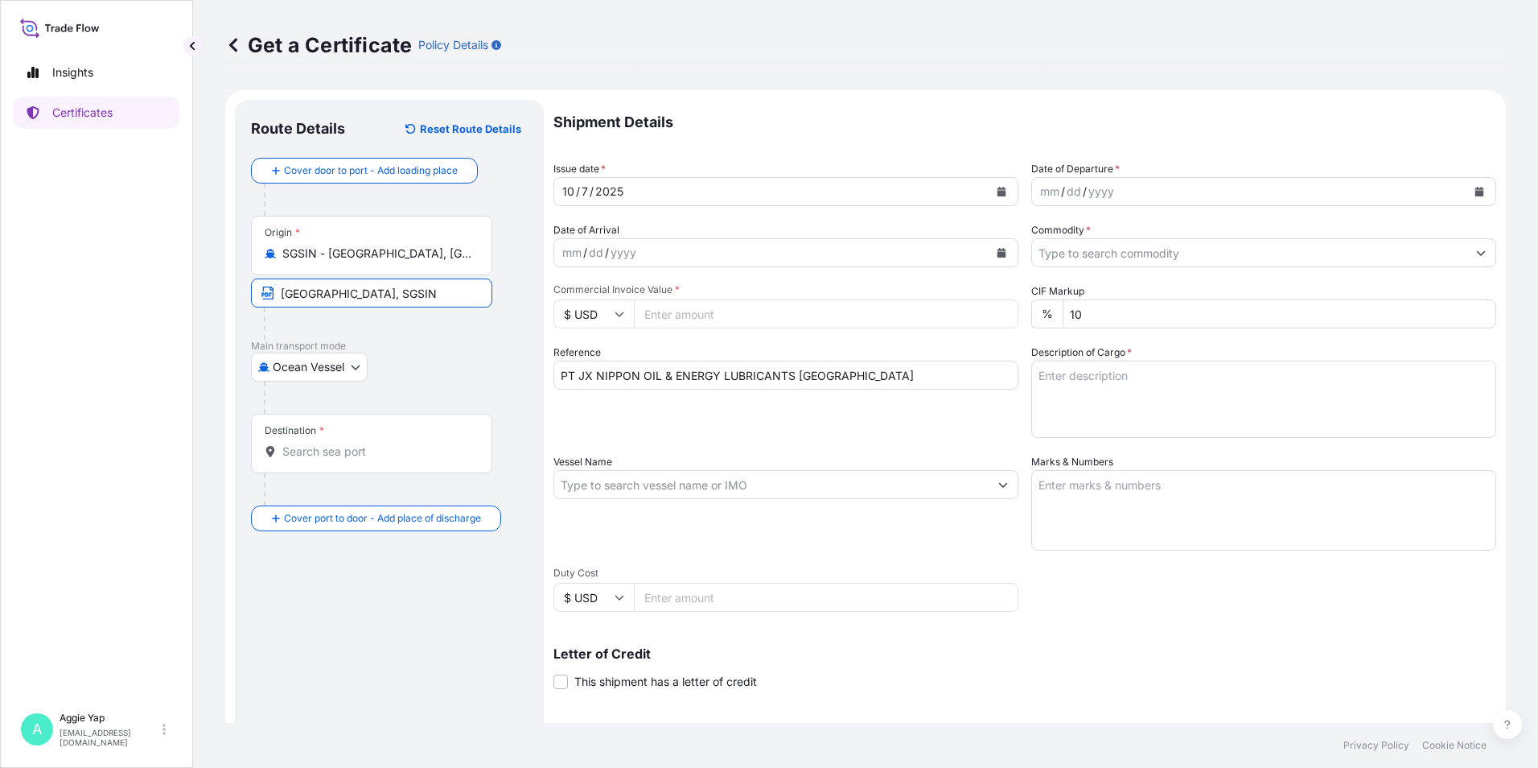
click at [335, 449] on input "Destination *" at bounding box center [377, 451] width 190 height 16
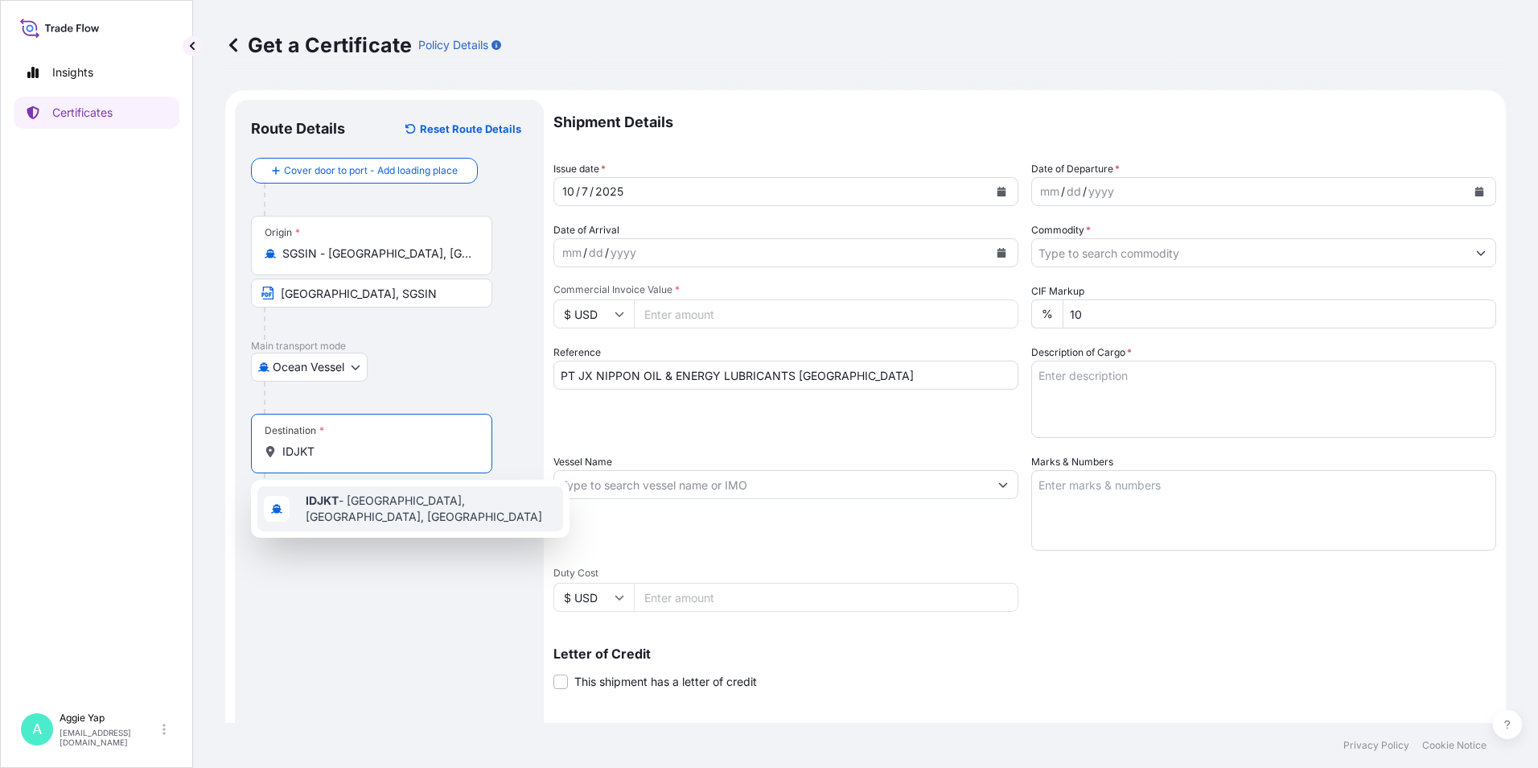
click at [369, 510] on span "IDJKT - [GEOGRAPHIC_DATA], [GEOGRAPHIC_DATA], [GEOGRAPHIC_DATA]" at bounding box center [431, 508] width 251 height 32
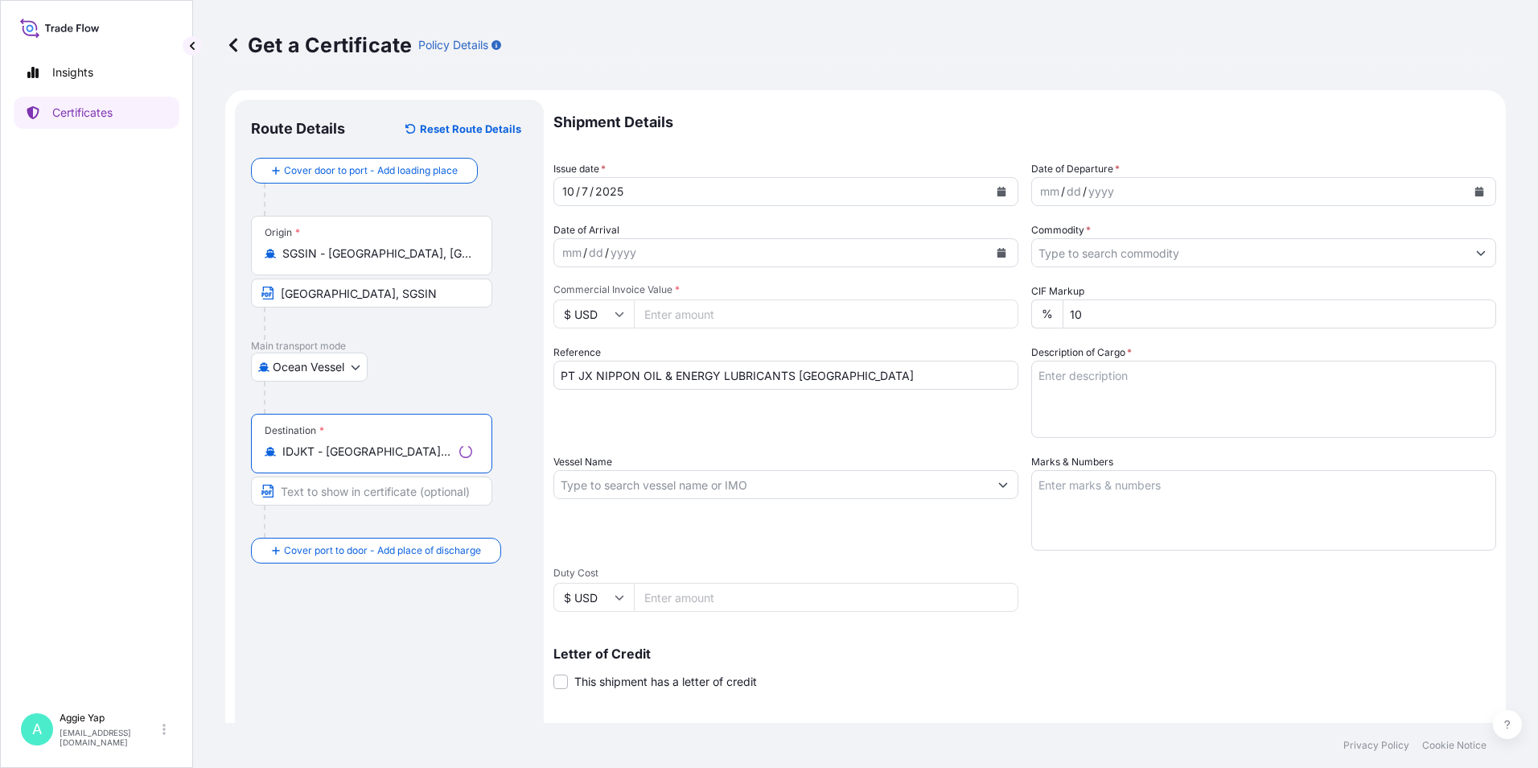
type input "IDJKT - [GEOGRAPHIC_DATA], [GEOGRAPHIC_DATA], [GEOGRAPHIC_DATA]"
click at [344, 488] on input "Text to appear on certificate" at bounding box center [371, 490] width 241 height 29
type input "[GEOGRAPHIC_DATA],[GEOGRAPHIC_DATA], IDJKT"
drag, startPoint x: 898, startPoint y: 373, endPoint x: 493, endPoint y: 369, distance: 404.7
click at [493, 369] on form "Route Details Reset Route Details Cover door to port - Add loading place Place …" at bounding box center [865, 505] width 1281 height 831
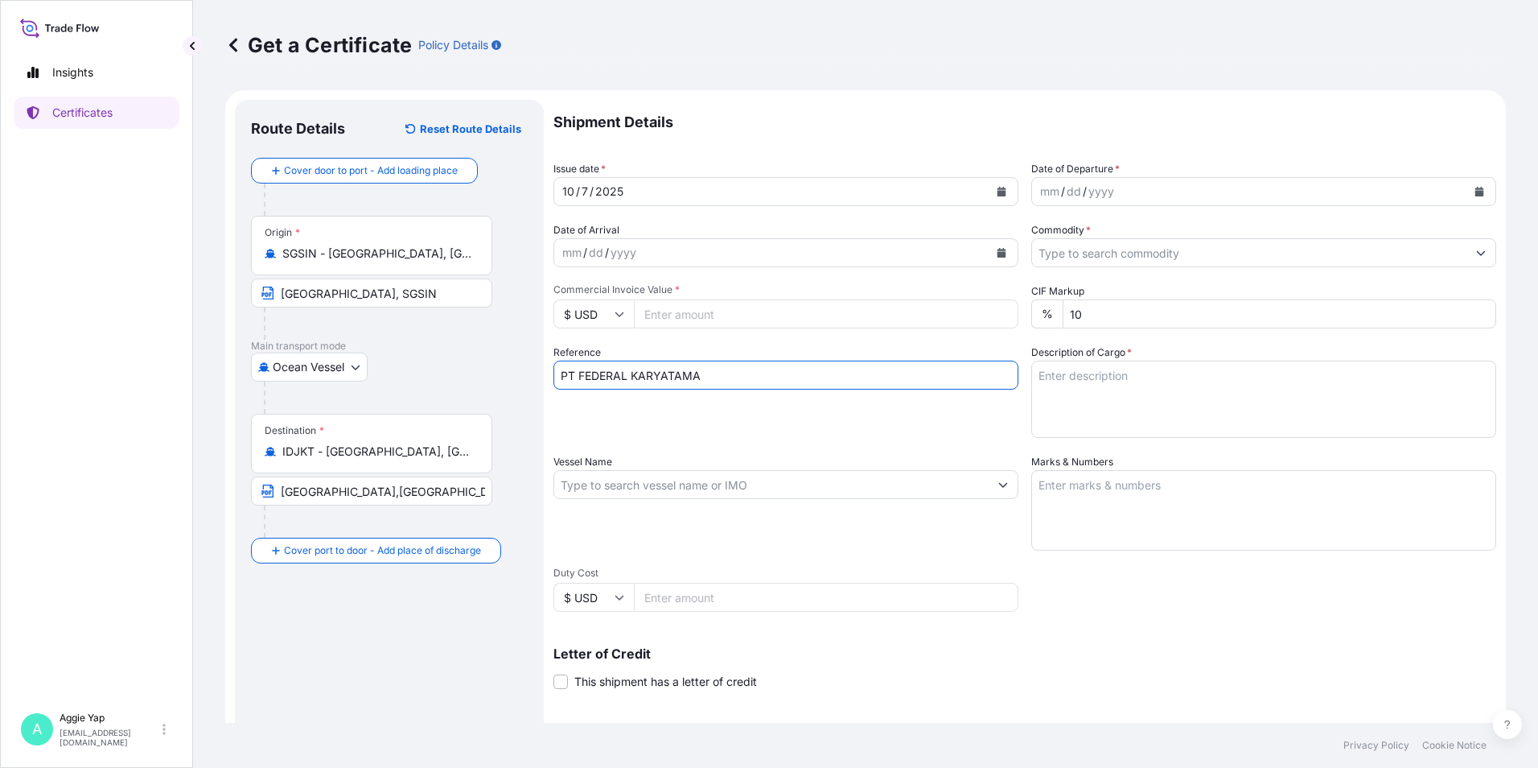
type input "PT FEDERAL KARYATAMA"
click at [1476, 194] on icon "Calendar" at bounding box center [1480, 192] width 9 height 10
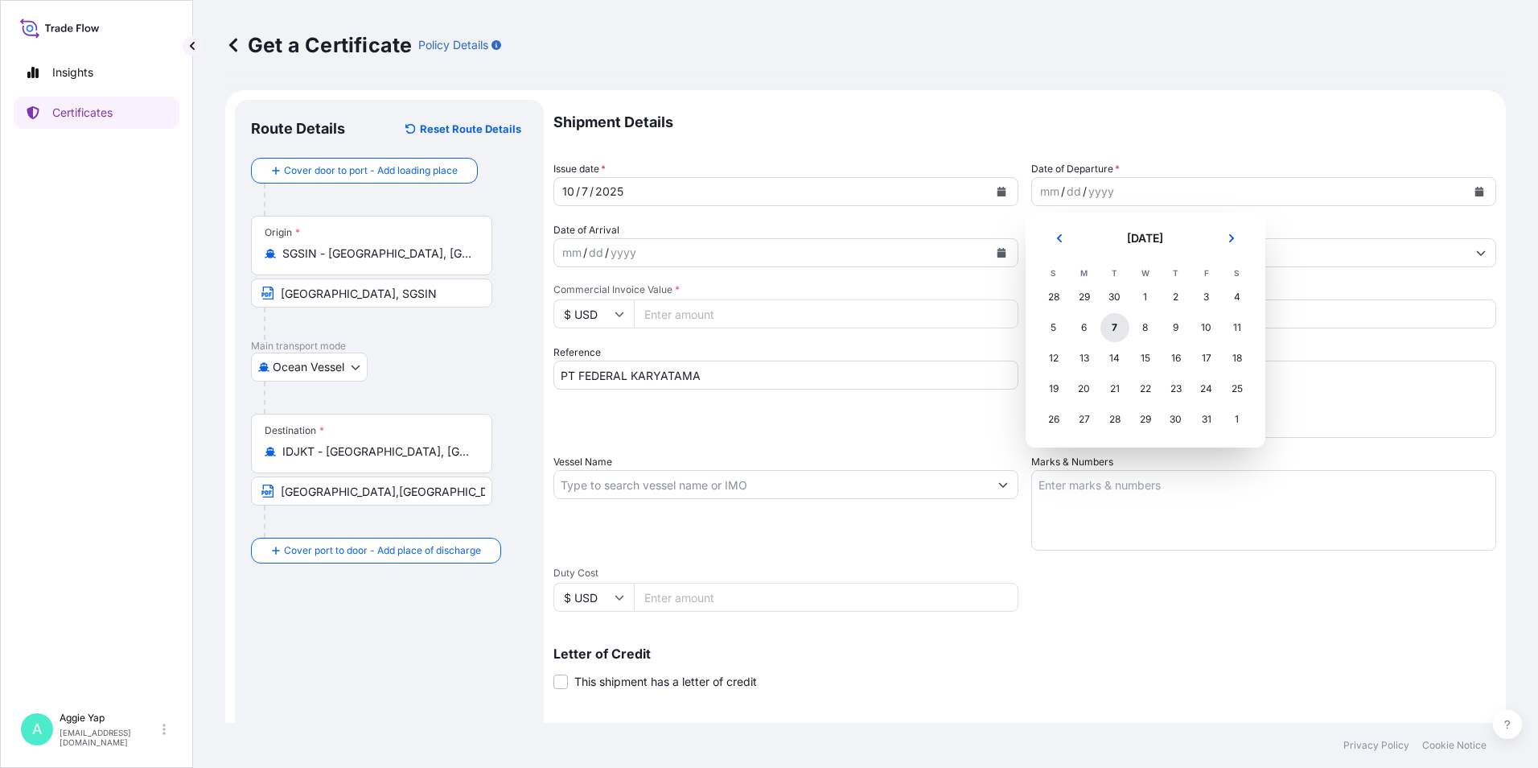
click at [1117, 326] on div "7" at bounding box center [1115, 327] width 29 height 29
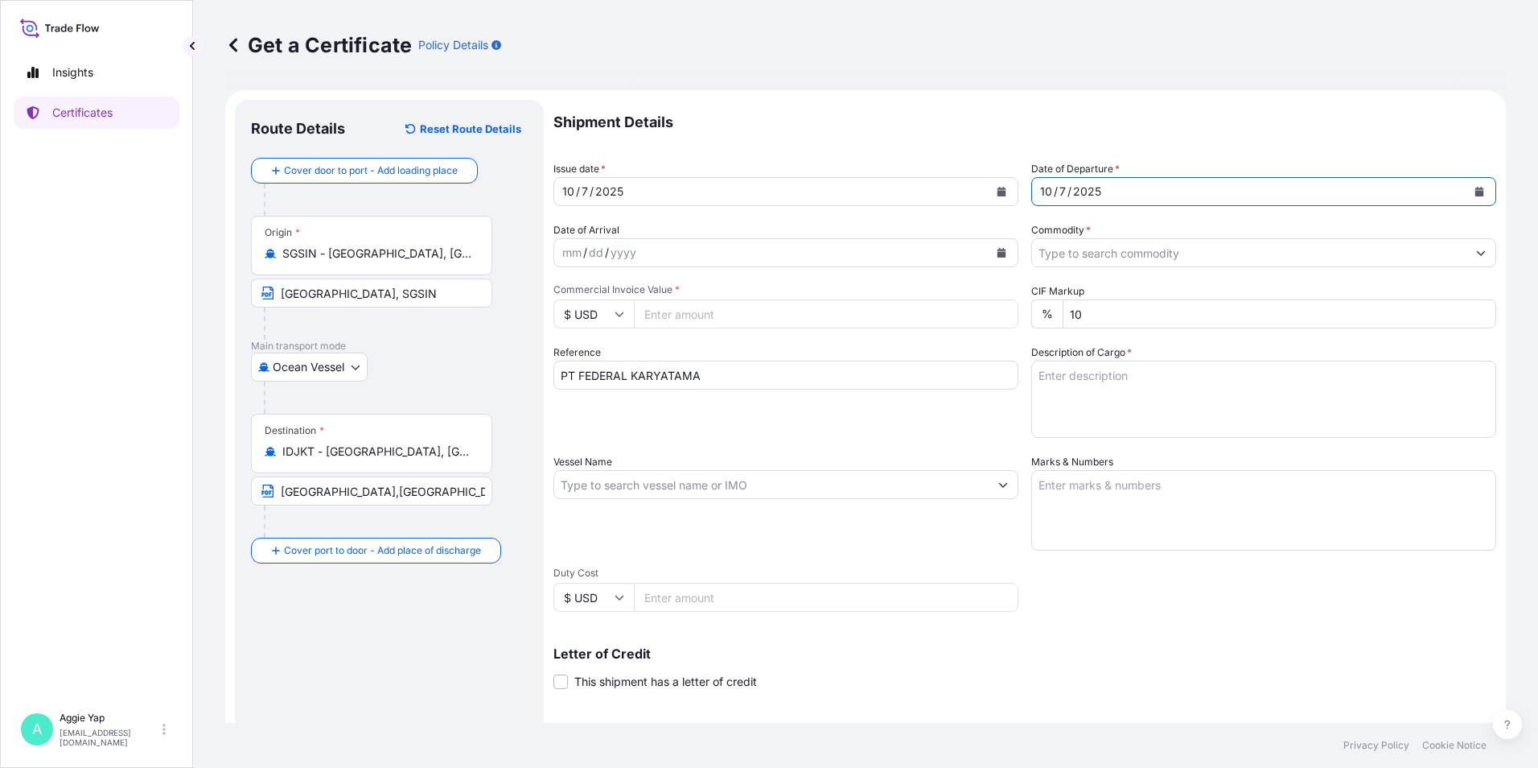
click at [1116, 258] on input "Commodity *" at bounding box center [1249, 252] width 434 height 29
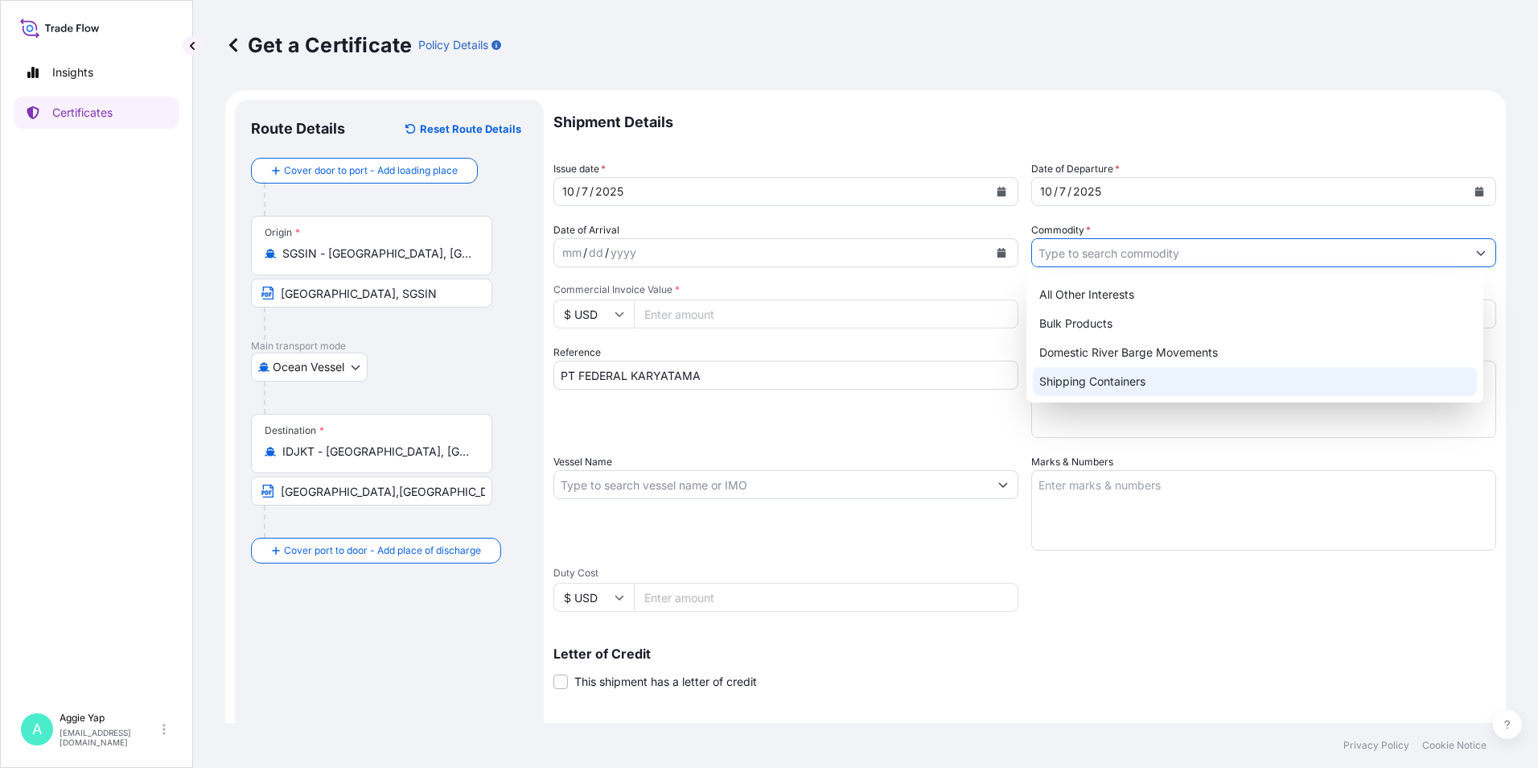
click at [1105, 381] on div "Shipping Containers" at bounding box center [1255, 381] width 445 height 29
type input "Shipping Containers"
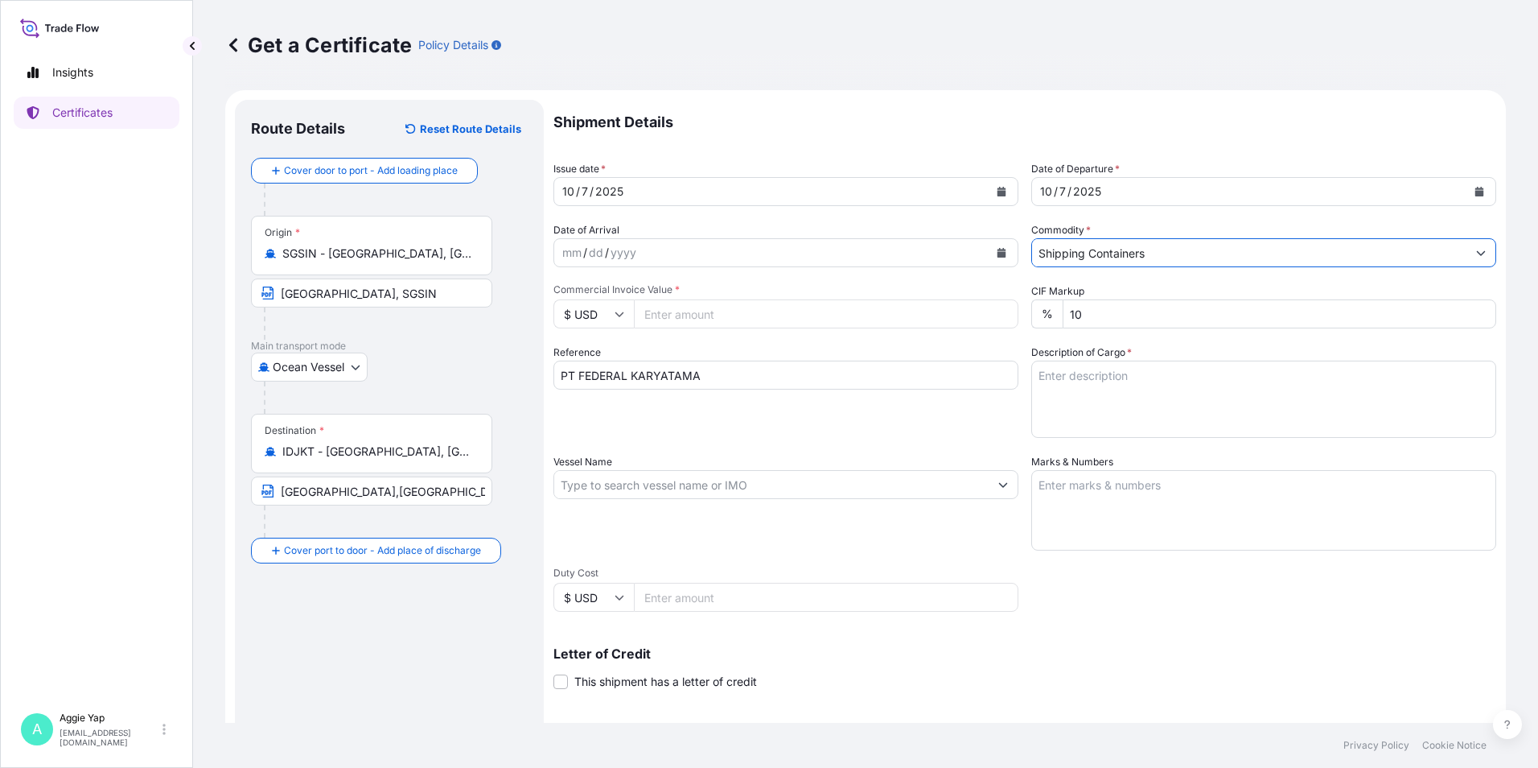
click at [768, 318] on input "Commercial Invoice Value *" at bounding box center [826, 313] width 385 height 29
type input "40213.14"
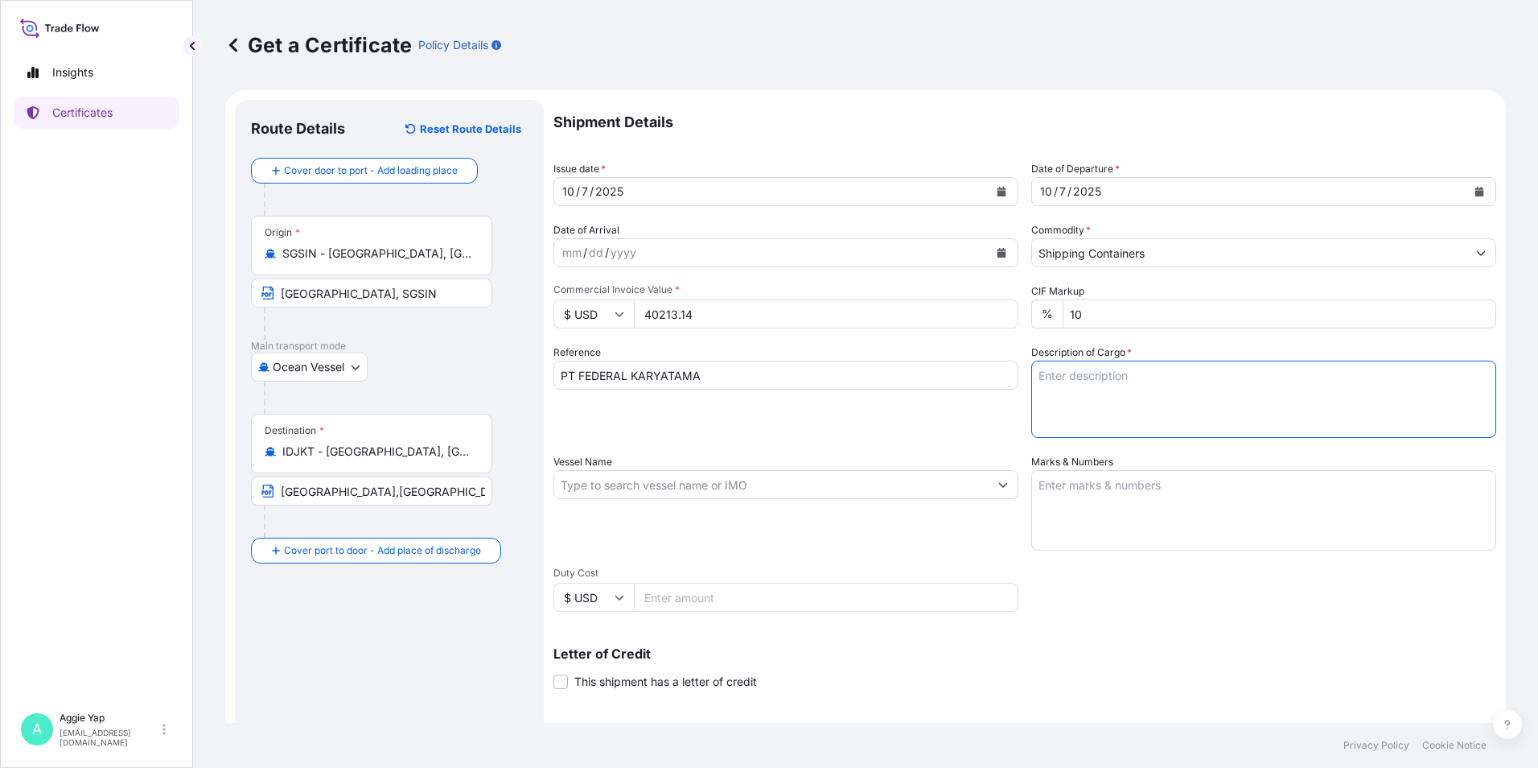
click at [1123, 381] on textarea "Description of Cargo *" at bounding box center [1263, 398] width 465 height 77
paste textarea "ADDITIVES FOR LUBRICATING OIL"
drag, startPoint x: 1056, startPoint y: 409, endPoint x: 1072, endPoint y: 410, distance: 15.4
click at [1064, 409] on textarea "1 X ISO TANK ADDITIVES FOR LUBRICATING OIL" at bounding box center [1263, 398] width 465 height 77
paste textarea "CN 70808"
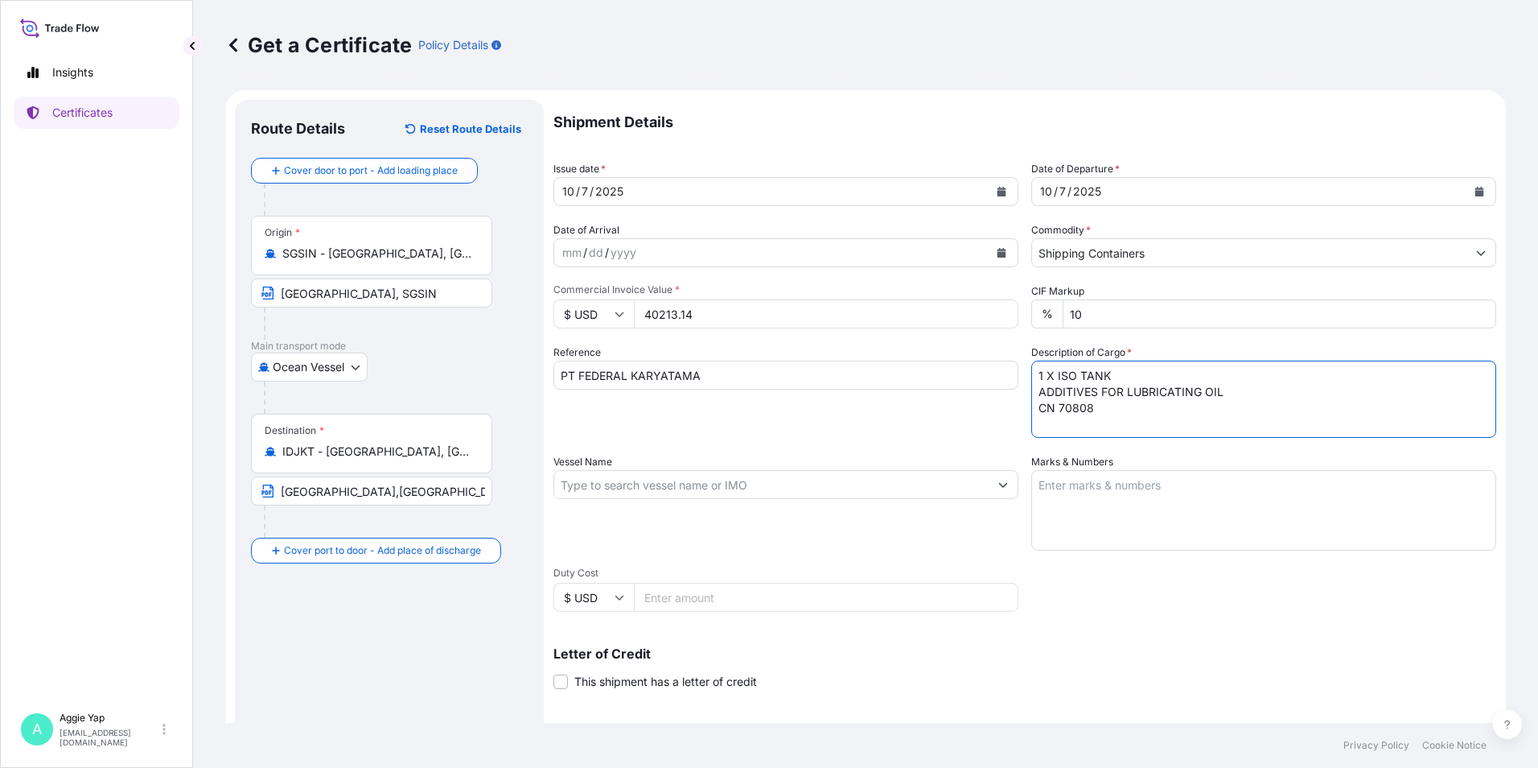
paste textarea "ORDER NO: PO-25-022885"
type textarea "1 X ISO TANK ADDITIVES FOR LUBRICATING OIL CN 70808 ORDER NO: PO-25-022885"
click at [787, 488] on input "Vessel Name" at bounding box center [771, 484] width 434 height 29
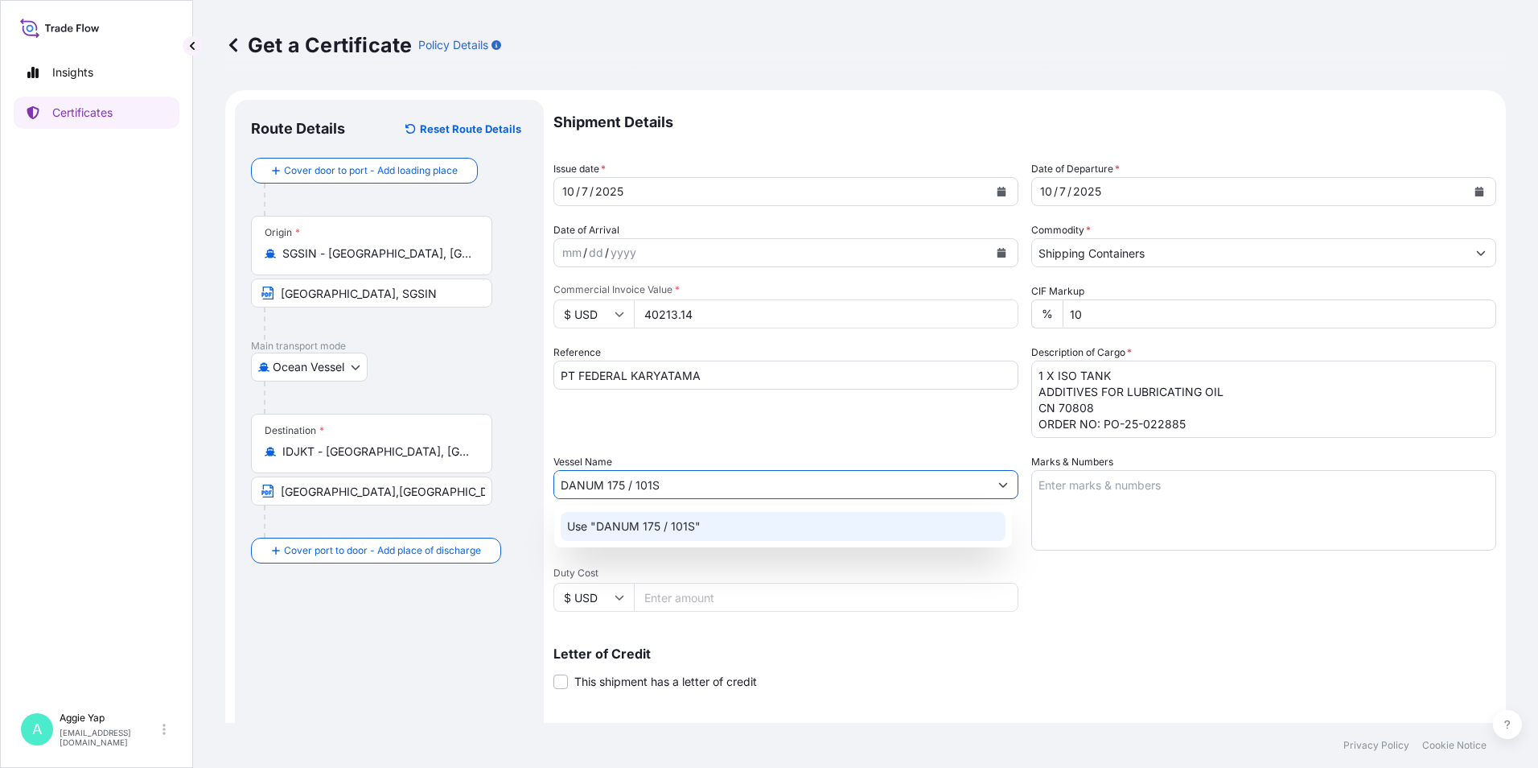
click at [640, 533] on p "Use "DANUM 175 / 101S"" at bounding box center [634, 526] width 134 height 16
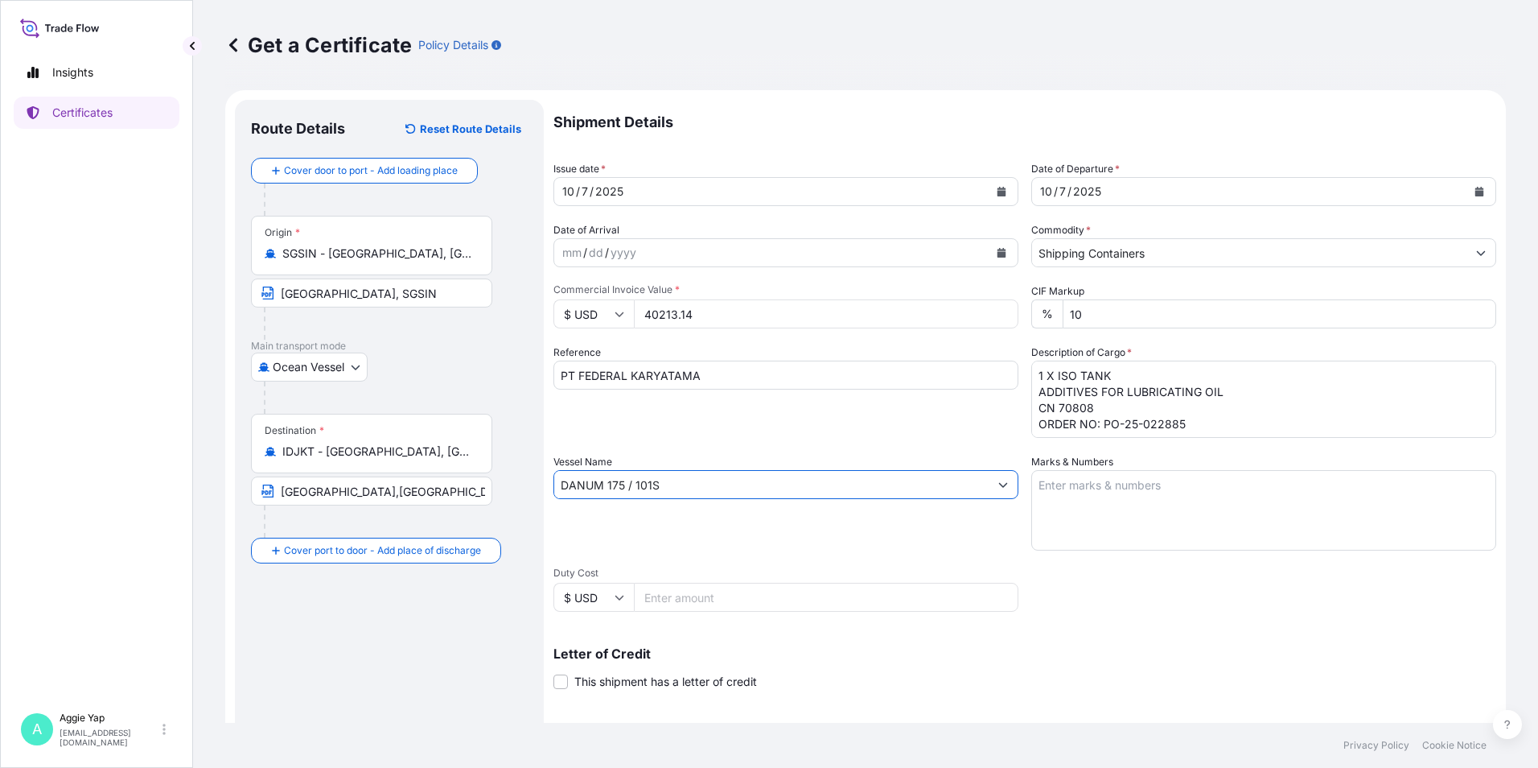
type input "DANUM 175 / 101S"
click at [1115, 494] on textarea "Marks & Numbers" at bounding box center [1263, 510] width 465 height 80
type textarea "AS PER BILL OF LADING"
drag, startPoint x: 975, startPoint y: 654, endPoint x: 953, endPoint y: 644, distance: 23.8
click at [975, 652] on p "Letter of Credit" at bounding box center [1025, 653] width 943 height 13
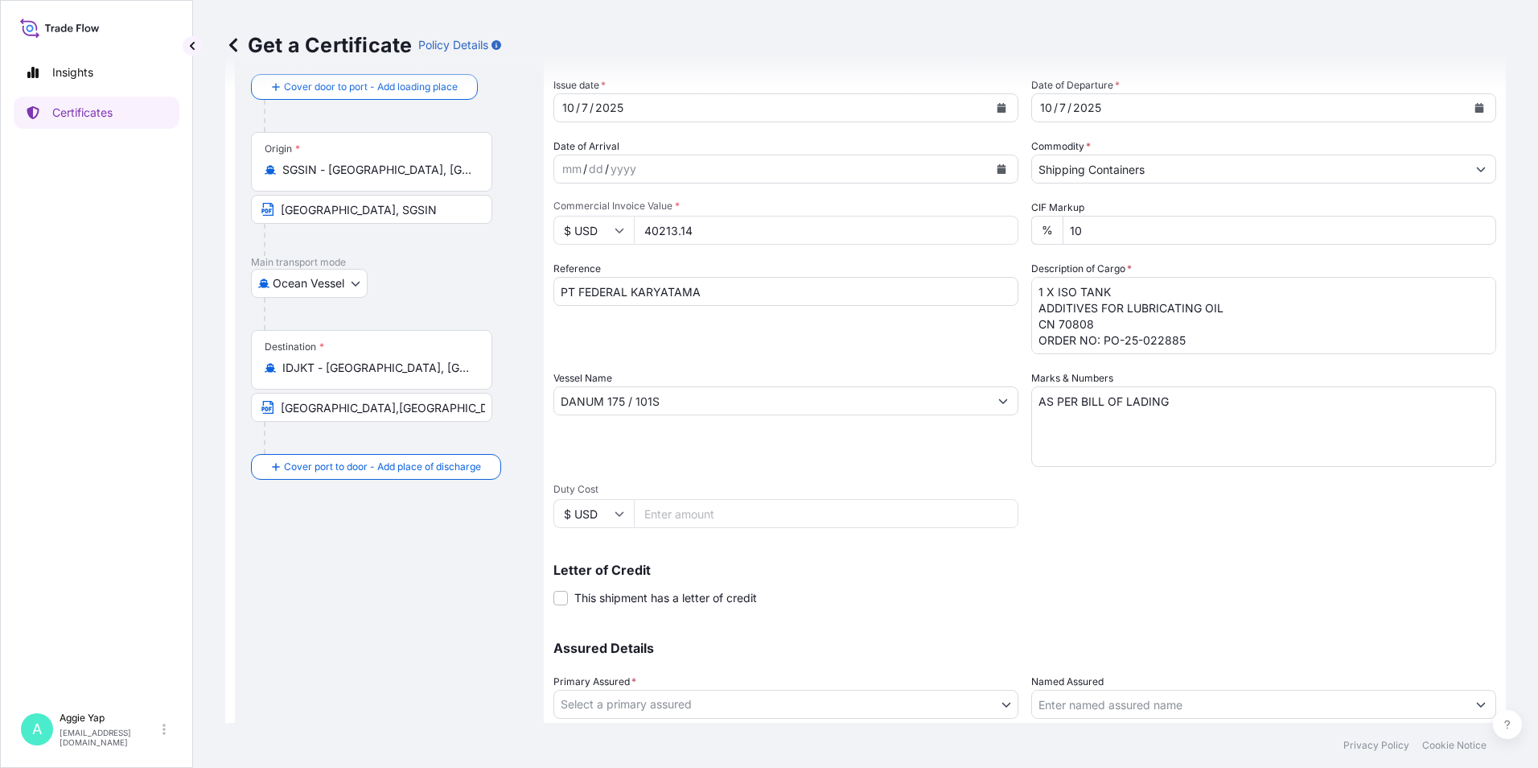
scroll to position [199, 0]
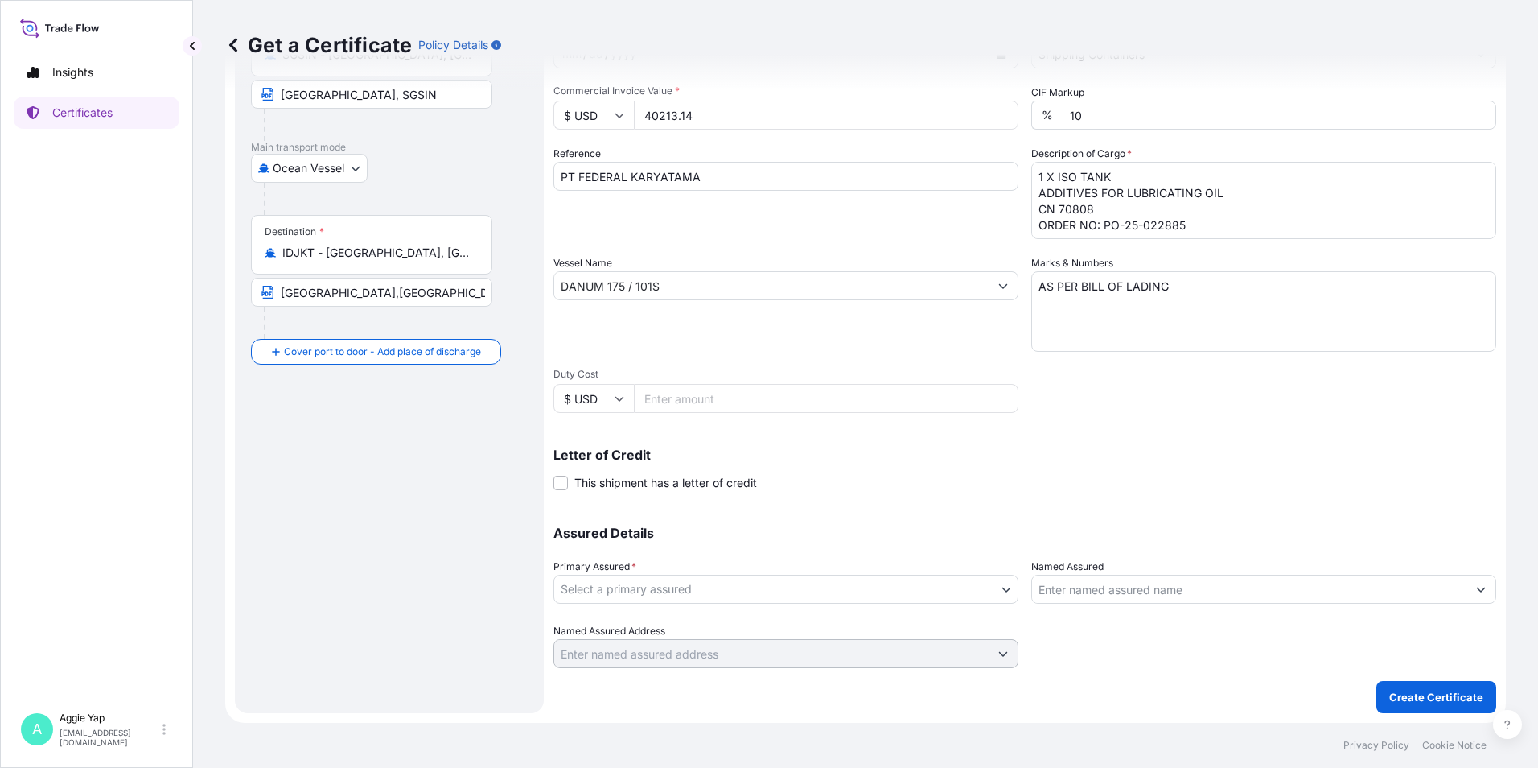
click at [729, 576] on div "Primary Assured * Select a primary assured" at bounding box center [786, 580] width 465 height 45
click at [716, 593] on body "Insights Certificates A [PERSON_NAME] [EMAIL_ADDRESS][DOMAIN_NAME] Get a Certif…" at bounding box center [769, 384] width 1538 height 768
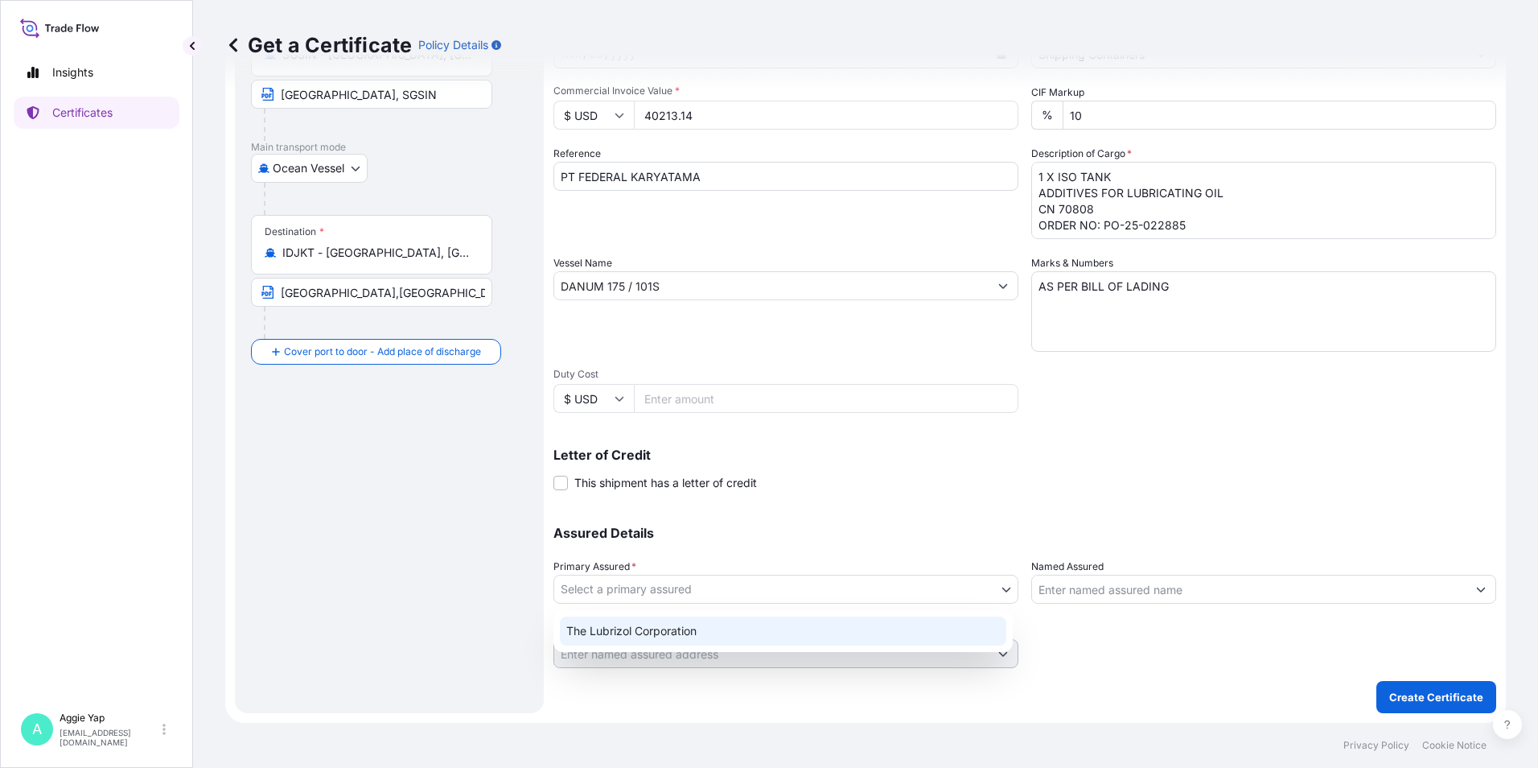
click at [673, 631] on div "The Lubrizol Corporation" at bounding box center [783, 630] width 447 height 29
select select "31566"
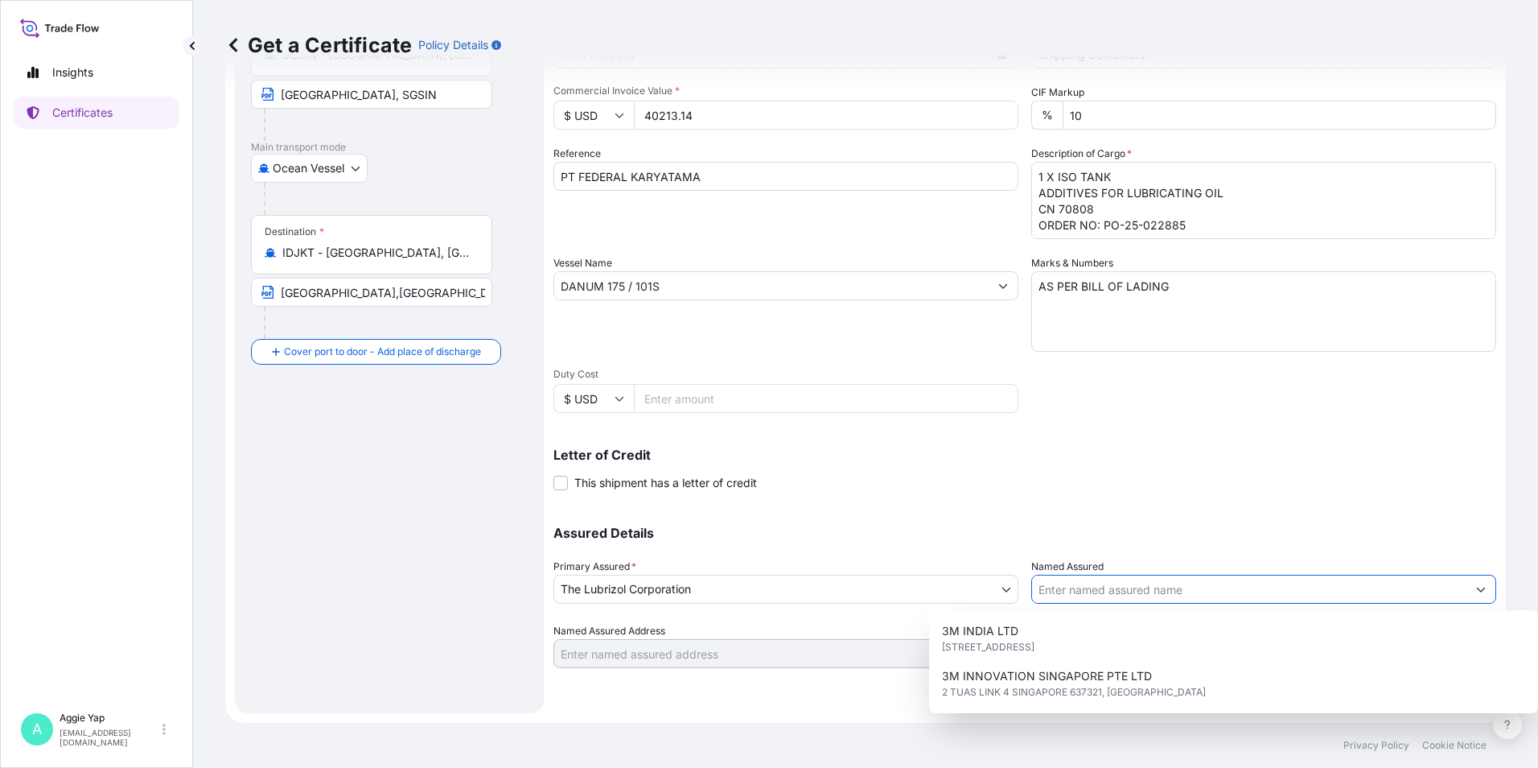
drag, startPoint x: 1184, startPoint y: 582, endPoint x: 1173, endPoint y: 589, distance: 13.0
click at [1183, 582] on input "Named Assured" at bounding box center [1249, 588] width 434 height 29
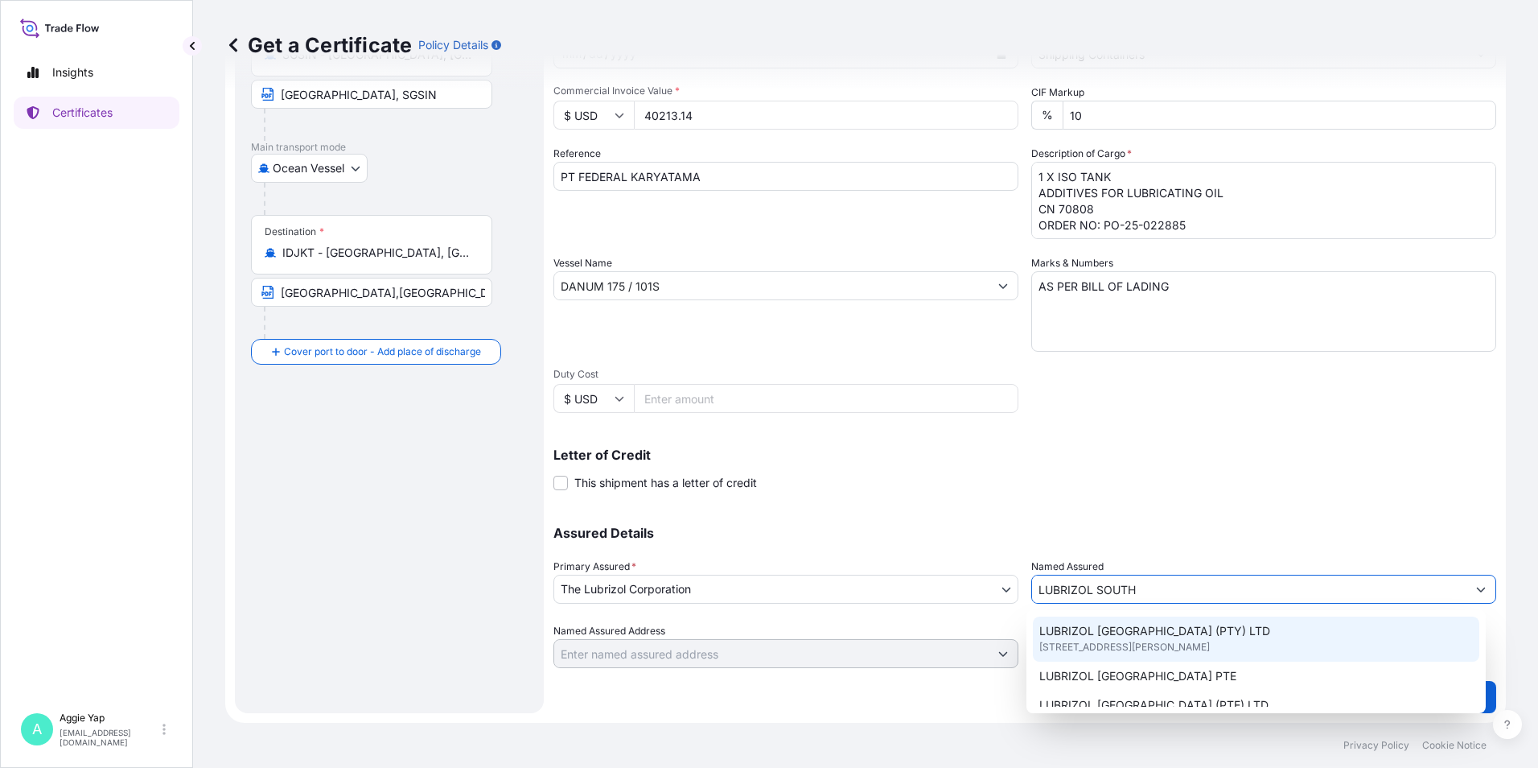
scroll to position [80, 0]
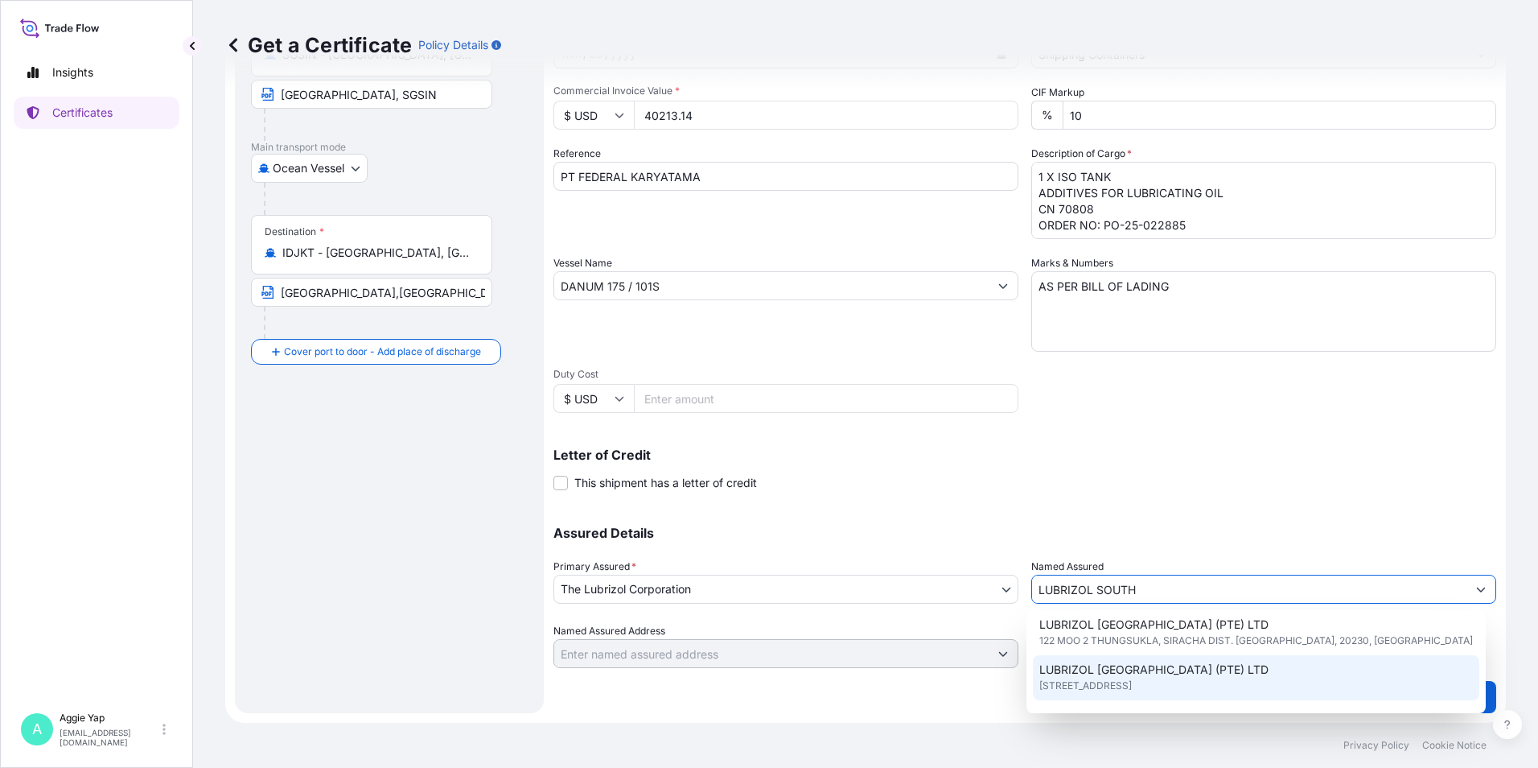
click at [1096, 673] on span "LUBRIZOL [GEOGRAPHIC_DATA] (PTE) LTD" at bounding box center [1153, 669] width 229 height 16
type input "LUBRIZOL [GEOGRAPHIC_DATA] (PTE) LTD"
type input "[STREET_ADDRESS]"
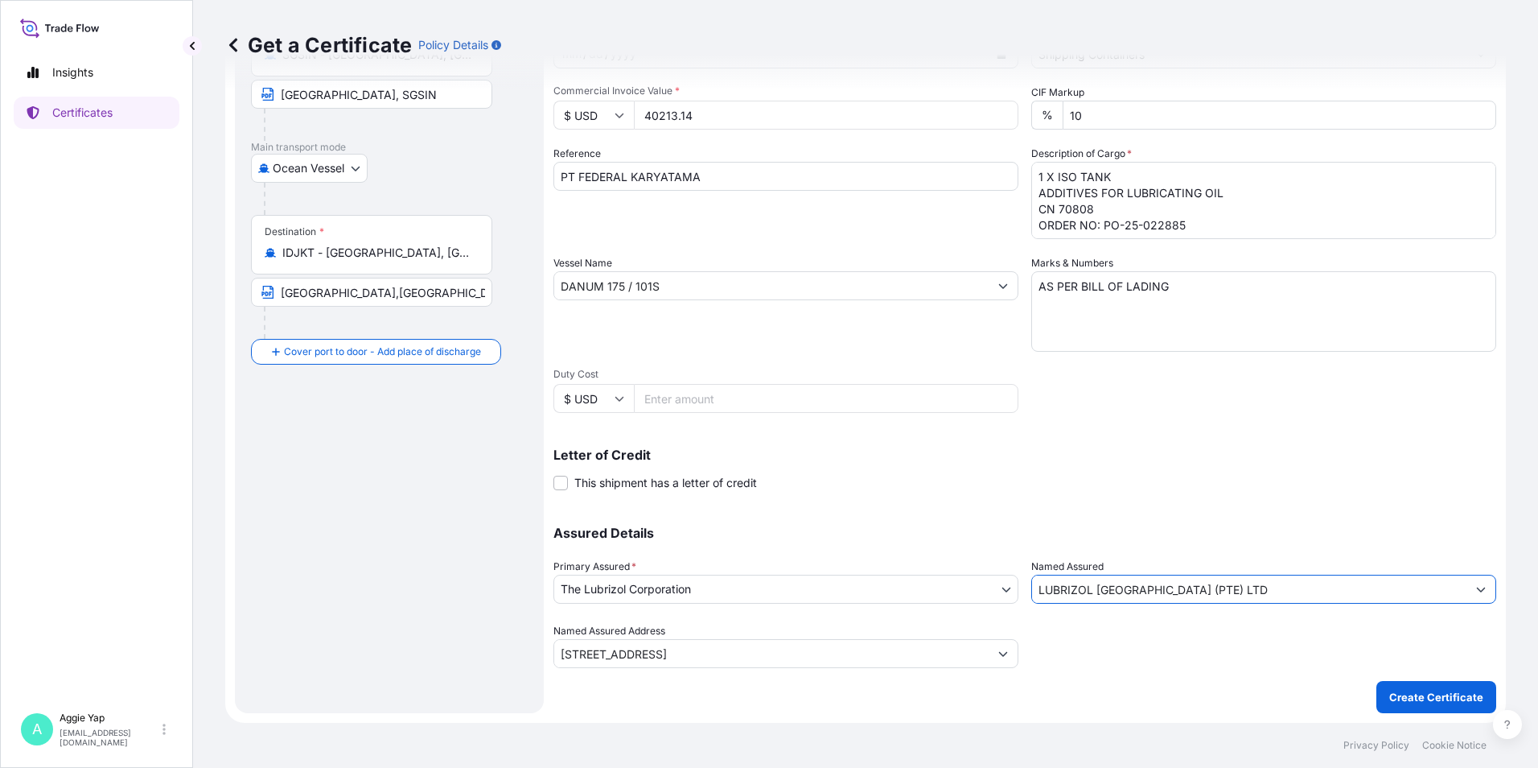
type input "LUBRIZOL [GEOGRAPHIC_DATA] (PTE) LTD"
click at [1094, 393] on div "Shipment Details Issue date * [DATE] Date of Departure * [DATE] Date of Arrival…" at bounding box center [1025, 284] width 943 height 767
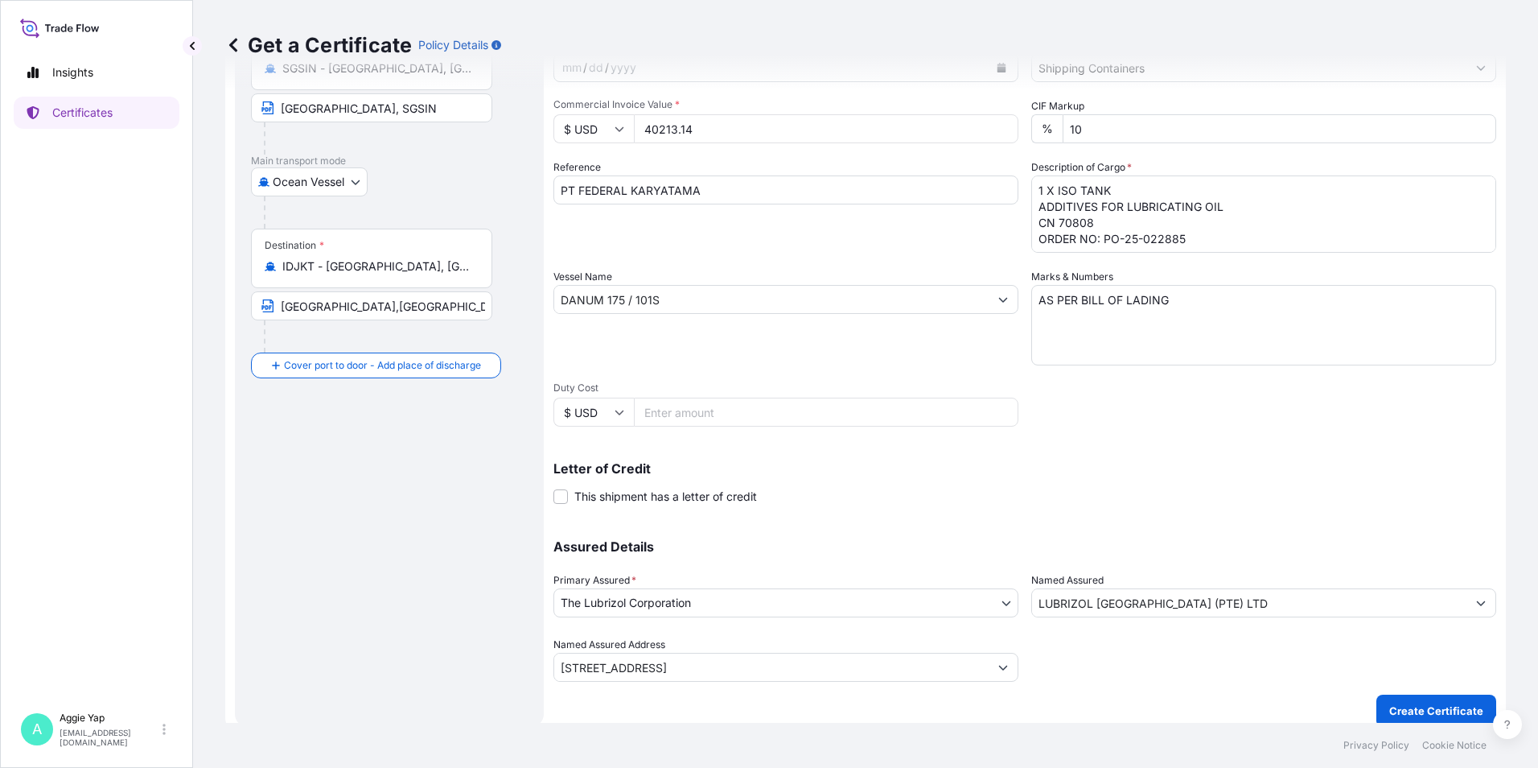
scroll to position [199, 0]
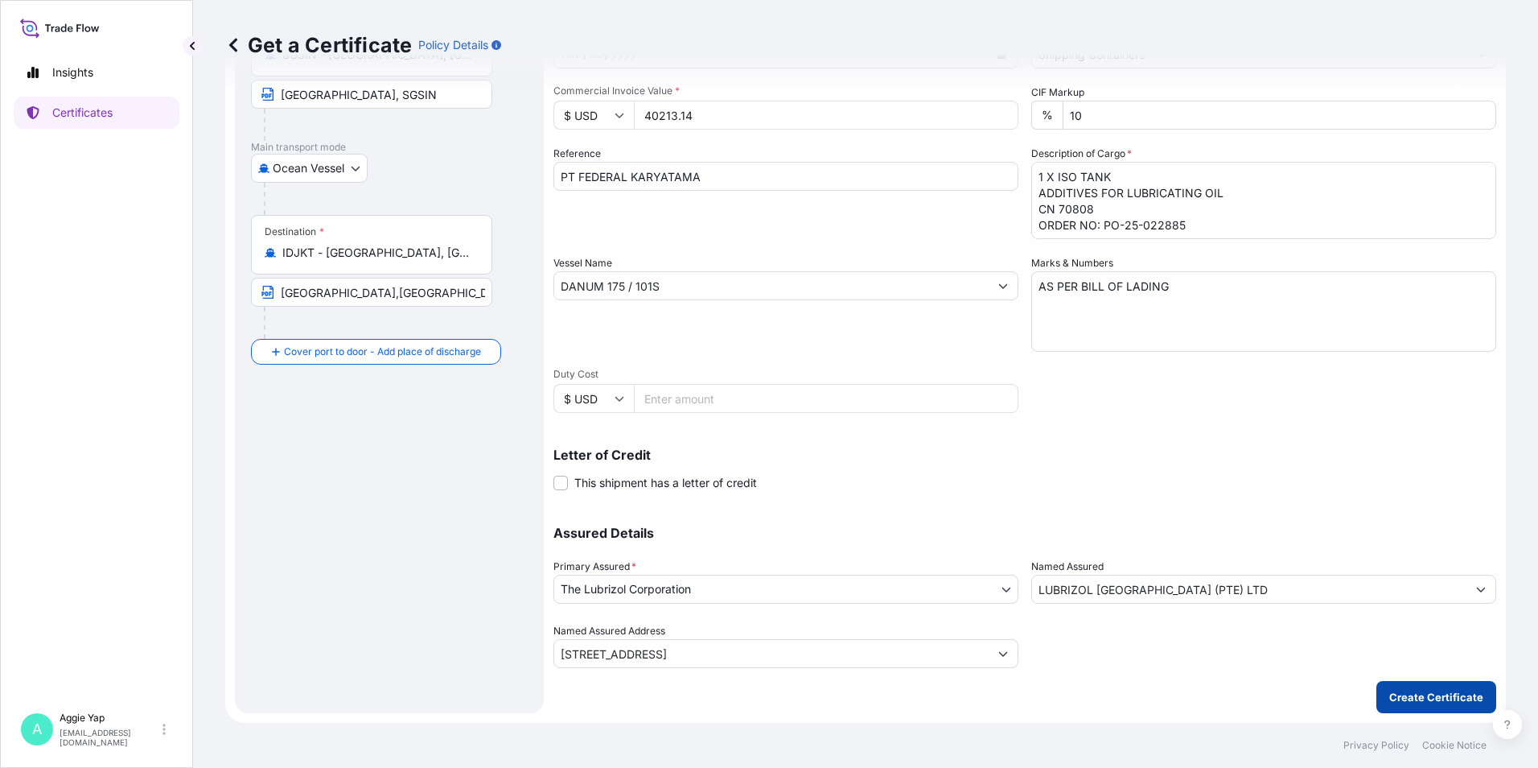
click at [1442, 702] on p "Create Certificate" at bounding box center [1436, 697] width 94 height 16
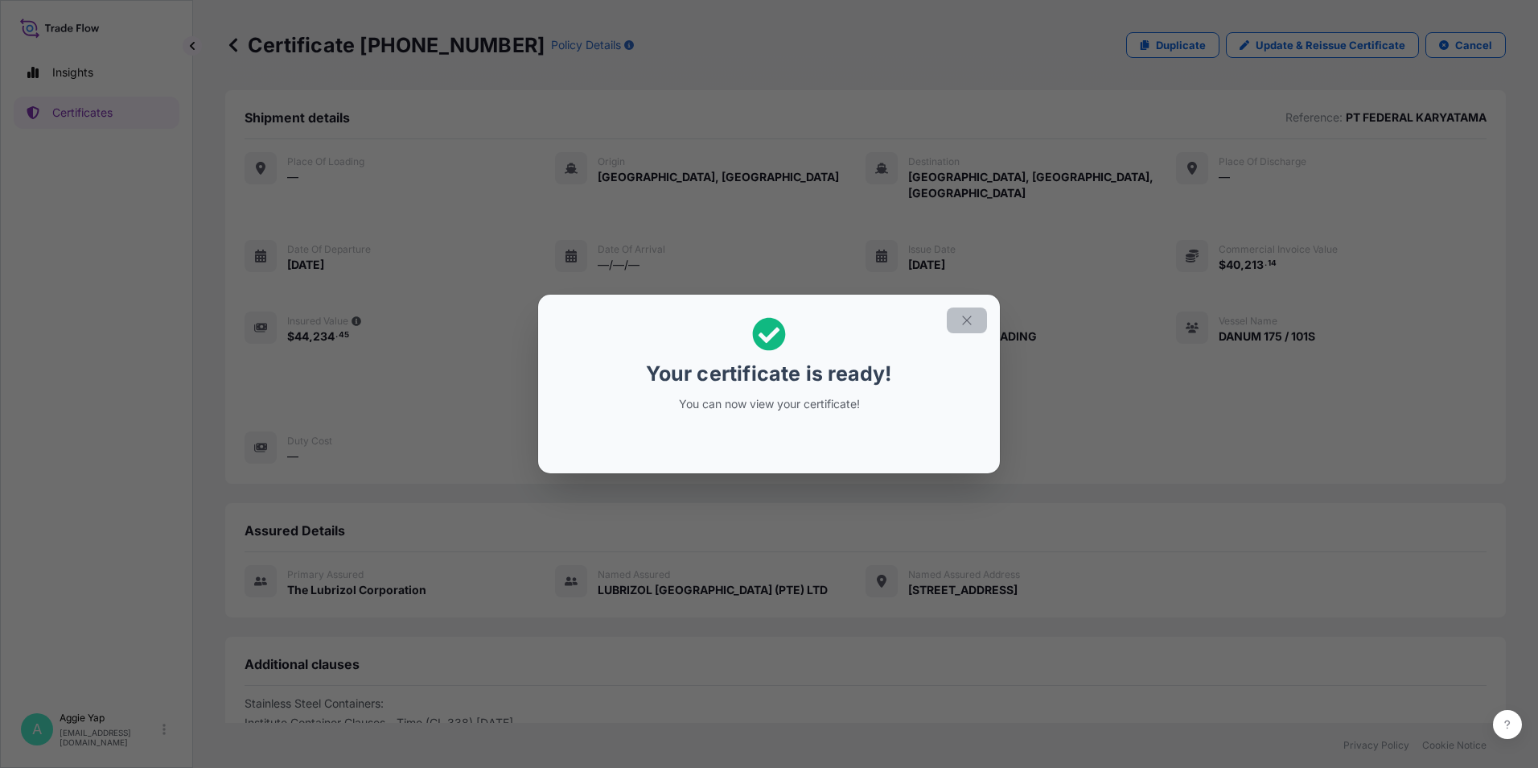
click at [953, 308] on button "button" at bounding box center [967, 320] width 40 height 26
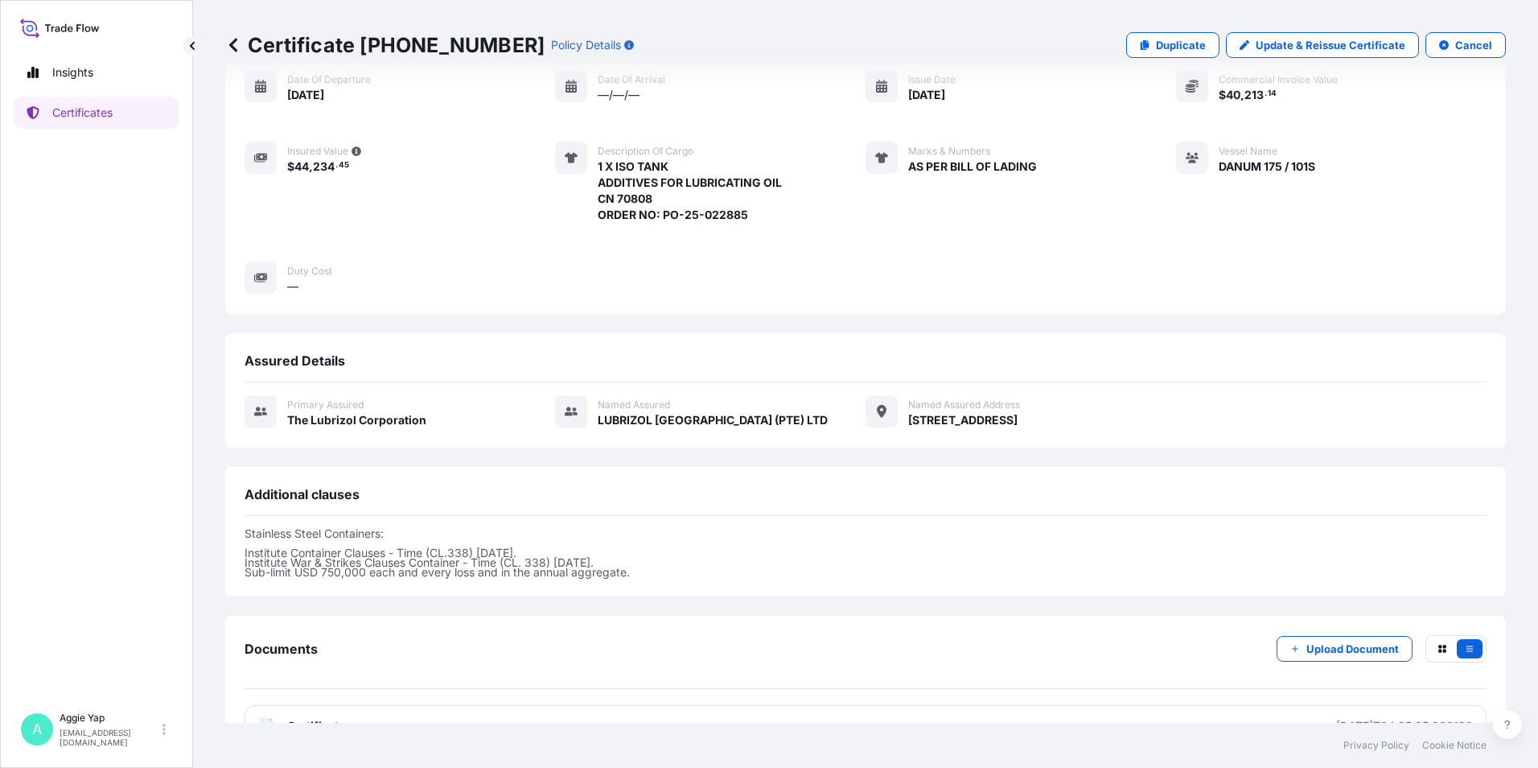
scroll to position [197, 0]
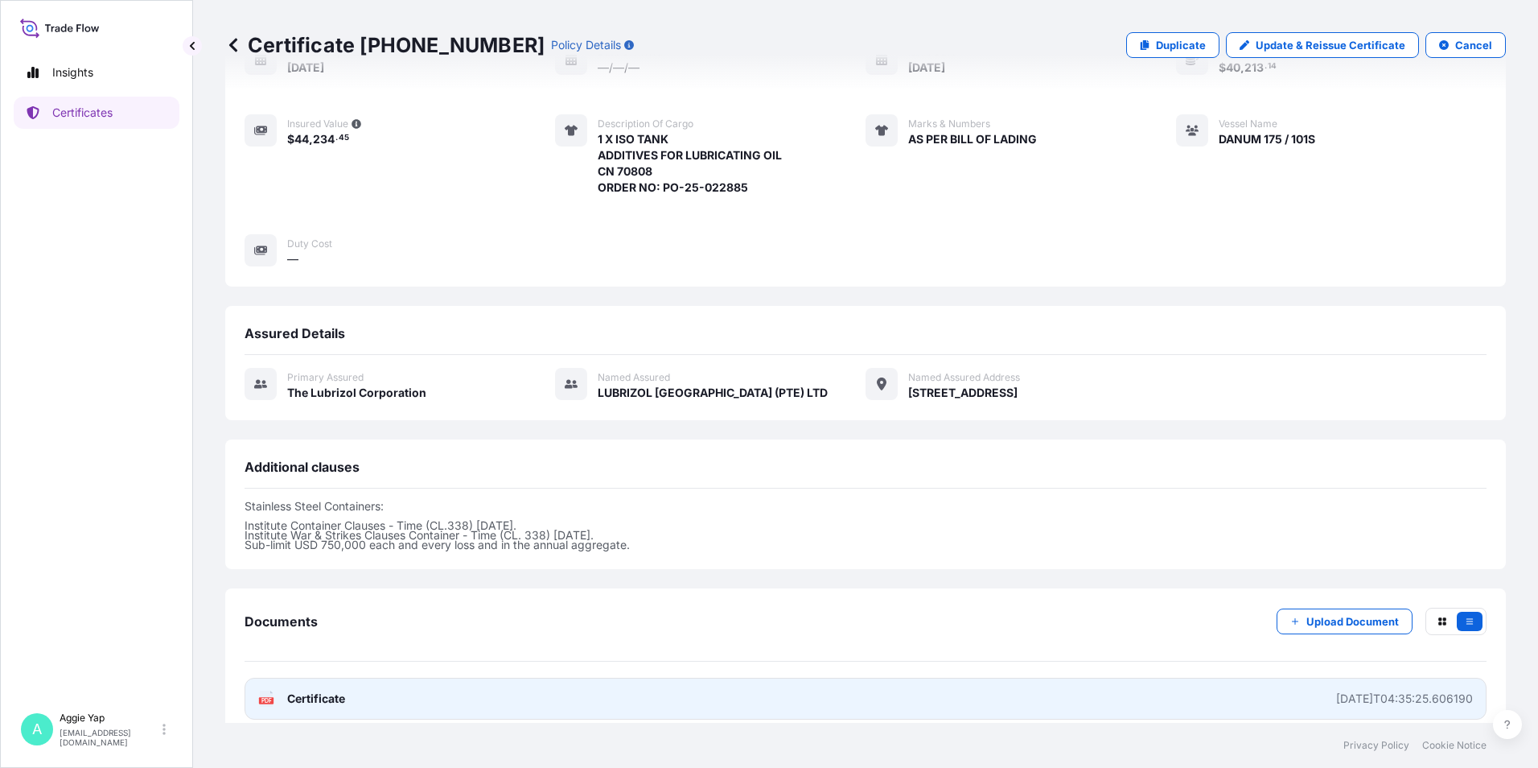
click at [514, 694] on link "PDF Certificate [DATE]T04:35:25.606190" at bounding box center [866, 698] width 1242 height 42
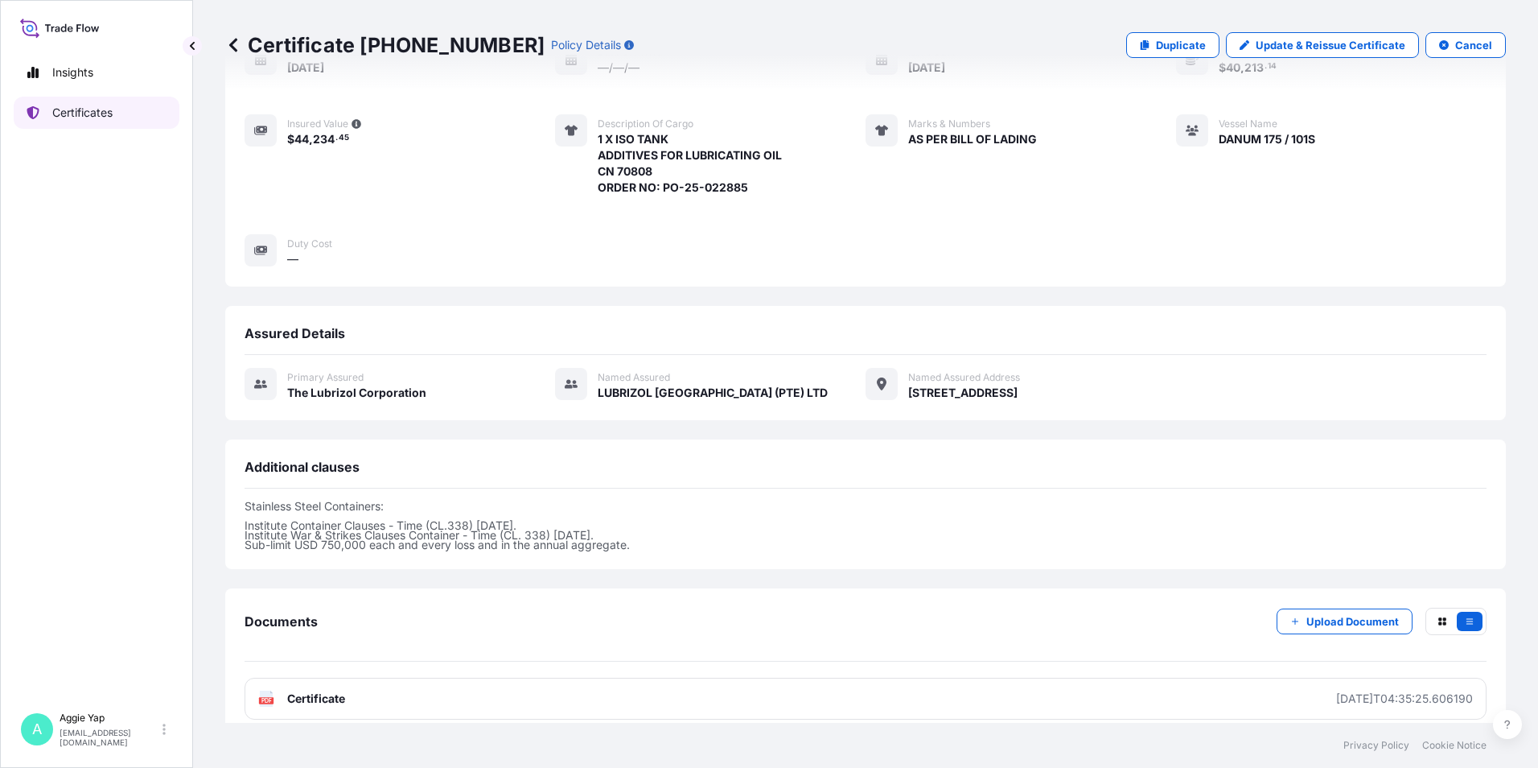
click at [105, 113] on p "Certificates" at bounding box center [82, 113] width 60 height 16
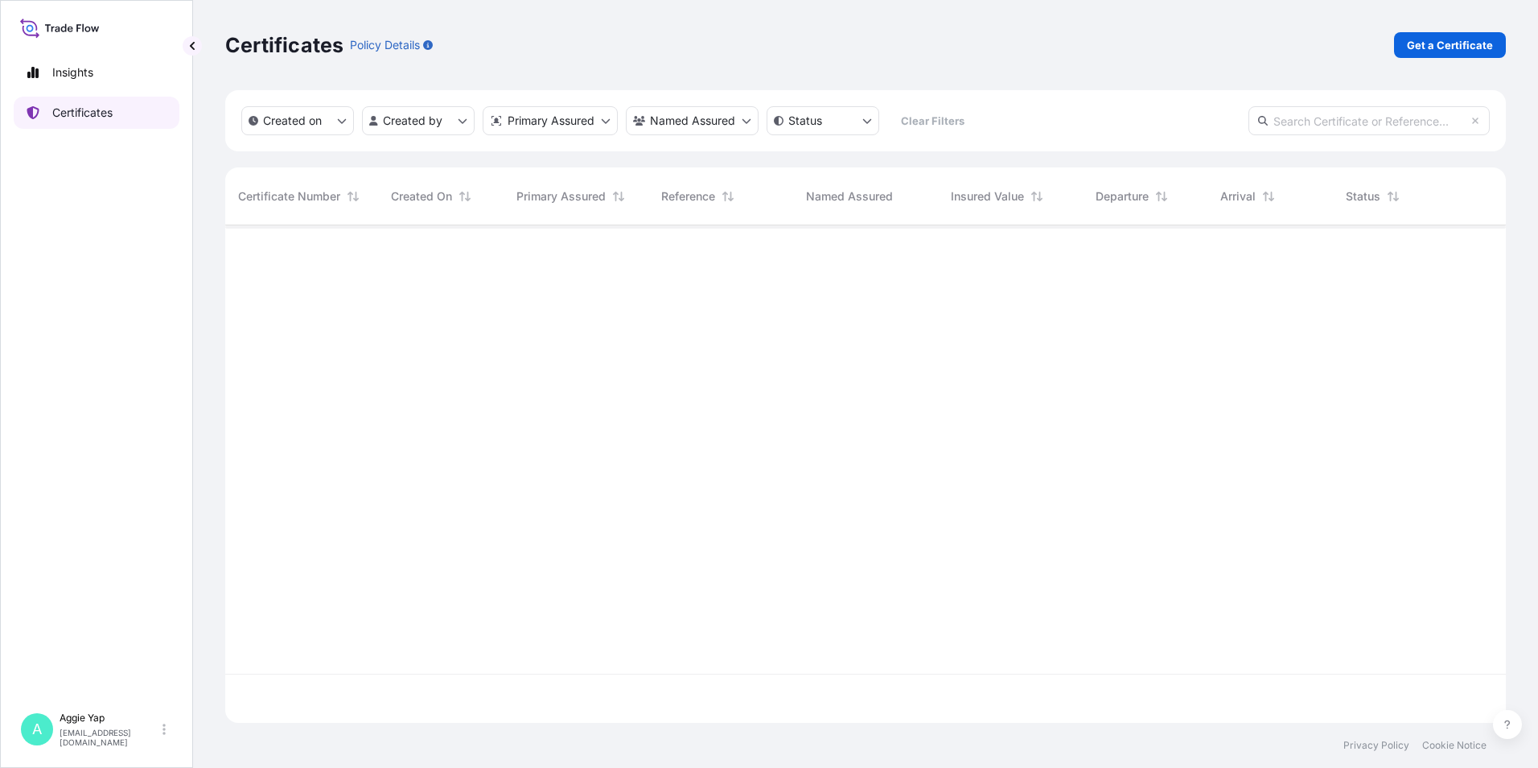
scroll to position [494, 1269]
